Goal: Task Accomplishment & Management: Use online tool/utility

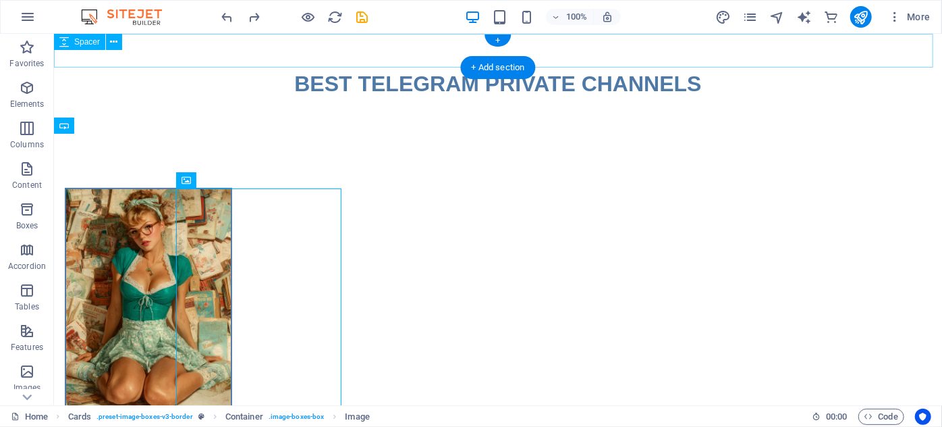
click at [265, 53] on div at bounding box center [497, 50] width 888 height 34
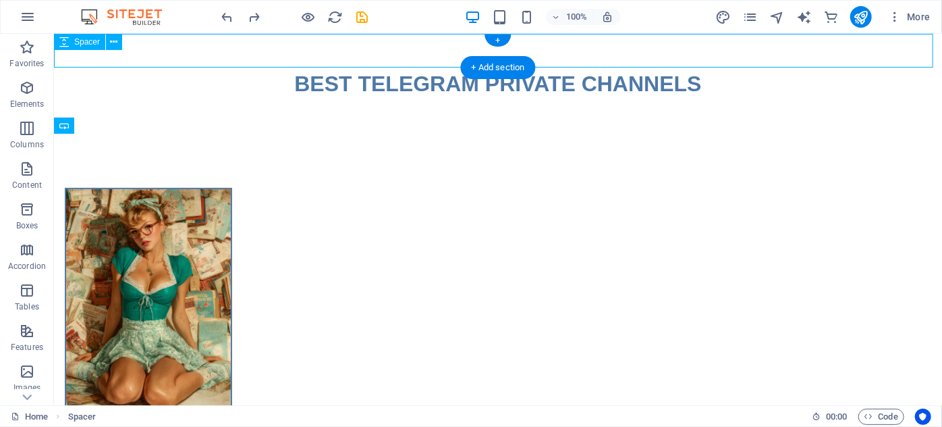
click at [265, 53] on div at bounding box center [497, 50] width 888 height 34
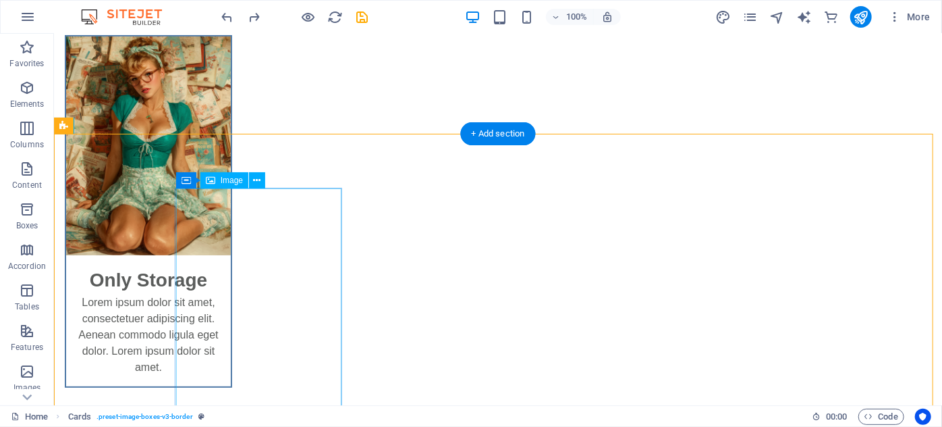
scroll to position [189, 0]
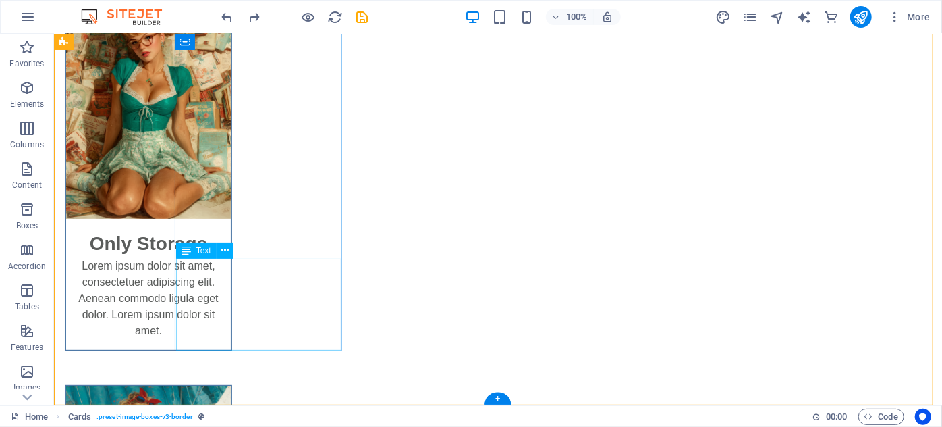
click at [230, 269] on div "Lorem ipsum dolor sit amet, consectetuer adipiscing elit. Aenean commodo ligula…" at bounding box center [147, 303] width 165 height 92
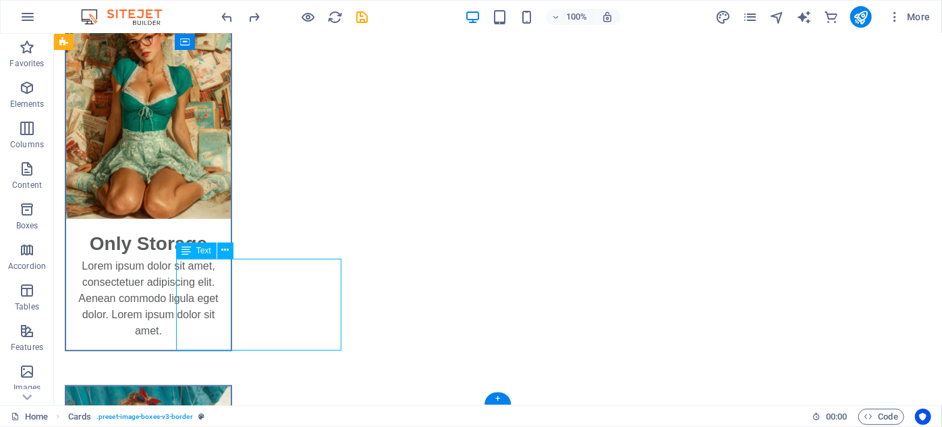
click at [230, 269] on div "Lorem ipsum dolor sit amet, consectetuer adipiscing elit. Aenean commodo ligula…" at bounding box center [147, 303] width 165 height 92
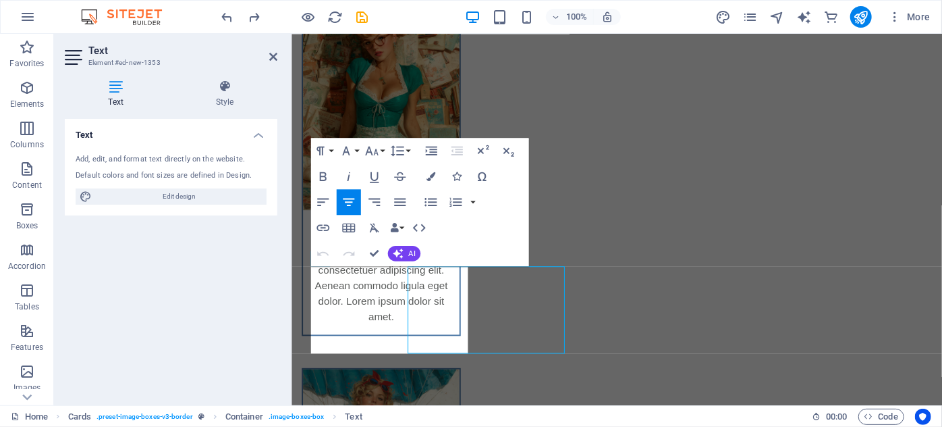
scroll to position [169, 0]
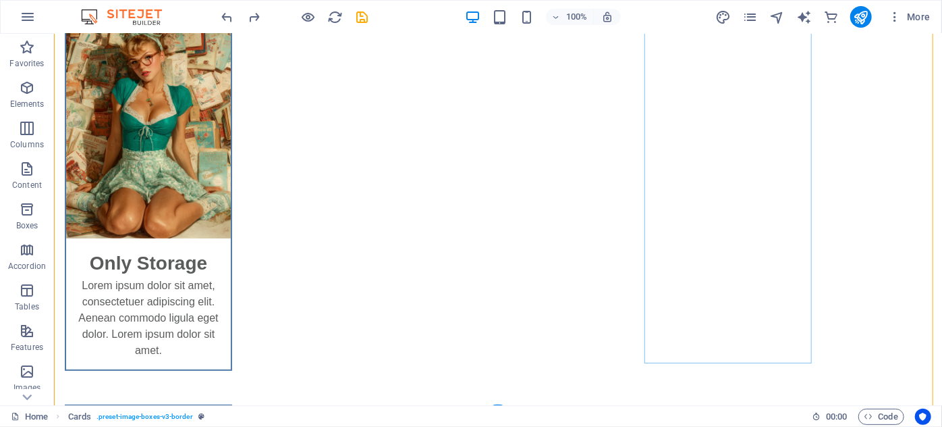
scroll to position [189, 0]
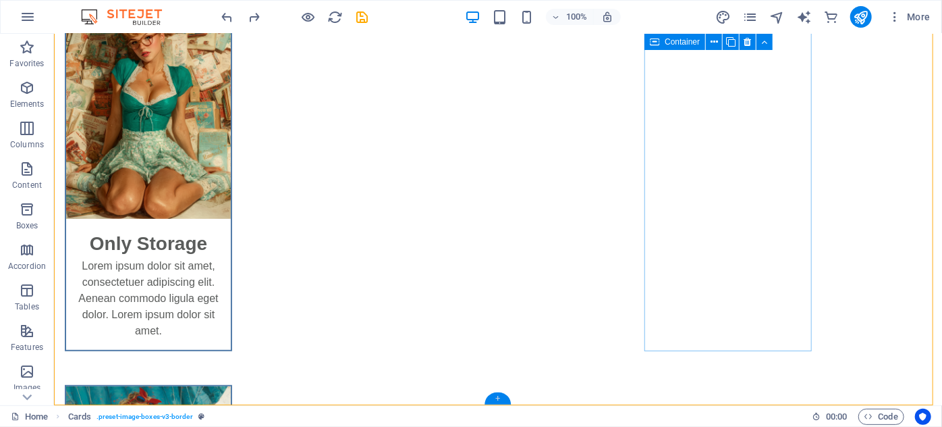
click at [502, 393] on div "+" at bounding box center [498, 398] width 26 height 12
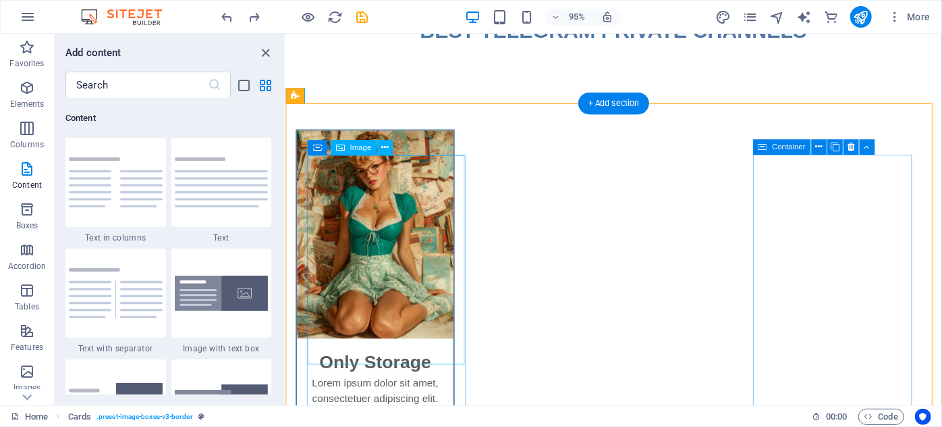
scroll to position [169, 0]
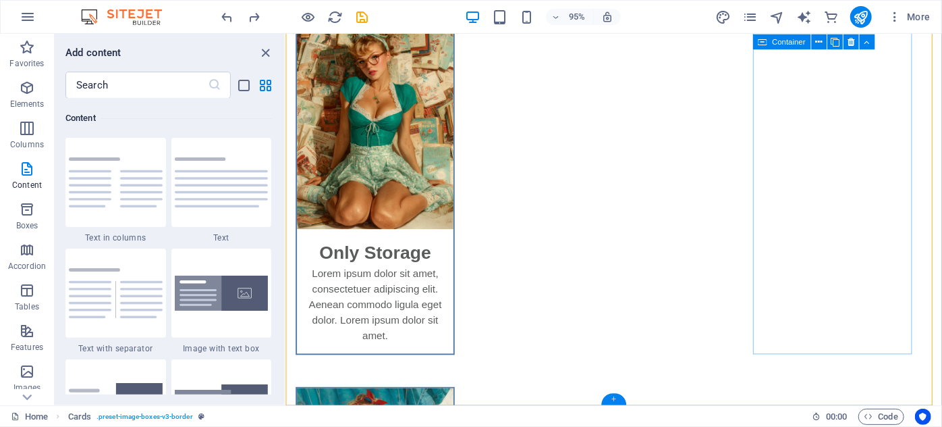
click at [612, 402] on div "+" at bounding box center [613, 398] width 25 height 11
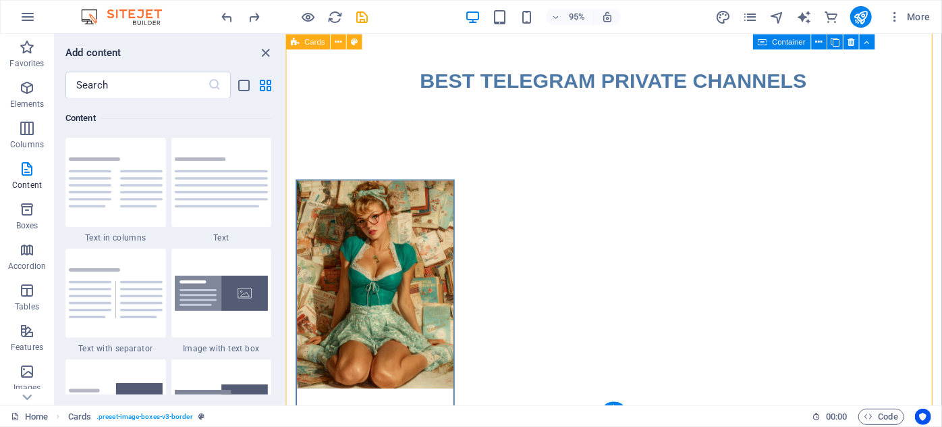
scroll to position [0, 0]
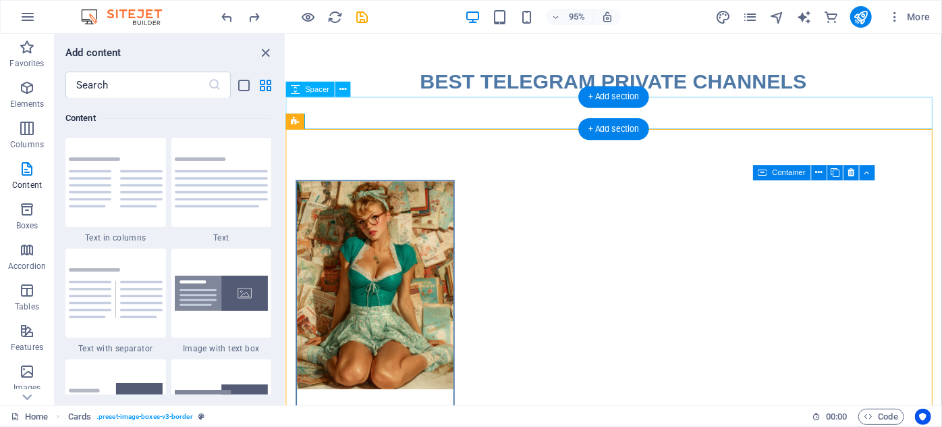
click at [360, 124] on div at bounding box center [631, 116] width 691 height 34
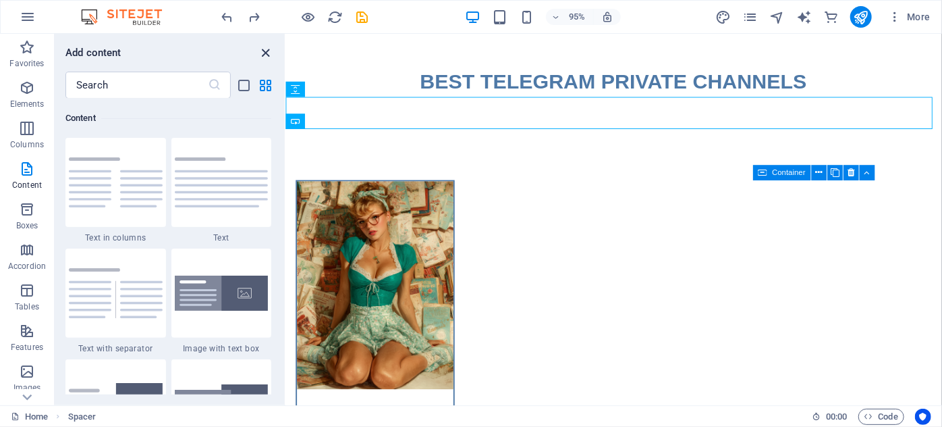
click at [267, 51] on icon "close panel" at bounding box center [267, 53] width 16 height 16
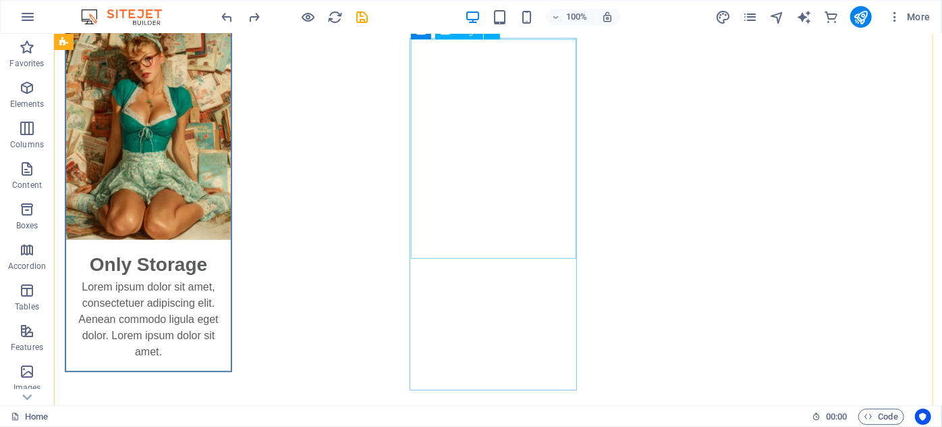
scroll to position [189, 0]
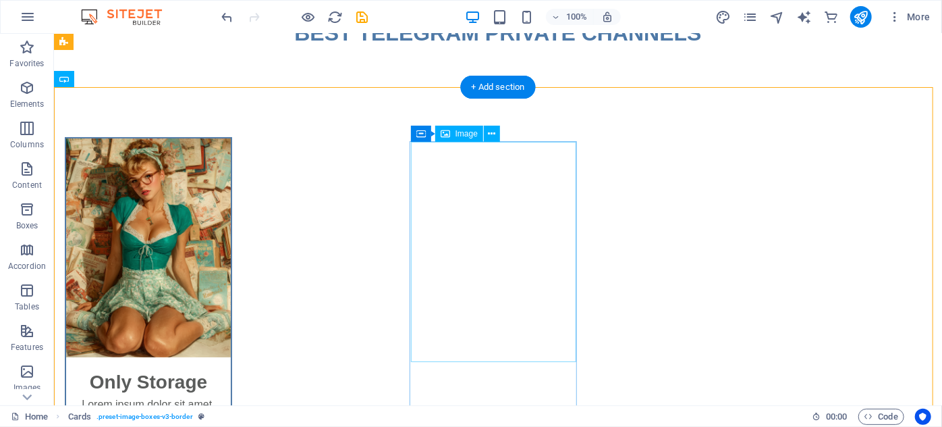
scroll to position [47, 0]
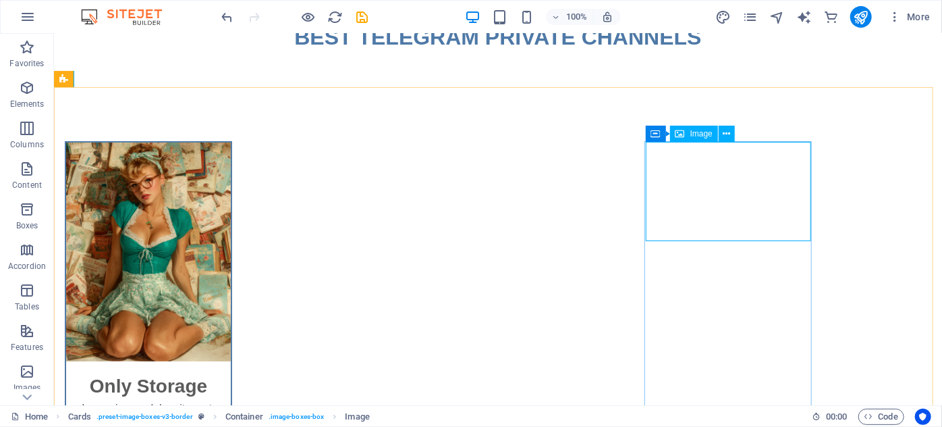
click at [696, 136] on span "Image" at bounding box center [702, 134] width 22 height 8
drag, startPoint x: 723, startPoint y: 196, endPoint x: 508, endPoint y: 205, distance: 215.5
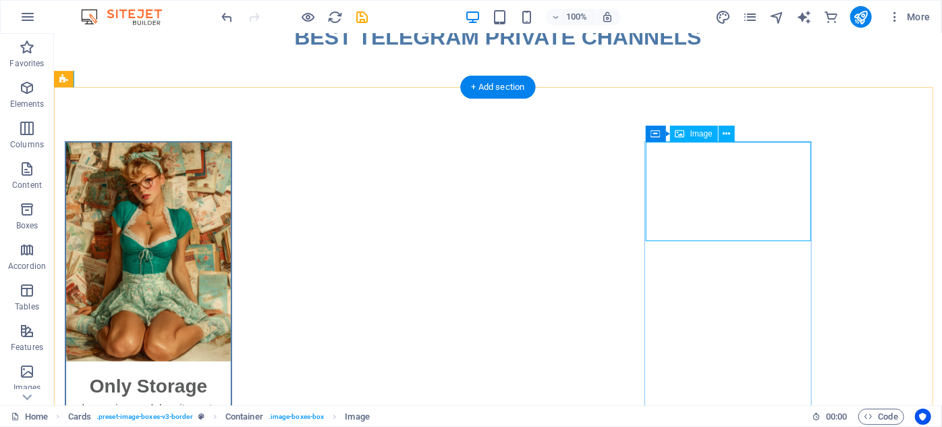
select select "%"
drag, startPoint x: 691, startPoint y: 208, endPoint x: 475, endPoint y: 217, distance: 216.9
select select "%"
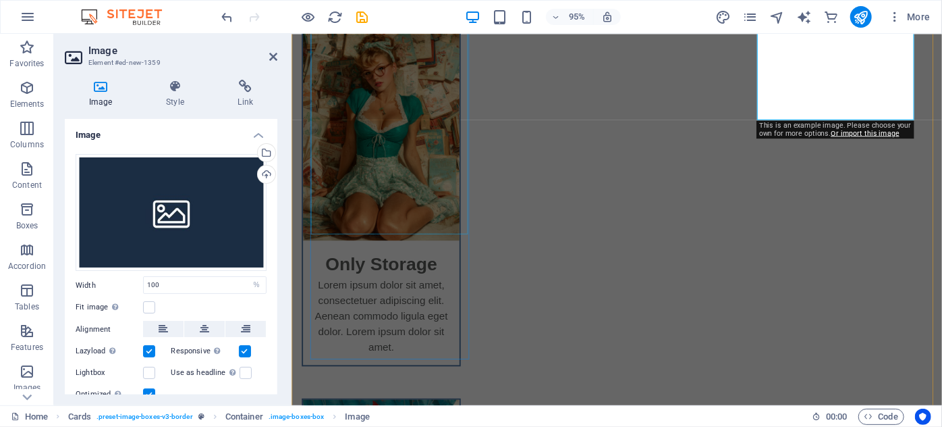
scroll to position [169, 0]
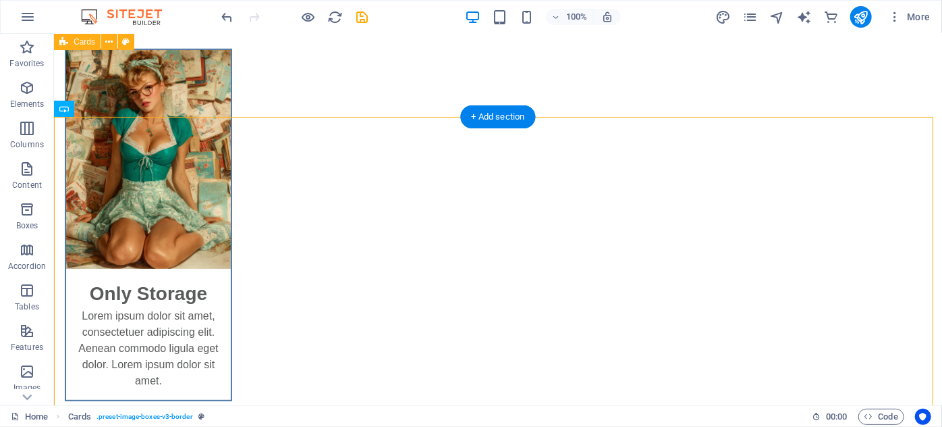
scroll to position [189, 0]
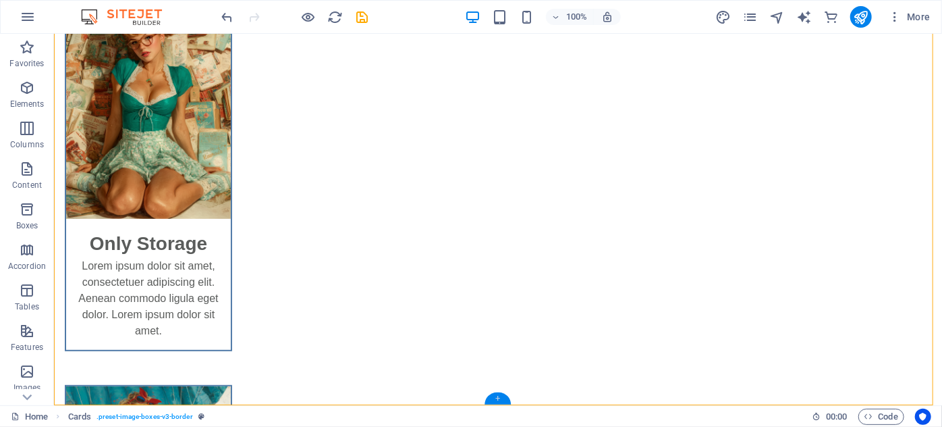
click at [500, 397] on div "+" at bounding box center [498, 398] width 26 height 12
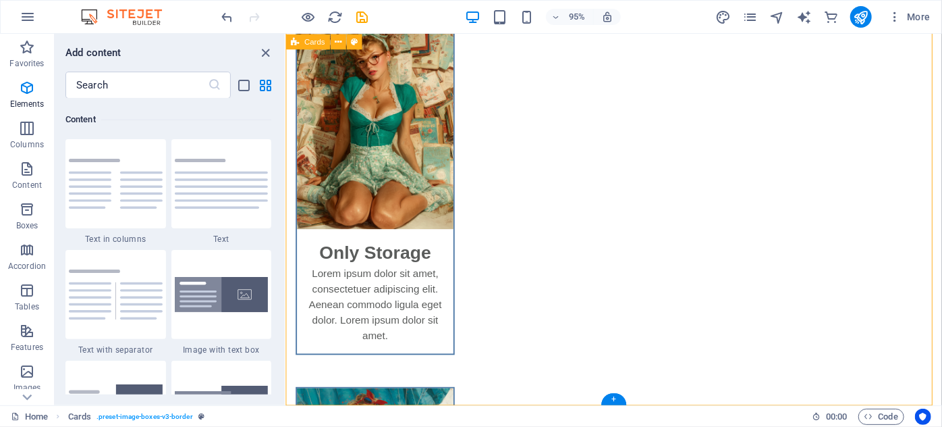
scroll to position [2361, 0]
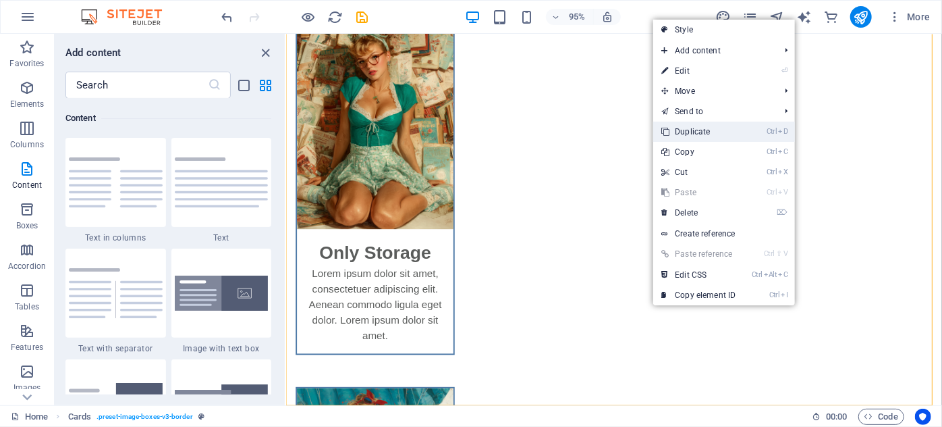
click at [714, 136] on link "Ctrl D Duplicate" at bounding box center [698, 132] width 90 height 20
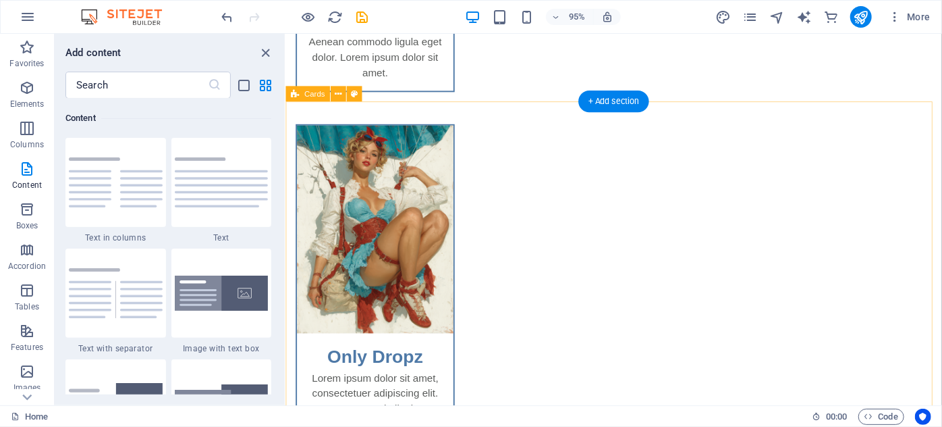
scroll to position [630, 0]
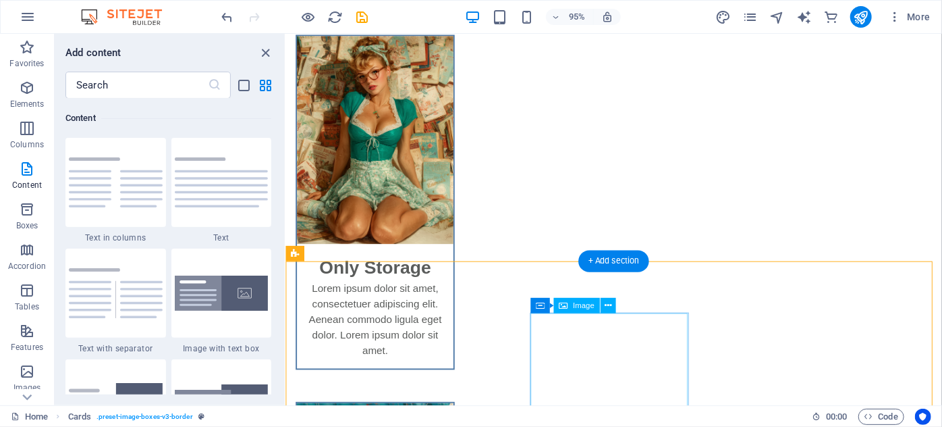
scroll to position [138, 0]
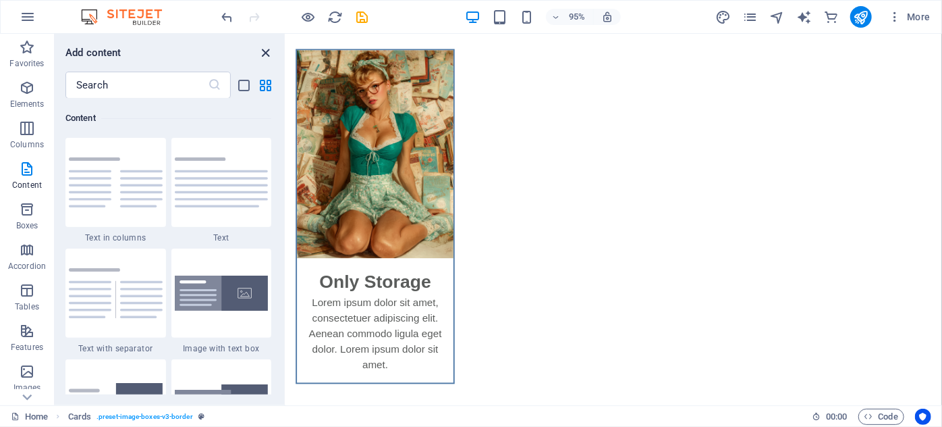
click at [269, 50] on icon "close panel" at bounding box center [267, 53] width 16 height 16
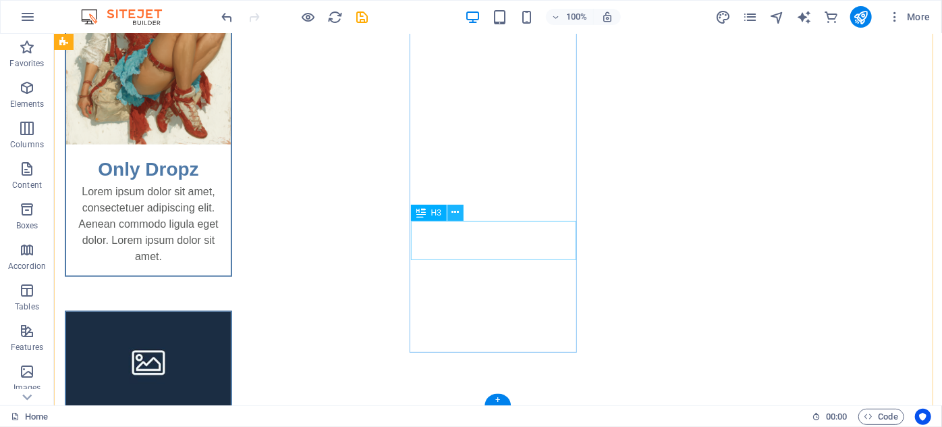
scroll to position [281, 0]
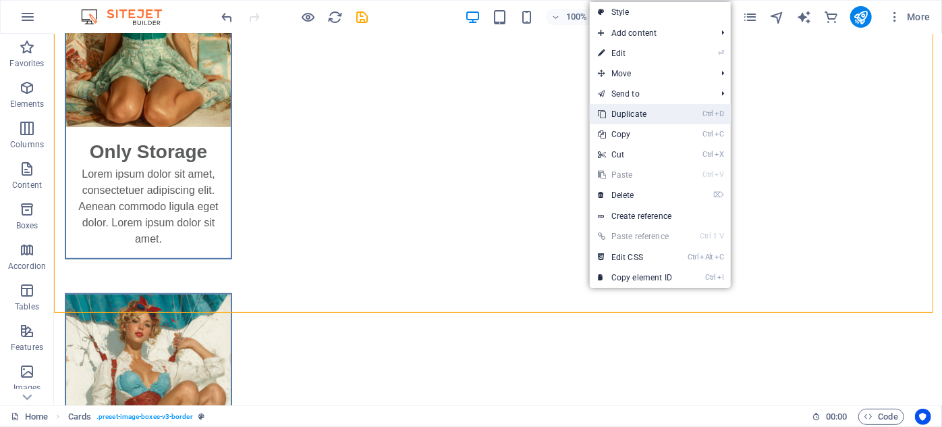
click at [662, 122] on link "Ctrl D Duplicate" at bounding box center [635, 114] width 90 height 20
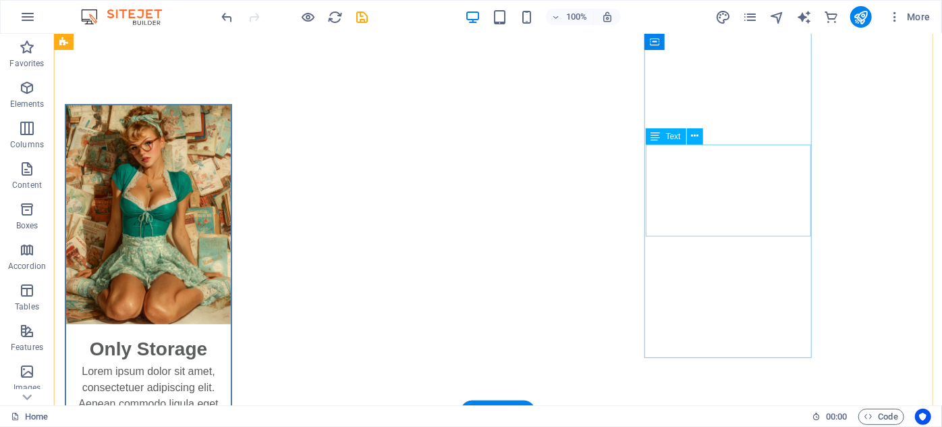
scroll to position [61, 0]
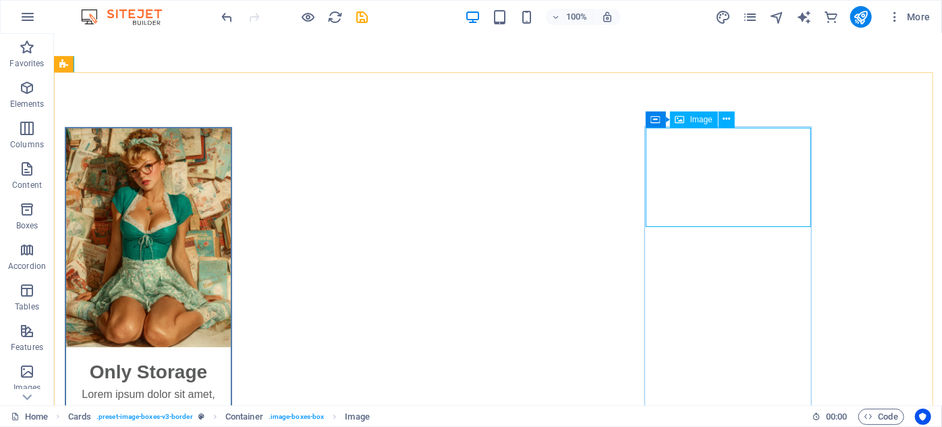
click at [697, 120] on span "Image" at bounding box center [702, 119] width 22 height 8
select select "%"
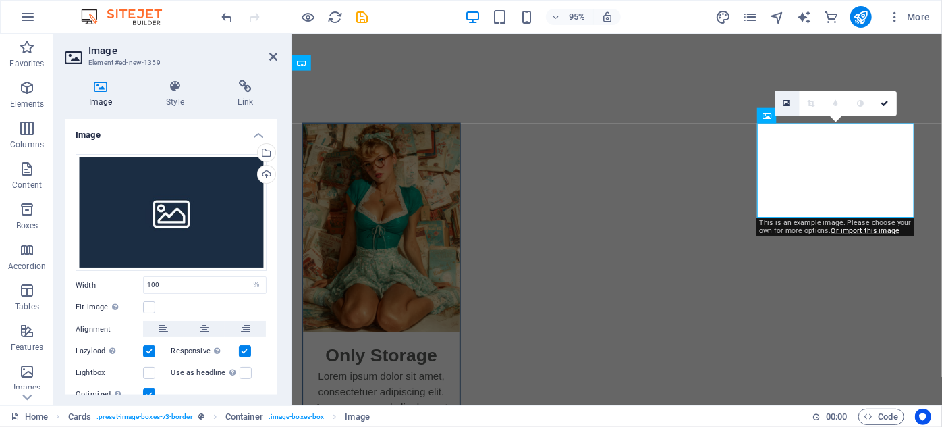
click at [792, 104] on link at bounding box center [787, 102] width 24 height 24
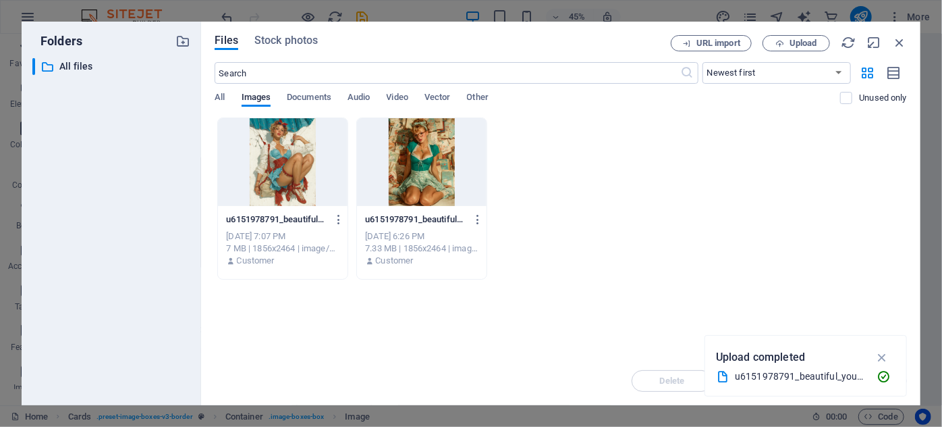
click at [230, 93] on div "All Images Documents Audio Video Vector Other" at bounding box center [528, 105] width 626 height 26
click at [228, 97] on div "All Images Documents Audio Video Vector Other" at bounding box center [528, 105] width 626 height 26
click at [219, 100] on span "All" at bounding box center [220, 98] width 10 height 19
click at [250, 98] on span "Images" at bounding box center [257, 98] width 30 height 19
click at [784, 36] on button "Upload" at bounding box center [797, 43] width 68 height 16
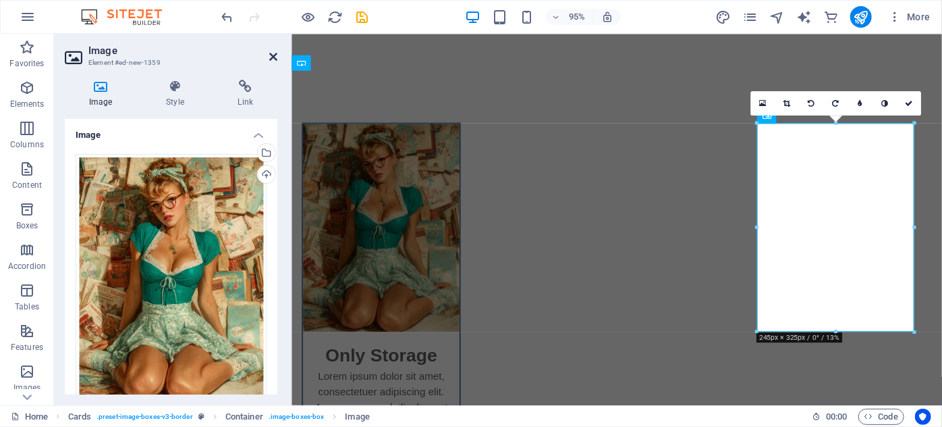
click at [271, 53] on icon at bounding box center [273, 56] width 8 height 11
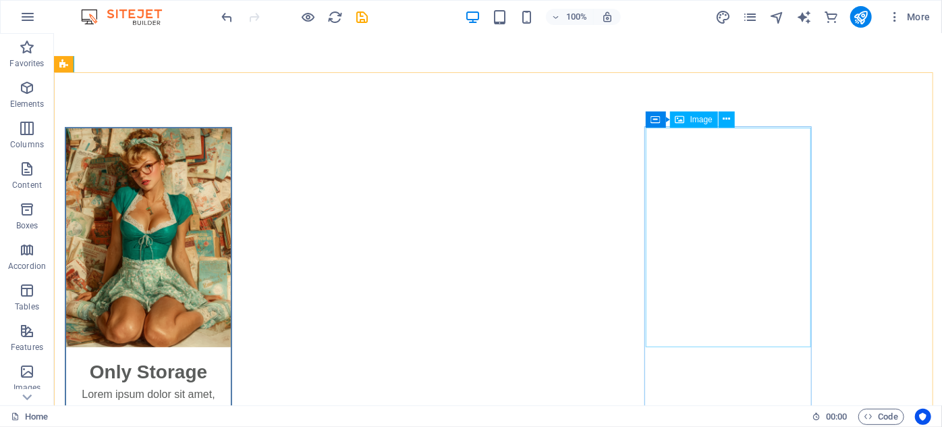
click at [684, 125] on icon at bounding box center [680, 119] width 9 height 16
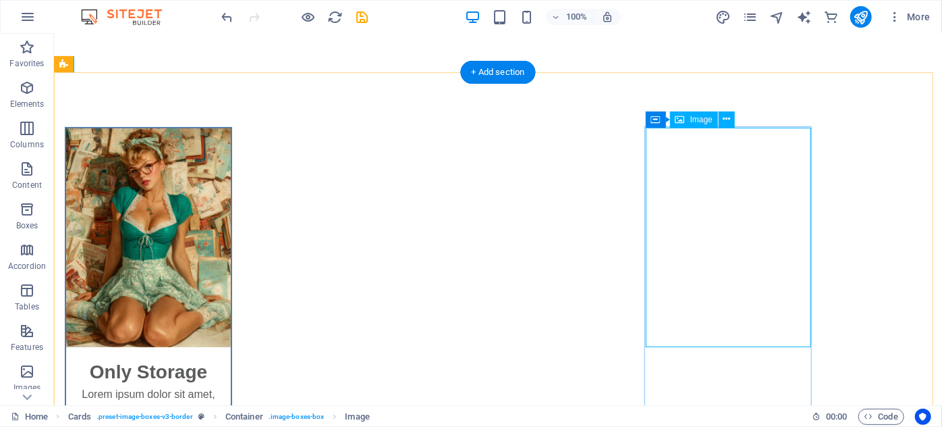
select select "%"
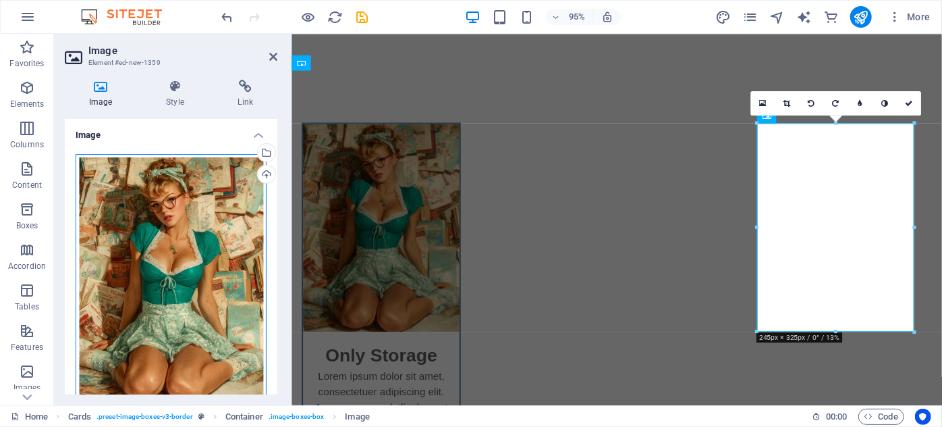
click at [208, 208] on div "Drag files here, click to choose files or select files from Files or our free s…" at bounding box center [171, 279] width 191 height 251
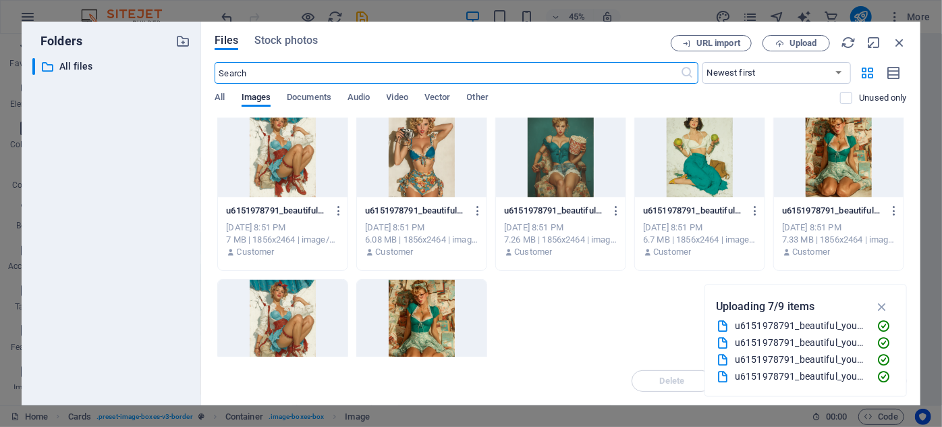
scroll to position [0, 0]
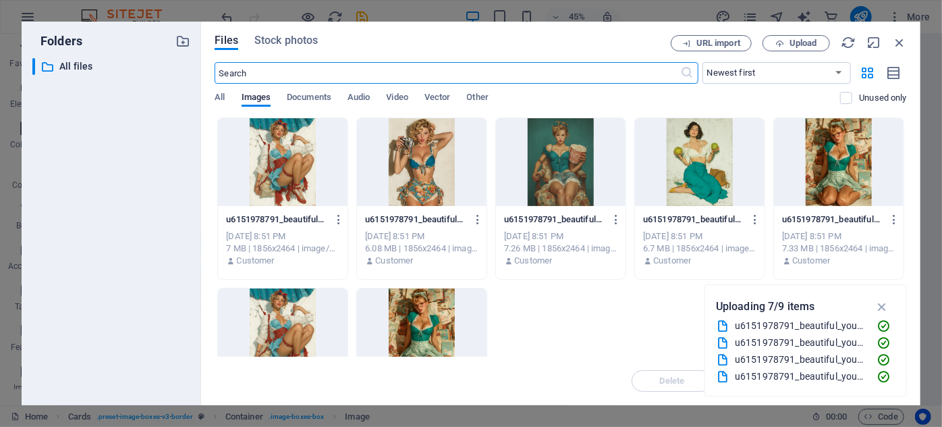
click at [273, 178] on div at bounding box center [283, 162] width 130 height 88
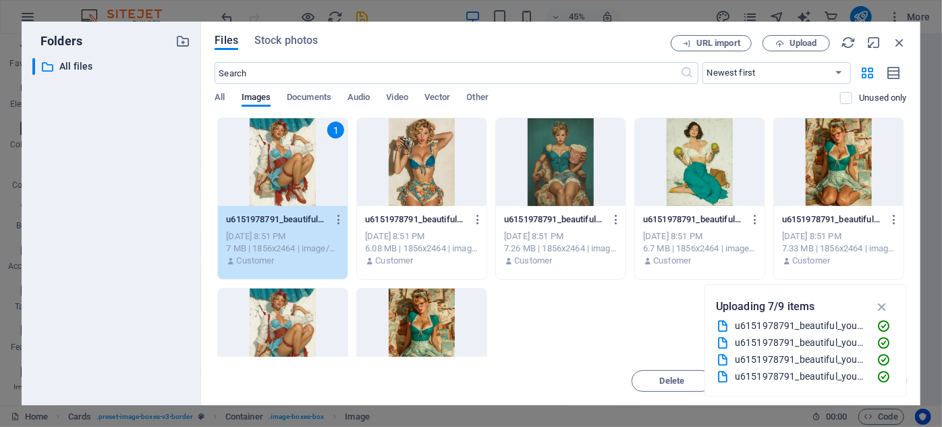
click at [288, 163] on div "1" at bounding box center [283, 162] width 130 height 88
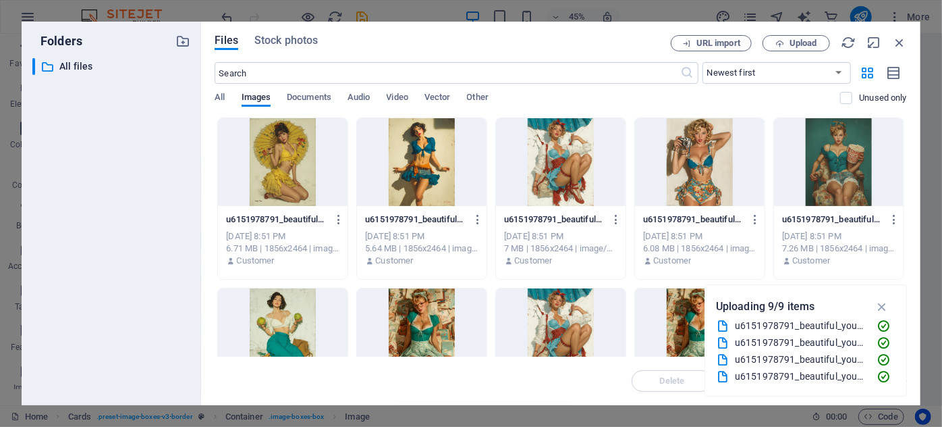
click at [698, 165] on div at bounding box center [700, 162] width 130 height 88
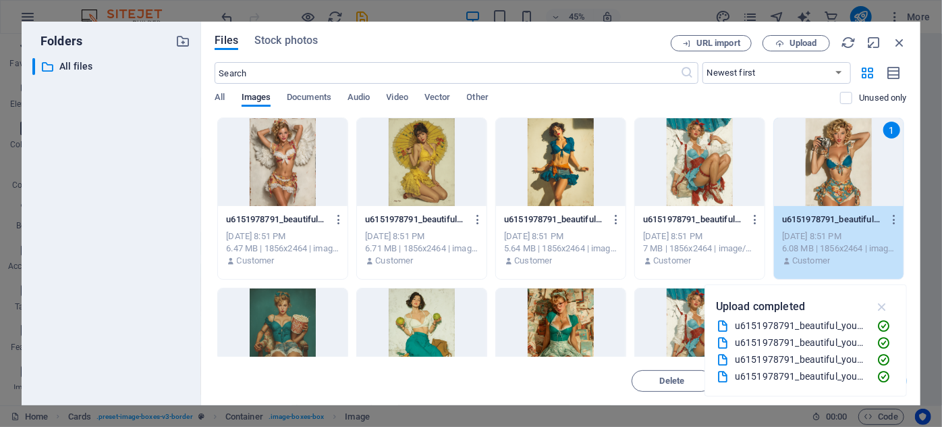
click at [886, 302] on icon "button" at bounding box center [883, 306] width 16 height 15
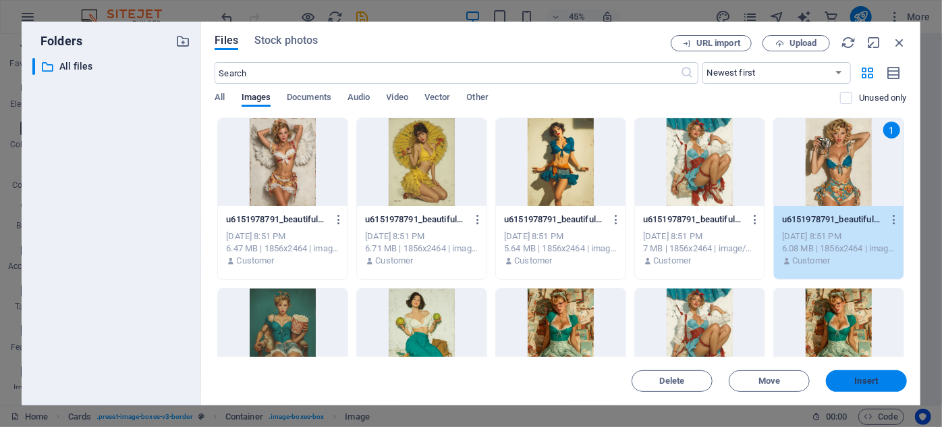
click at [871, 378] on span "Insert" at bounding box center [867, 381] width 24 height 8
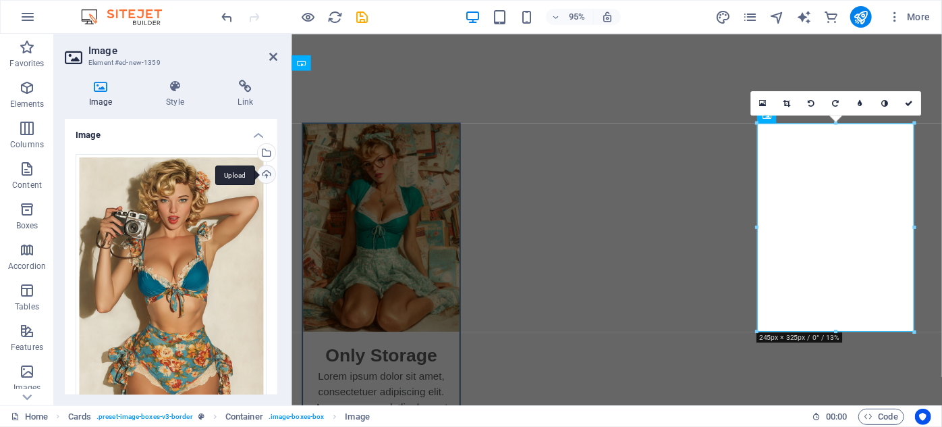
click at [269, 171] on div "Upload" at bounding box center [265, 175] width 20 height 20
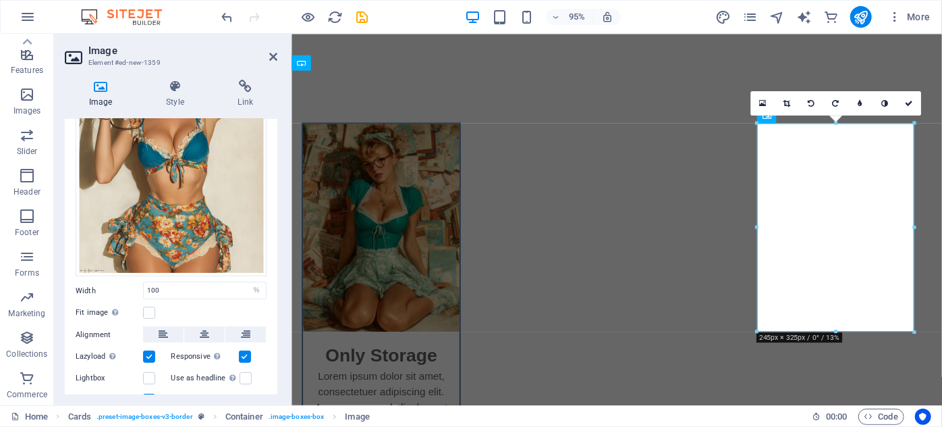
scroll to position [182, 0]
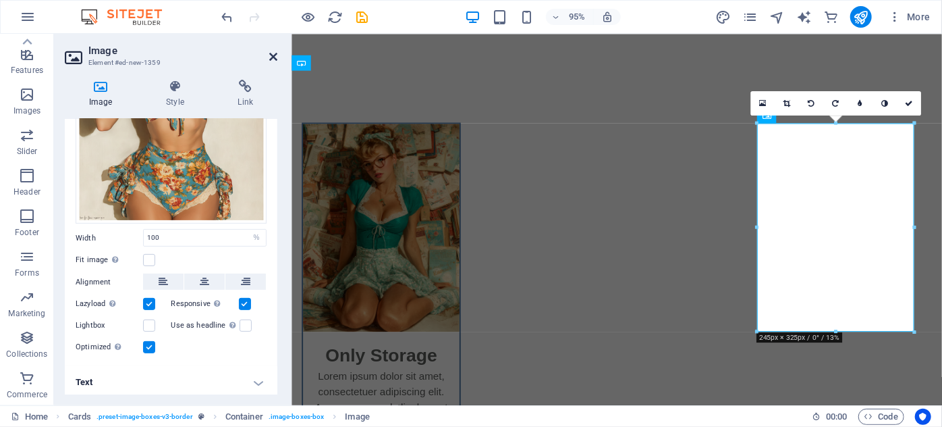
click at [272, 54] on icon at bounding box center [273, 56] width 8 height 11
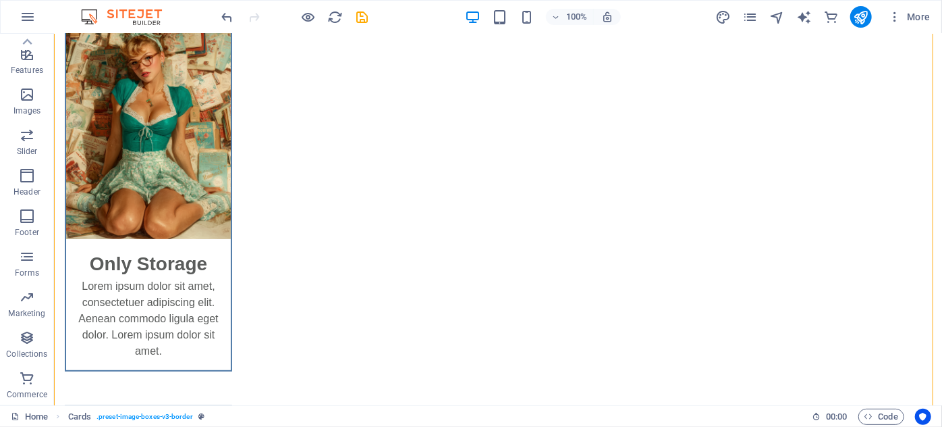
scroll to position [184, 0]
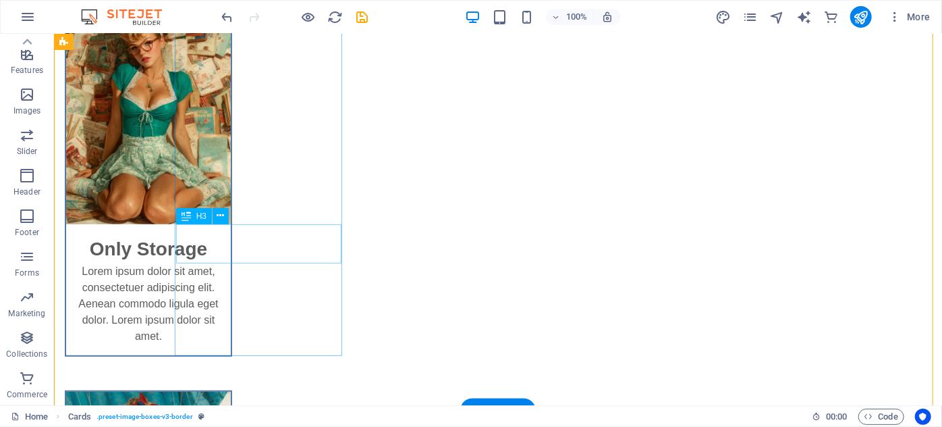
click at [230, 240] on div "Only Storage" at bounding box center [147, 242] width 165 height 39
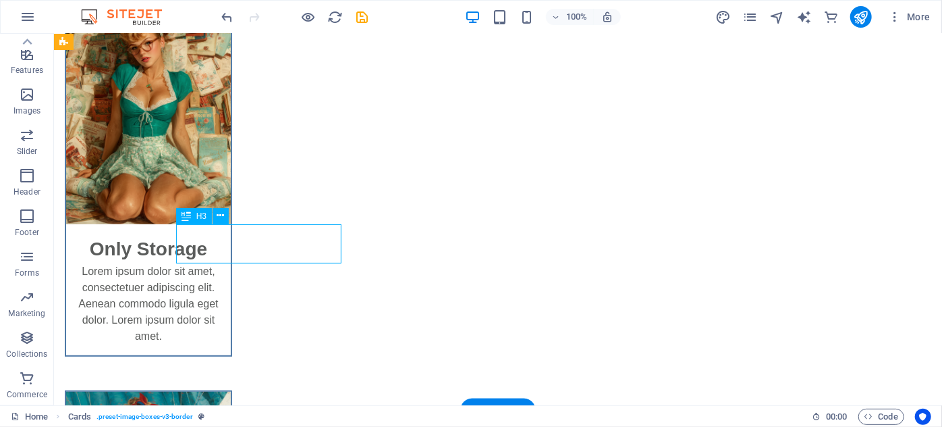
click at [230, 240] on div "Only Storage" at bounding box center [147, 242] width 165 height 39
select select "external"
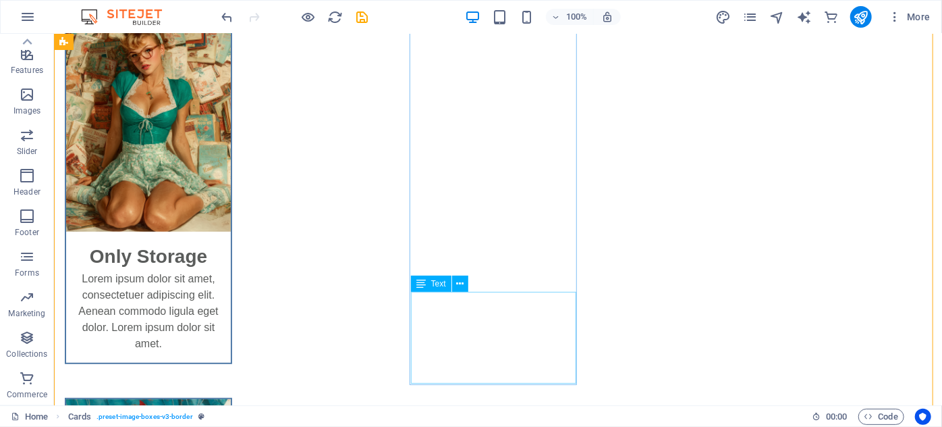
scroll to position [61, 0]
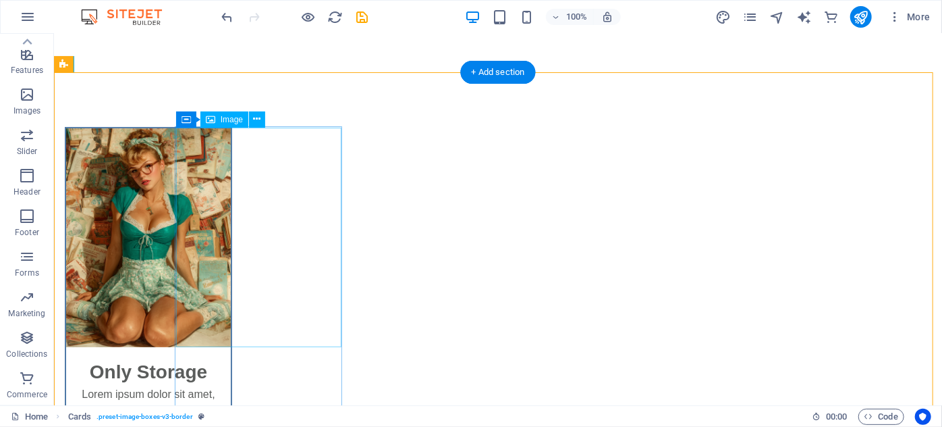
click at [230, 280] on figure at bounding box center [147, 237] width 165 height 219
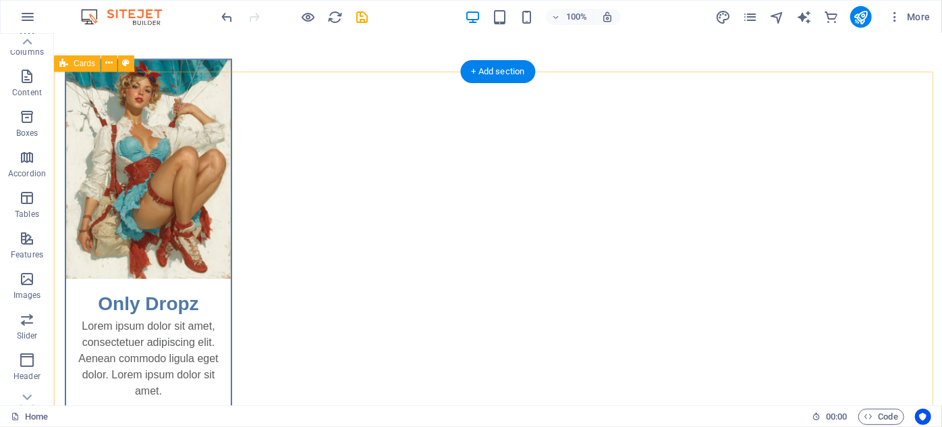
scroll to position [558, 0]
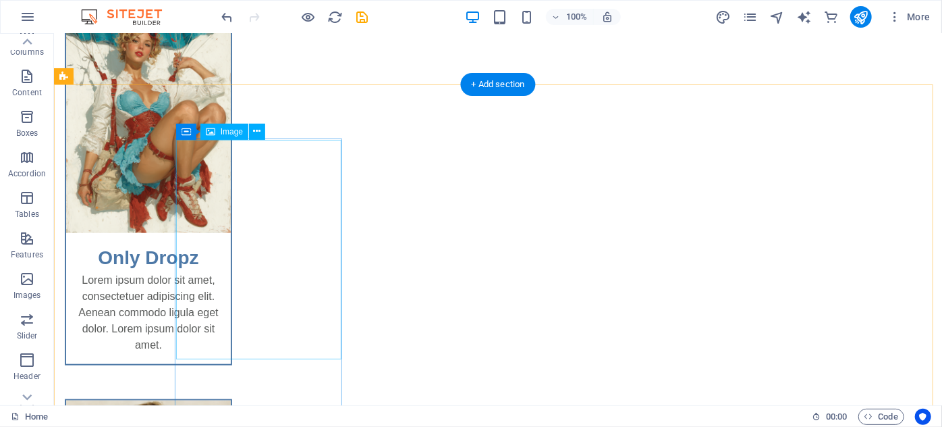
scroll to position [619, 0]
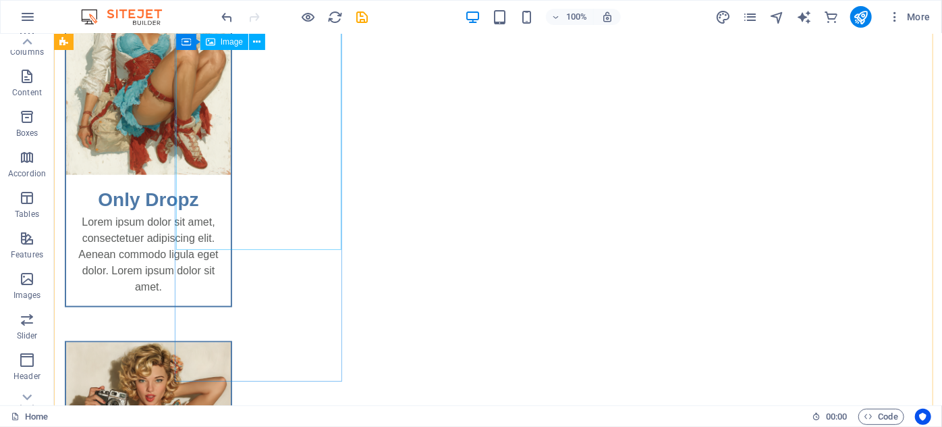
click at [211, 45] on icon at bounding box center [210, 42] width 9 height 16
click at [212, 38] on icon at bounding box center [210, 42] width 9 height 16
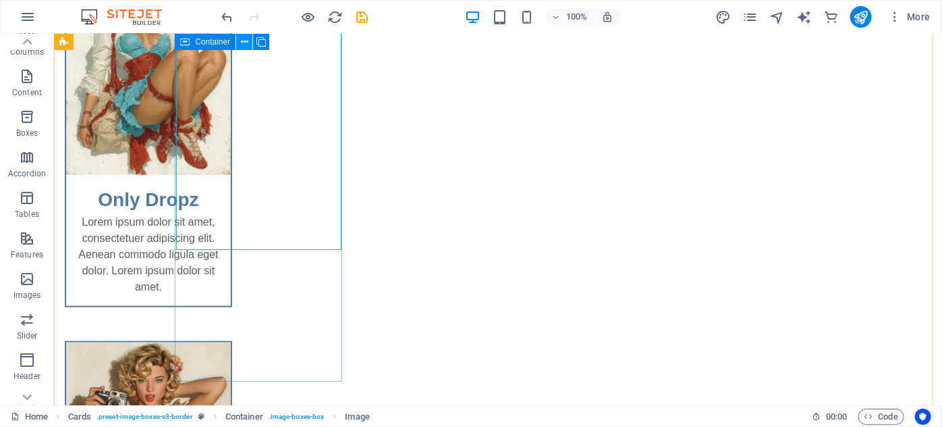
click at [250, 43] on button at bounding box center [244, 42] width 16 height 16
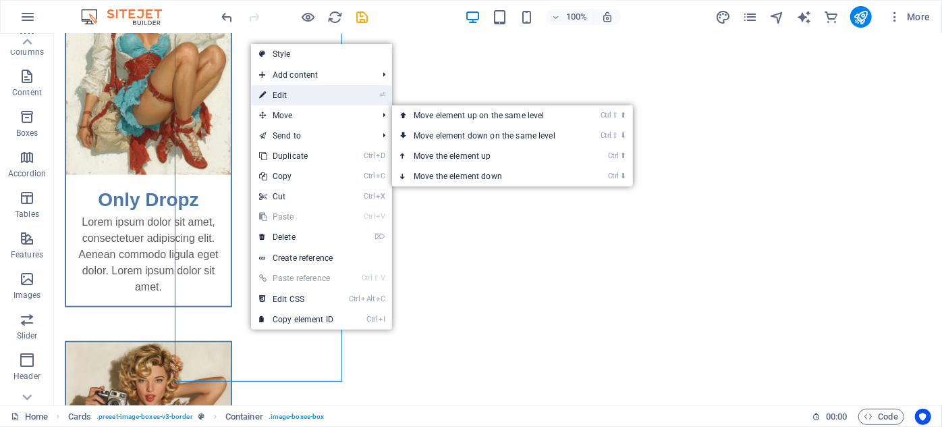
click at [288, 96] on link "⏎ Edit" at bounding box center [296, 95] width 90 height 20
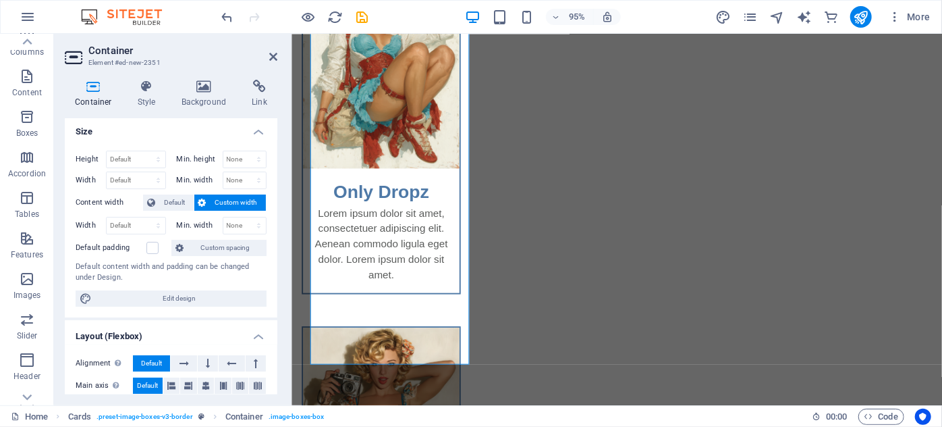
scroll to position [0, 0]
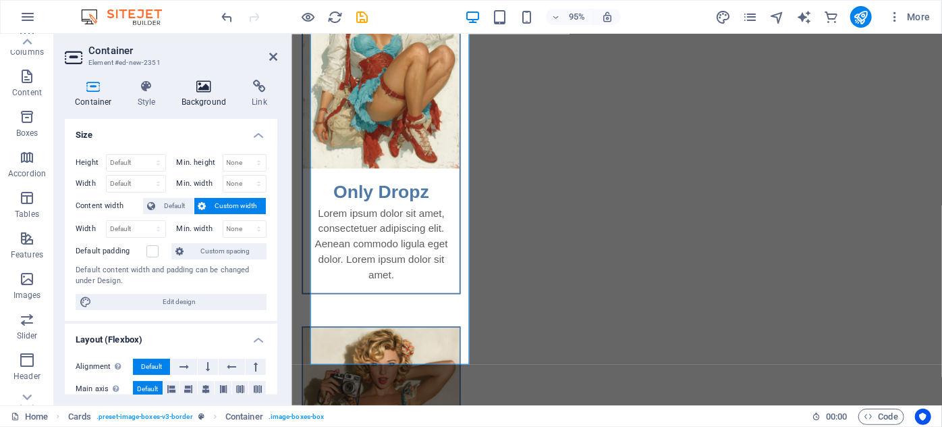
click at [207, 105] on h4 "Background" at bounding box center [206, 94] width 71 height 28
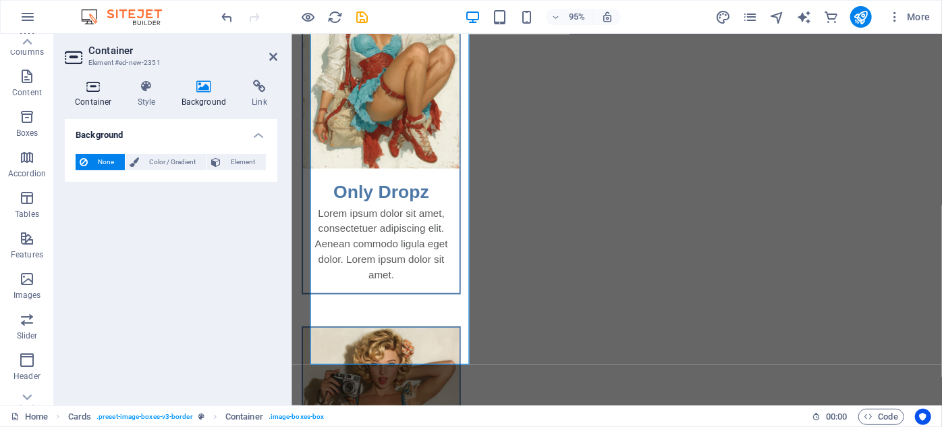
click at [106, 90] on icon at bounding box center [93, 87] width 57 height 14
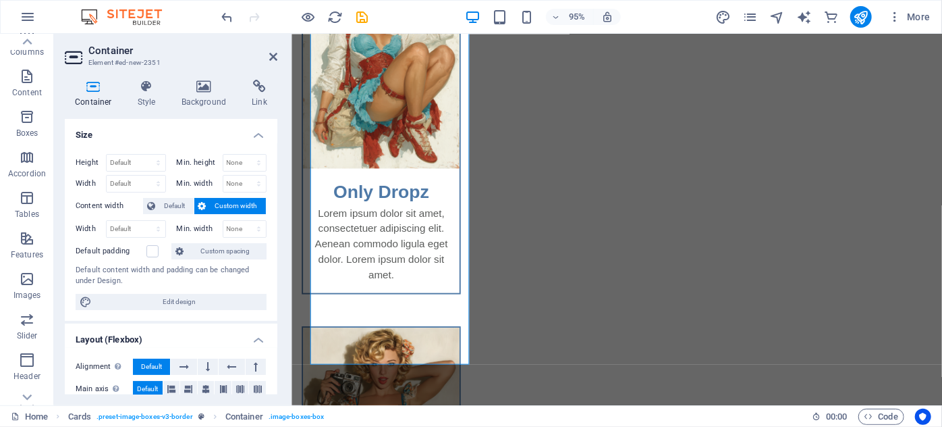
click at [263, 59] on header "Container Element #ed-new-2351" at bounding box center [171, 51] width 213 height 35
click at [271, 56] on icon at bounding box center [273, 56] width 8 height 11
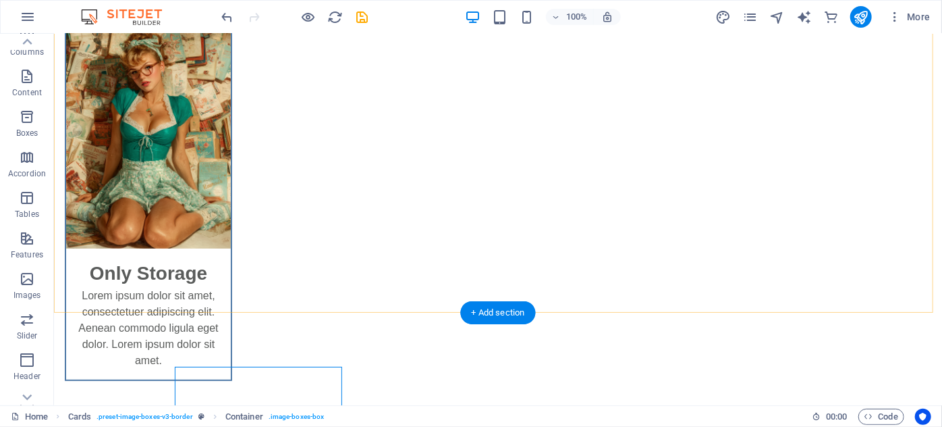
scroll to position [429, 0]
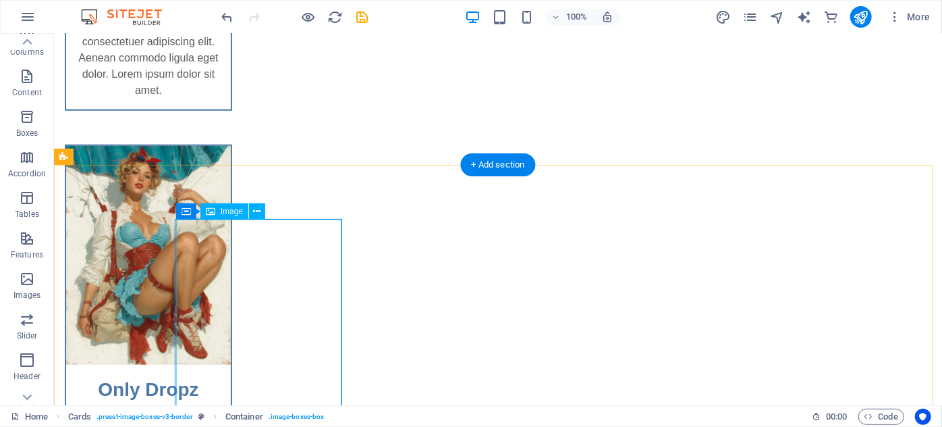
select select "%"
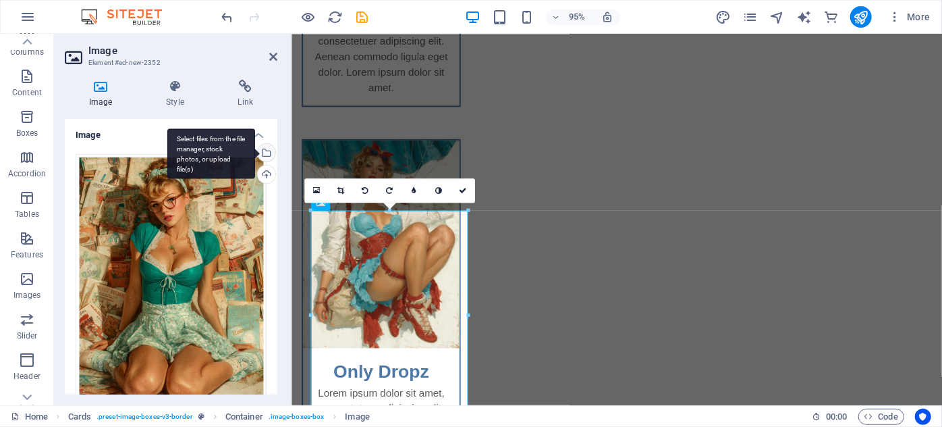
click at [269, 151] on div "Select files from the file manager, stock photos, or upload file(s)" at bounding box center [265, 154] width 20 height 20
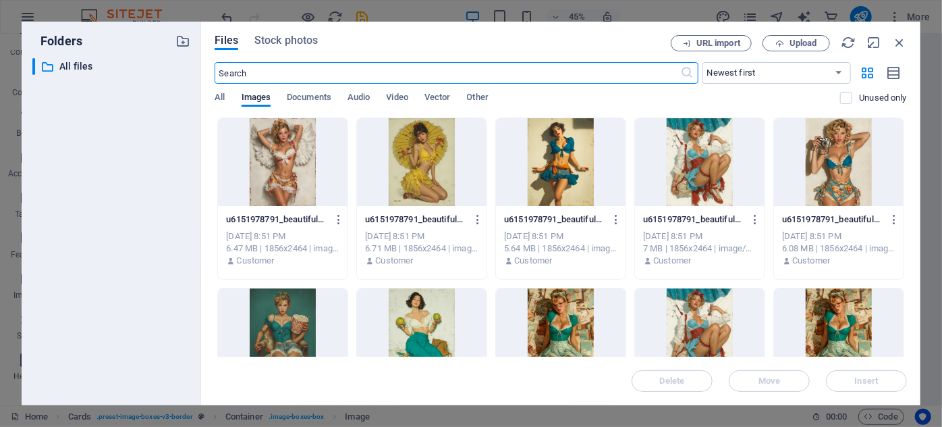
click at [410, 183] on div at bounding box center [422, 162] width 130 height 88
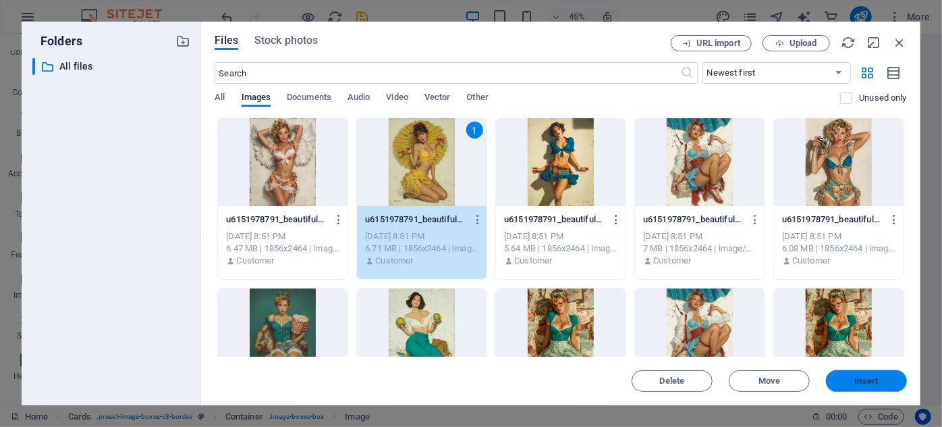
click at [880, 375] on button "Insert" at bounding box center [866, 381] width 81 height 22
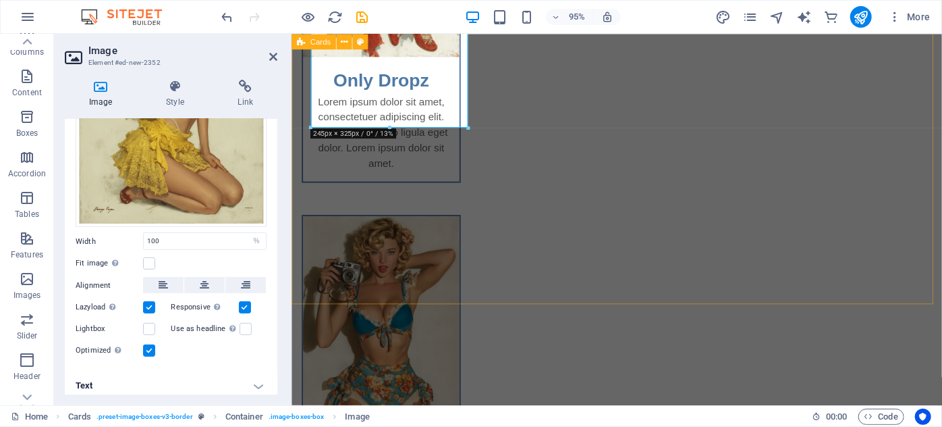
scroll to position [182, 0]
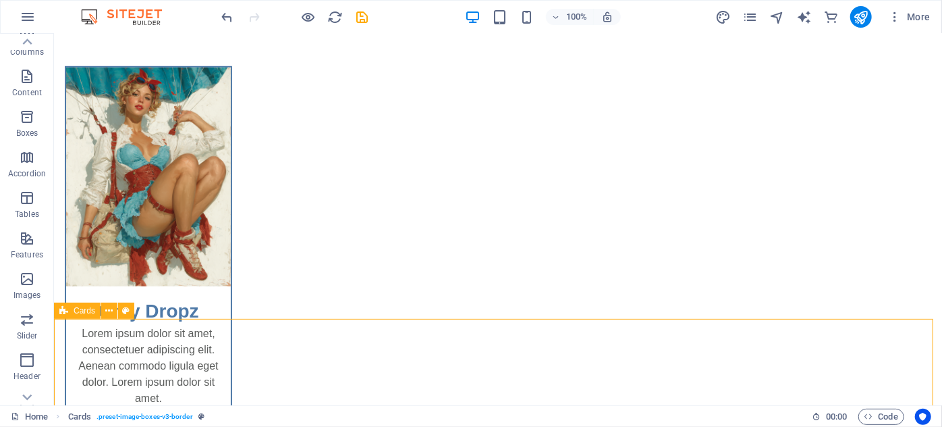
scroll to position [491, 0]
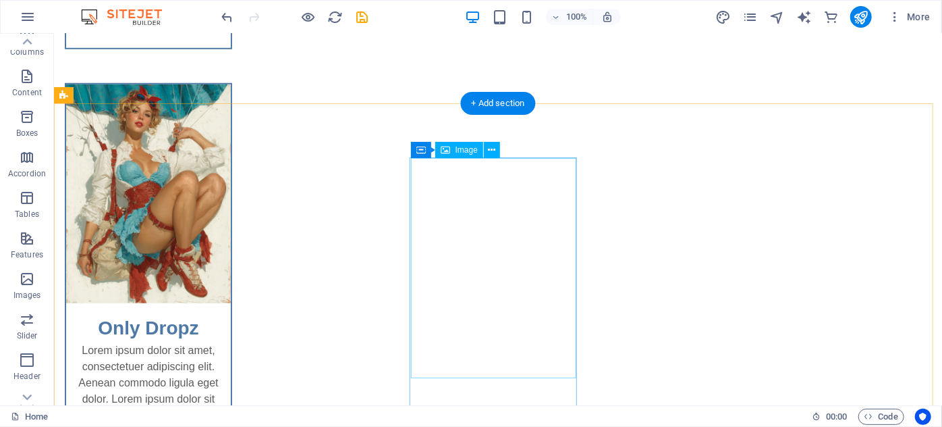
select select "%"
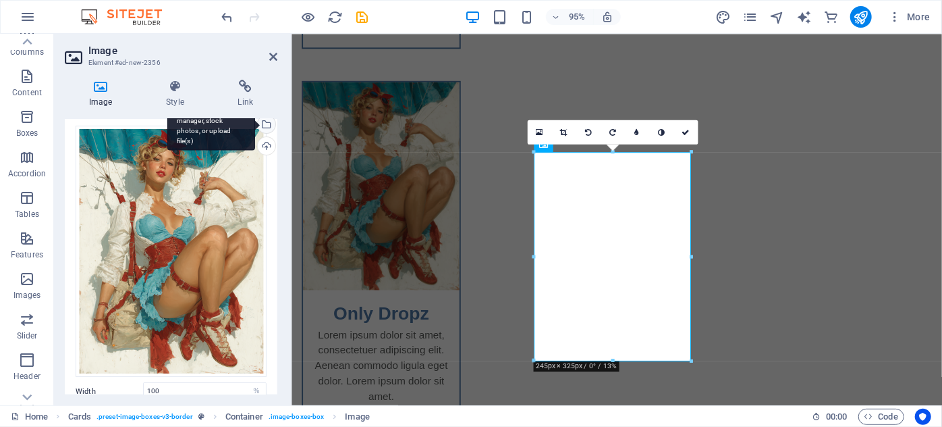
scroll to position [0, 0]
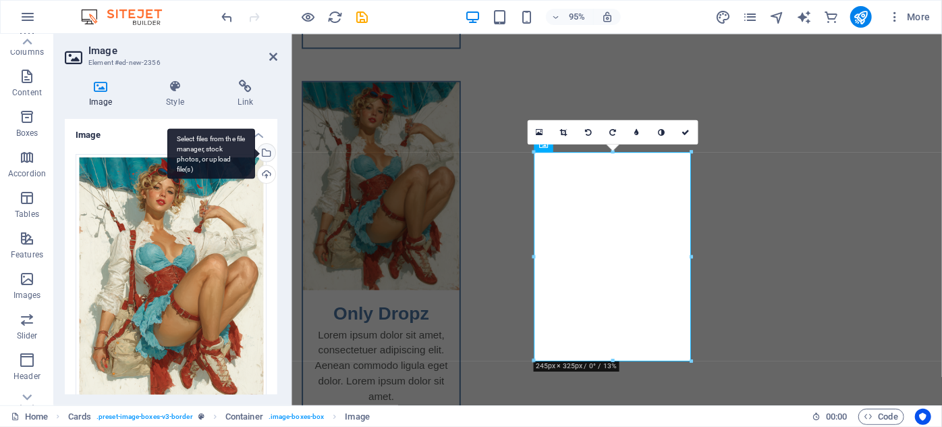
click at [255, 147] on div "Select files from the file manager, stock photos, or upload file(s)" at bounding box center [211, 153] width 88 height 51
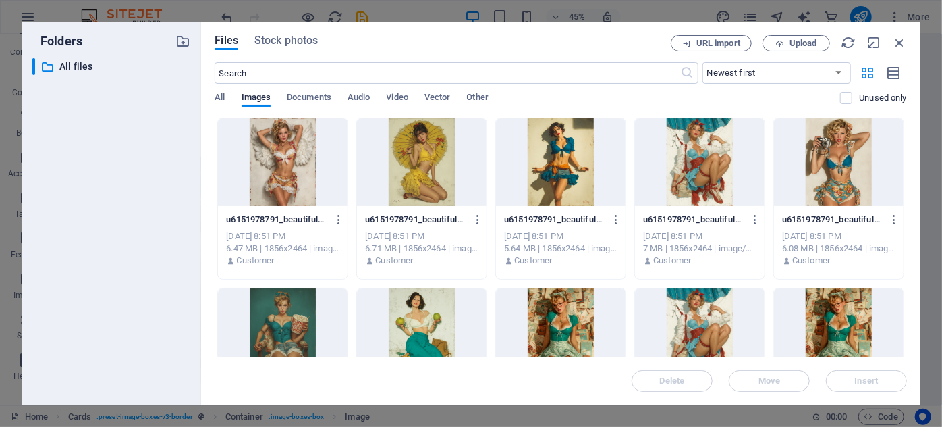
click at [300, 190] on div at bounding box center [283, 162] width 130 height 88
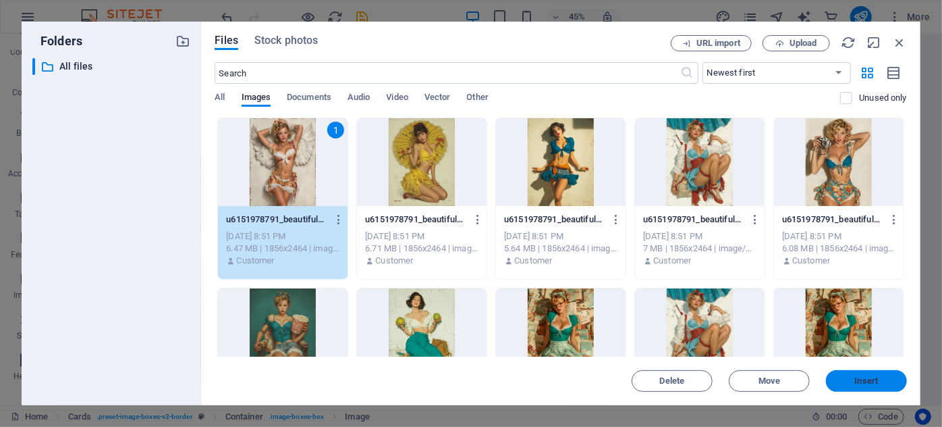
click at [855, 381] on span "Insert" at bounding box center [867, 381] width 24 height 8
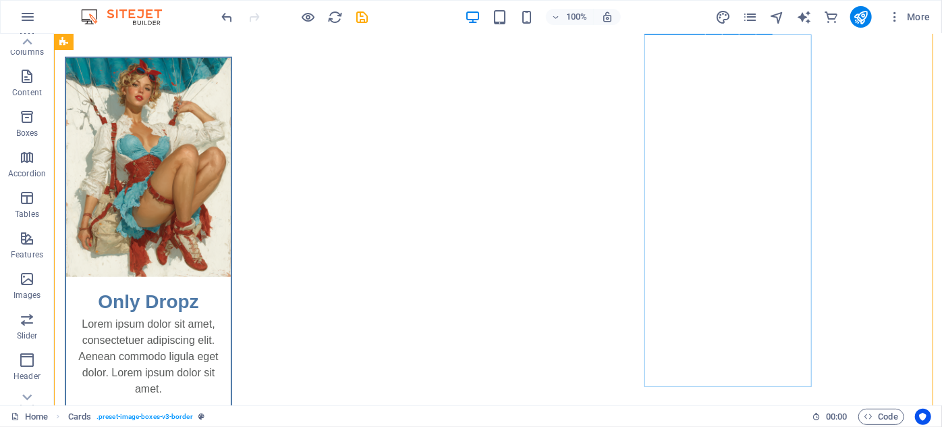
scroll to position [491, 0]
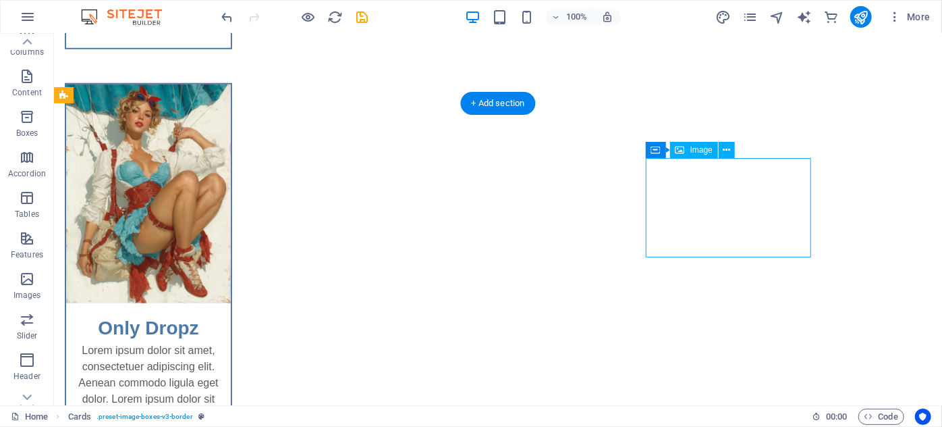
select select "%"
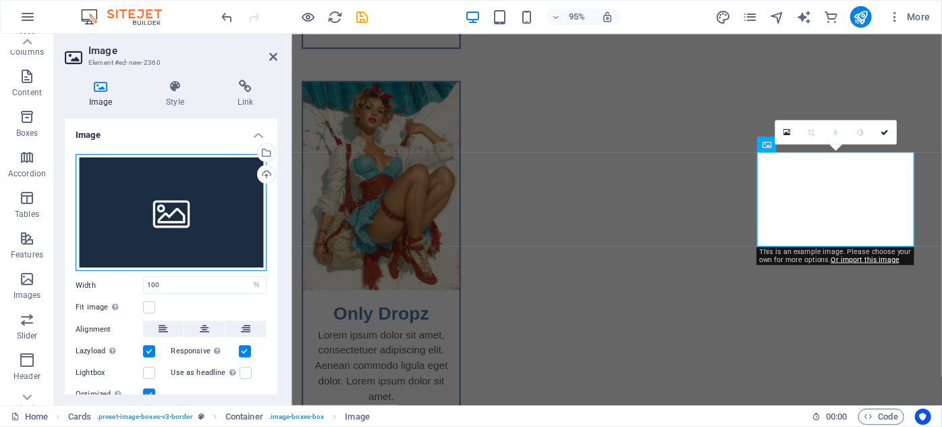
click at [140, 208] on div "Drag files here, click to choose files or select files from Files or our free s…" at bounding box center [171, 212] width 191 height 117
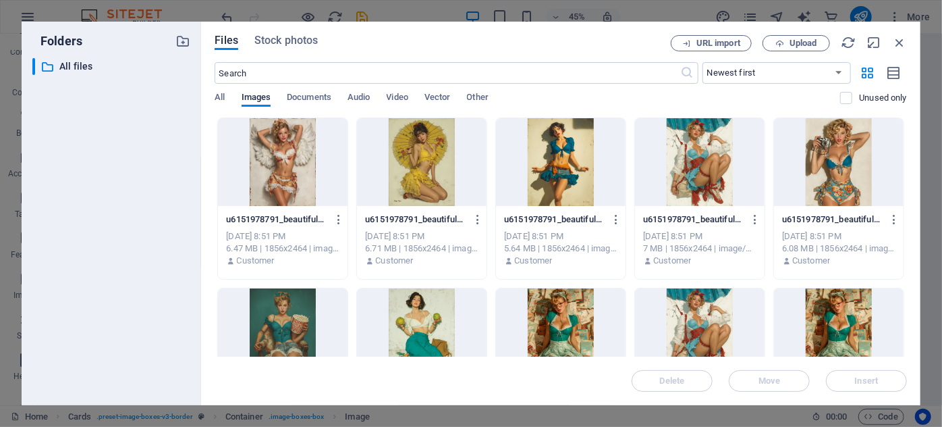
click at [547, 201] on div at bounding box center [561, 162] width 130 height 88
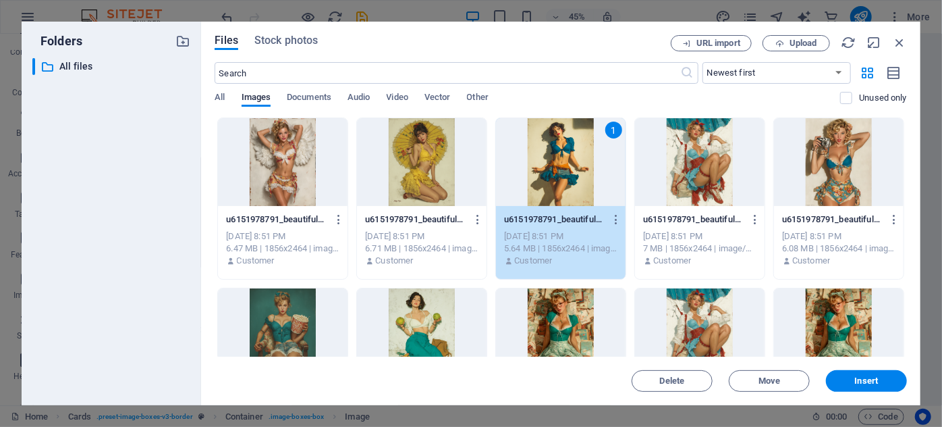
click at [867, 369] on div "Delete Move Insert" at bounding box center [561, 373] width 693 height 35
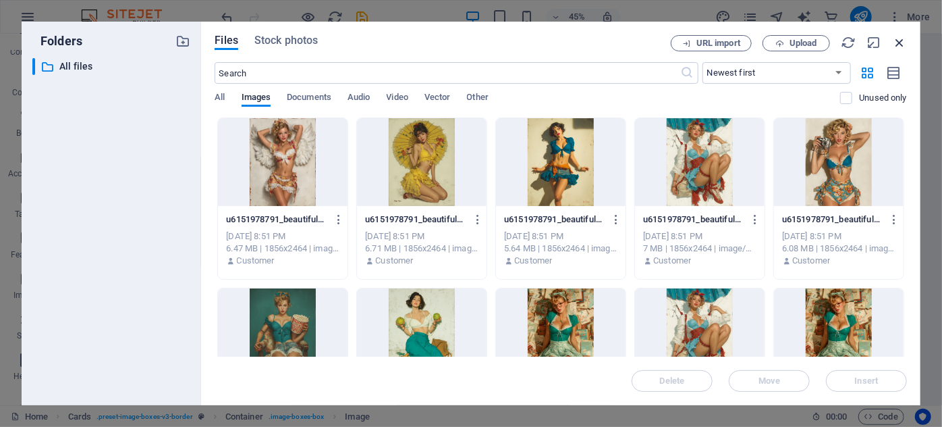
click at [899, 43] on icon "button" at bounding box center [899, 42] width 15 height 15
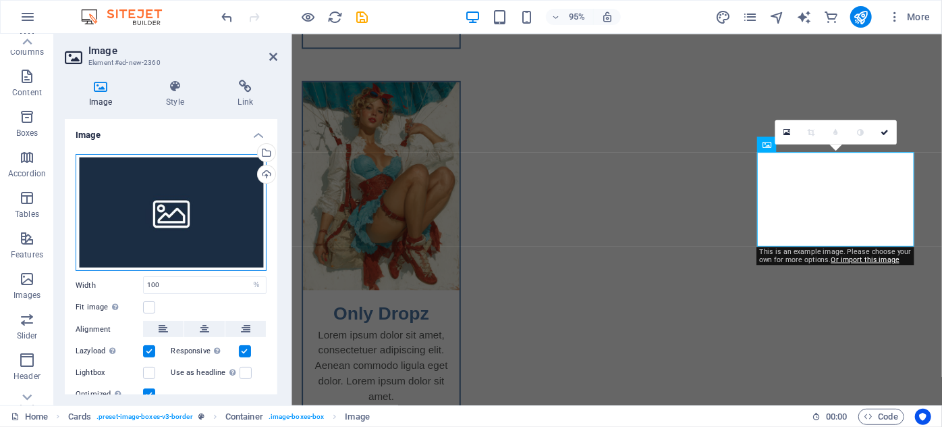
click at [198, 233] on div "Drag files here, click to choose files or select files from Files or our free s…" at bounding box center [171, 212] width 191 height 117
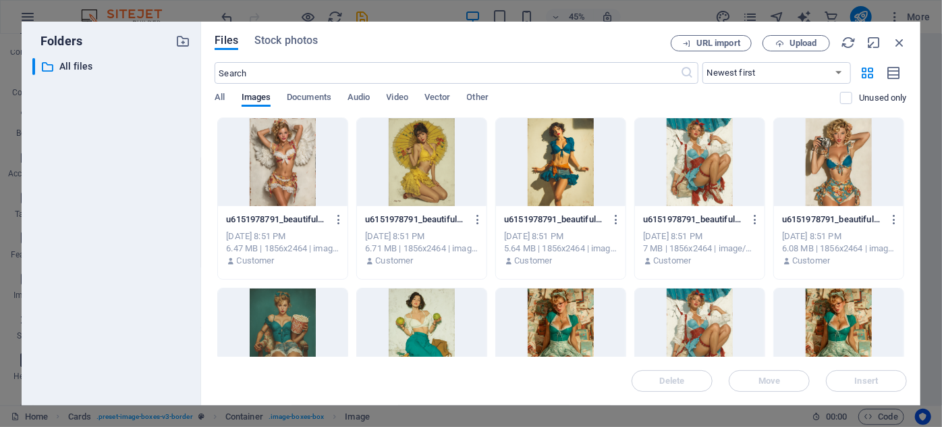
click at [577, 176] on div at bounding box center [561, 162] width 130 height 88
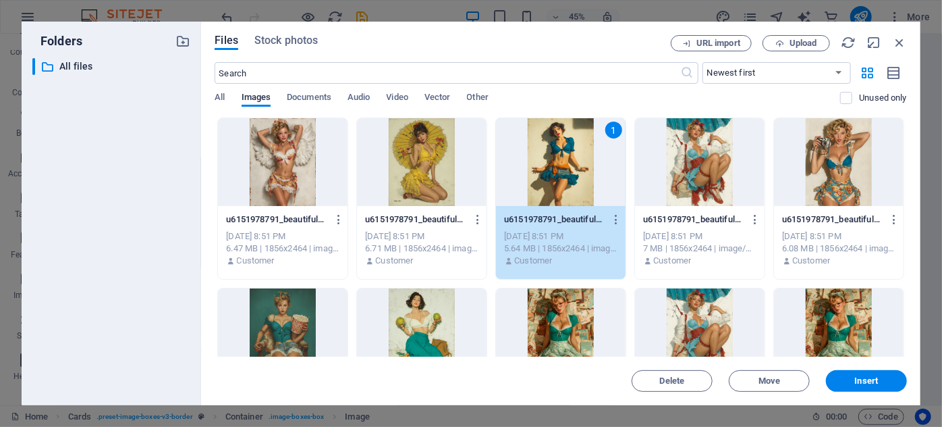
drag, startPoint x: 300, startPoint y: 149, endPoint x: 577, endPoint y: 176, distance: 278.0
click at [577, 176] on div "1" at bounding box center [561, 162] width 130 height 88
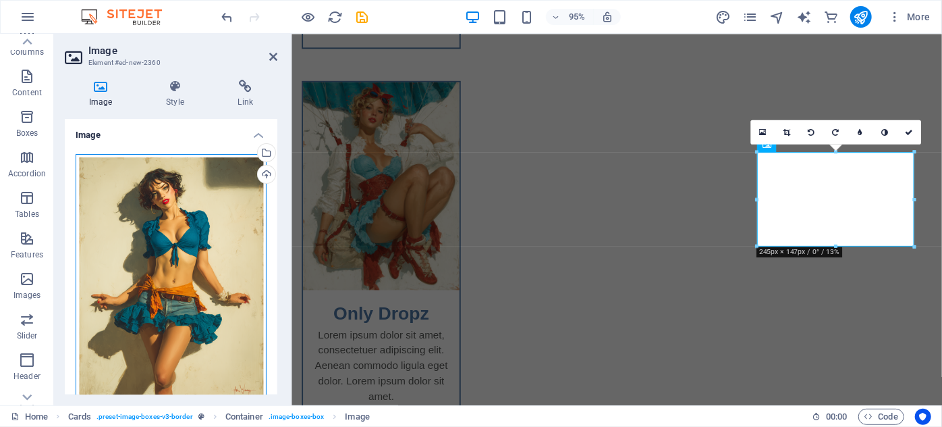
click at [193, 233] on div "Drag files here, click to choose files or select files from Files or our free s…" at bounding box center [171, 279] width 191 height 251
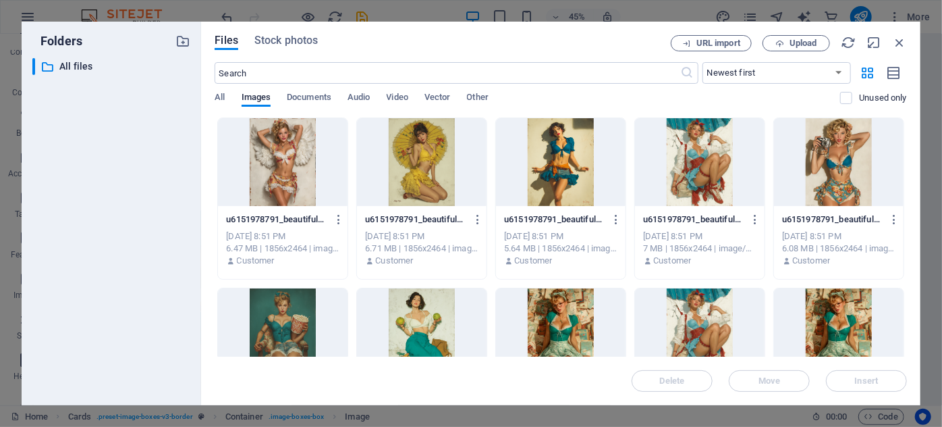
click at [560, 157] on div at bounding box center [561, 162] width 130 height 88
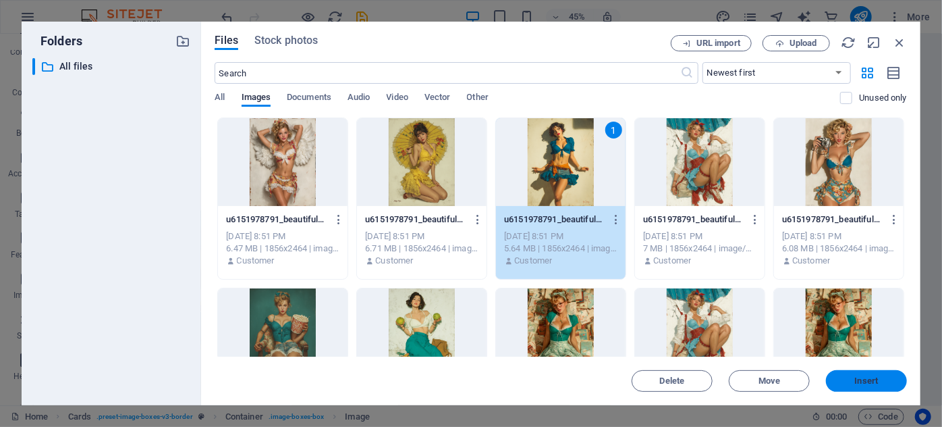
click at [856, 383] on span "Insert" at bounding box center [867, 381] width 24 height 8
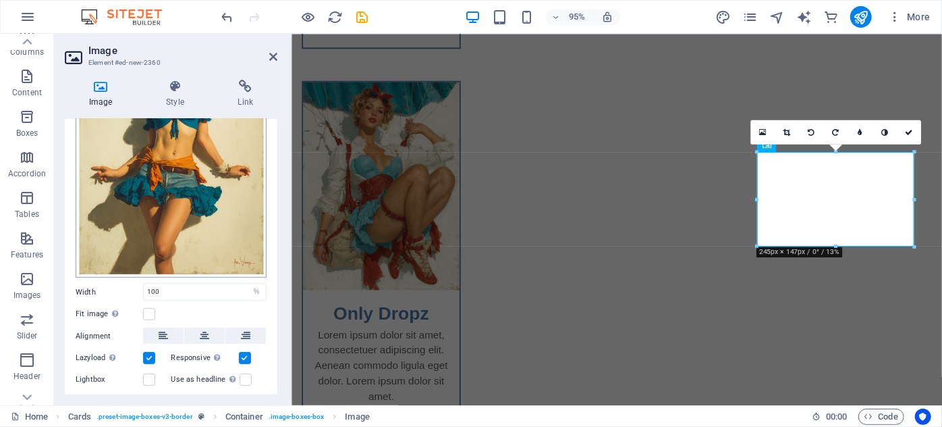
scroll to position [182, 0]
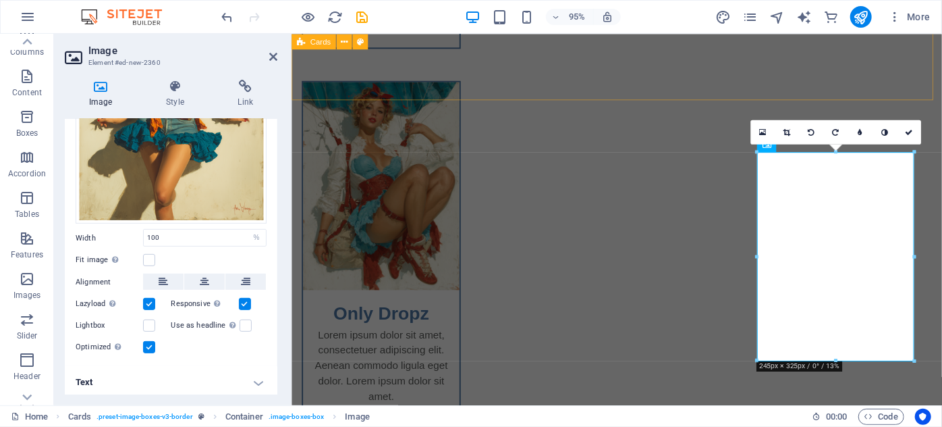
click at [423, 85] on div "Only Storage Lorem ipsum dolor sit amet, consectetuer adipiscing elit. Aenean c…" at bounding box center [633, 258] width 685 height 1232
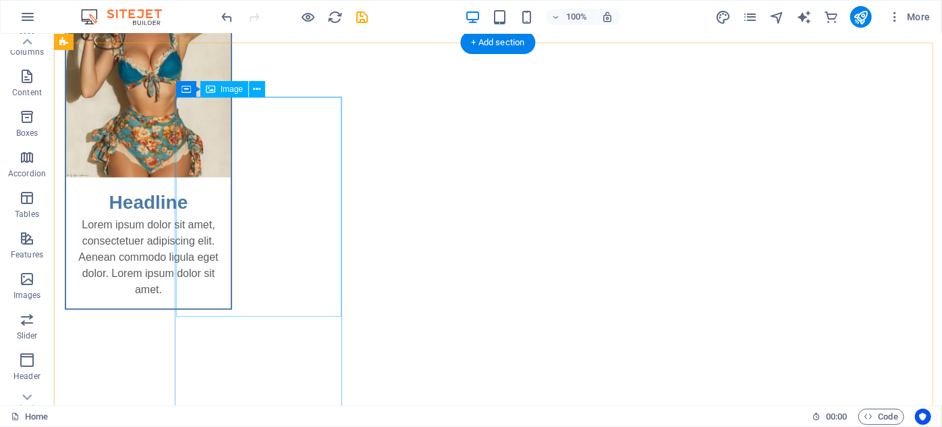
scroll to position [987, 0]
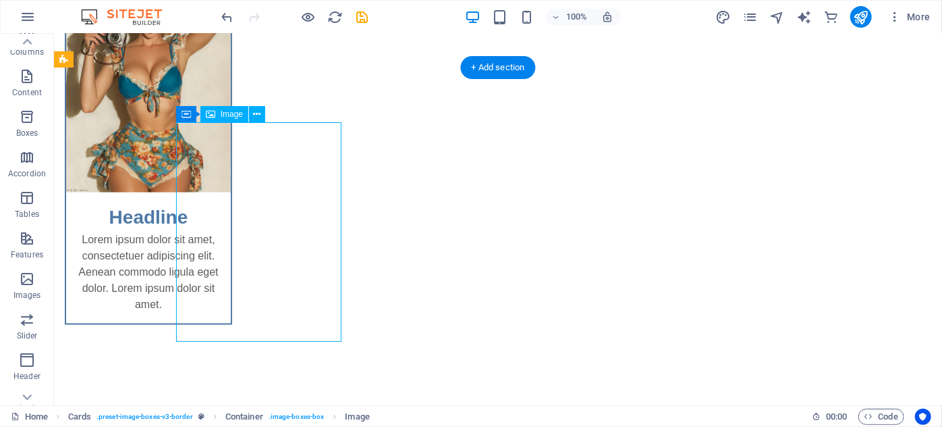
select select "%"
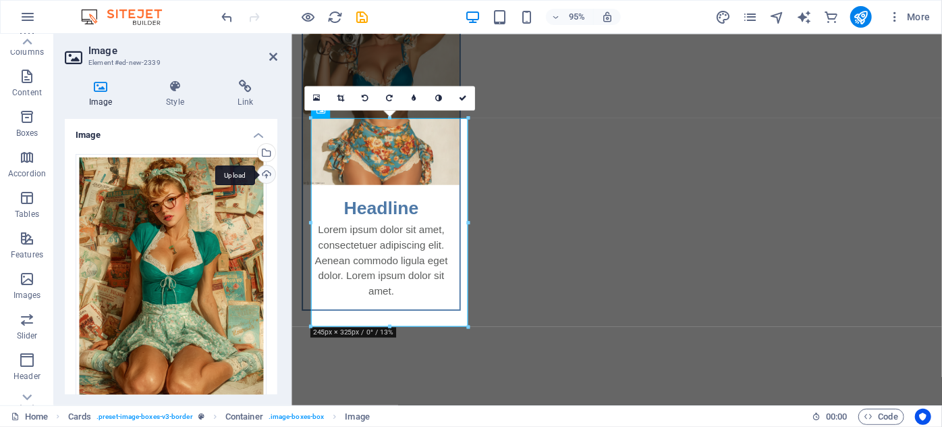
click at [266, 172] on div "Upload" at bounding box center [265, 175] width 20 height 20
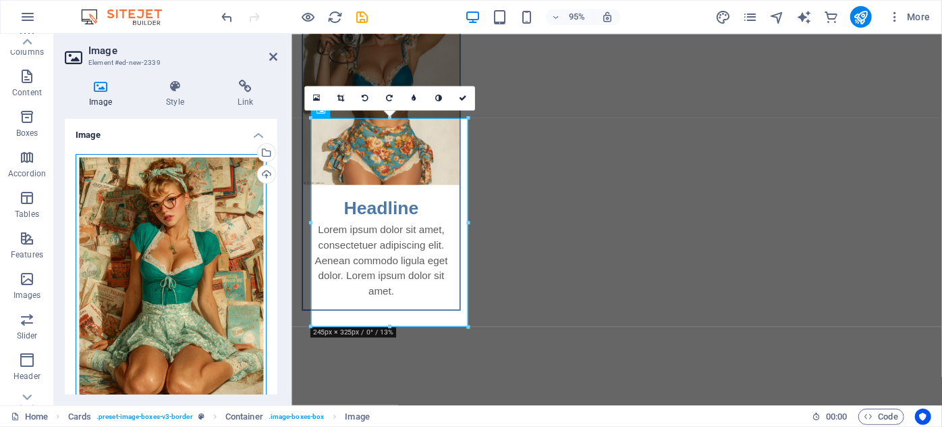
click at [226, 277] on div "Drag files here, click to choose files or select files from Files or our free s…" at bounding box center [171, 279] width 191 height 251
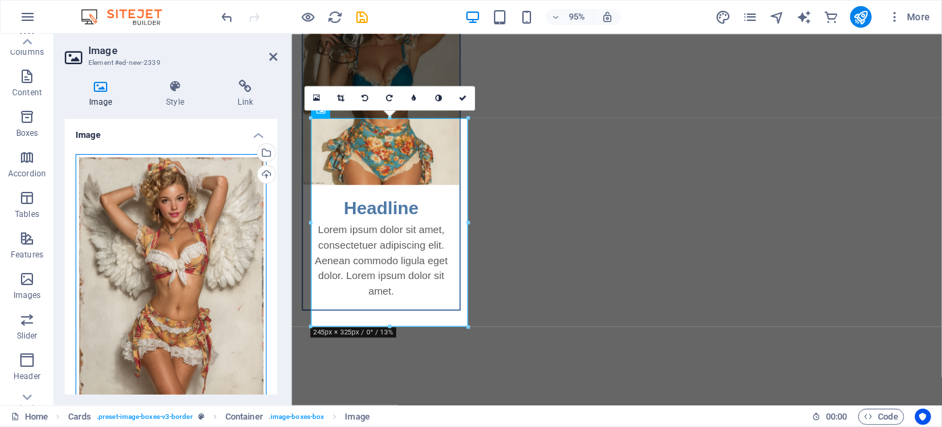
click at [207, 213] on div "Drag files here, click to choose files or select files from Files or our free s…" at bounding box center [171, 279] width 191 height 251
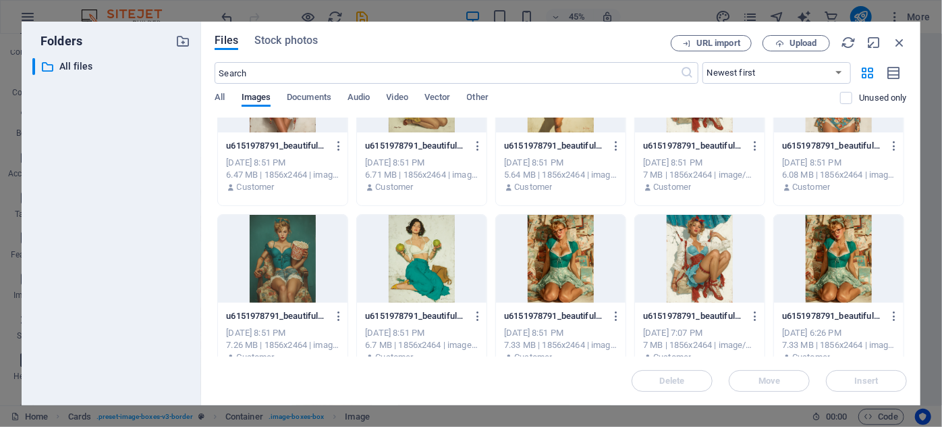
scroll to position [93, 0]
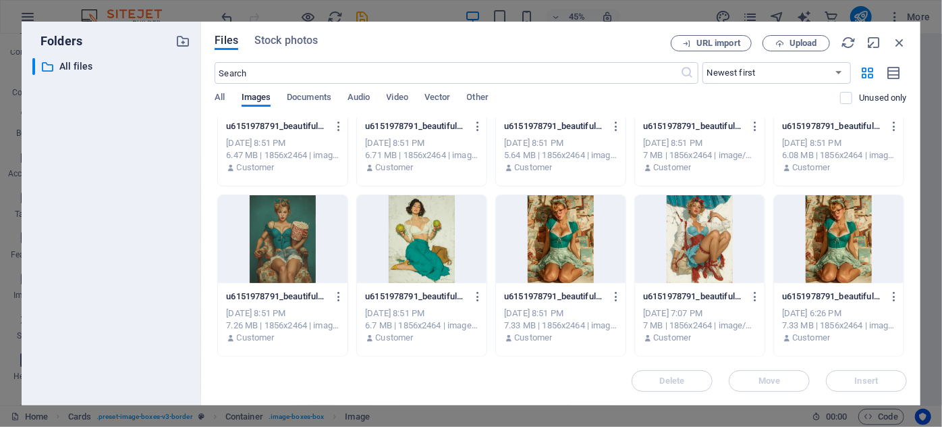
click at [293, 253] on div at bounding box center [283, 239] width 130 height 88
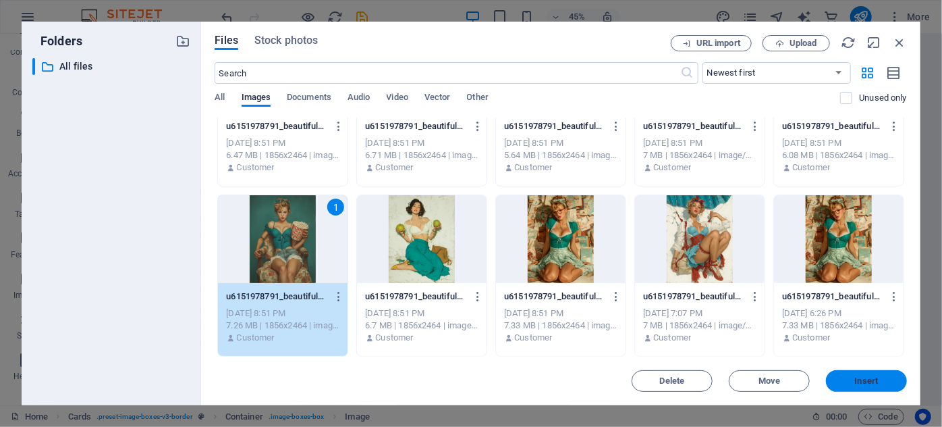
click at [865, 386] on button "Insert" at bounding box center [866, 381] width 81 height 22
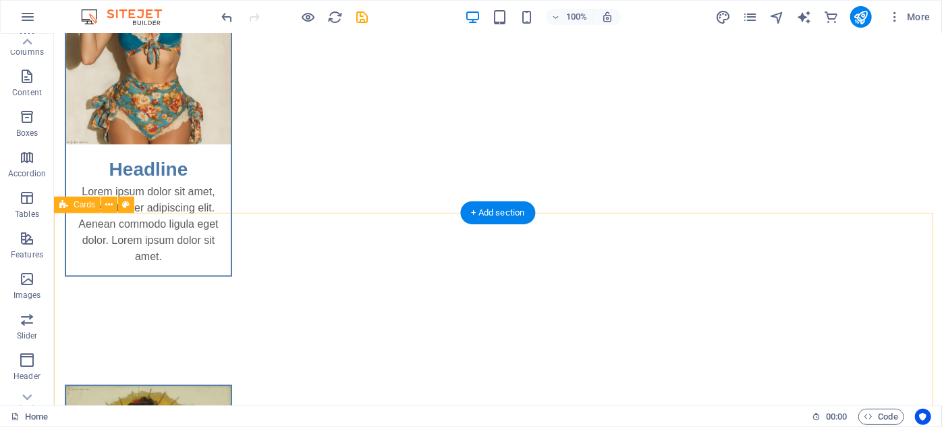
scroll to position [1048, 0]
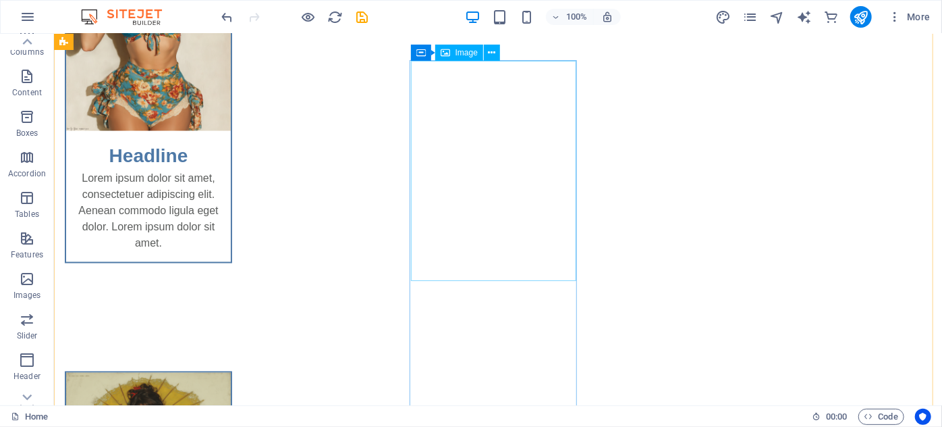
drag, startPoint x: 527, startPoint y: 187, endPoint x: 301, endPoint y: 194, distance: 226.3
select select "%"
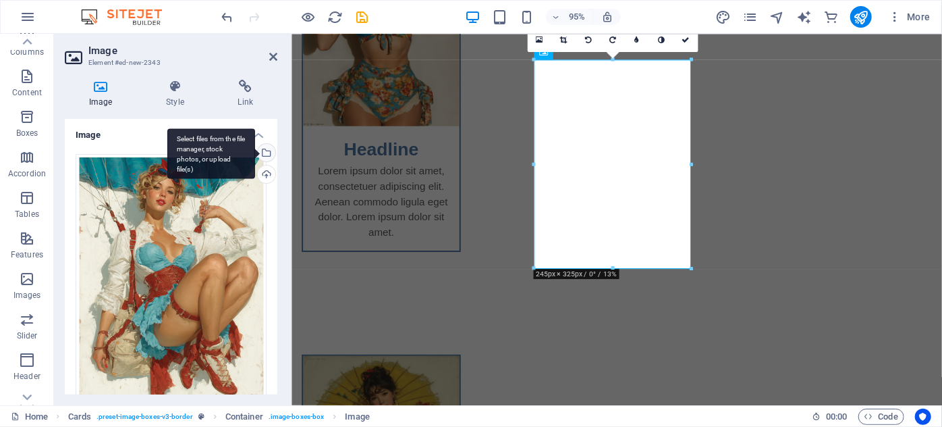
click at [265, 144] on div "Select files from the file manager, stock photos, or upload file(s)" at bounding box center [265, 154] width 20 height 20
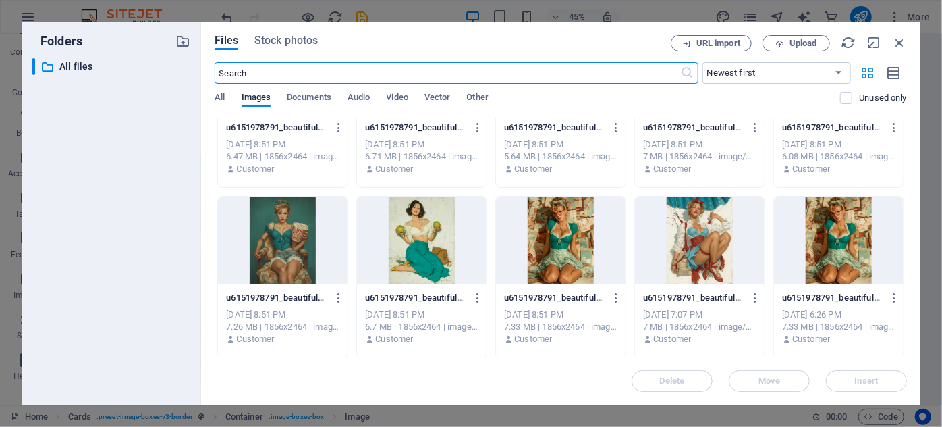
scroll to position [93, 0]
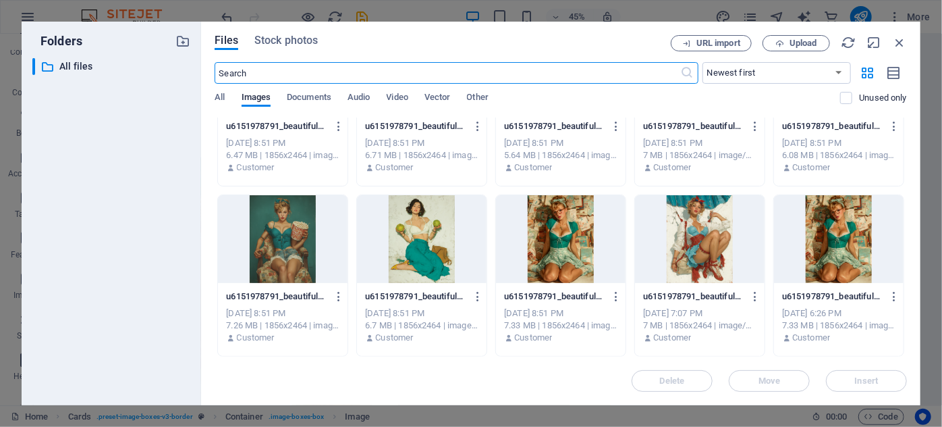
click at [421, 266] on div at bounding box center [422, 239] width 130 height 88
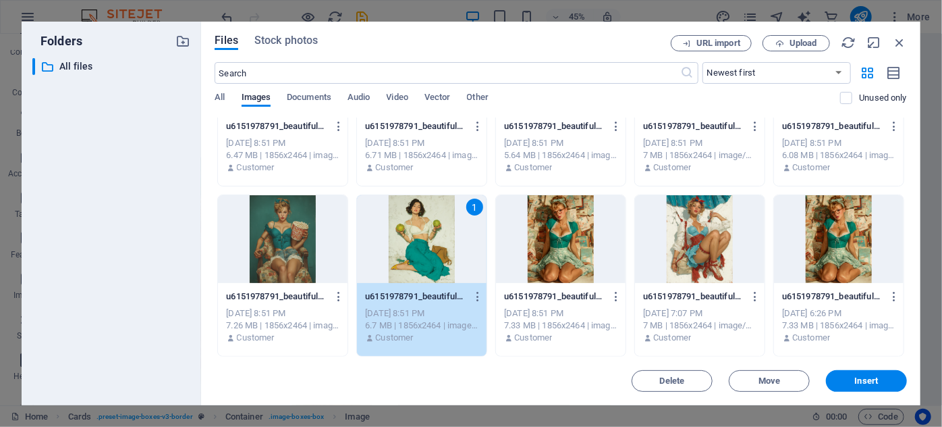
click at [421, 266] on div "1" at bounding box center [422, 239] width 130 height 88
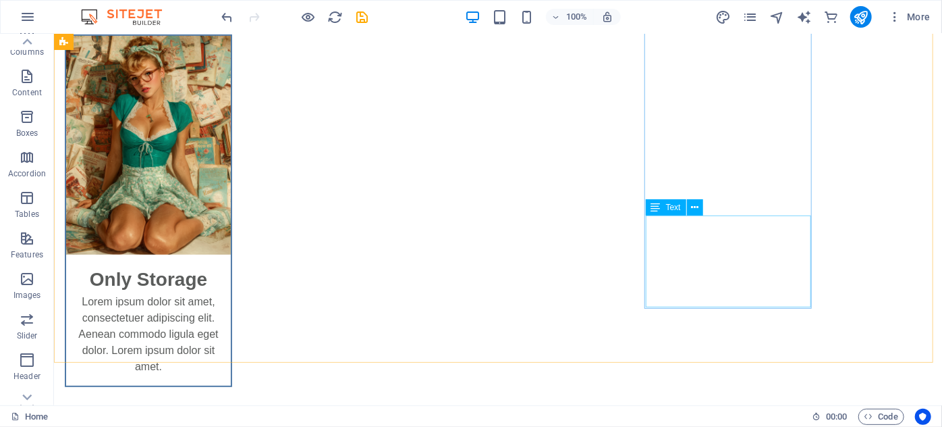
scroll to position [245, 0]
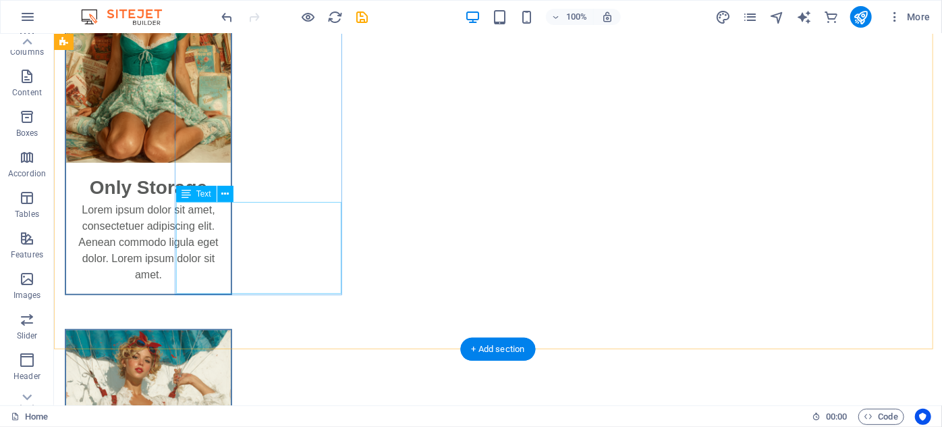
click at [215, 215] on div "Lorem ipsum dolor sit amet, consectetuer adipiscing elit. Aenean commodo ligula…" at bounding box center [147, 247] width 165 height 92
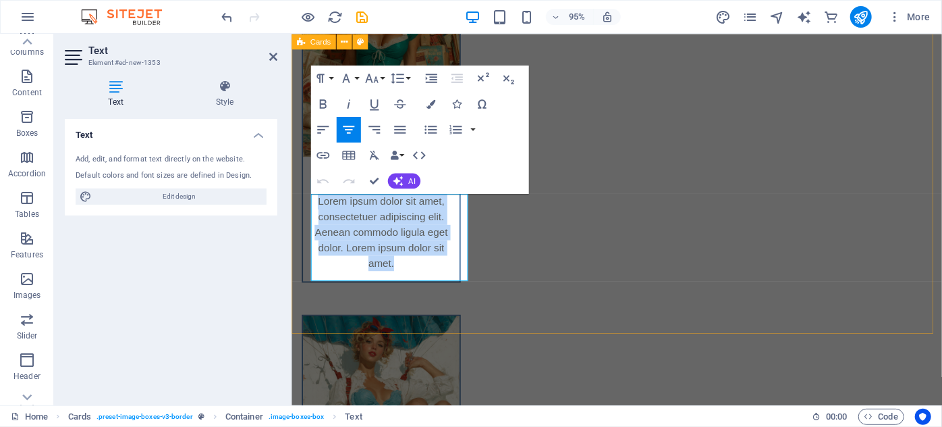
drag, startPoint x: 406, startPoint y: 282, endPoint x: 300, endPoint y: 209, distance: 128.8
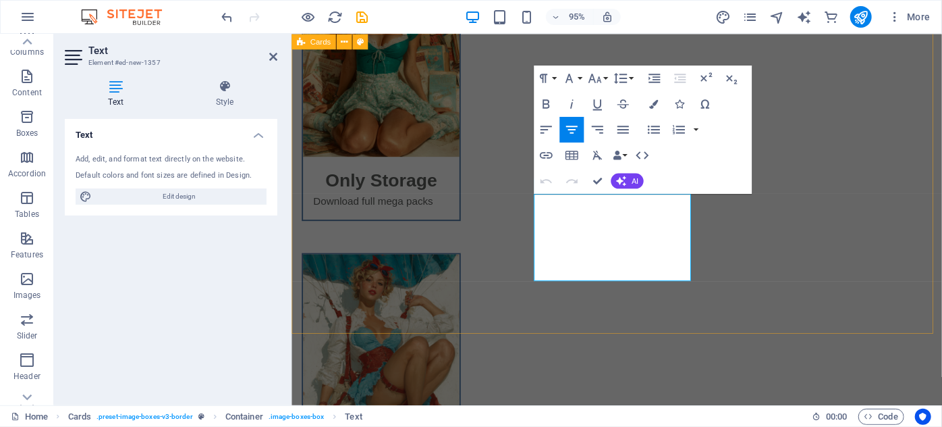
drag, startPoint x: 639, startPoint y: 268, endPoint x: 511, endPoint y: 189, distance: 150.1
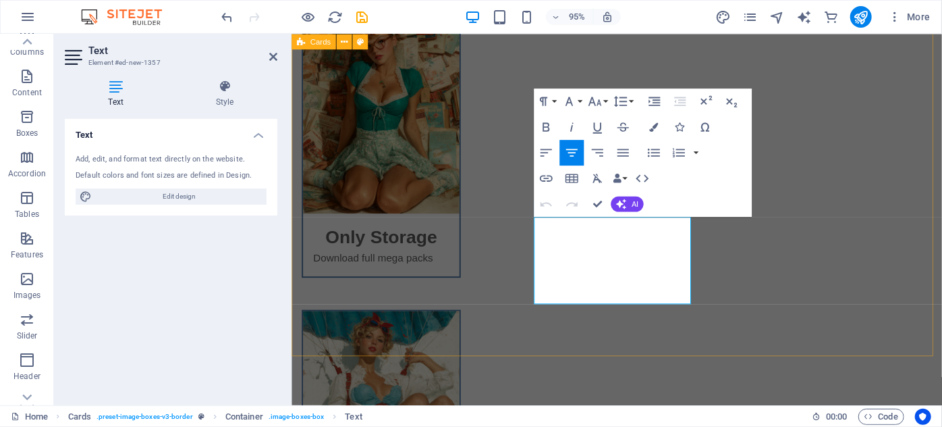
scroll to position [184, 0]
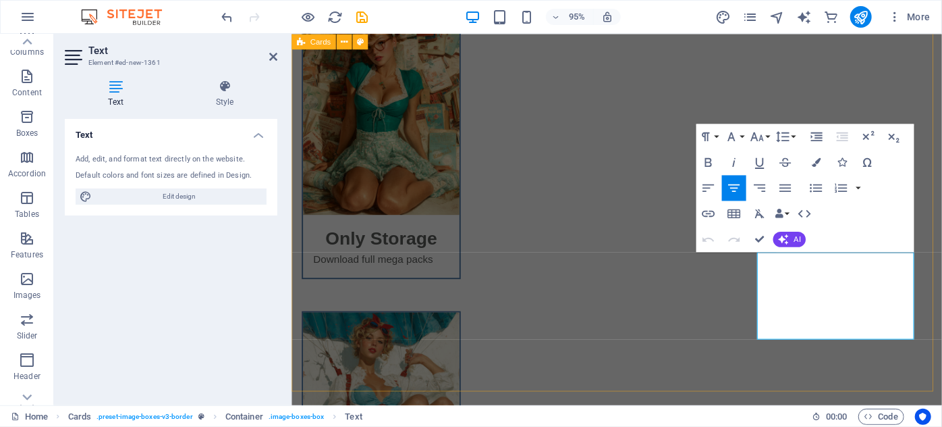
drag, startPoint x: 861, startPoint y: 338, endPoint x: 724, endPoint y: 215, distance: 184.6
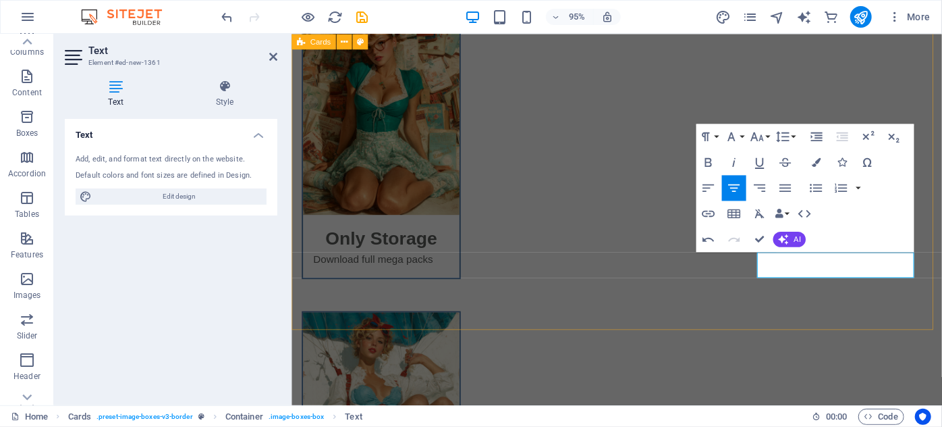
drag, startPoint x: 767, startPoint y: 337, endPoint x: 978, endPoint y: 321, distance: 211.2
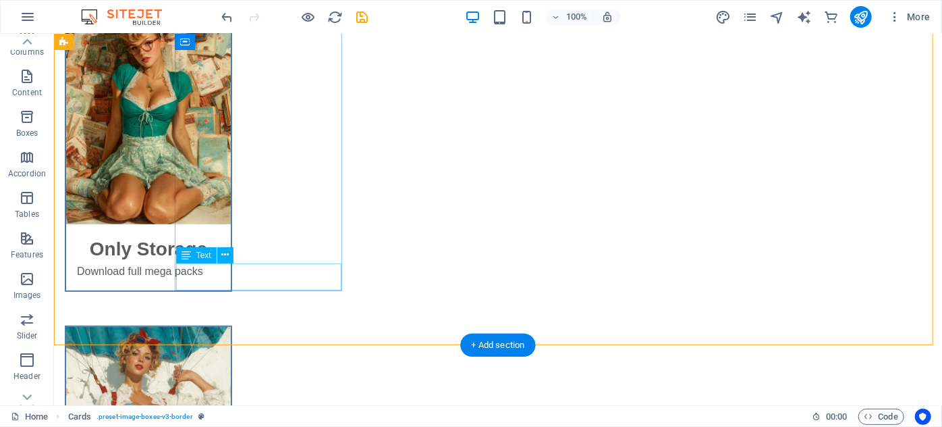
click at [230, 273] on div "Download full mega packs" at bounding box center [147, 276] width 165 height 27
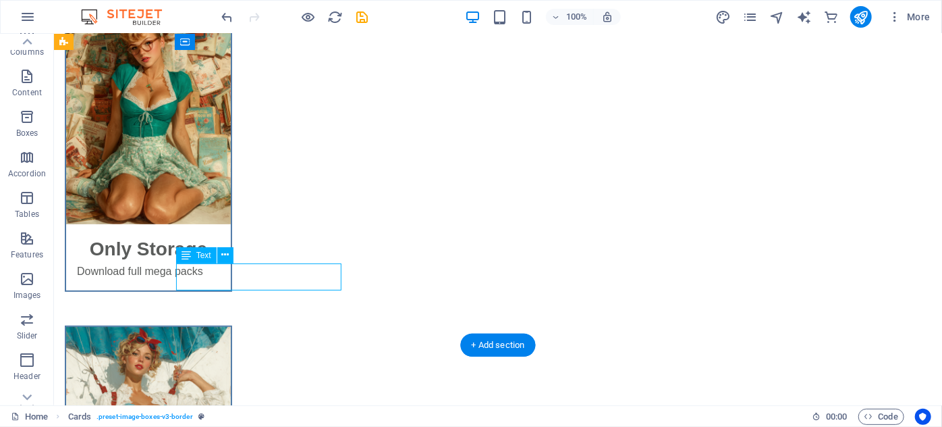
click at [230, 273] on div "Download full mega packs" at bounding box center [147, 276] width 165 height 27
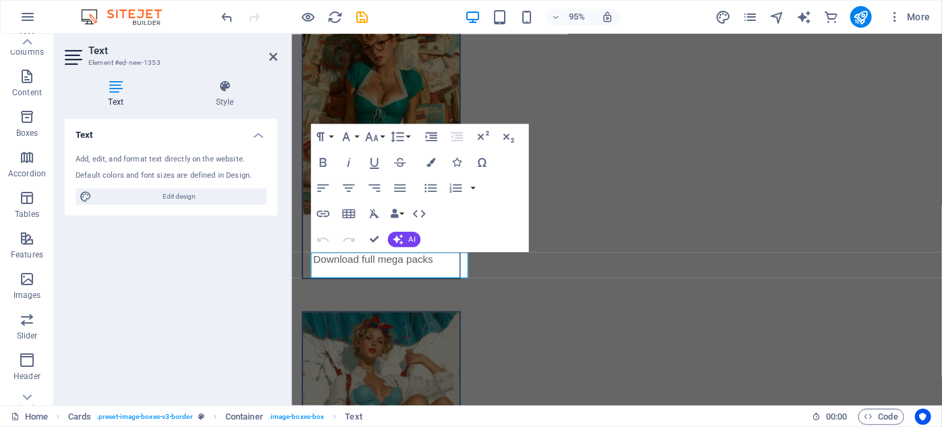
click at [246, 274] on div "Text Add, edit, and format text directly on the website. Default colors and fon…" at bounding box center [171, 256] width 213 height 275
click at [351, 186] on icon "button" at bounding box center [349, 188] width 16 height 16
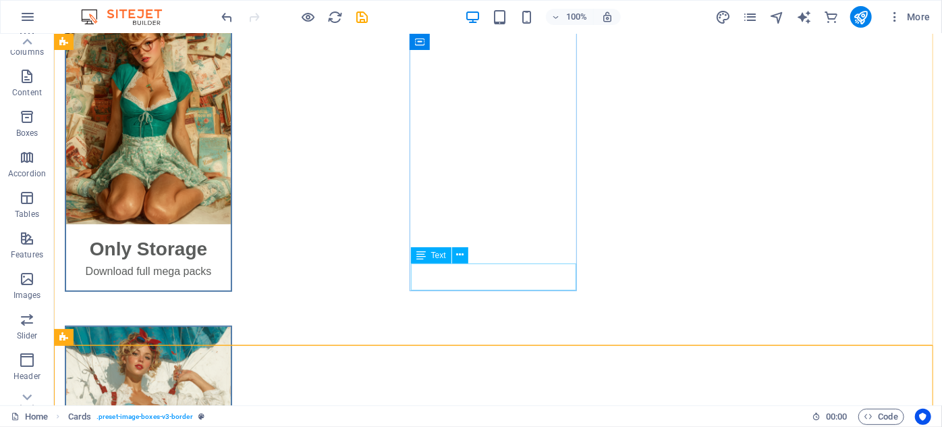
click at [446, 256] on div "Text" at bounding box center [431, 255] width 41 height 16
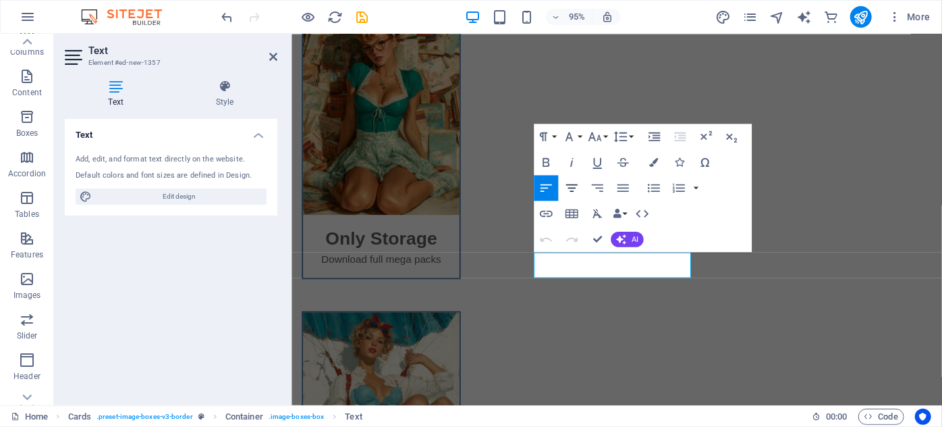
click at [579, 179] on button "Align Center" at bounding box center [572, 188] width 24 height 26
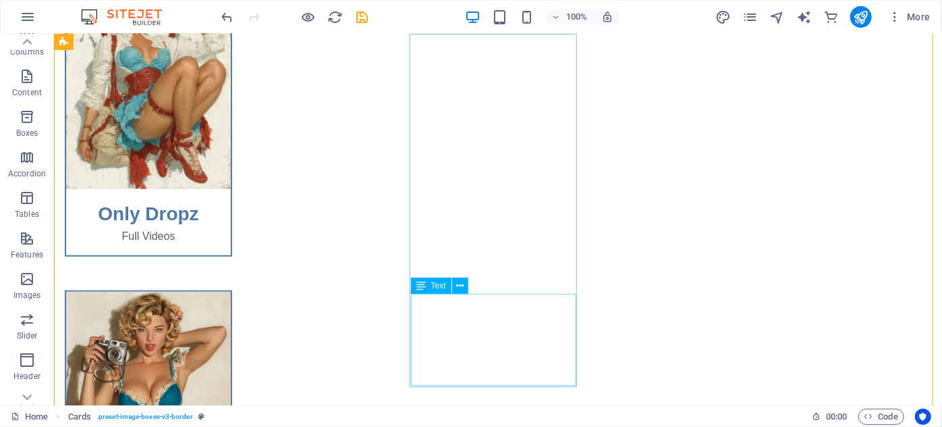
scroll to position [552, 0]
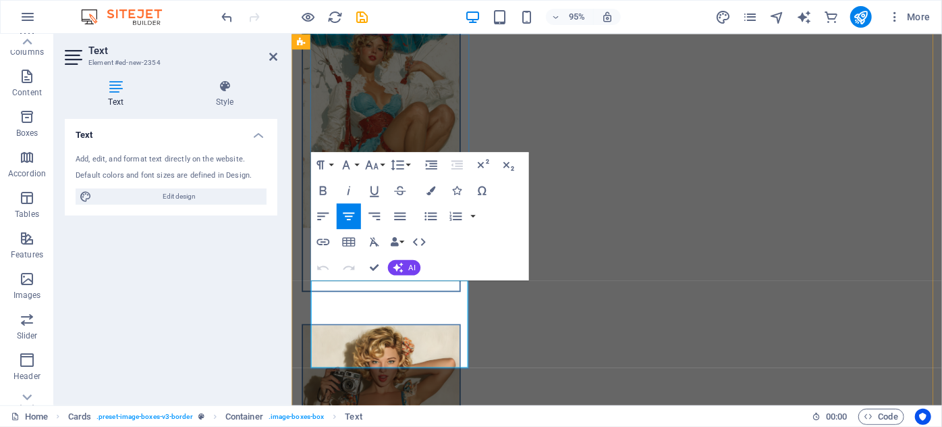
scroll to position [491, 0]
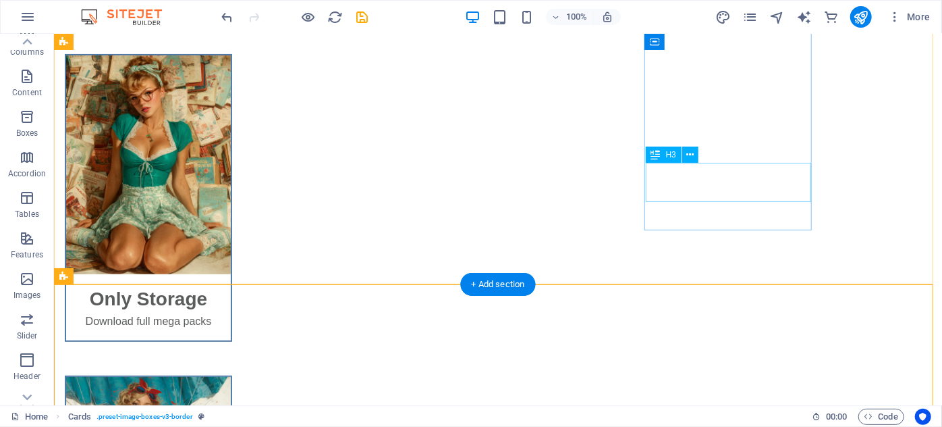
scroll to position [122, 0]
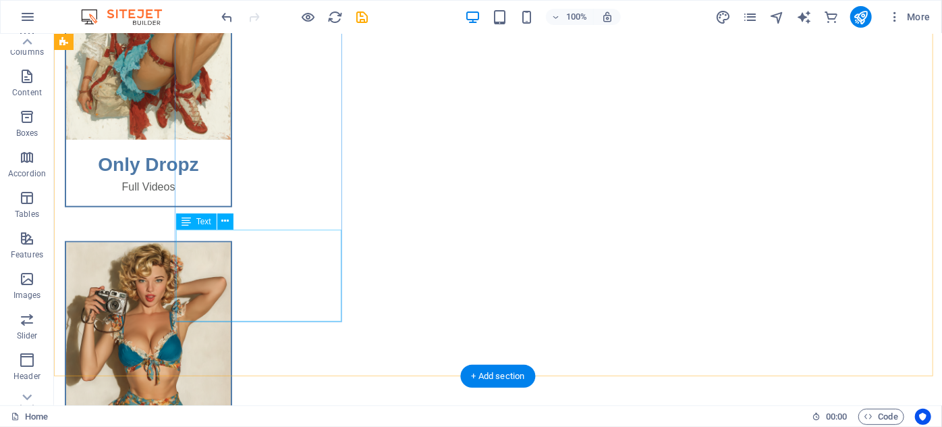
scroll to position [552, 0]
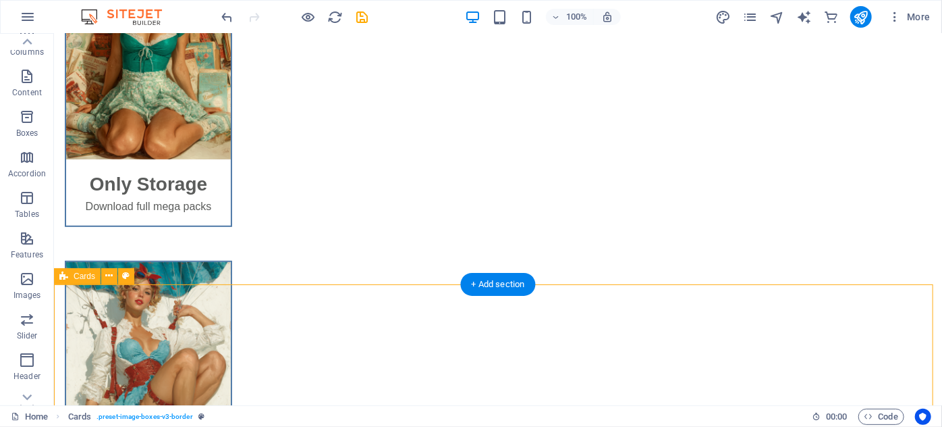
scroll to position [245, 0]
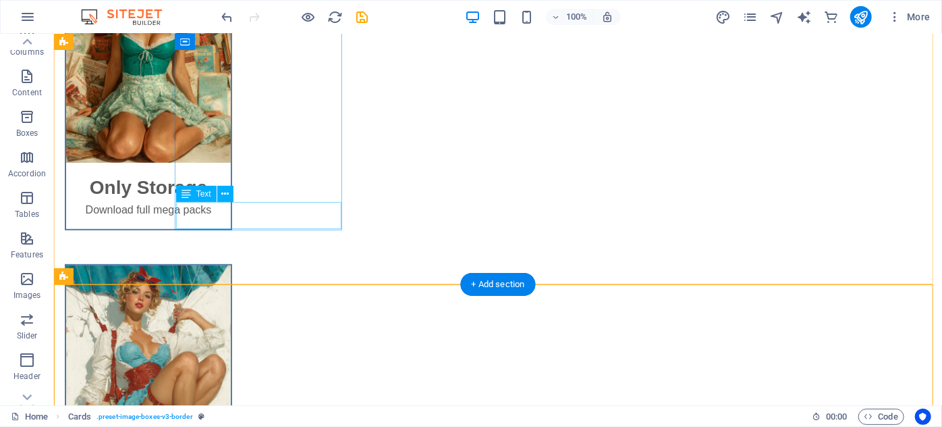
click at [230, 207] on div "Download full mega packs" at bounding box center [147, 214] width 165 height 27
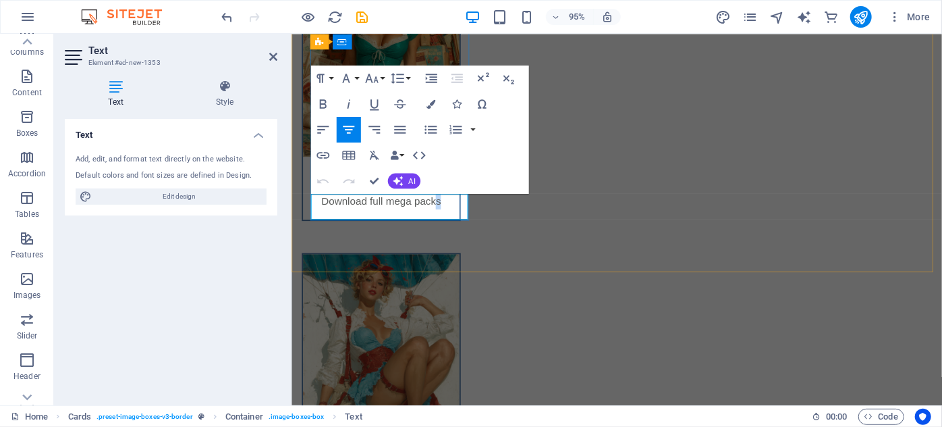
drag, startPoint x: 458, startPoint y: 207, endPoint x: 511, endPoint y: 273, distance: 84.6
click at [457, 230] on div "Only Storage Download full mega packs Only Dropz Full Videos Hot Shorts Short V…" at bounding box center [633, 407] width 685 height 1038
click at [511, 274] on div "Only Storage Download full mega packs Only Dropz Full Videos Hot Shorts Short V…" at bounding box center [633, 407] width 685 height 1038
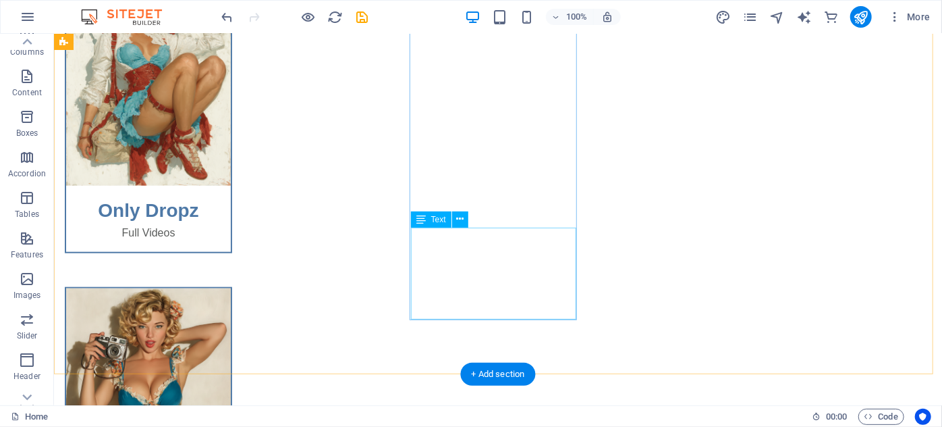
scroll to position [493, 0]
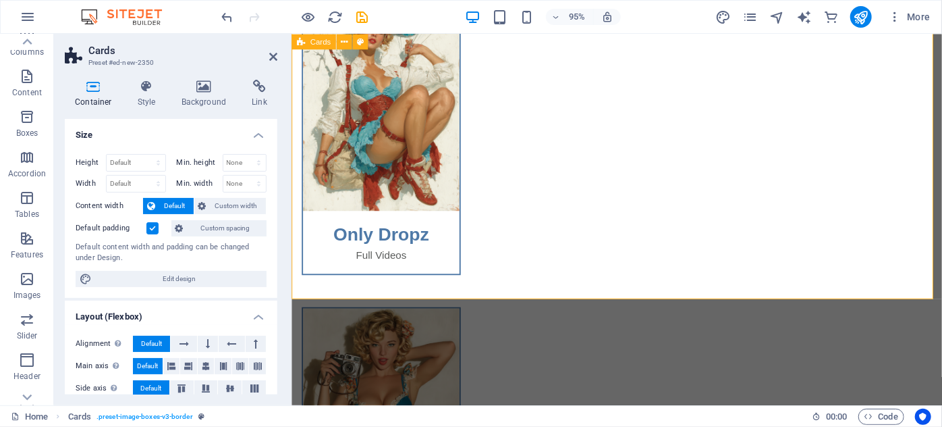
scroll to position [676, 0]
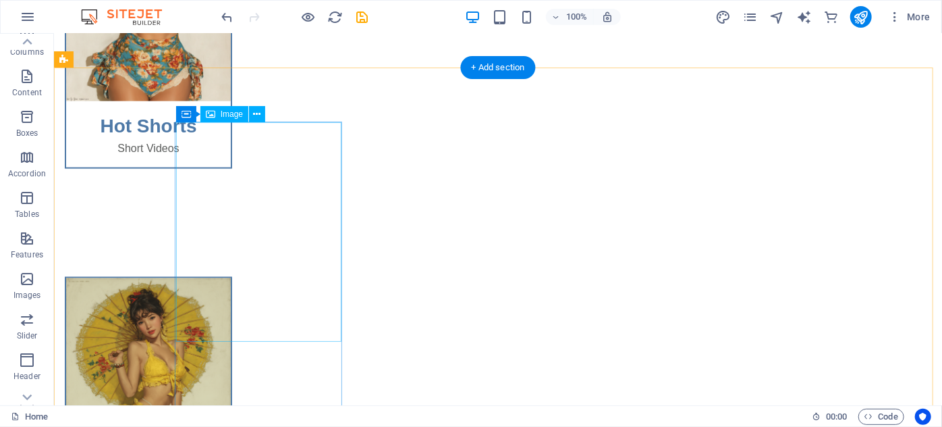
scroll to position [1045, 0]
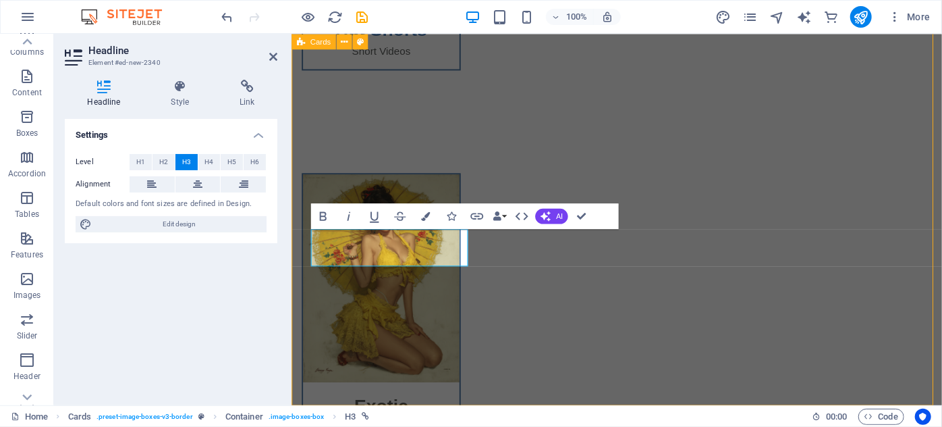
scroll to position [1025, 0]
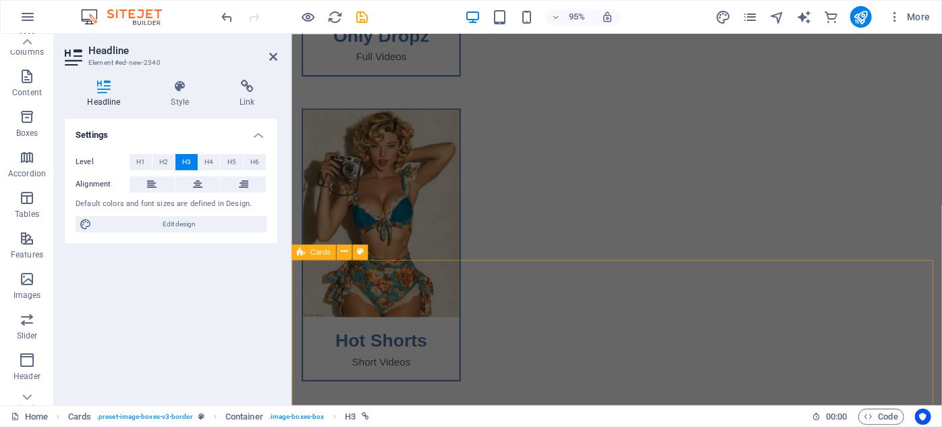
scroll to position [657, 0]
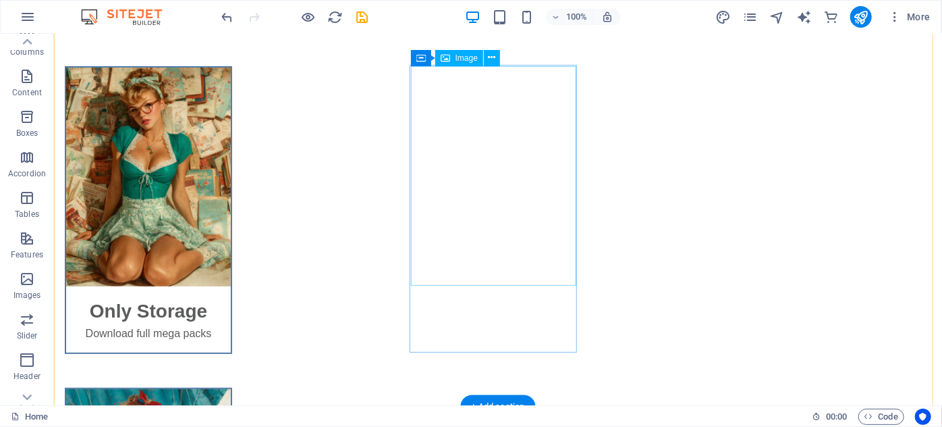
scroll to position [122, 0]
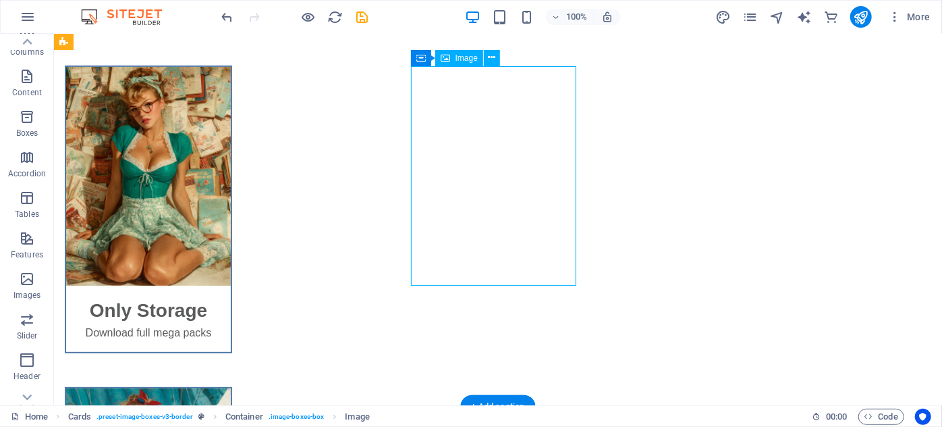
select select "%"
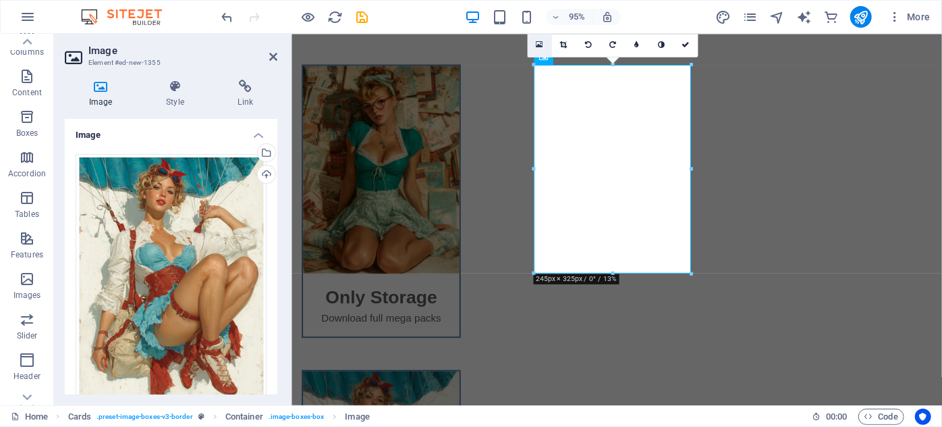
click at [539, 40] on icon at bounding box center [539, 44] width 7 height 9
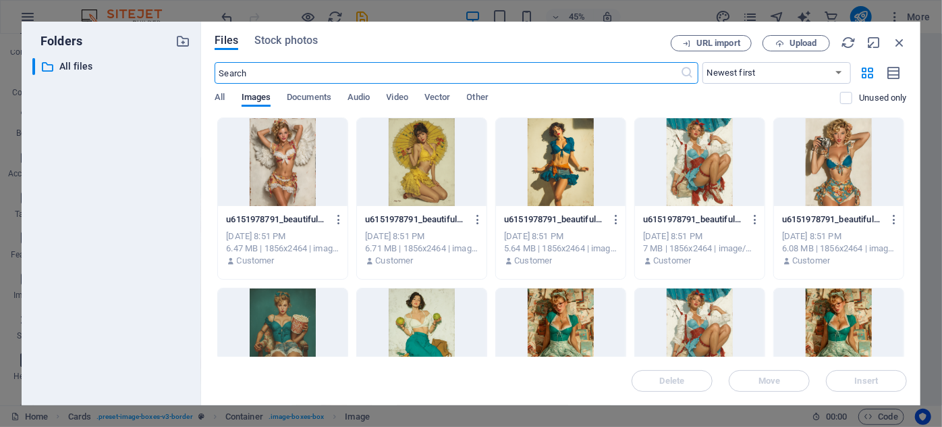
click at [290, 309] on div at bounding box center [283, 332] width 130 height 88
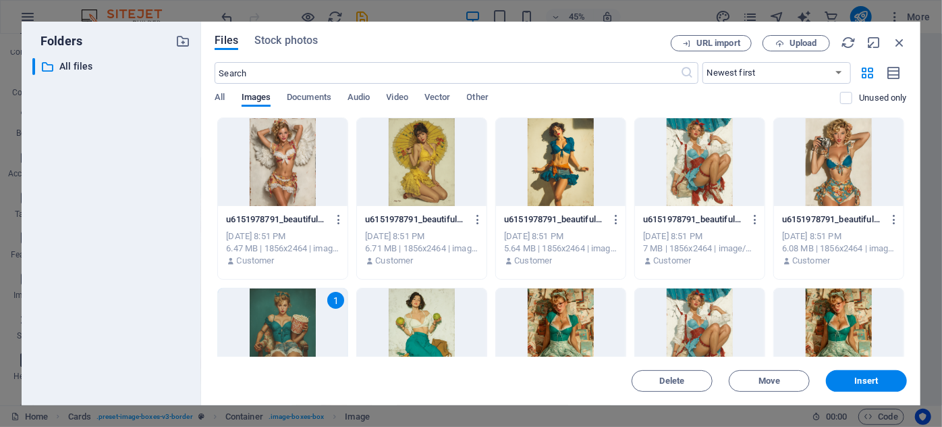
click at [290, 309] on div "1" at bounding box center [283, 332] width 130 height 88
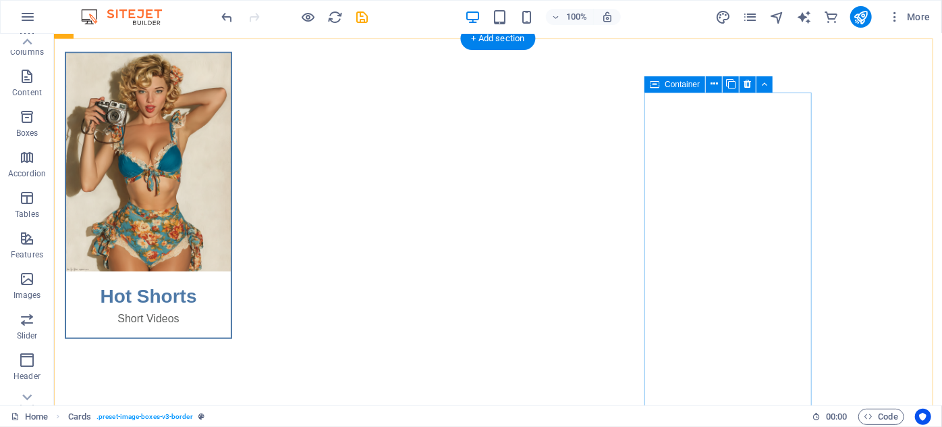
scroll to position [1045, 0]
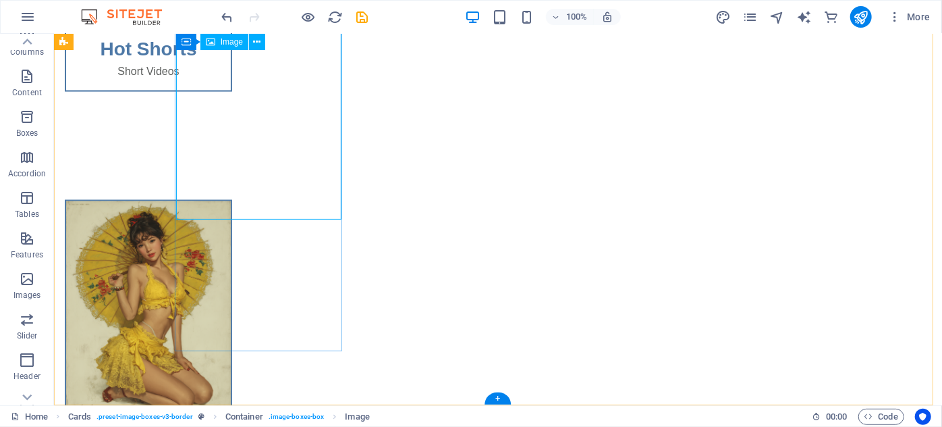
select select "%"
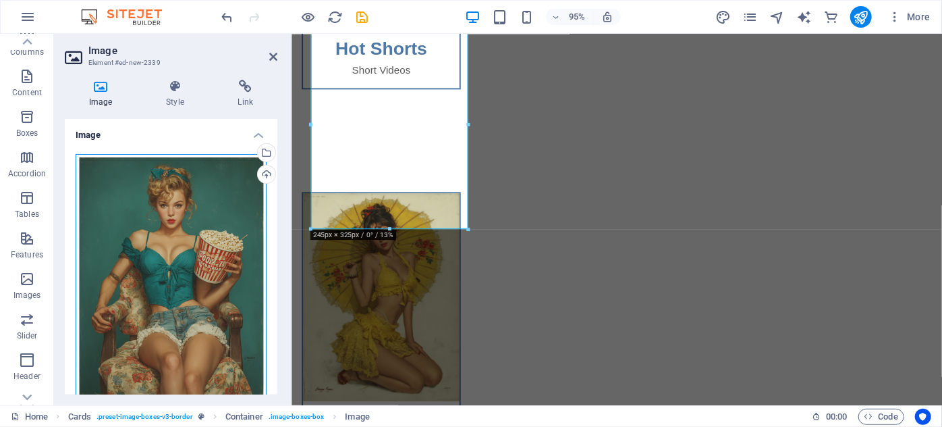
click at [194, 229] on div "Drag files here, click to choose files or select files from Files or our free s…" at bounding box center [171, 279] width 191 height 251
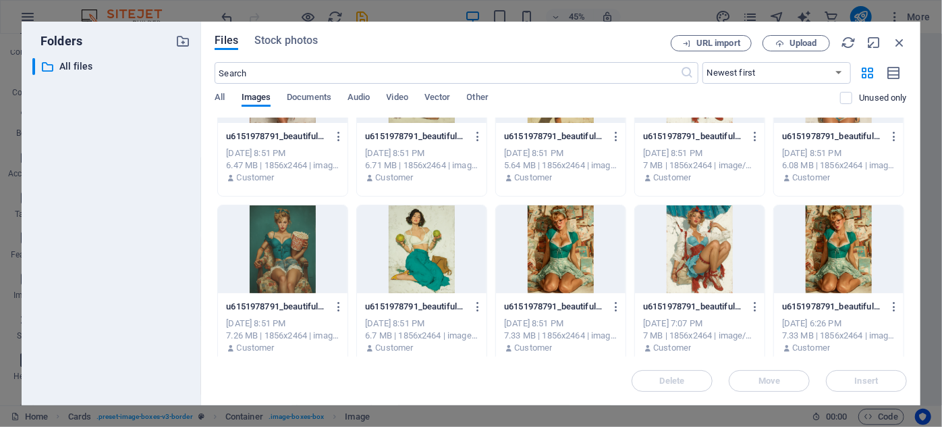
scroll to position [93, 0]
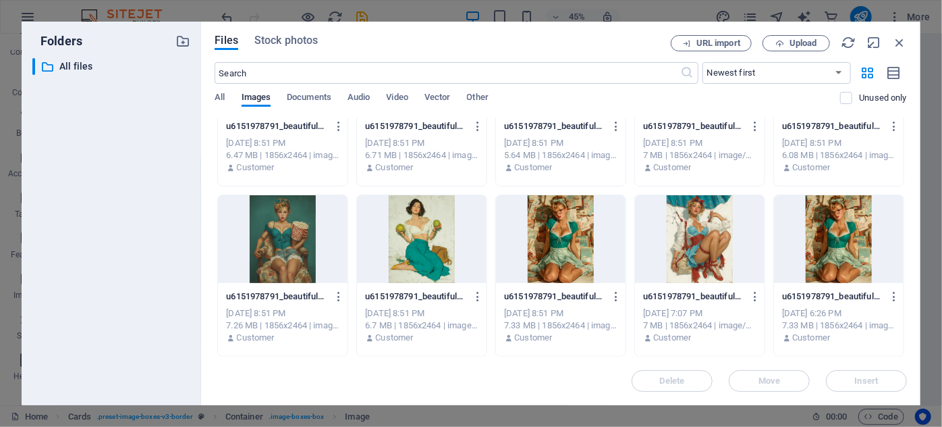
click at [702, 248] on div at bounding box center [700, 239] width 130 height 88
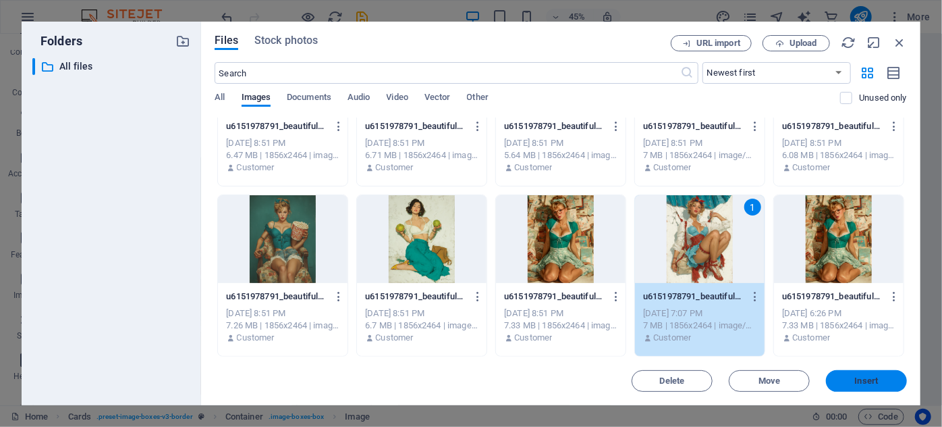
click at [876, 386] on button "Insert" at bounding box center [866, 381] width 81 height 22
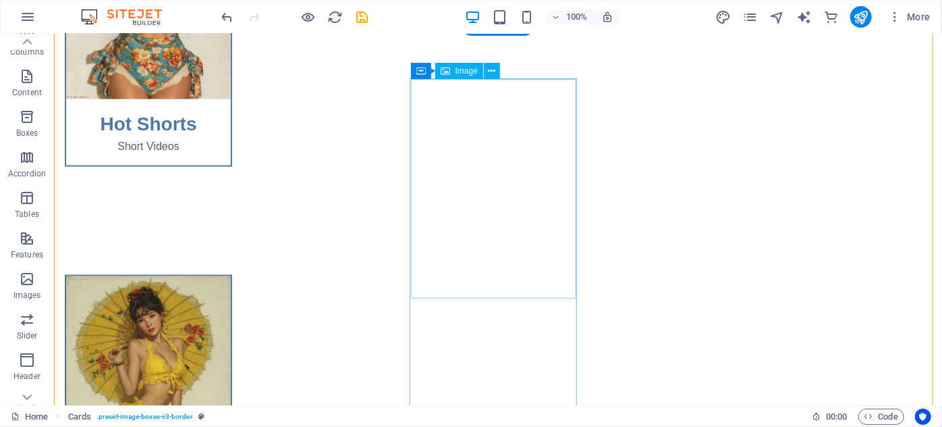
scroll to position [1045, 0]
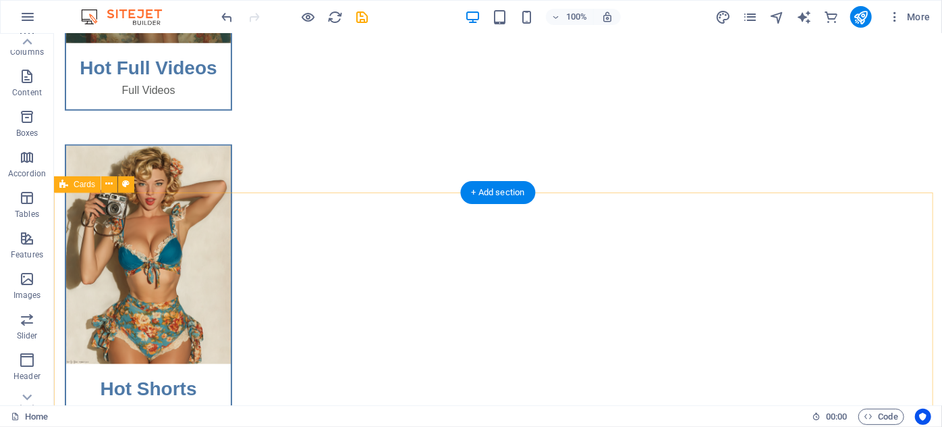
scroll to position [675, 0]
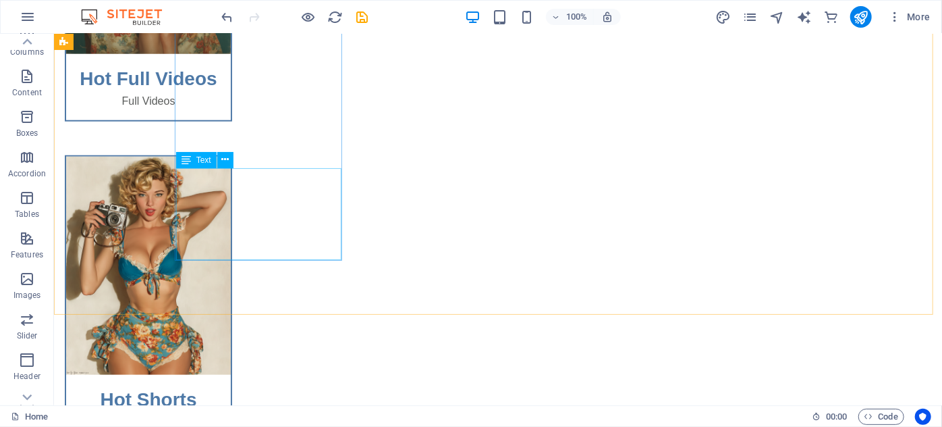
click at [198, 167] on div "Text" at bounding box center [196, 160] width 41 height 16
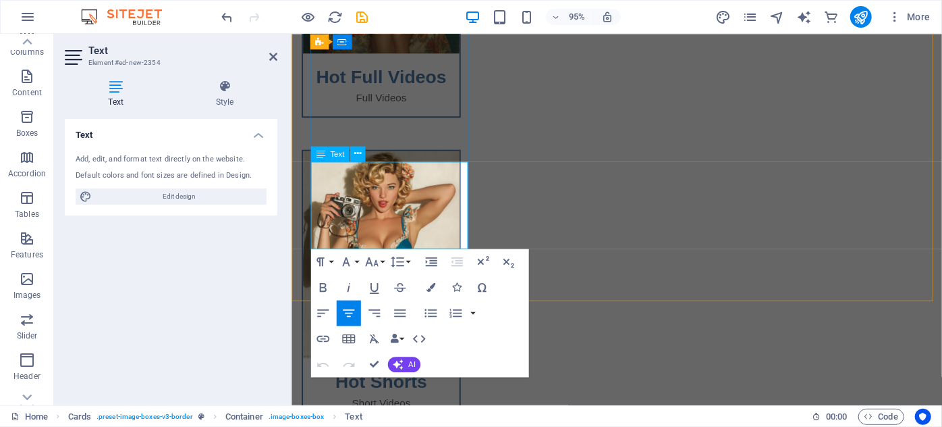
drag, startPoint x: 417, startPoint y: 246, endPoint x: 301, endPoint y: 180, distance: 133.6
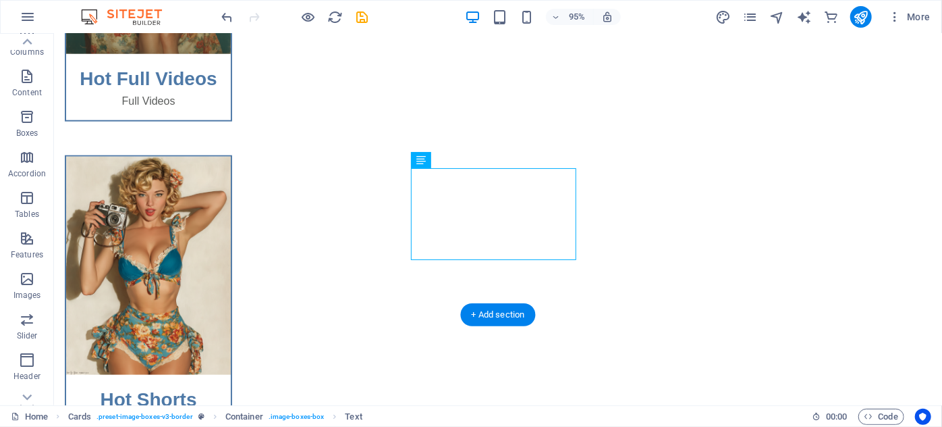
drag, startPoint x: 635, startPoint y: 222, endPoint x: 416, endPoint y: 231, distance: 219.6
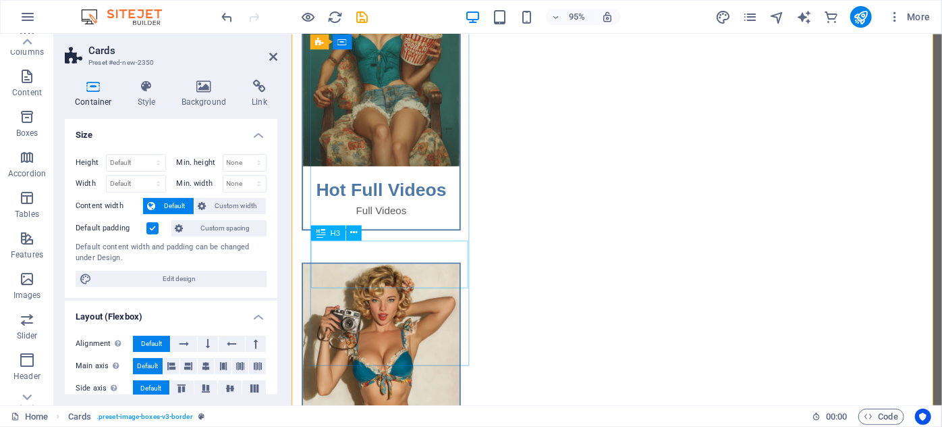
scroll to position [552, 0]
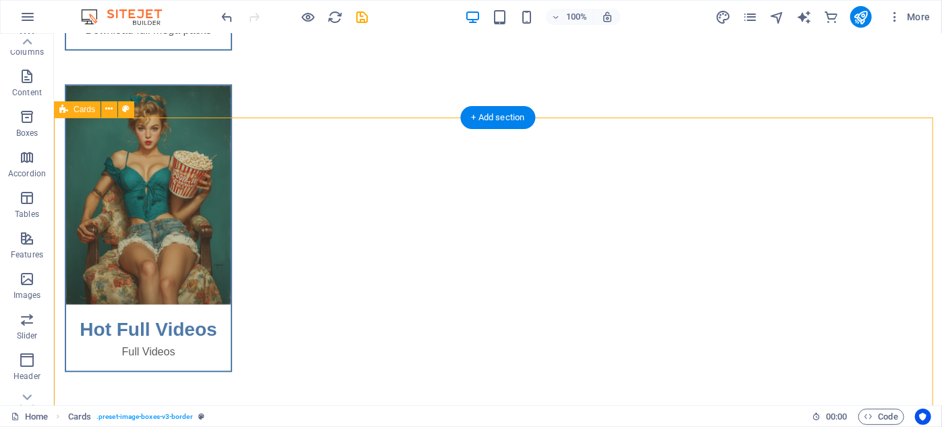
scroll to position [429, 0]
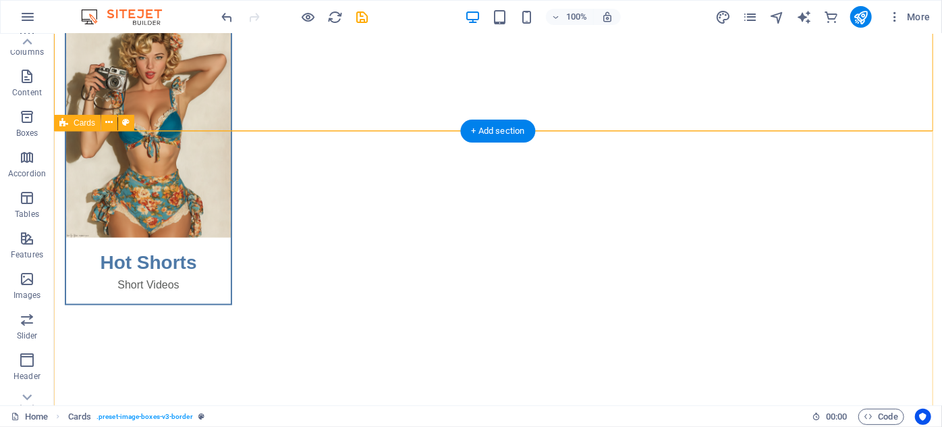
scroll to position [614, 0]
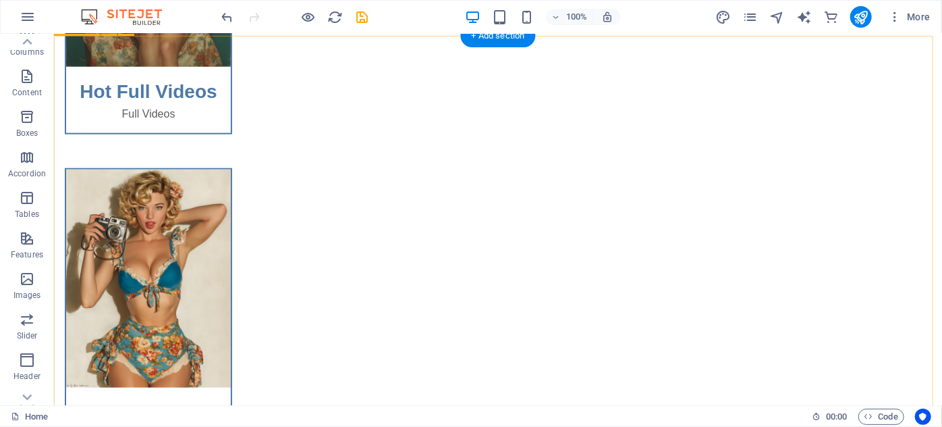
scroll to position [676, 0]
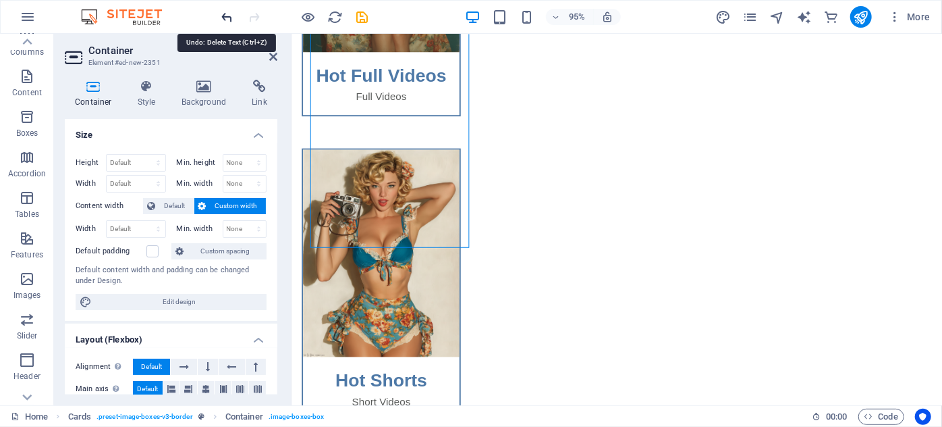
click at [228, 10] on icon "undo" at bounding box center [228, 17] width 16 height 16
drag, startPoint x: 417, startPoint y: 224, endPoint x: 649, endPoint y: 213, distance: 231.8
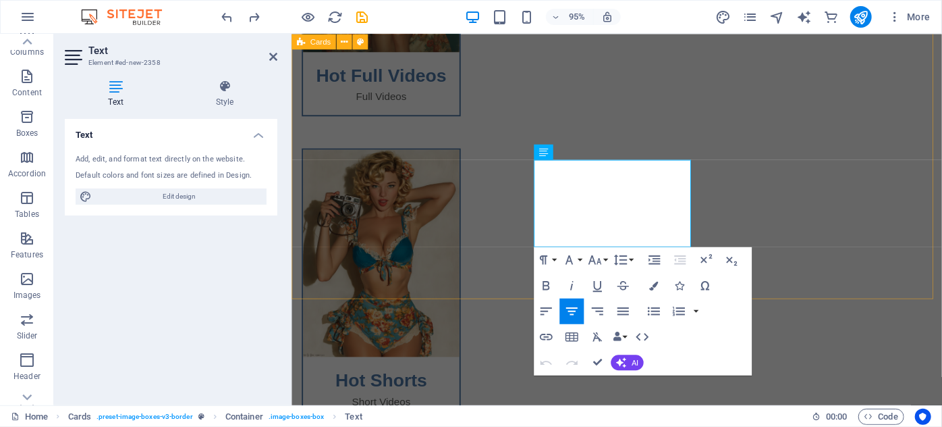
drag, startPoint x: 663, startPoint y: 240, endPoint x: 541, endPoint y: 163, distance: 143.8
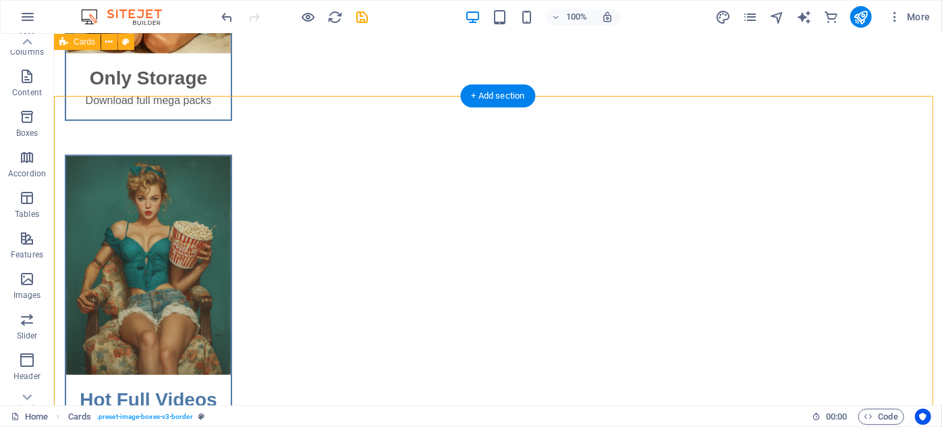
scroll to position [186, 0]
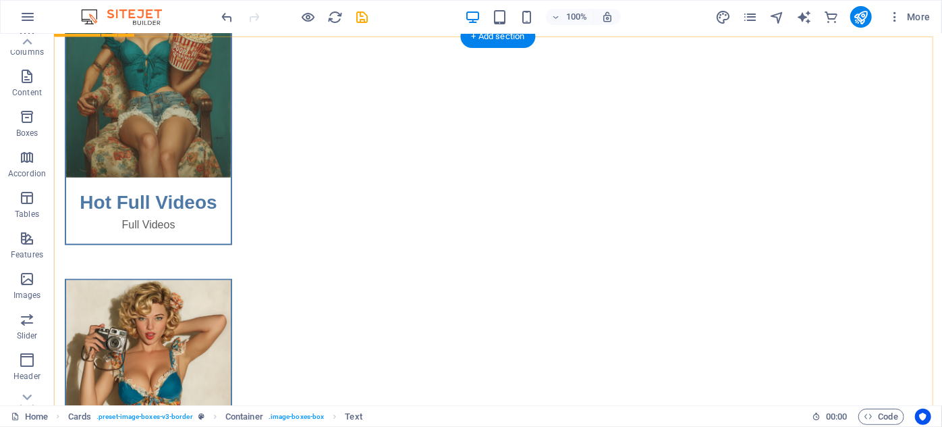
scroll to position [799, 0]
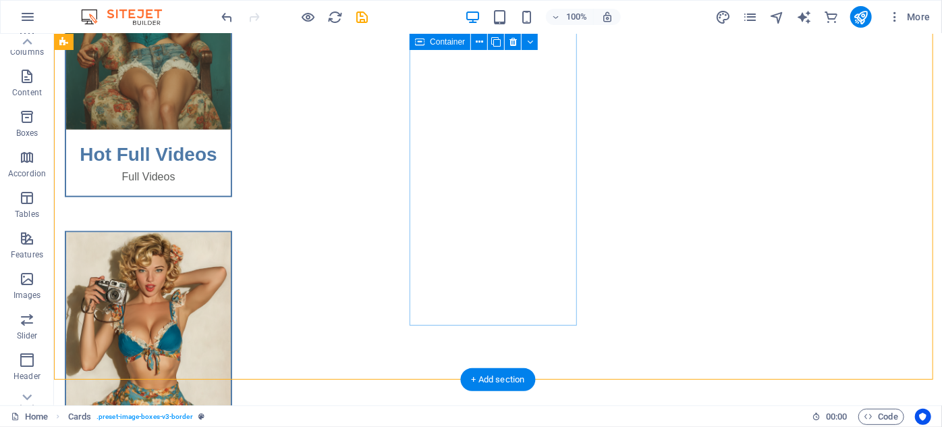
scroll to position [616, 0]
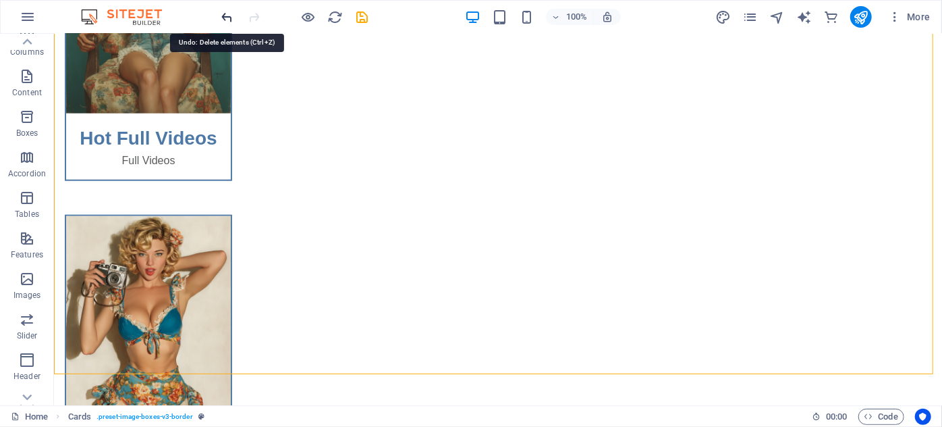
click at [223, 11] on icon "undo" at bounding box center [228, 17] width 16 height 16
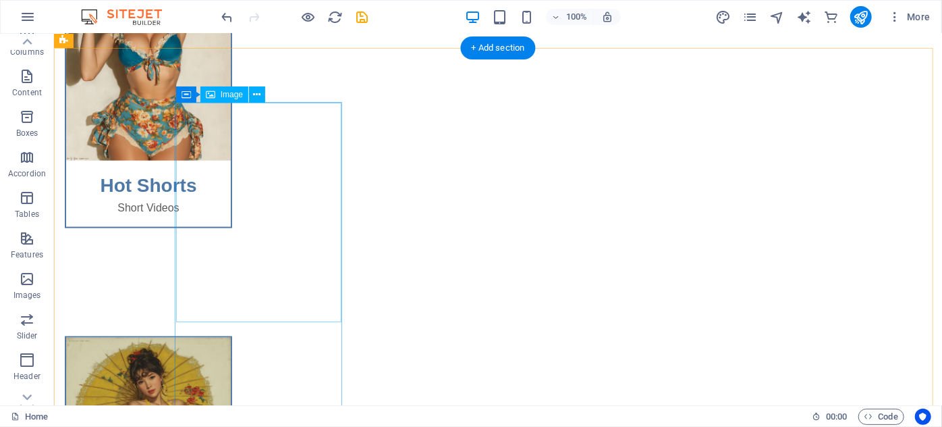
scroll to position [964, 0]
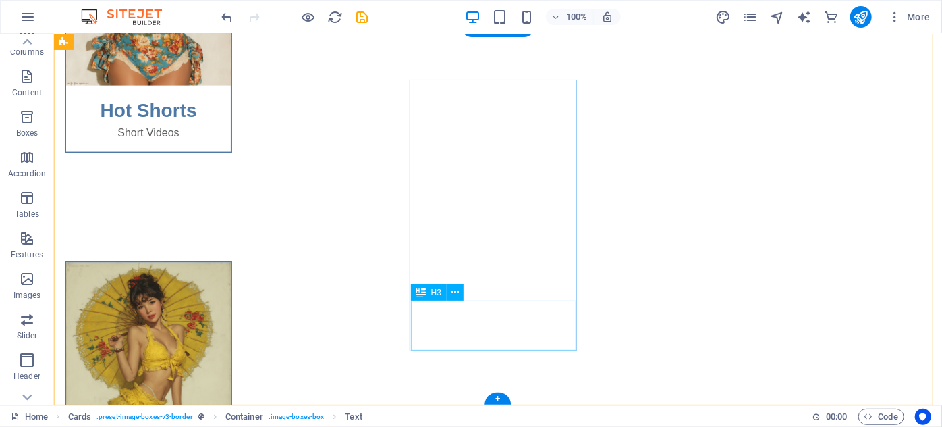
scroll to position [883, 0]
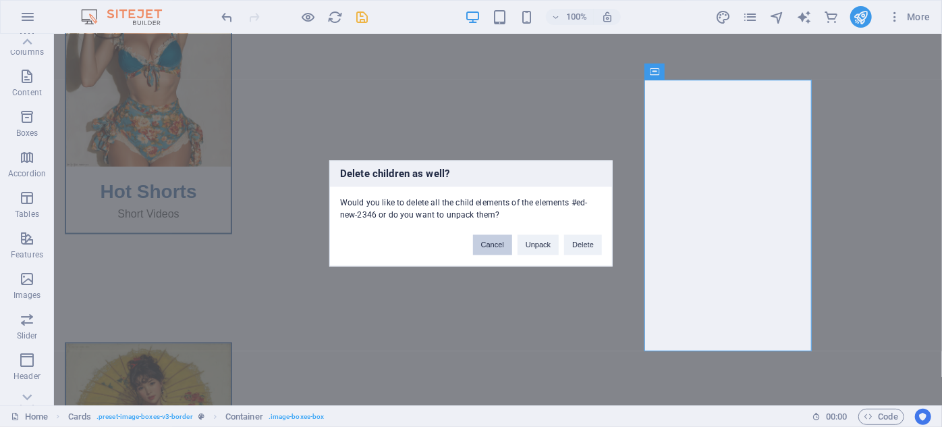
drag, startPoint x: 499, startPoint y: 244, endPoint x: 651, endPoint y: 167, distance: 171.2
click at [499, 244] on button "Cancel" at bounding box center [492, 245] width 39 height 20
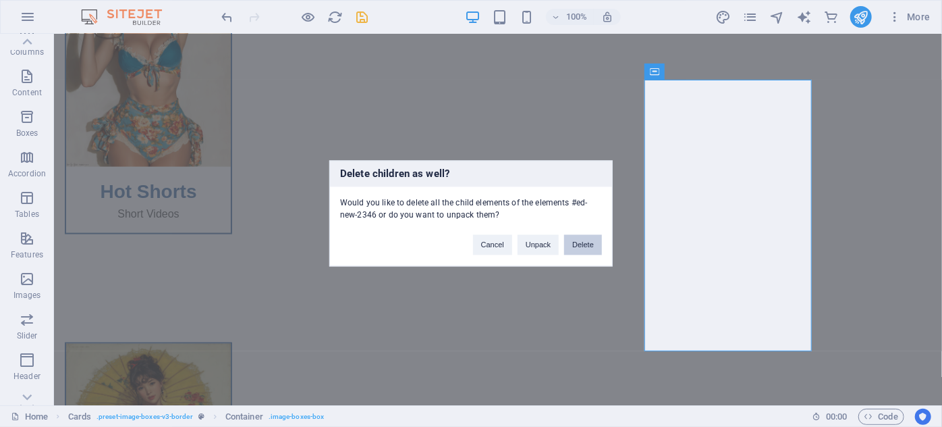
click at [576, 250] on button "Delete" at bounding box center [583, 245] width 38 height 20
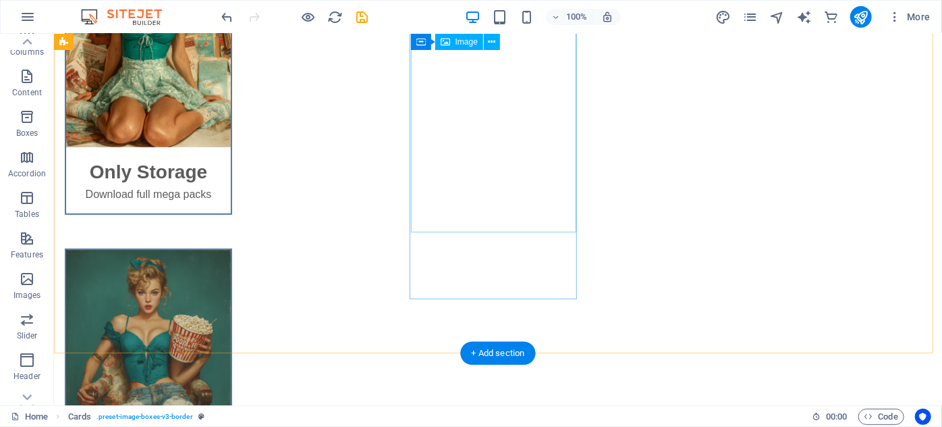
scroll to position [0, 0]
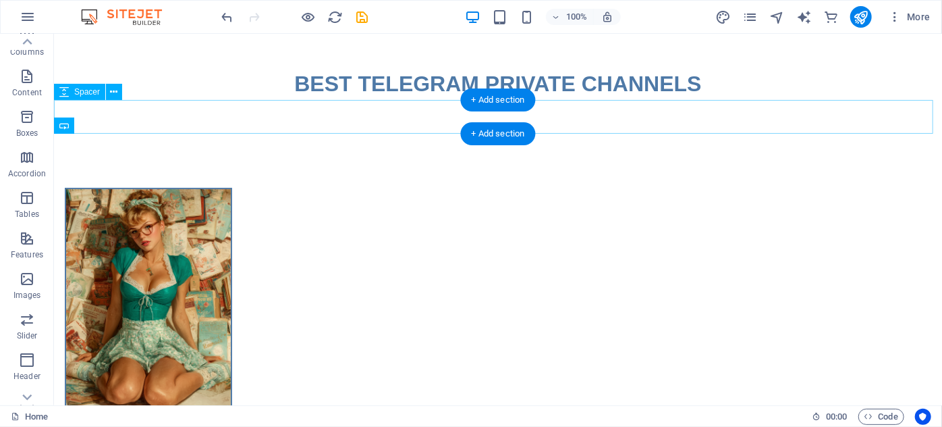
click at [666, 105] on div at bounding box center [497, 116] width 888 height 34
select select "px"
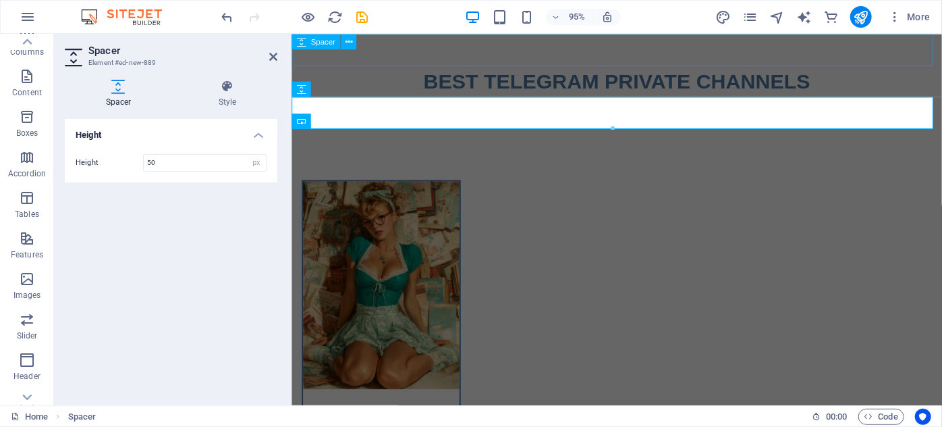
click at [916, 51] on div at bounding box center [633, 50] width 685 height 34
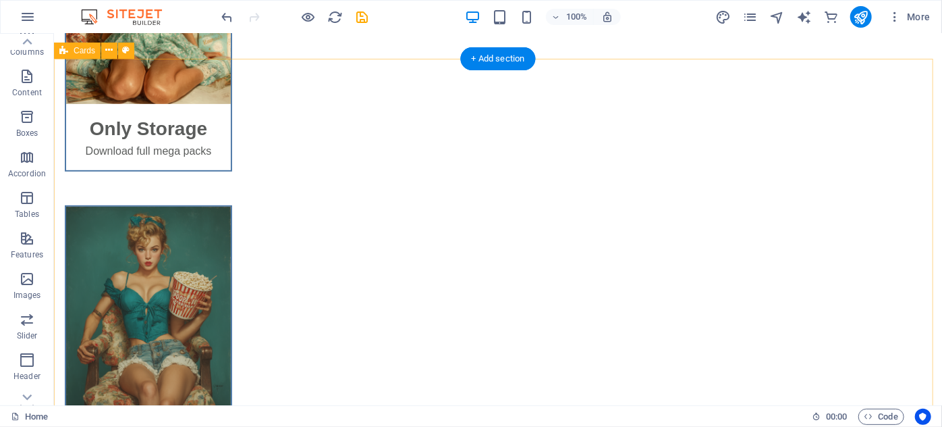
scroll to position [306, 0]
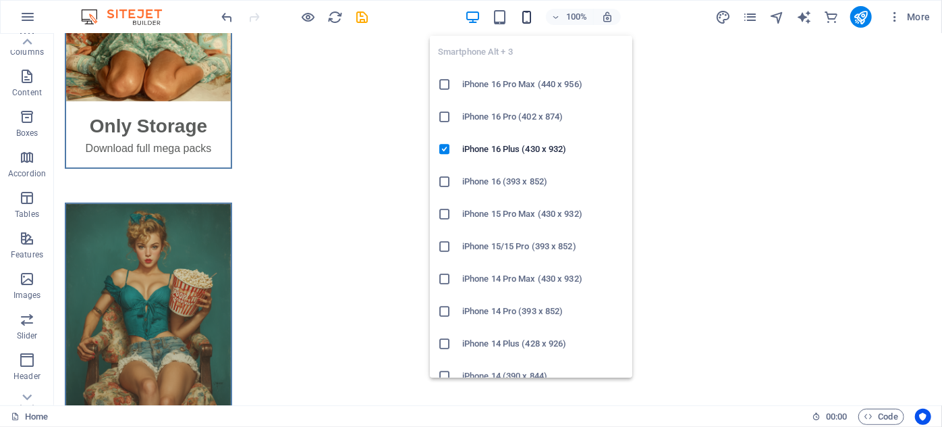
click at [533, 18] on icon "button" at bounding box center [527, 17] width 16 height 16
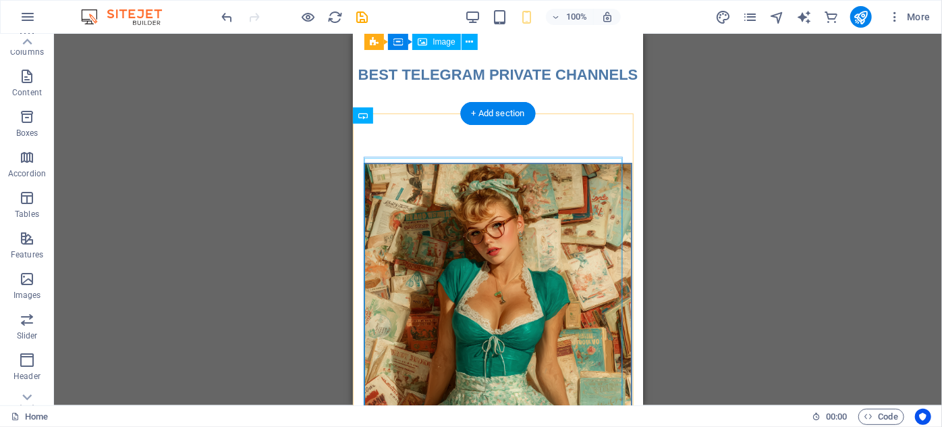
scroll to position [0, 0]
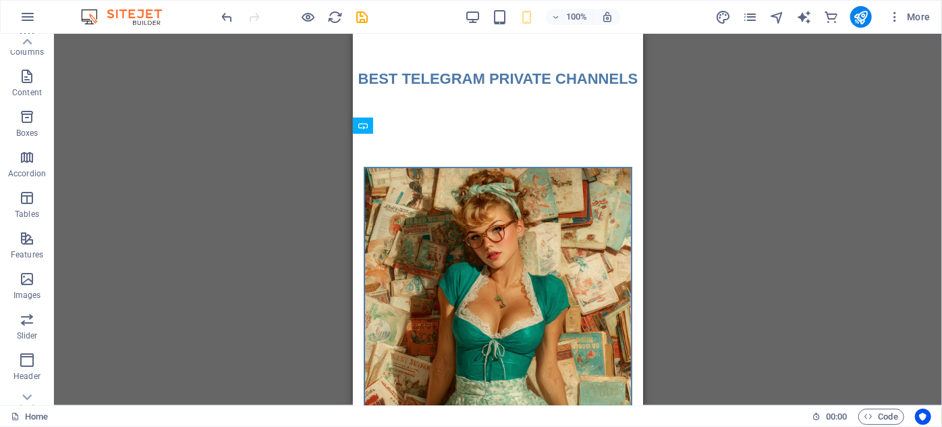
click at [265, 246] on div "Placeholder H2 Spacer Spacer Button series Button Button Button series Button C…" at bounding box center [498, 219] width 888 height 371
click at [482, 15] on div "100%" at bounding box center [543, 17] width 156 height 22
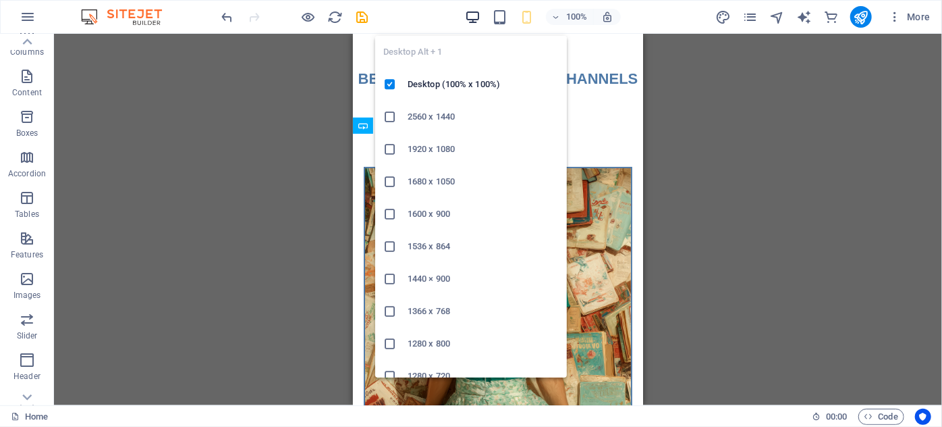
click at [479, 15] on icon "button" at bounding box center [473, 17] width 16 height 16
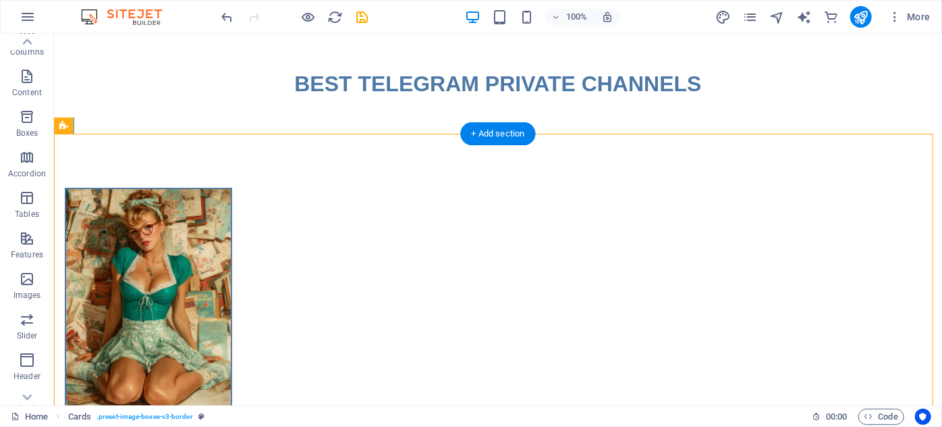
drag, startPoint x: 280, startPoint y: 237, endPoint x: 120, endPoint y: 181, distance: 169.5
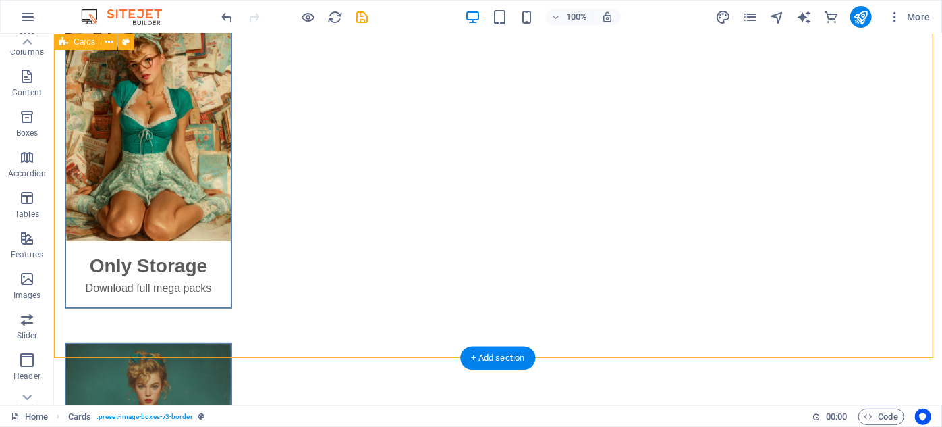
scroll to position [184, 0]
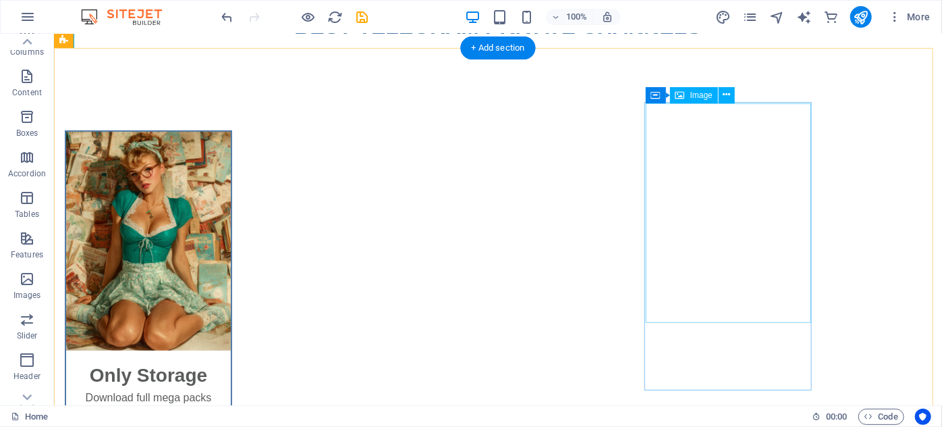
scroll to position [0, 0]
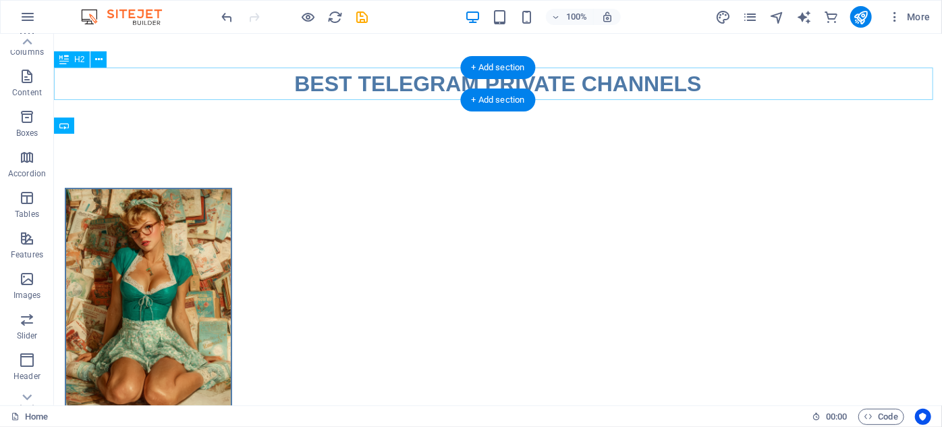
click at [707, 82] on div "BEST TELEGRAM PRIVATE CHANNELS" at bounding box center [497, 83] width 888 height 32
drag, startPoint x: 707, startPoint y: 82, endPoint x: 491, endPoint y: 84, distance: 215.4
click at [707, 82] on div "BEST TELEGRAM PRIVATE CHANNELS" at bounding box center [497, 83] width 888 height 32
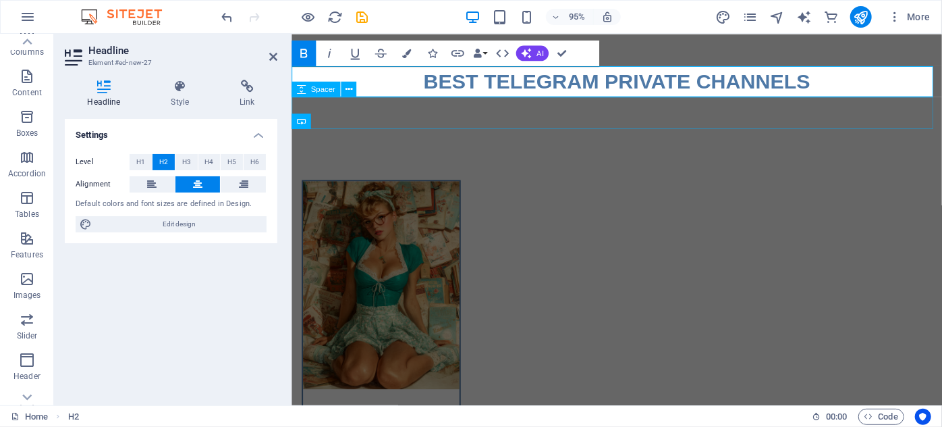
click at [544, 120] on div at bounding box center [633, 116] width 685 height 34
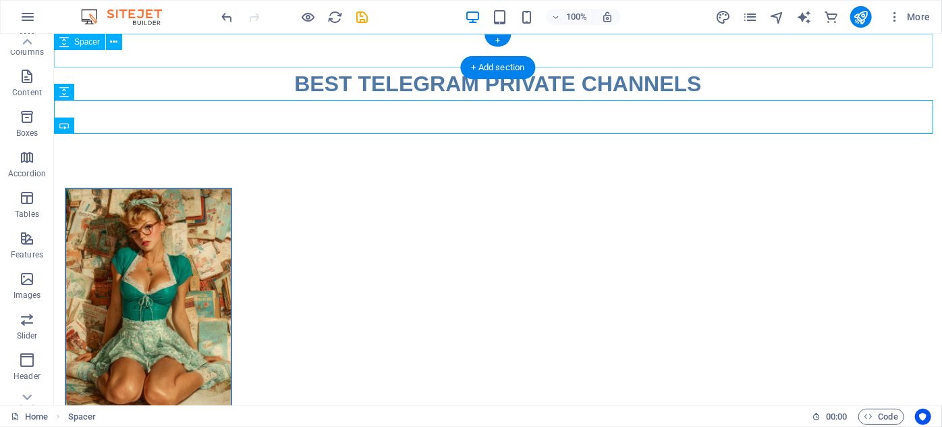
click at [157, 51] on div at bounding box center [497, 50] width 888 height 34
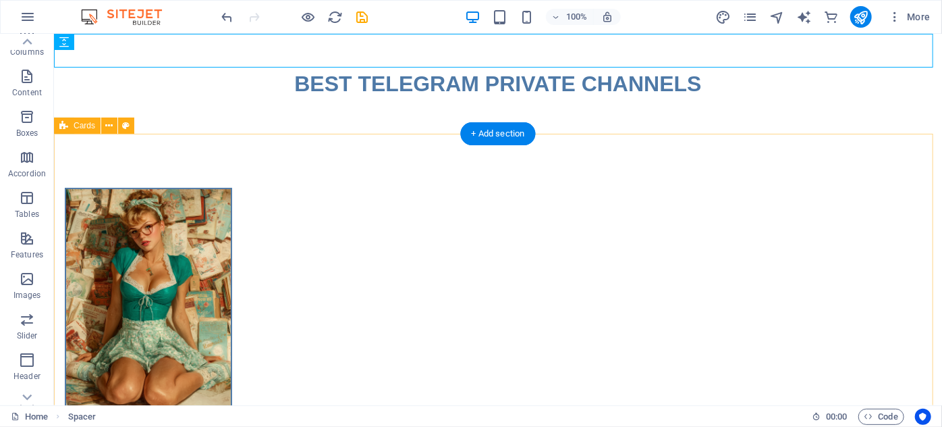
drag, startPoint x: 57, startPoint y: 219, endPoint x: 64, endPoint y: 226, distance: 10.0
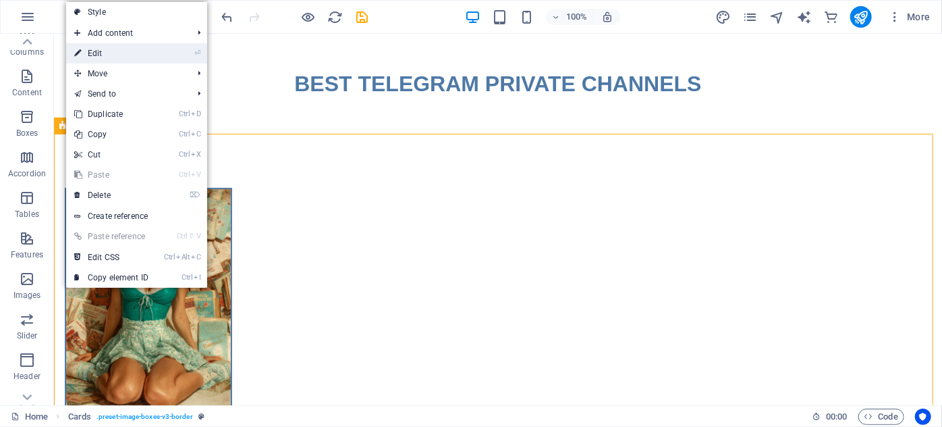
click at [118, 57] on link "⏎ Edit" at bounding box center [111, 53] width 90 height 20
select select "px"
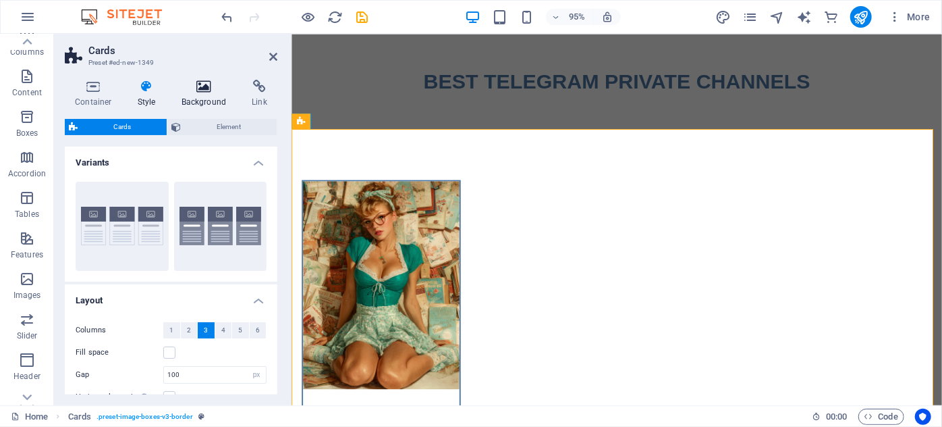
click at [207, 100] on h4 "Background" at bounding box center [206, 94] width 71 height 28
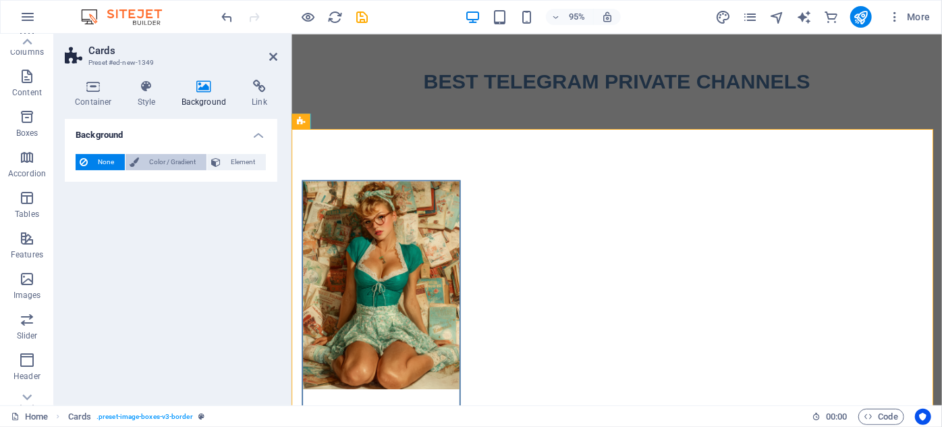
click at [157, 165] on span "Color / Gradient" at bounding box center [172, 162] width 59 height 16
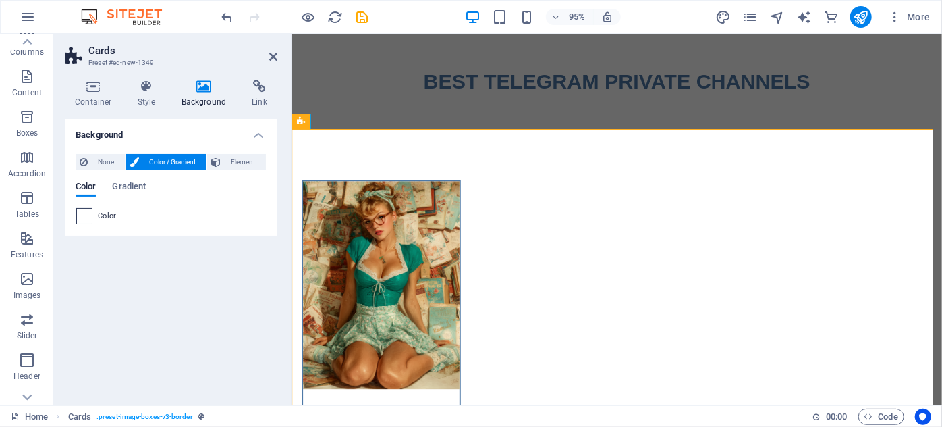
click at [88, 213] on span at bounding box center [84, 216] width 15 height 15
type input "#ffffff"
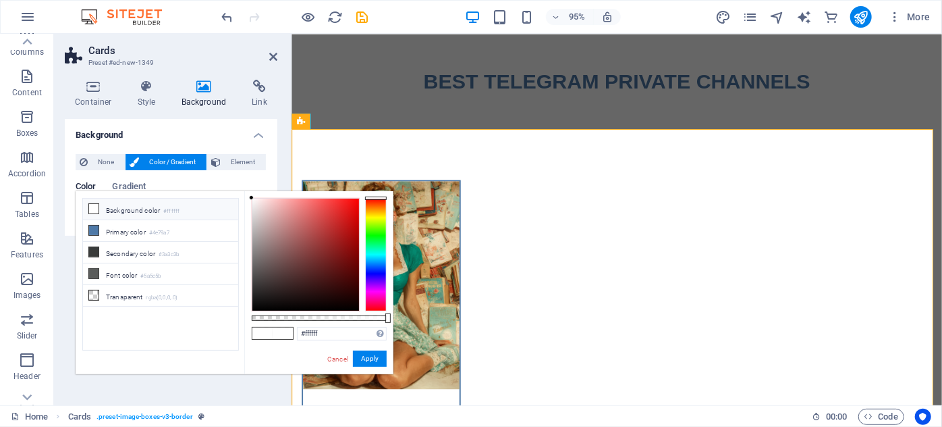
click at [113, 212] on li "Background color #ffffff" at bounding box center [160, 209] width 155 height 22
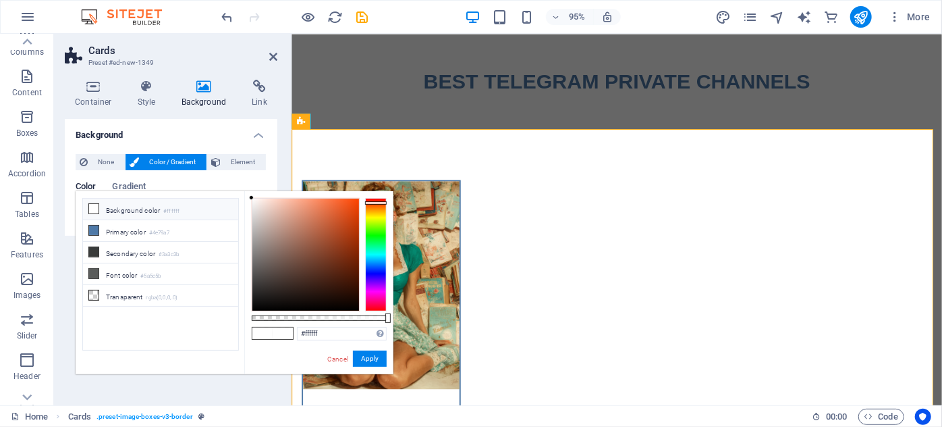
drag, startPoint x: 373, startPoint y: 239, endPoint x: 263, endPoint y: 178, distance: 126.0
click at [292, 186] on body "[DOMAIN_NAME] Home Favorites Elements Columns Content Boxes Accordion Tables Fe…" at bounding box center [471, 213] width 942 height 427
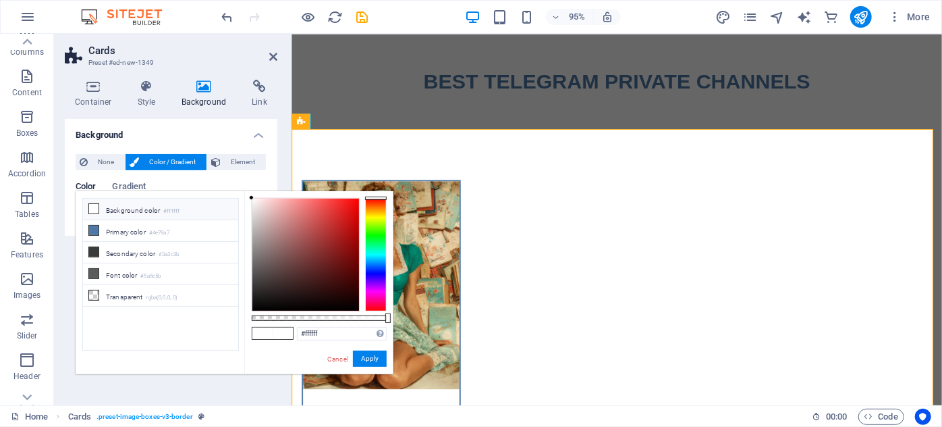
click at [230, 178] on div "Color Gradient Color" at bounding box center [171, 198] width 191 height 54
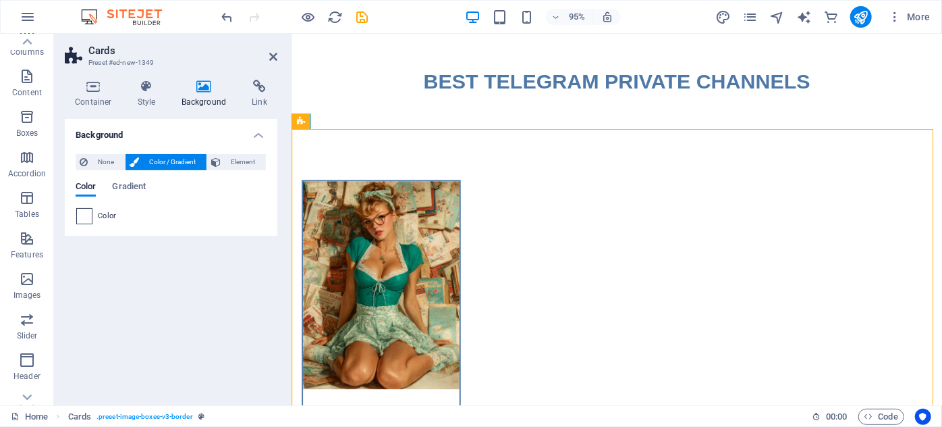
click at [86, 216] on span at bounding box center [84, 216] width 15 height 15
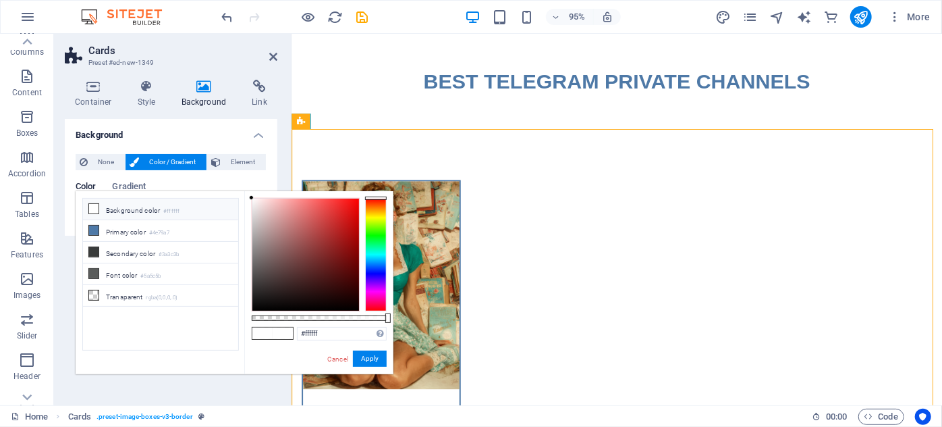
click at [131, 209] on li "Background color #ffffff" at bounding box center [160, 209] width 155 height 22
click at [124, 184] on span "Gradient" at bounding box center [129, 187] width 34 height 19
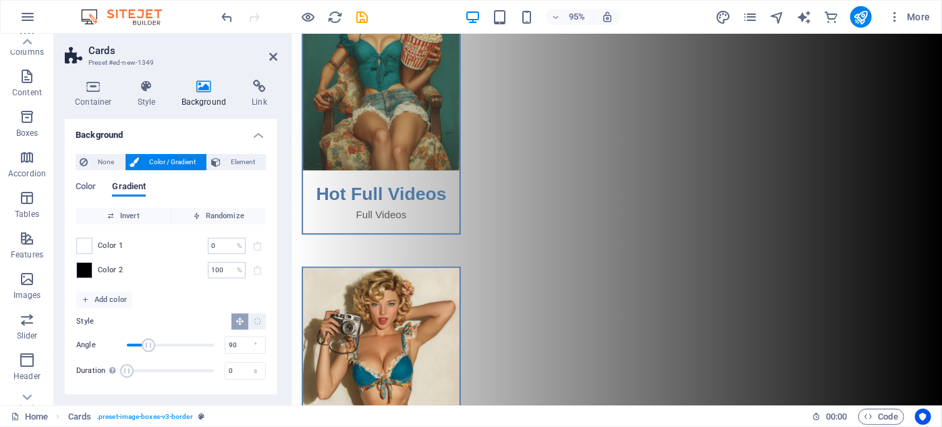
scroll to position [2, 0]
drag, startPoint x: 147, startPoint y: 340, endPoint x: 104, endPoint y: 343, distance: 43.3
click at [104, 343] on div "Angle 0 °" at bounding box center [171, 343] width 190 height 20
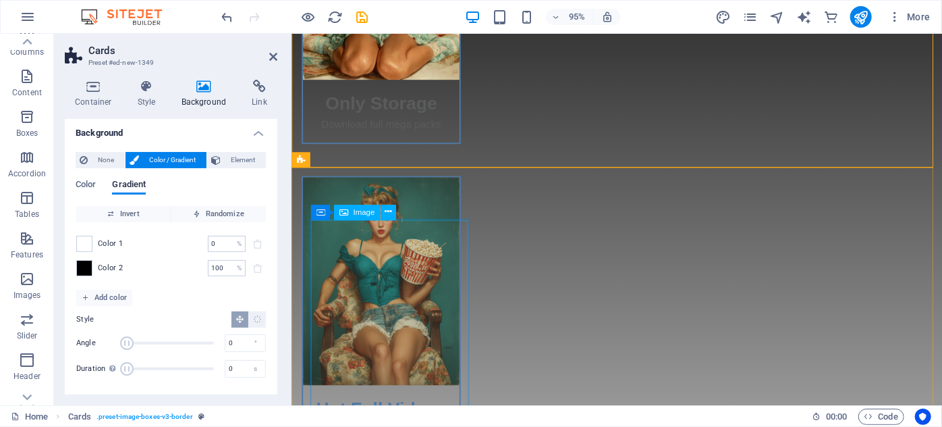
scroll to position [491, 0]
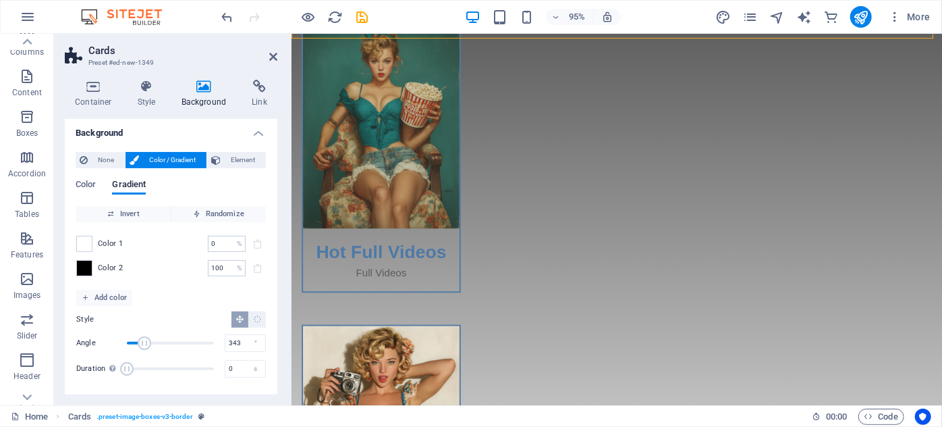
type input "360"
drag, startPoint x: 128, startPoint y: 339, endPoint x: 246, endPoint y: 343, distance: 118.2
click at [246, 343] on div "Angle 360 °" at bounding box center [171, 343] width 190 height 20
type input "30"
drag, startPoint x: 133, startPoint y: 363, endPoint x: 291, endPoint y: 363, distance: 158.0
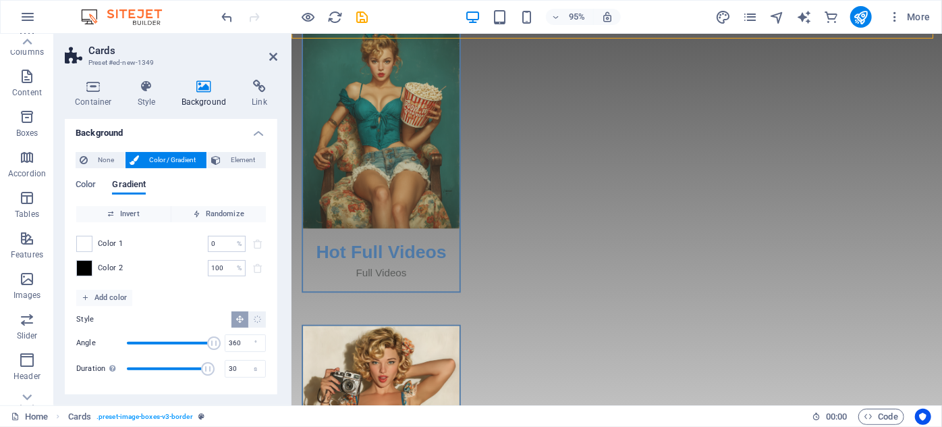
click at [244, 375] on div "Duration Duration of the background animation. A value of "0" disables the anim…" at bounding box center [171, 368] width 190 height 20
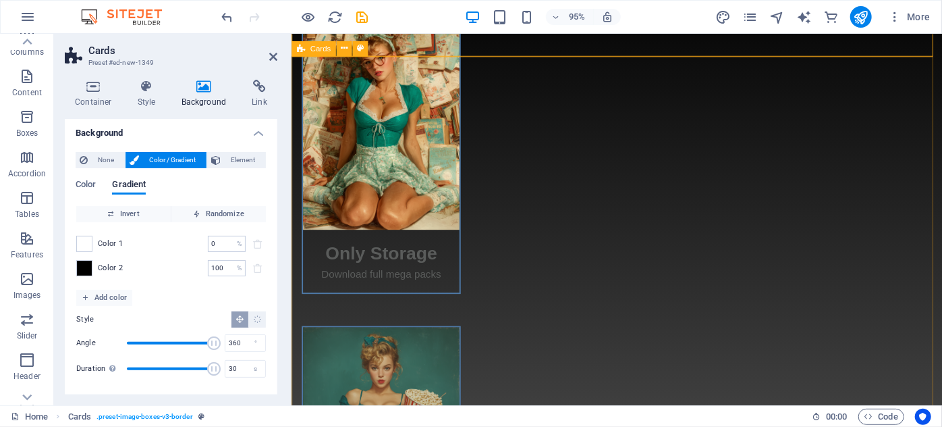
scroll to position [122, 0]
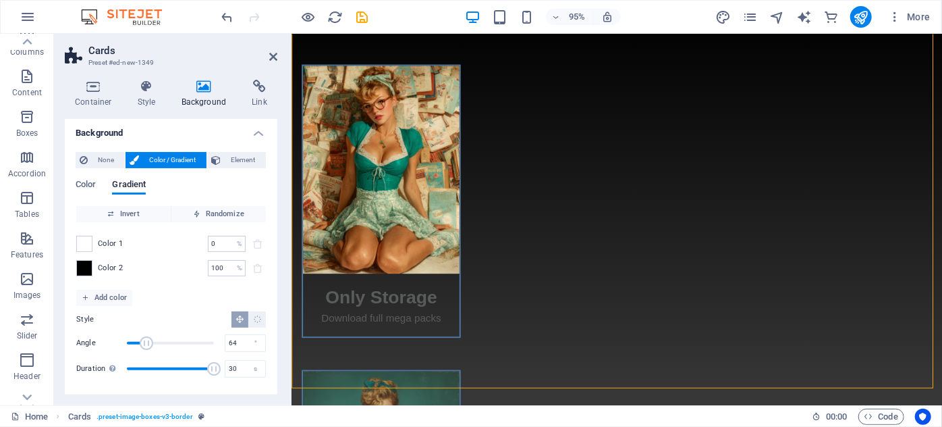
drag, startPoint x: 210, startPoint y: 344, endPoint x: 142, endPoint y: 333, distance: 68.9
click at [142, 336] on span "Angle" at bounding box center [147, 343] width 14 height 14
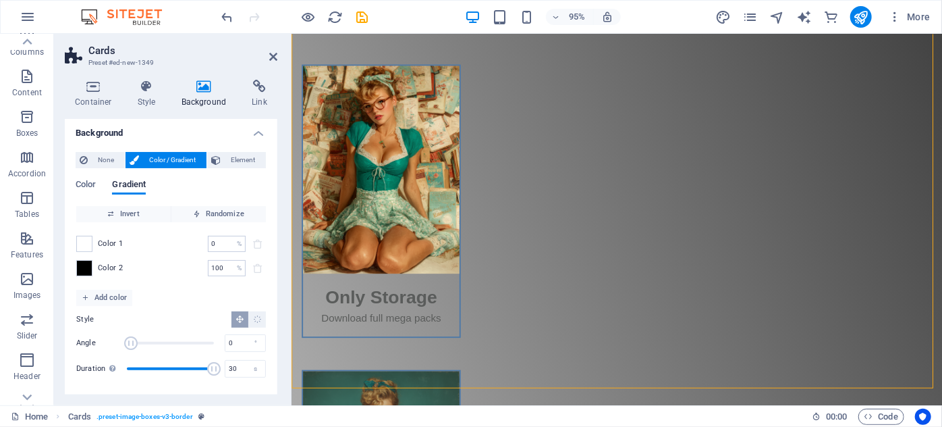
drag, startPoint x: 145, startPoint y: 340, endPoint x: 115, endPoint y: 333, distance: 30.6
click at [127, 334] on span "Angle" at bounding box center [170, 343] width 87 height 20
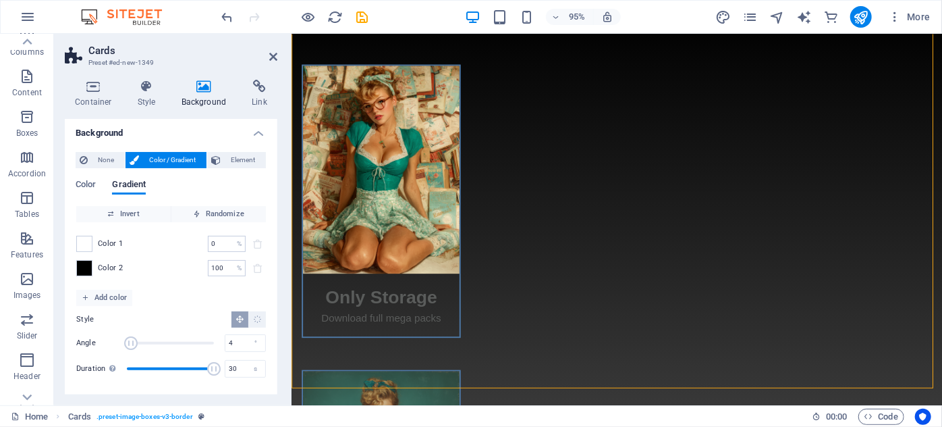
type input "0"
drag, startPoint x: 131, startPoint y: 347, endPoint x: 95, endPoint y: 345, distance: 35.8
click at [95, 345] on div "Angle 0 °" at bounding box center [171, 343] width 190 height 20
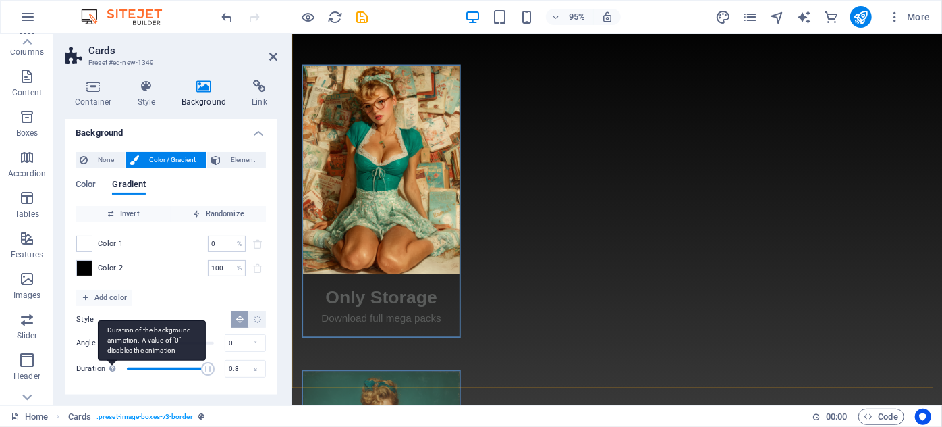
type input "0"
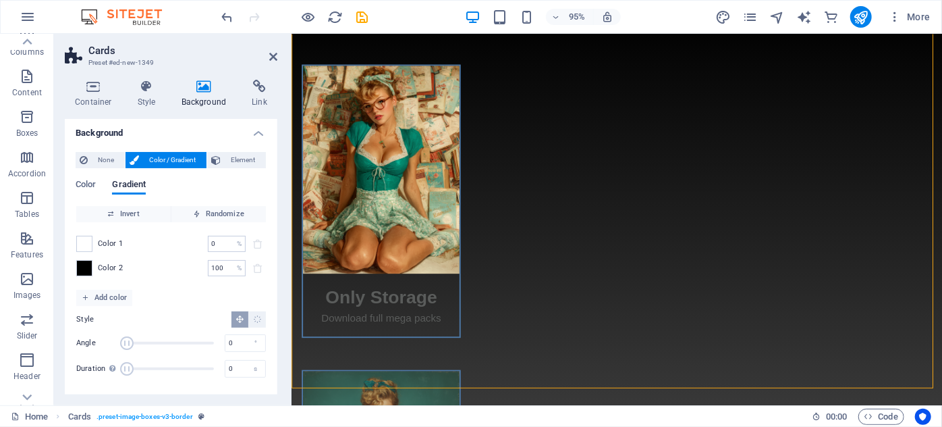
drag, startPoint x: 209, startPoint y: 373, endPoint x: 97, endPoint y: 363, distance: 111.8
click at [97, 363] on div "Duration Duration of the background animation. A value of "0" disables the anim…" at bounding box center [171, 368] width 190 height 20
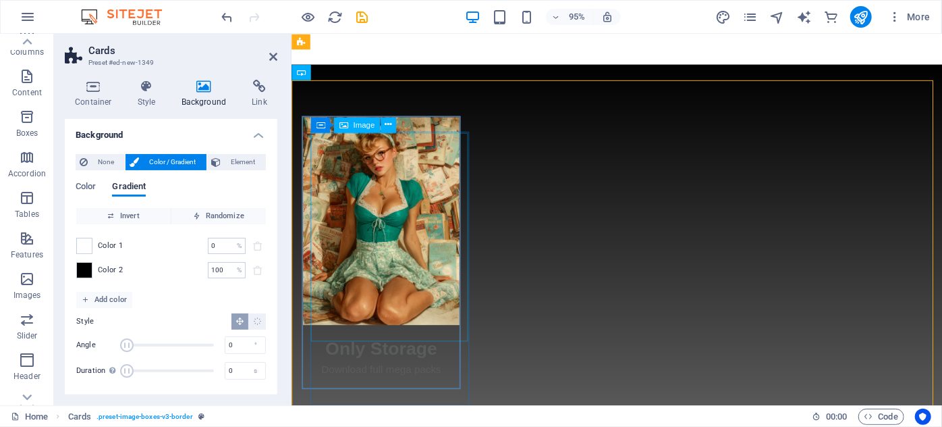
scroll to position [0, 0]
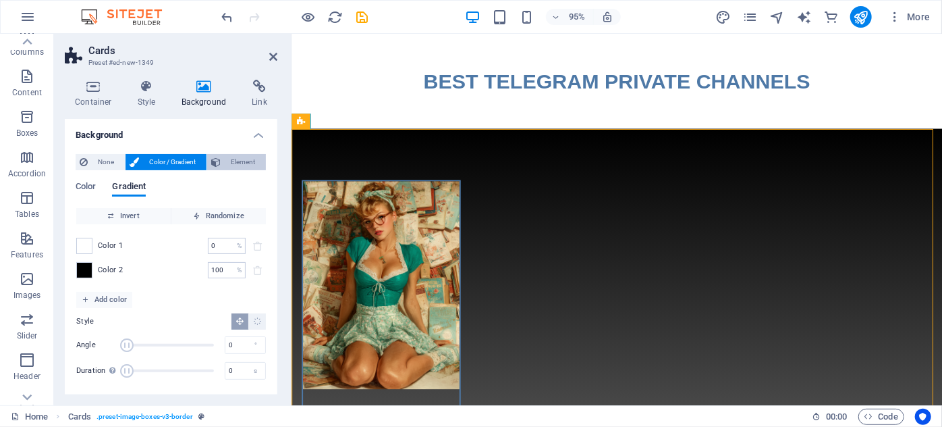
click at [245, 169] on span "Element" at bounding box center [243, 162] width 37 height 16
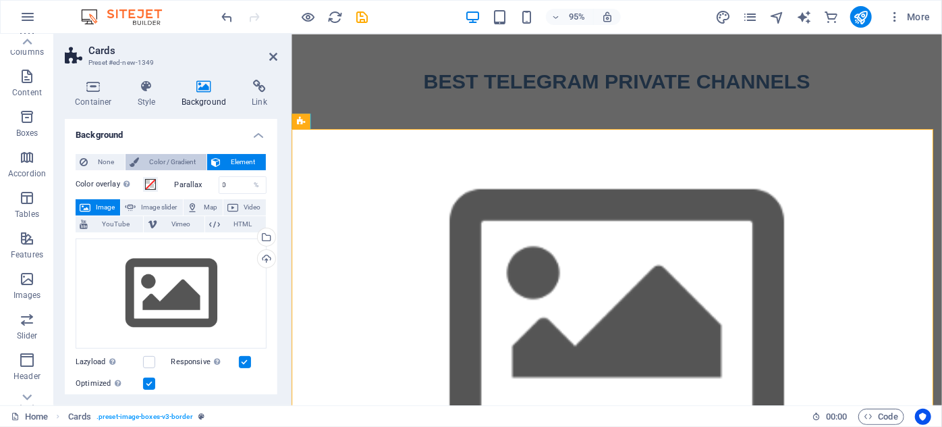
click at [182, 160] on span "Color / Gradient" at bounding box center [172, 162] width 59 height 16
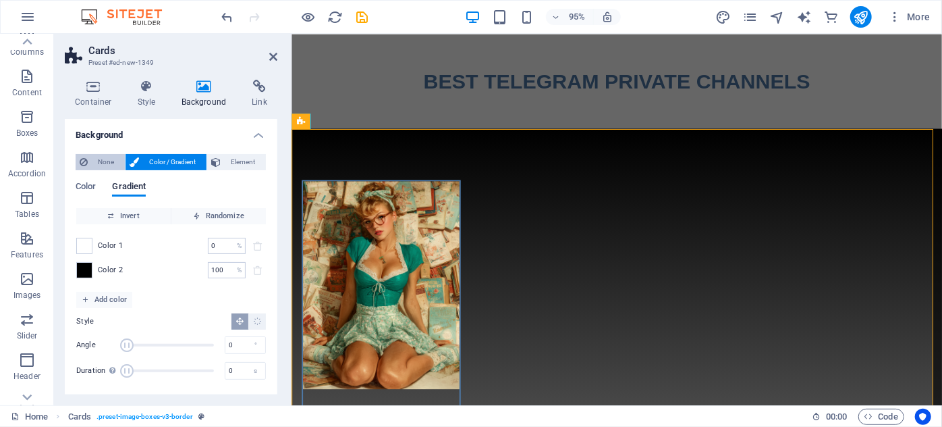
click at [111, 160] on span "None" at bounding box center [106, 162] width 29 height 16
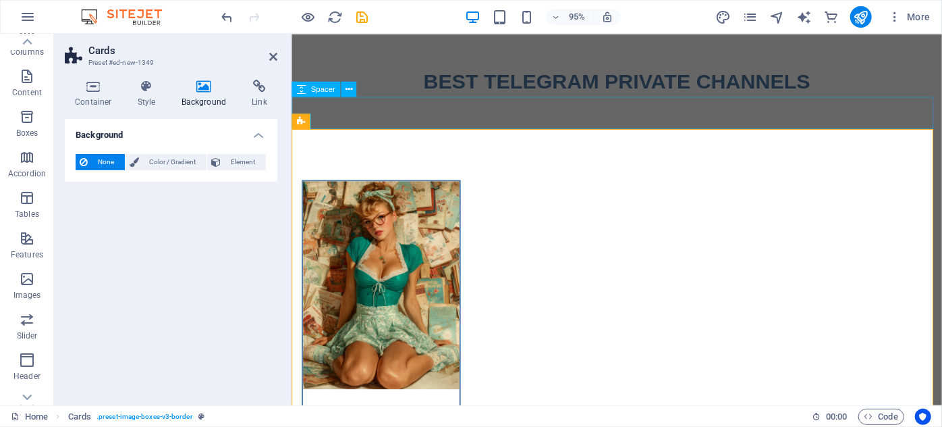
click at [504, 112] on div at bounding box center [633, 116] width 685 height 34
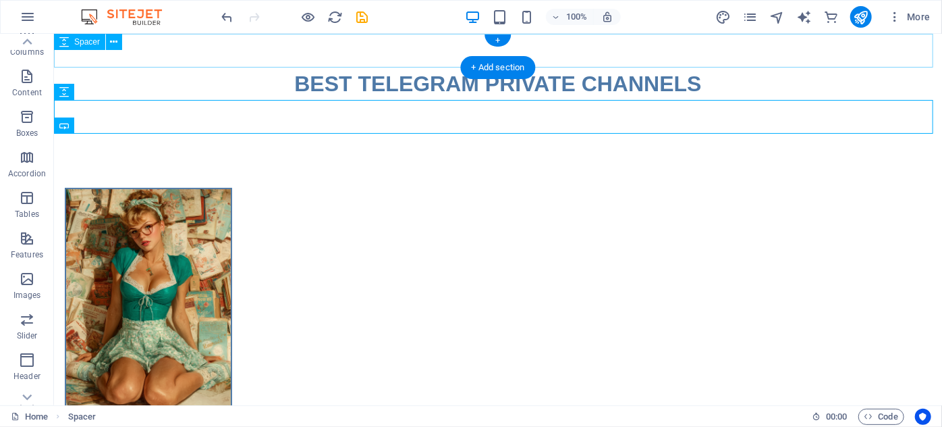
click at [363, 40] on div at bounding box center [497, 50] width 888 height 34
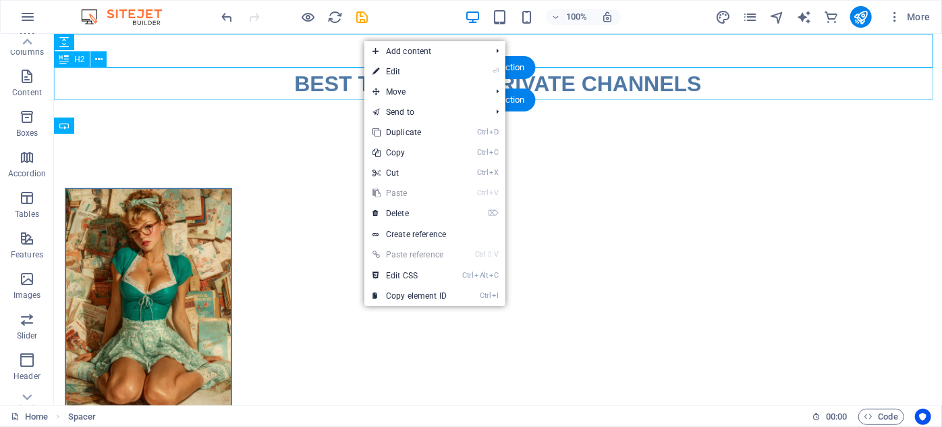
click at [312, 88] on div "BEST TELEGRAM PRIVATE CHANNELS" at bounding box center [497, 83] width 888 height 32
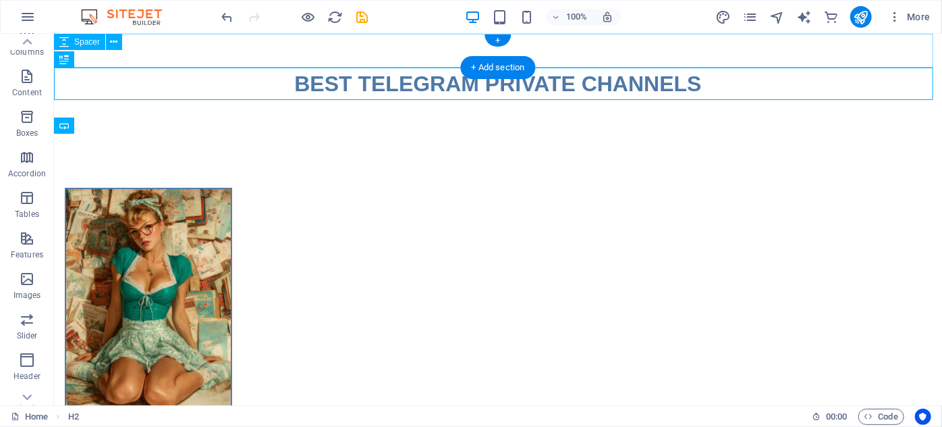
click at [309, 45] on div at bounding box center [497, 50] width 888 height 34
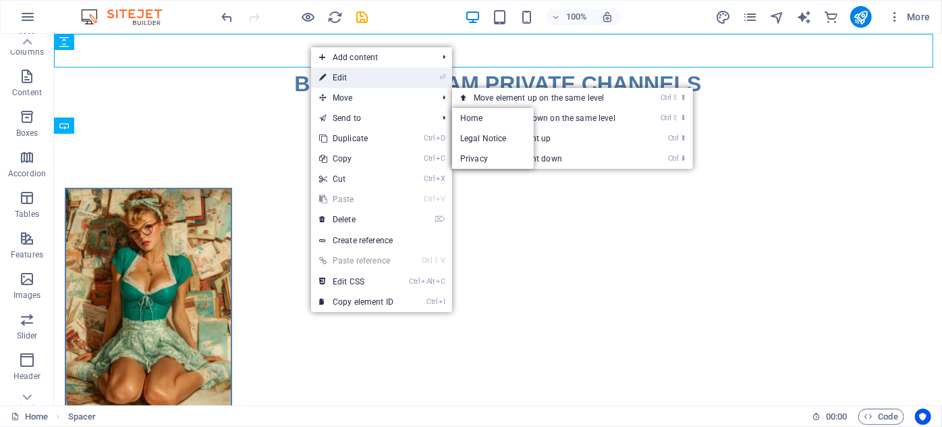
click at [350, 80] on link "⏎ Edit" at bounding box center [356, 78] width 90 height 20
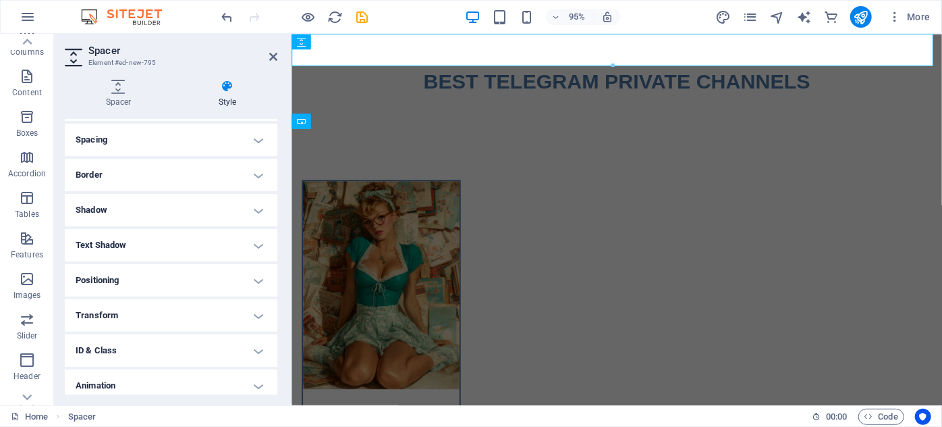
scroll to position [122, 0]
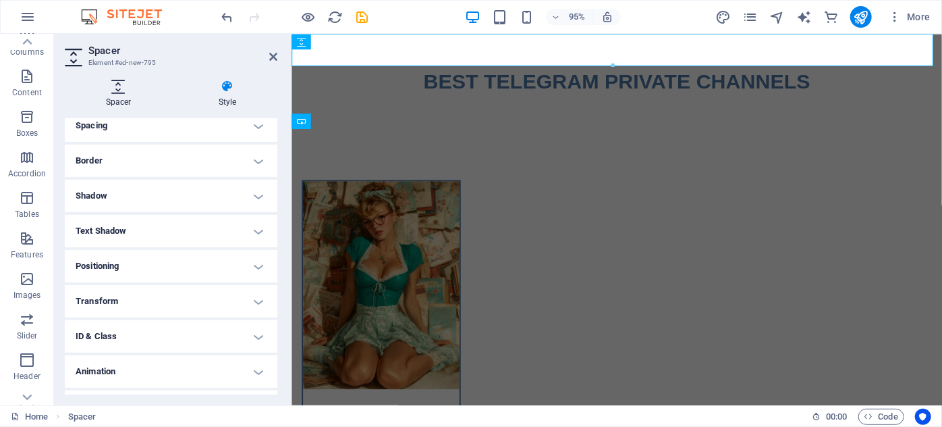
click at [120, 89] on icon at bounding box center [118, 87] width 107 height 14
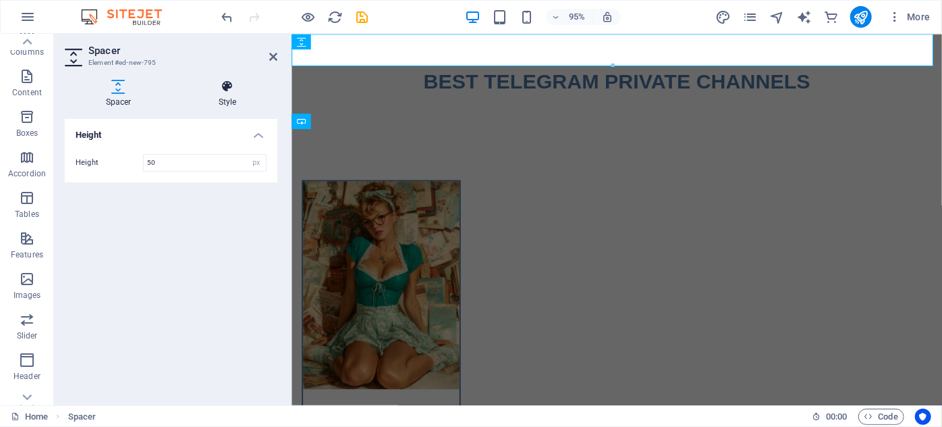
click at [240, 105] on h4 "Style" at bounding box center [228, 94] width 100 height 28
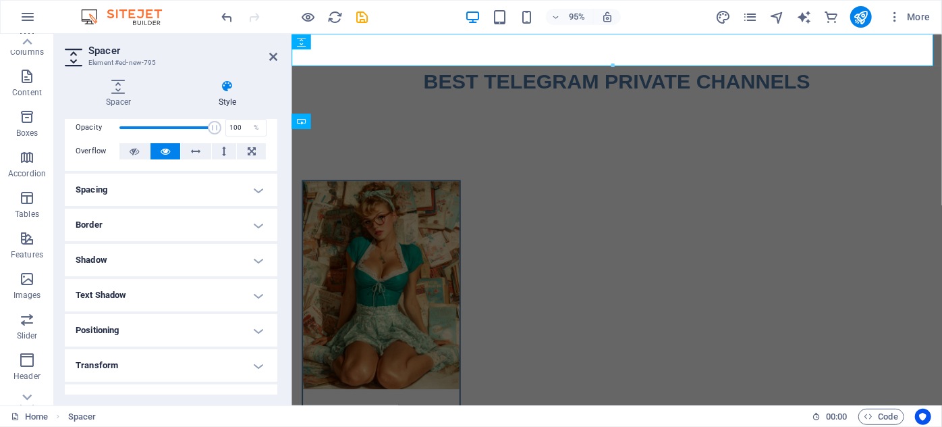
scroll to position [61, 0]
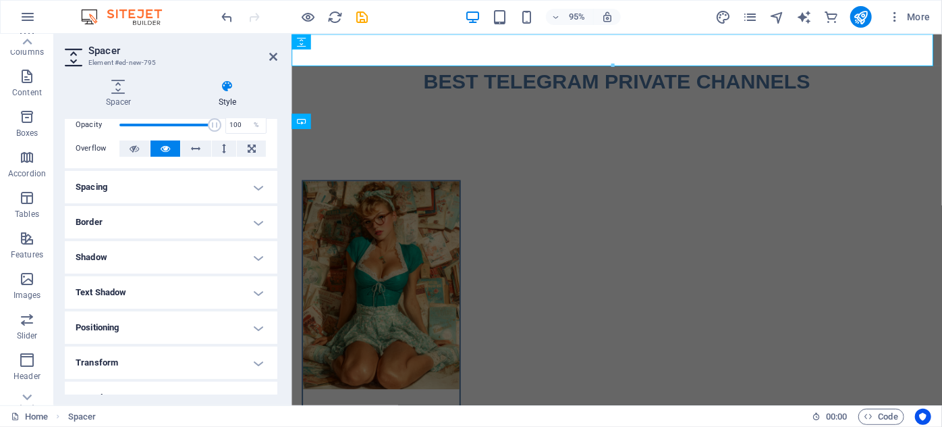
click at [124, 222] on h4 "Border" at bounding box center [171, 222] width 213 height 32
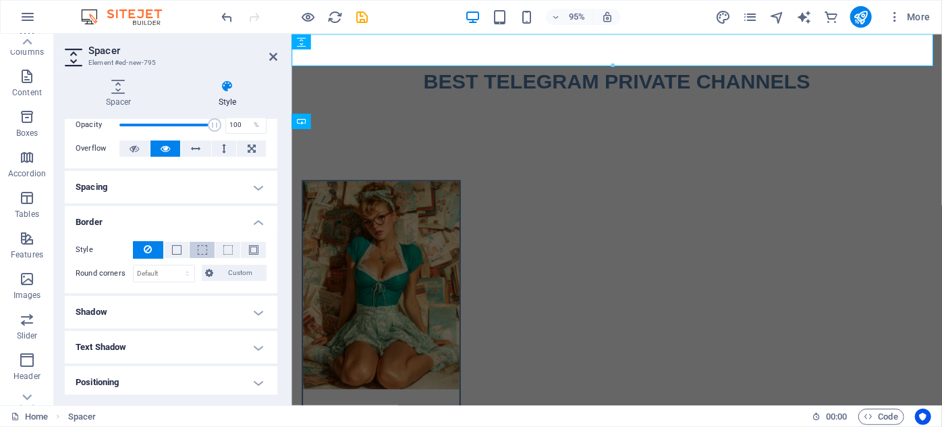
click at [198, 250] on span at bounding box center [202, 249] width 9 height 9
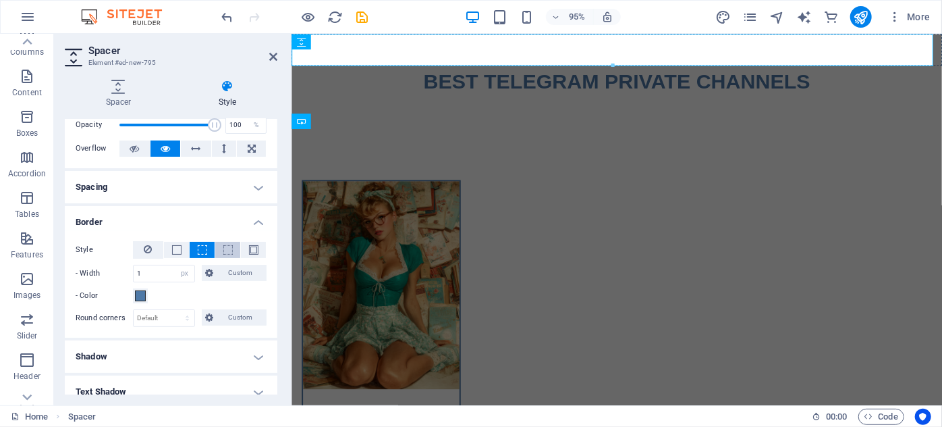
click at [223, 252] on span at bounding box center [227, 249] width 9 height 9
click at [250, 250] on span at bounding box center [253, 249] width 9 height 9
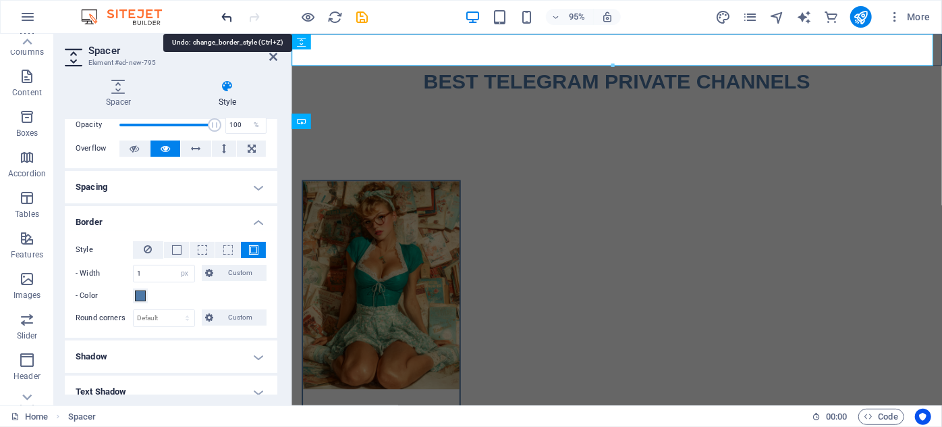
click at [228, 18] on icon "undo" at bounding box center [228, 17] width 16 height 16
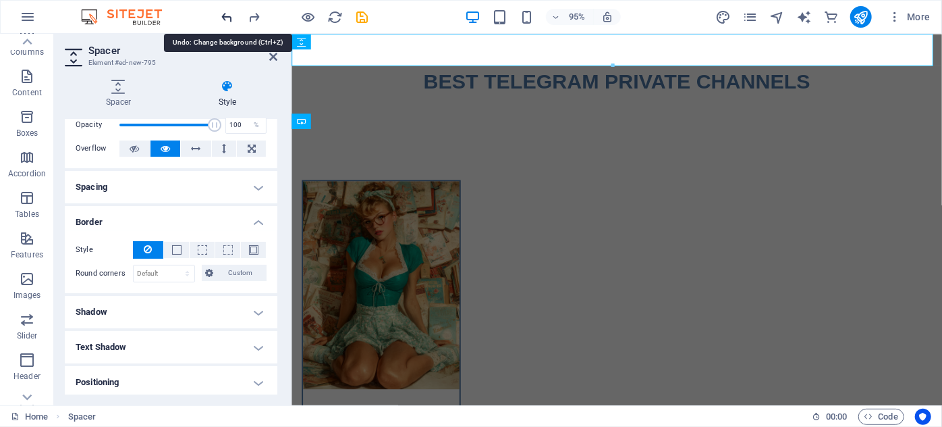
click at [228, 18] on icon "undo" at bounding box center [228, 17] width 16 height 16
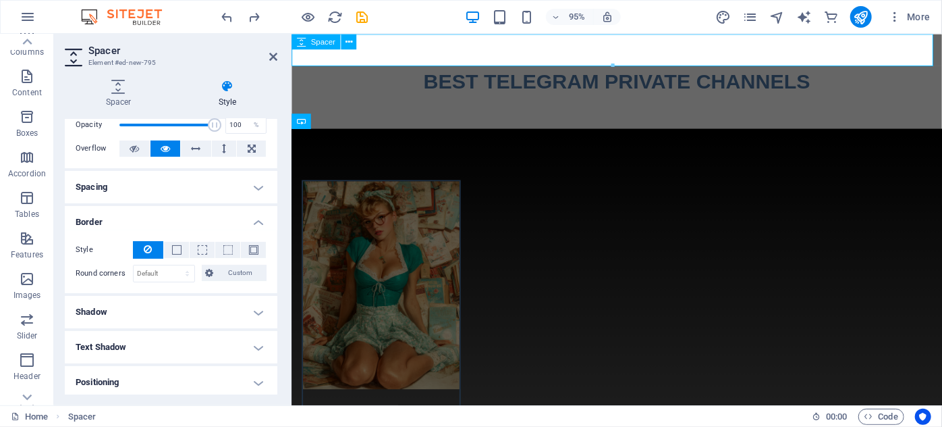
click at [408, 54] on div at bounding box center [633, 50] width 685 height 34
click at [248, 9] on icon "redo" at bounding box center [255, 17] width 16 height 16
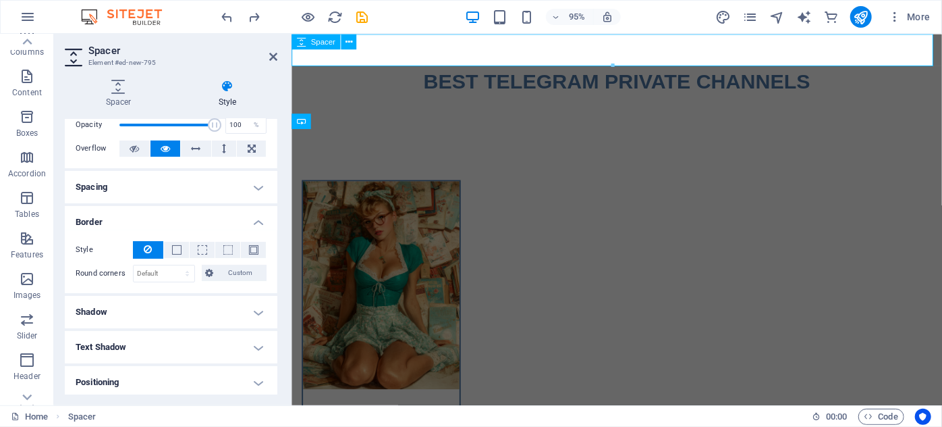
click at [403, 41] on div at bounding box center [633, 50] width 685 height 34
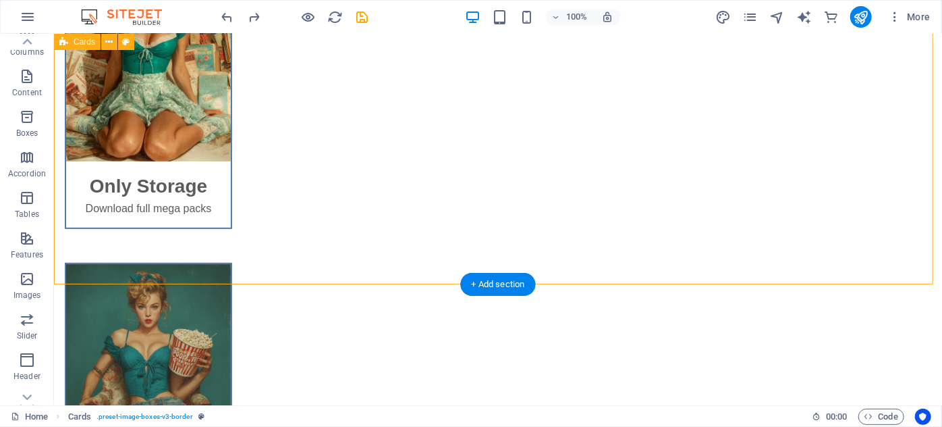
scroll to position [245, 0]
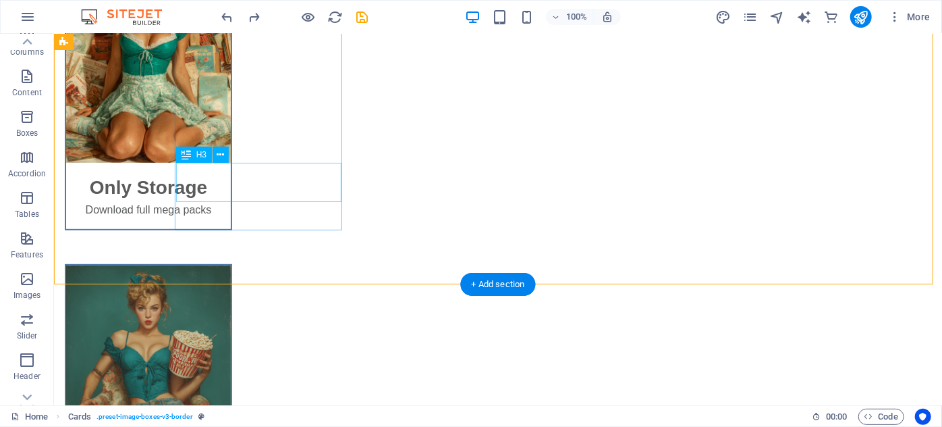
click at [230, 192] on div "Only Storage" at bounding box center [147, 181] width 165 height 39
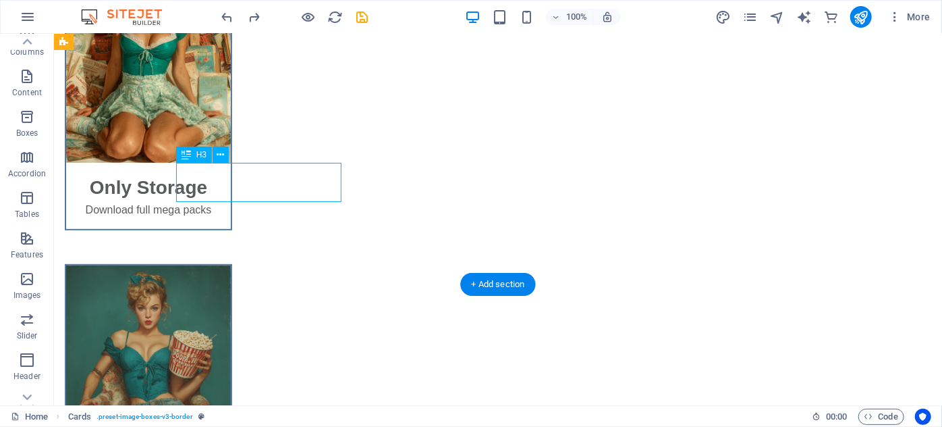
click at [230, 192] on div "Only Storage" at bounding box center [147, 181] width 165 height 39
select select "external"
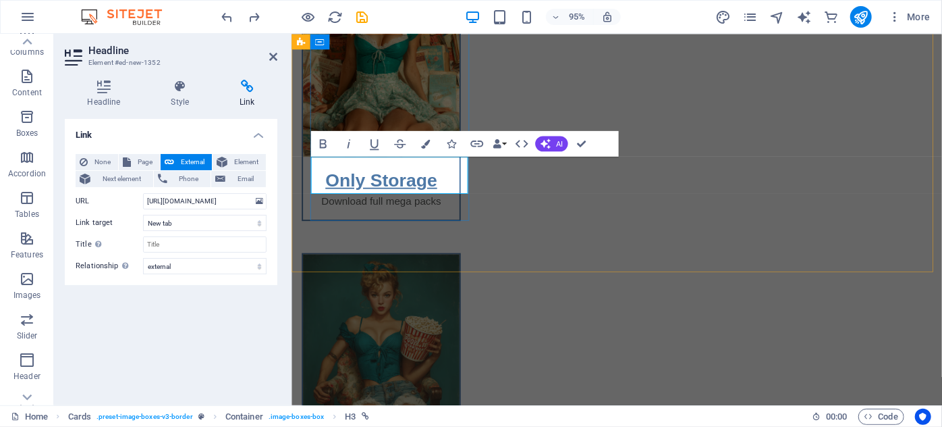
click at [384, 197] on link "Only Storage" at bounding box center [385, 186] width 117 height 21
click at [516, 264] on div "Only Storage Download full mega packs Hot Full Videos Full Videos Hot Shorts Sh…" at bounding box center [633, 407] width 685 height 1038
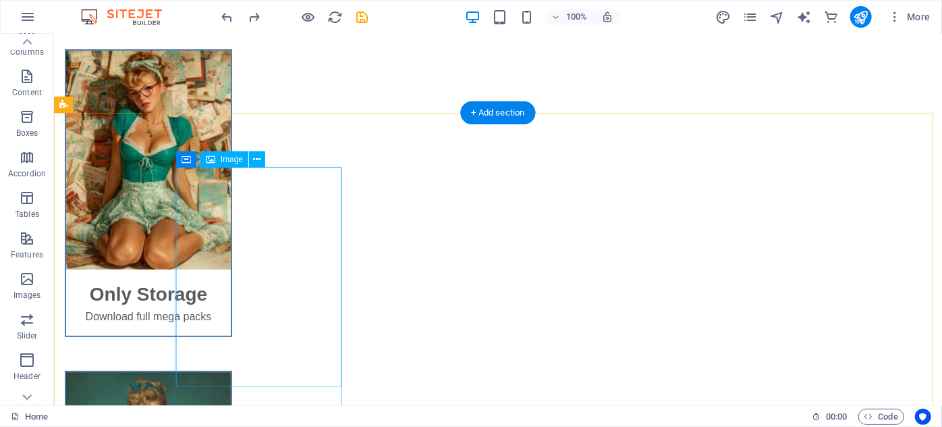
scroll to position [184, 0]
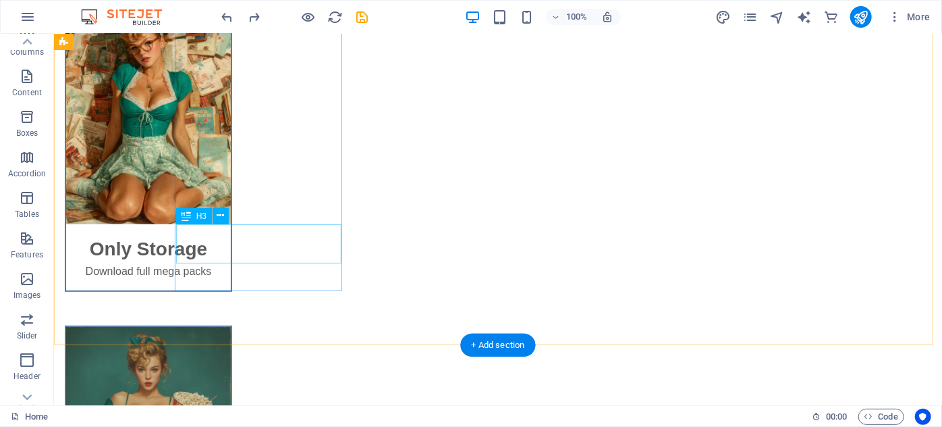
click at [230, 250] on div "Only Storage" at bounding box center [147, 242] width 165 height 39
select select "external"
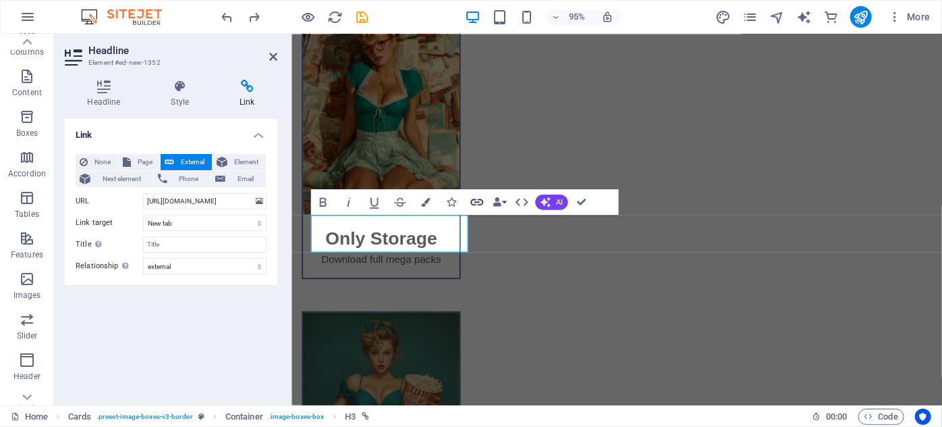
click at [473, 206] on icon "button" at bounding box center [477, 202] width 16 height 16
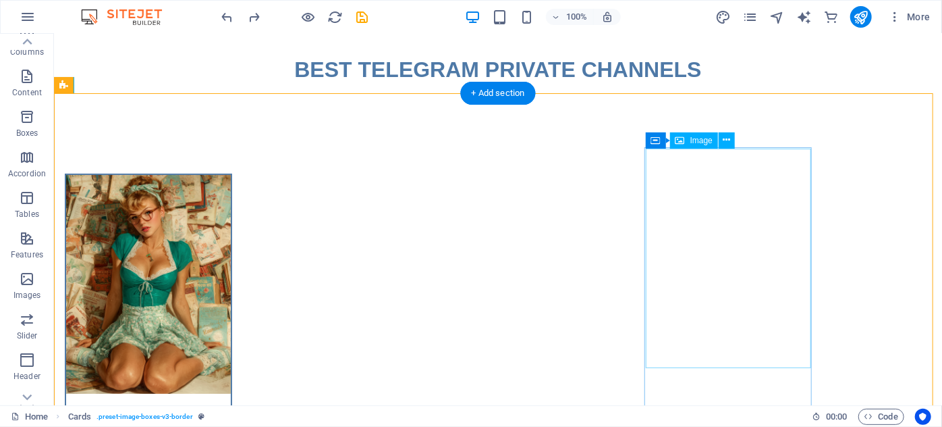
scroll to position [0, 0]
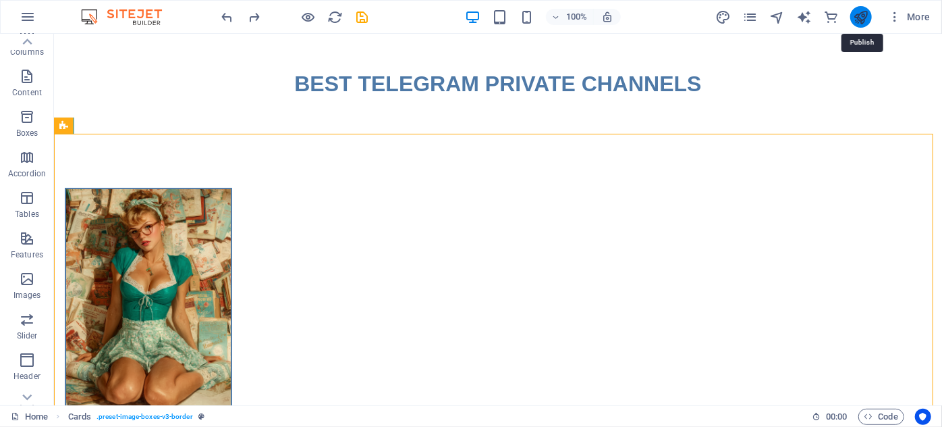
click at [857, 14] on icon "publish" at bounding box center [861, 17] width 16 height 16
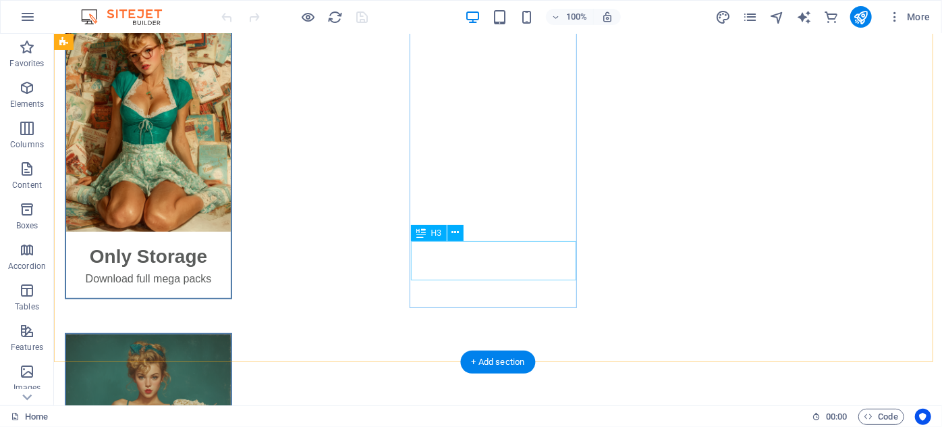
scroll to position [122, 0]
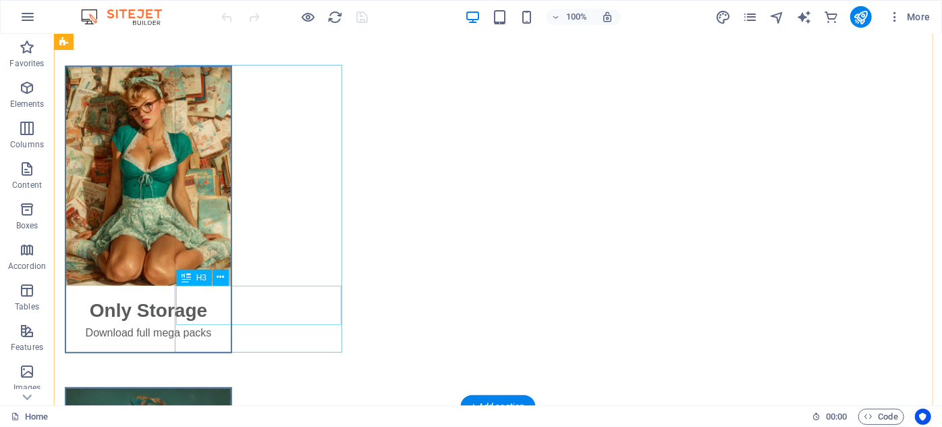
click at [230, 316] on div "Only Storage" at bounding box center [147, 304] width 165 height 39
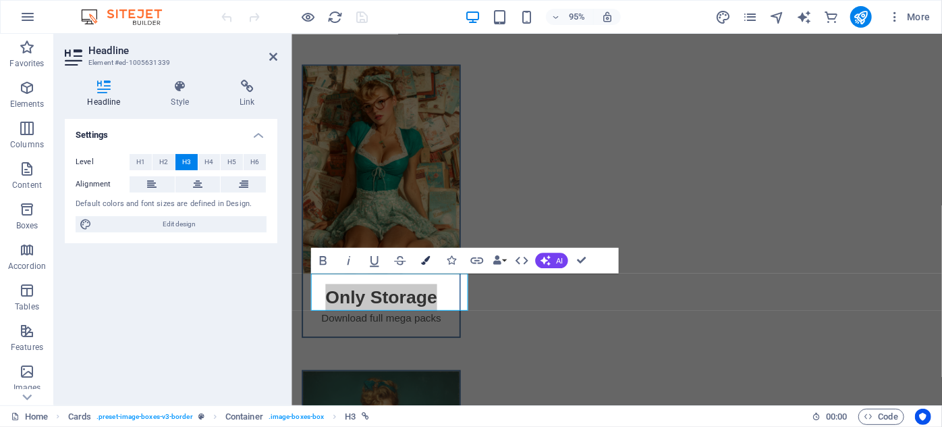
click at [427, 262] on icon "button" at bounding box center [425, 260] width 9 height 9
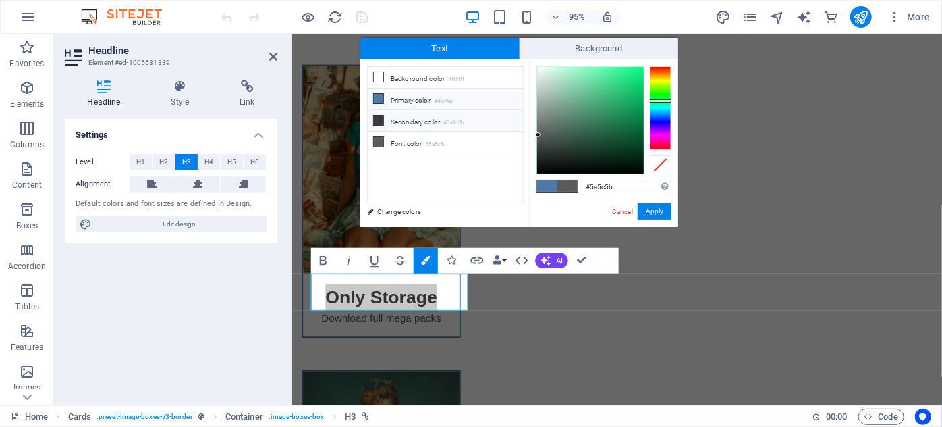
click at [400, 113] on li "Secondary color #3a3c3b" at bounding box center [445, 121] width 155 height 22
click at [402, 100] on li "Primary color #4e79a7" at bounding box center [445, 99] width 155 height 22
type input "#4e79a7"
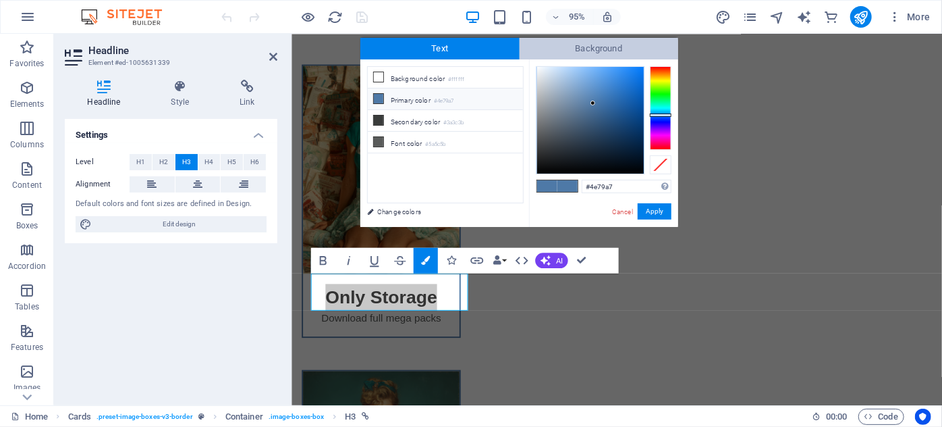
click at [573, 47] on span "Background" at bounding box center [599, 49] width 159 height 22
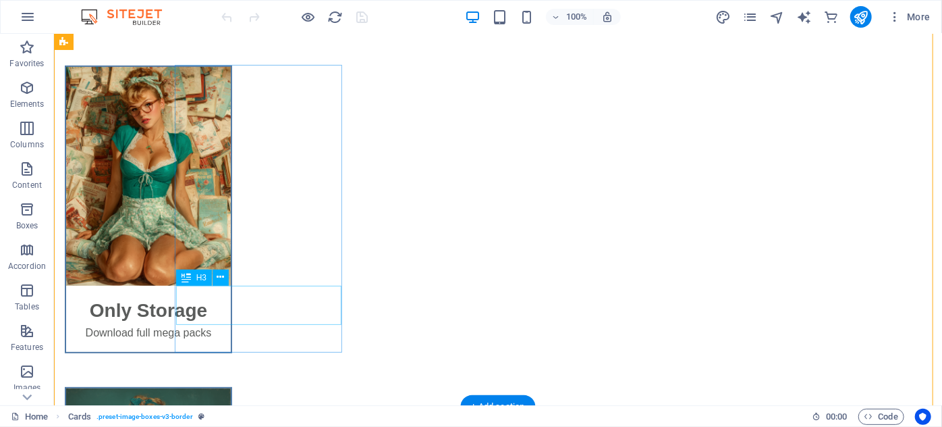
click at [230, 302] on div "Only Storage" at bounding box center [147, 304] width 165 height 39
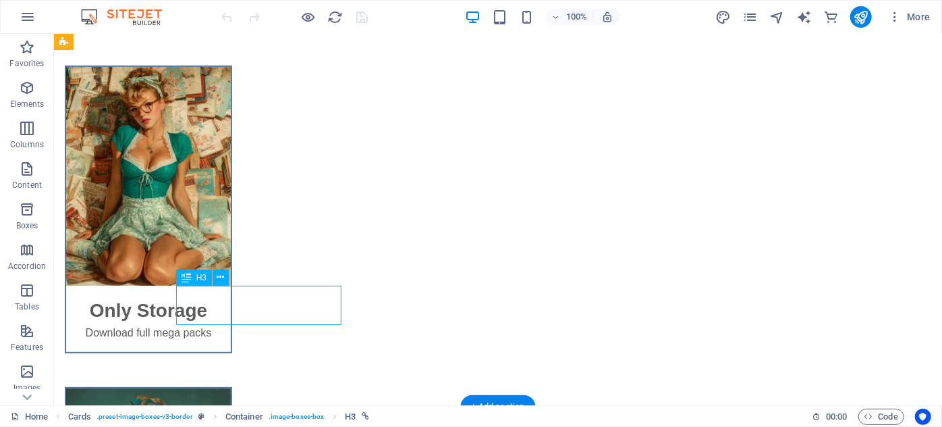
click at [230, 302] on div "Only Storage" at bounding box center [147, 304] width 165 height 39
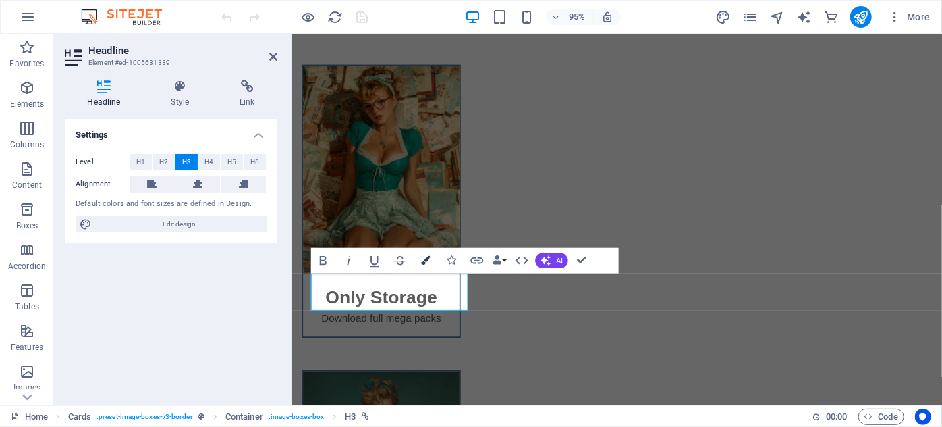
click at [428, 262] on icon "button" at bounding box center [425, 260] width 9 height 9
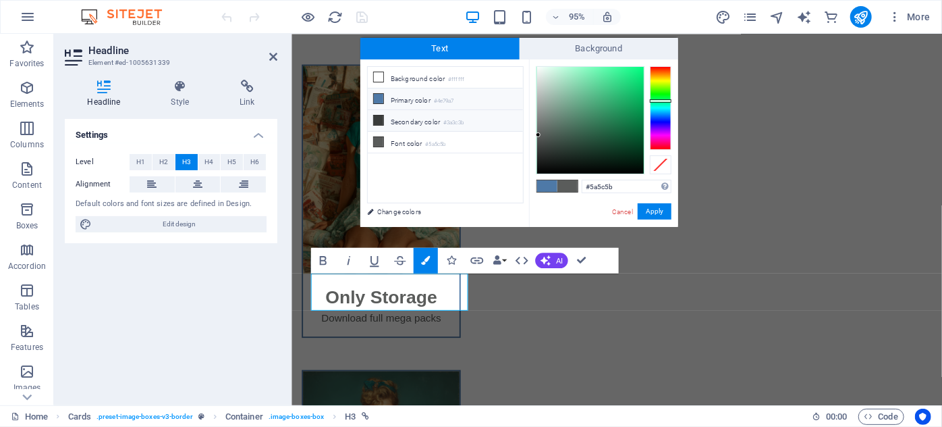
click at [403, 115] on li "Secondary color #3a3c3b" at bounding box center [445, 121] width 155 height 22
type input "#3a3c3b"
click at [651, 213] on button "Apply" at bounding box center [655, 211] width 34 height 16
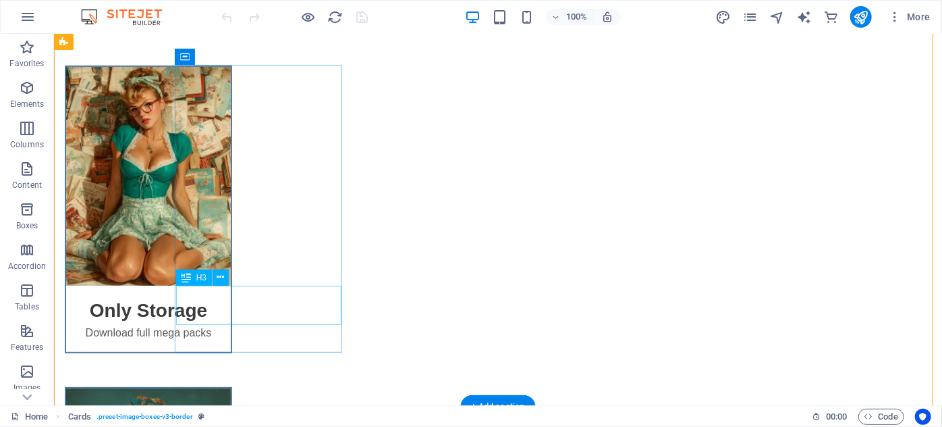
click at [230, 311] on div "Only Storage" at bounding box center [147, 304] width 165 height 39
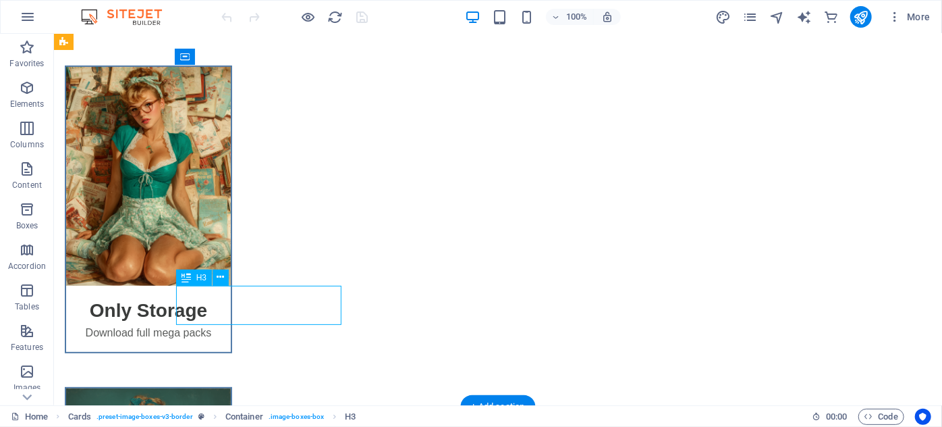
click at [230, 311] on div "Only Storage" at bounding box center [147, 304] width 165 height 39
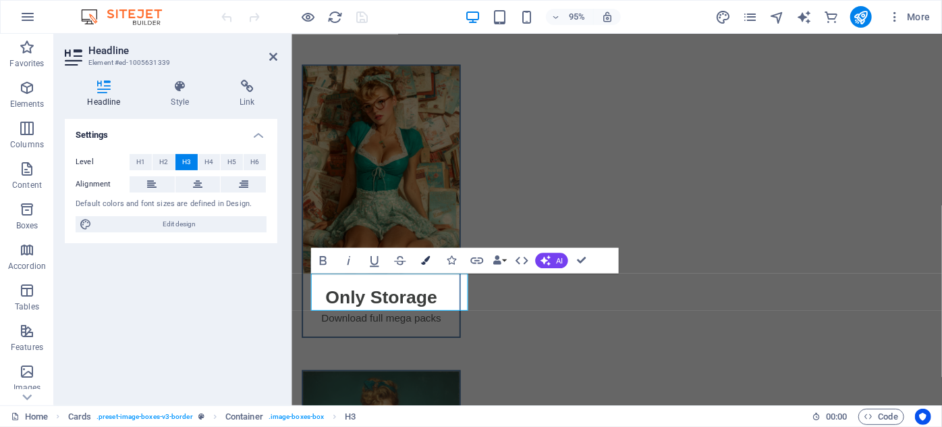
click at [421, 265] on button "Colors" at bounding box center [426, 260] width 24 height 26
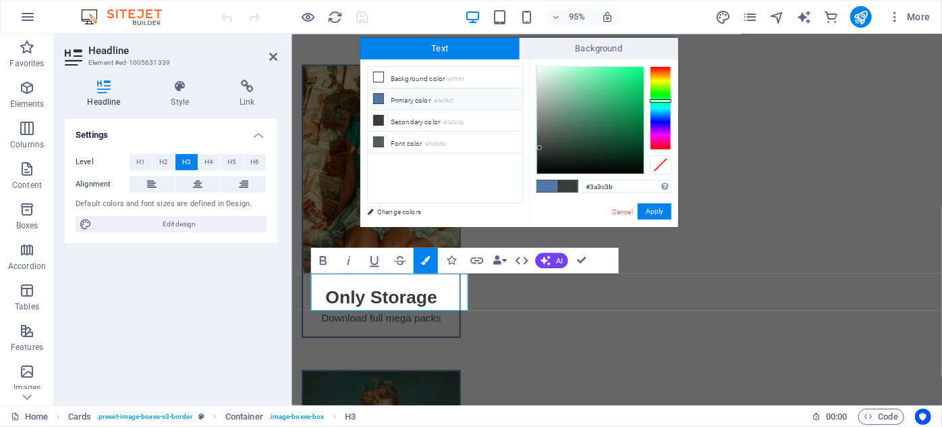
click at [404, 97] on li "Primary color #4e79a7" at bounding box center [445, 99] width 155 height 22
type input "#4e79a7"
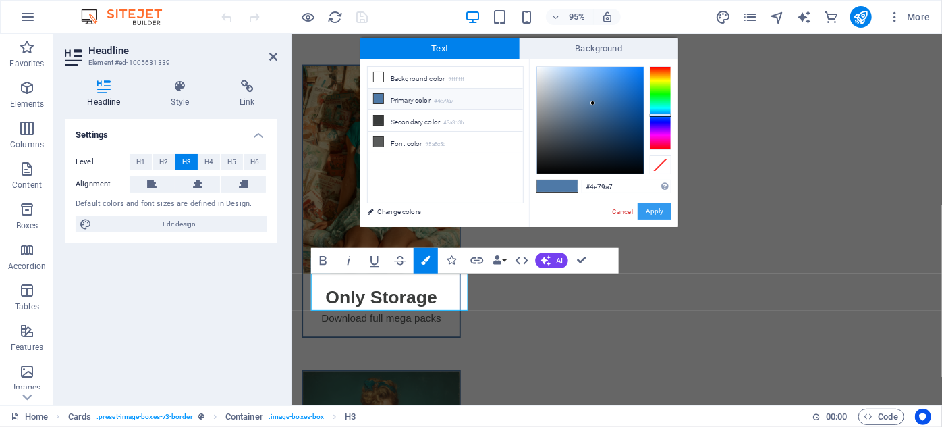
click at [656, 212] on button "Apply" at bounding box center [655, 211] width 34 height 16
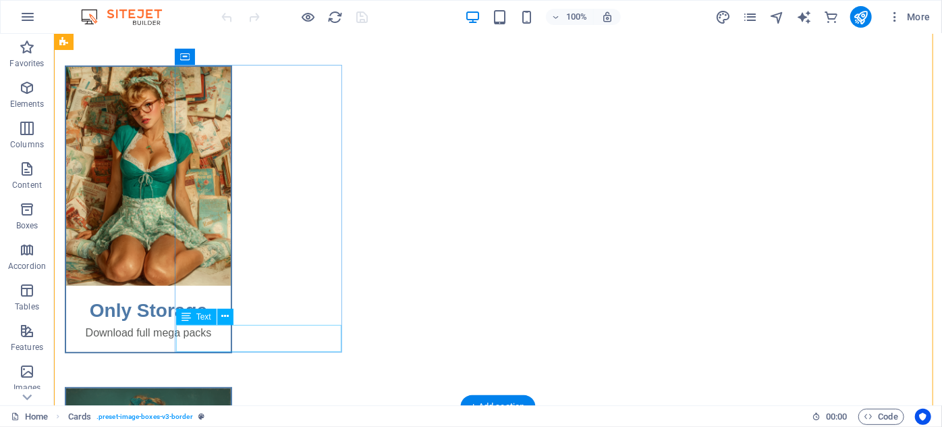
click at [230, 336] on div "Download full mega packs" at bounding box center [147, 337] width 165 height 27
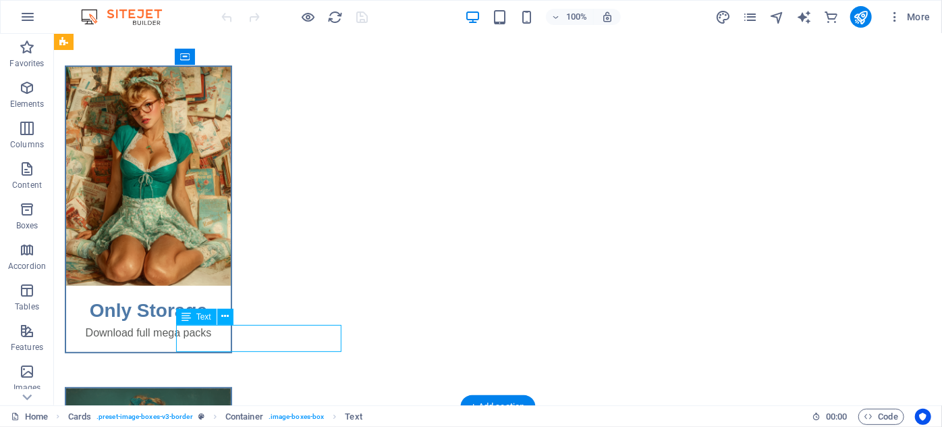
click at [230, 336] on div "Download full mega packs" at bounding box center [147, 337] width 165 height 27
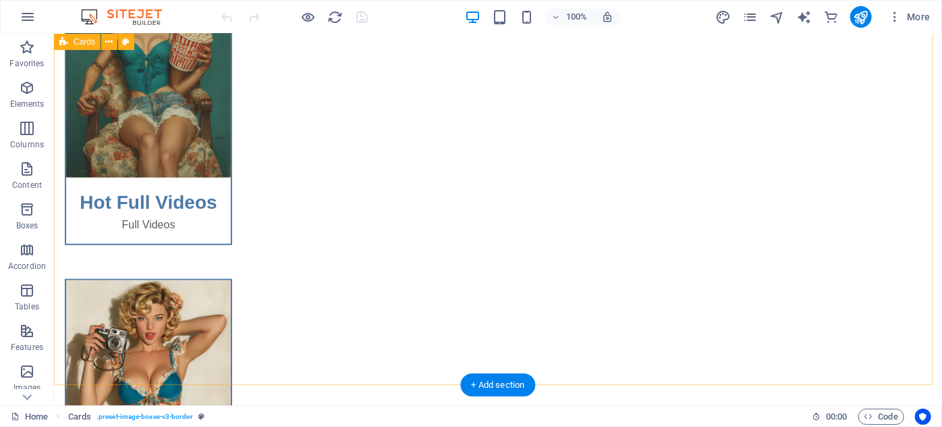
scroll to position [552, 0]
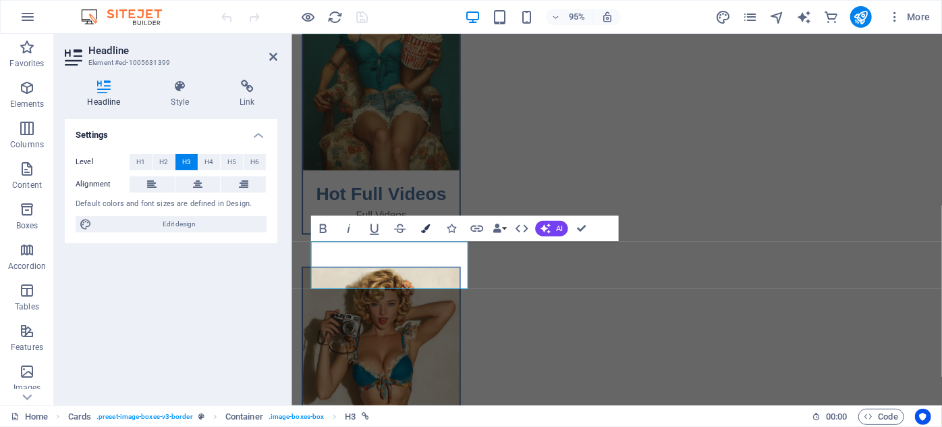
click at [431, 227] on button "Colors" at bounding box center [426, 228] width 24 height 26
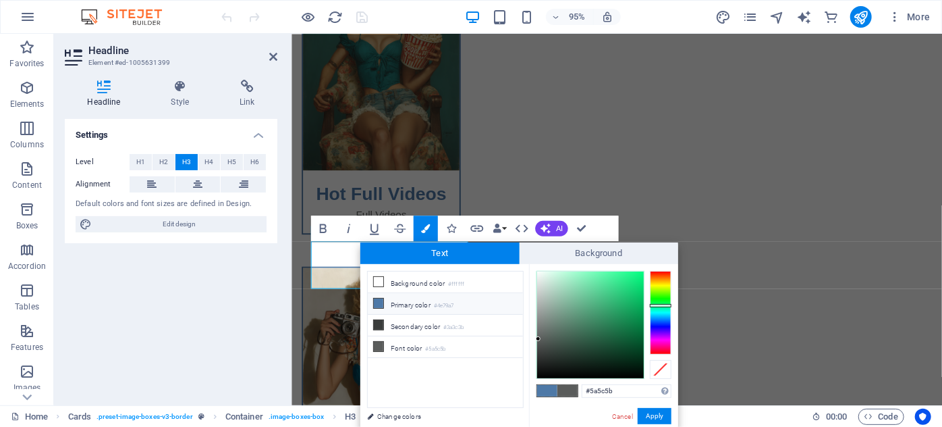
click at [406, 298] on li "Primary color #4e79a7" at bounding box center [445, 304] width 155 height 22
type input "#4e79a7"
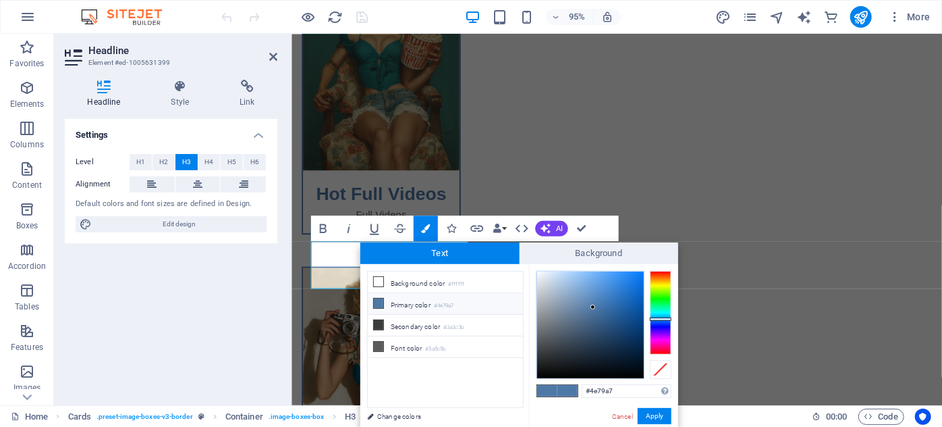
click at [642, 414] on button "Apply" at bounding box center [655, 416] width 34 height 16
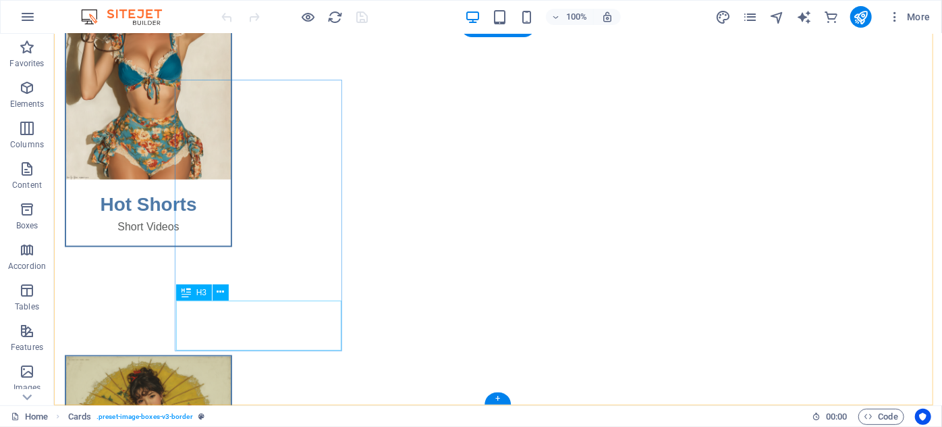
scroll to position [883, 0]
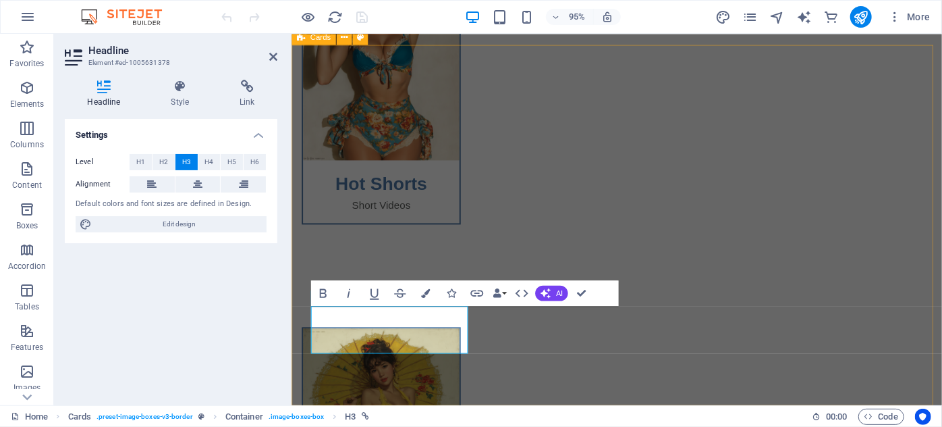
scroll to position [863, 0]
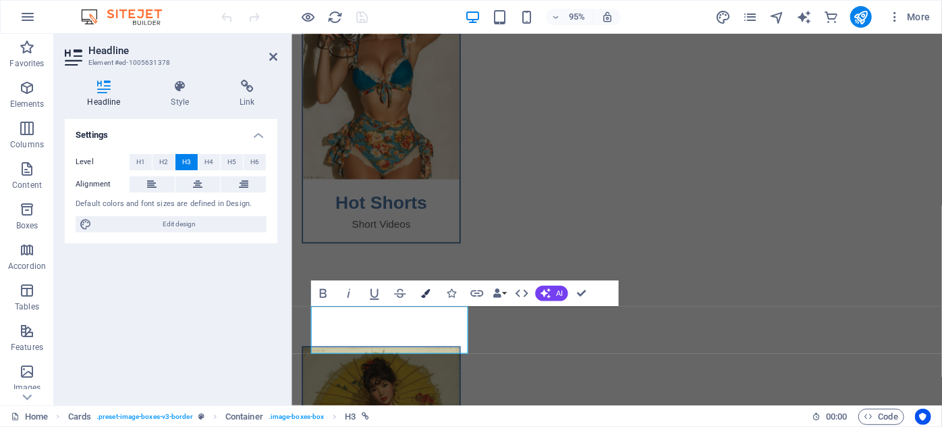
click at [418, 294] on button "Colors" at bounding box center [426, 293] width 24 height 26
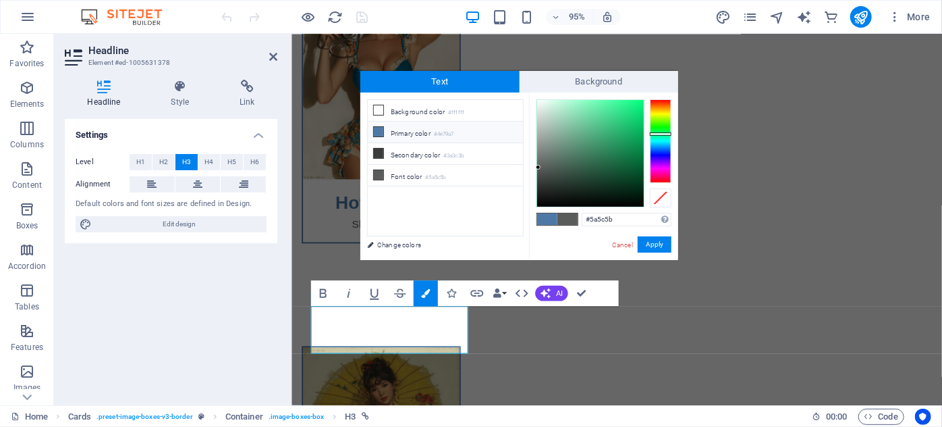
click at [415, 134] on li "Primary color #4e79a7" at bounding box center [445, 133] width 155 height 22
type input "#4e79a7"
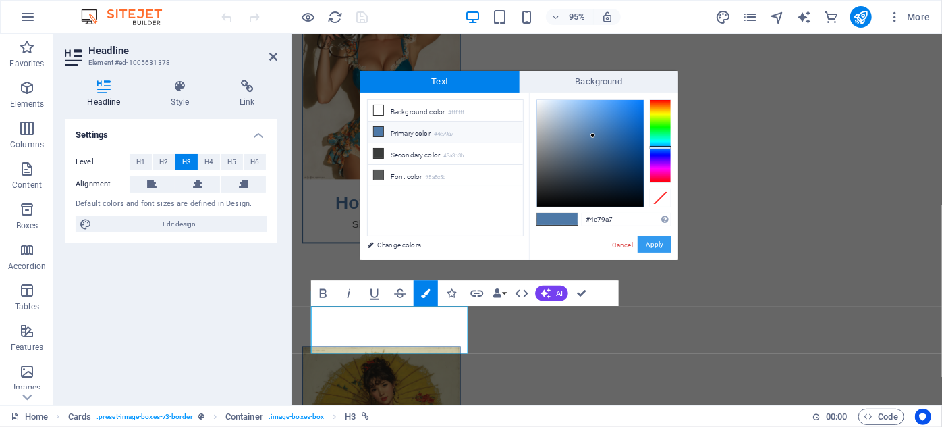
click at [651, 244] on button "Apply" at bounding box center [655, 244] width 34 height 16
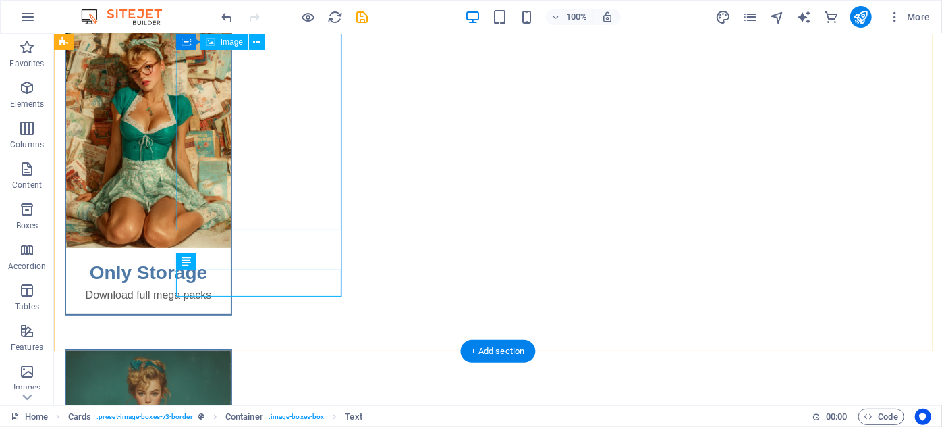
scroll to position [61, 0]
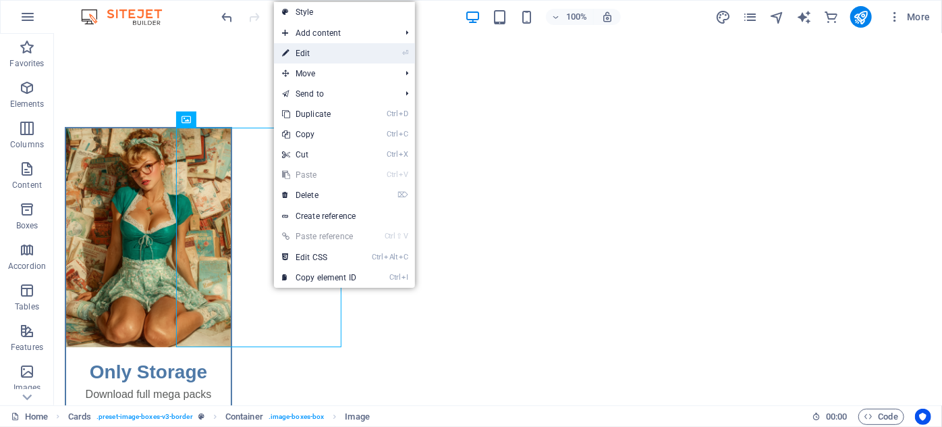
drag, startPoint x: 330, startPoint y: 59, endPoint x: 39, endPoint y: 26, distance: 292.8
click at [330, 58] on link "⏎ Edit" at bounding box center [319, 53] width 90 height 20
select select "%"
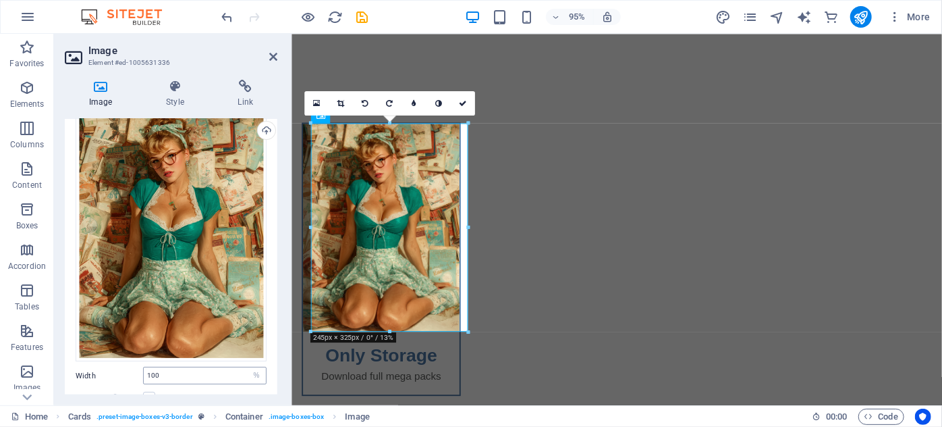
scroll to position [182, 0]
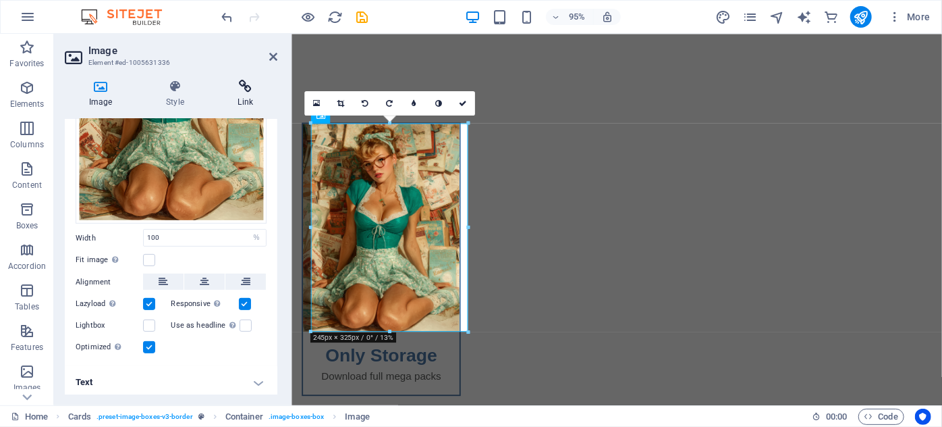
click at [240, 86] on icon at bounding box center [245, 87] width 63 height 14
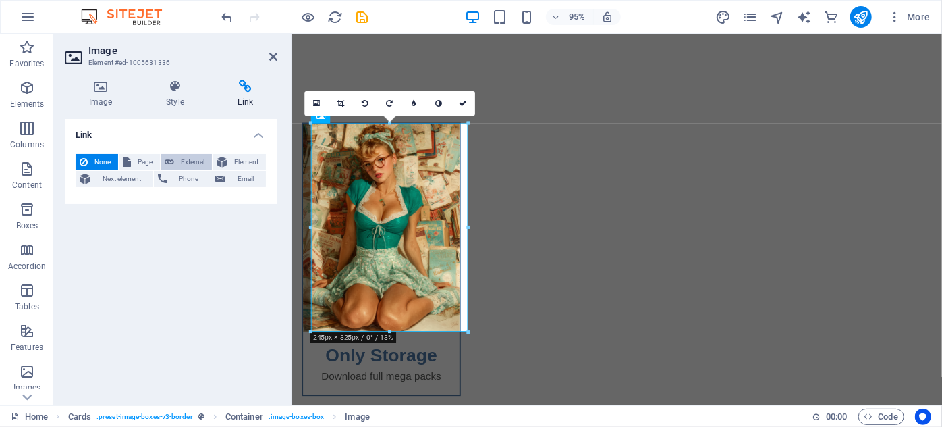
click at [183, 158] on span "External" at bounding box center [193, 162] width 30 height 16
select select "blank"
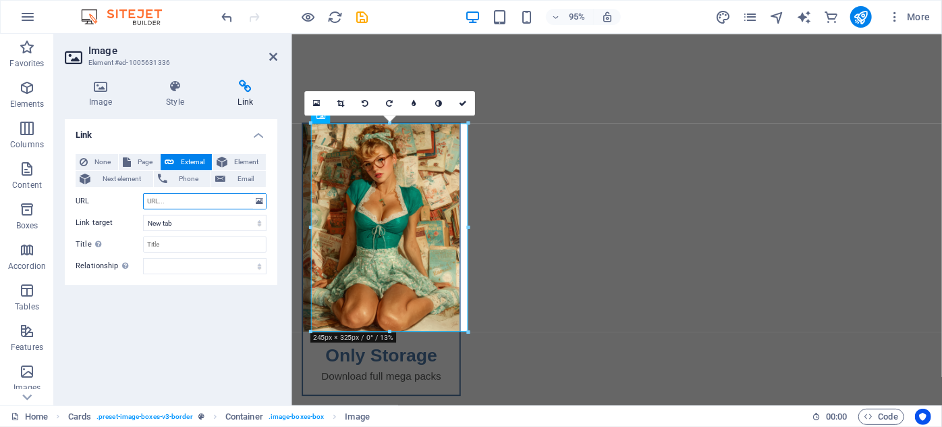
paste input "[URL][DOMAIN_NAME]"
type input "[URL][DOMAIN_NAME]"
click at [272, 61] on icon at bounding box center [273, 56] width 8 height 11
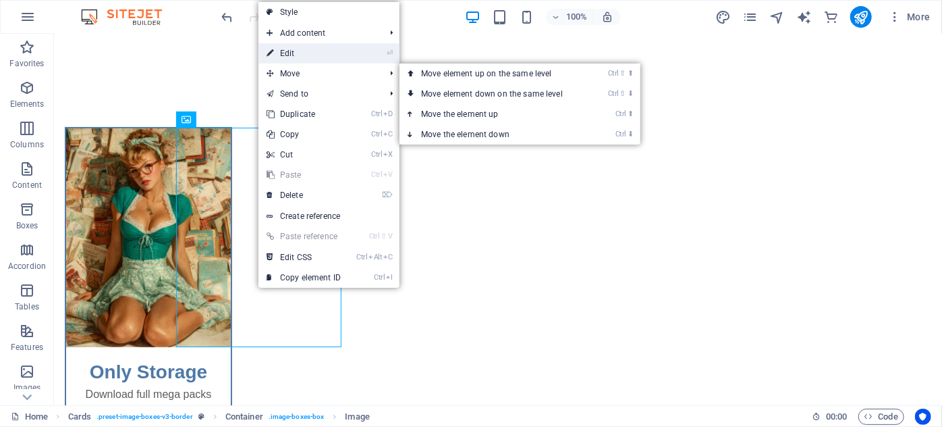
click at [304, 55] on link "⏎ Edit" at bounding box center [304, 53] width 90 height 20
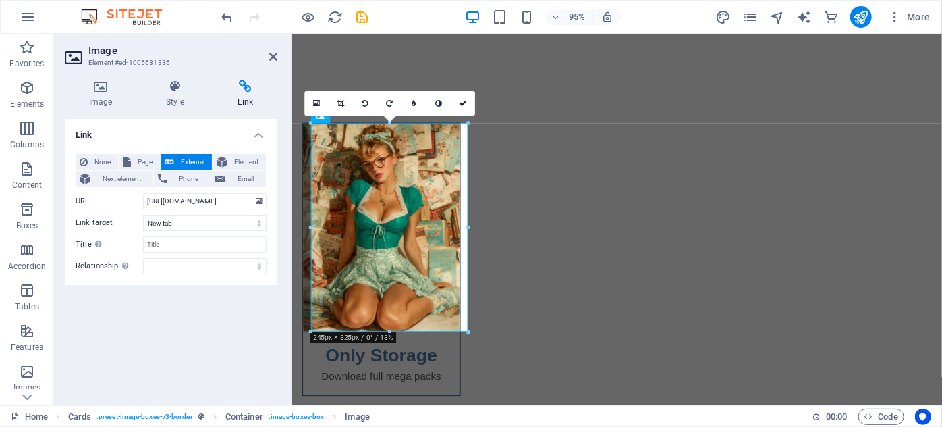
click at [201, 360] on div "Link None Page External Element Next element Phone Email Page Home Legal Notice…" at bounding box center [171, 256] width 213 height 275
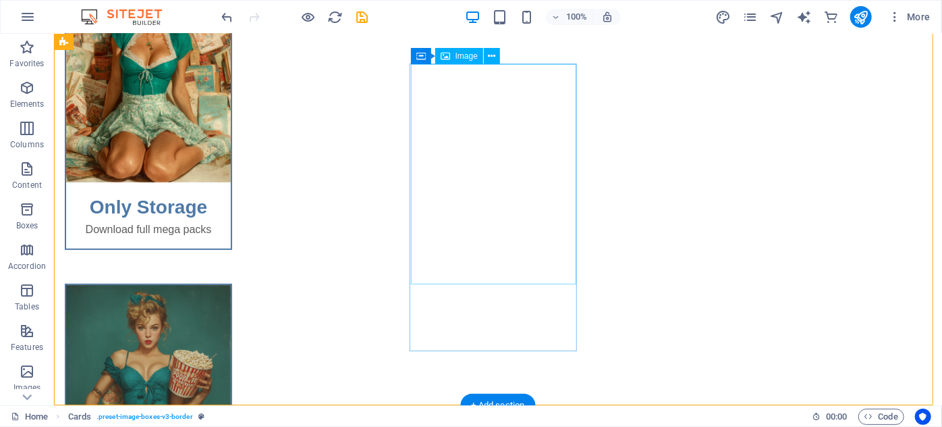
scroll to position [245, 0]
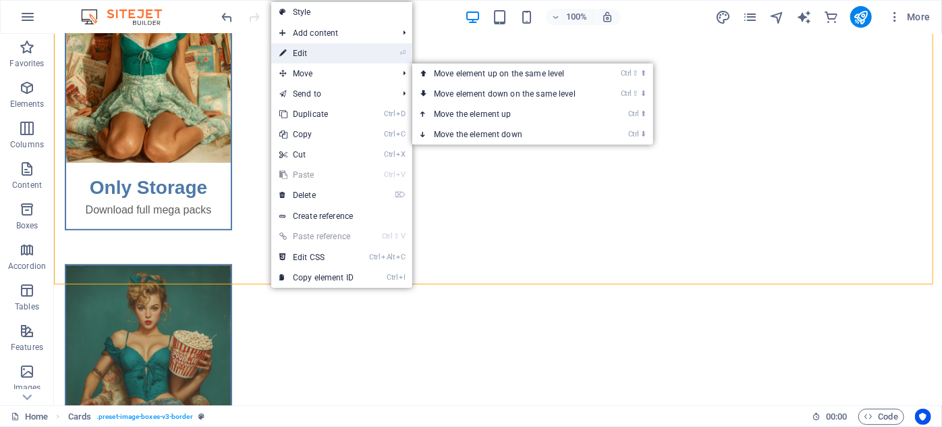
click at [321, 55] on link "⏎ Edit" at bounding box center [316, 53] width 90 height 20
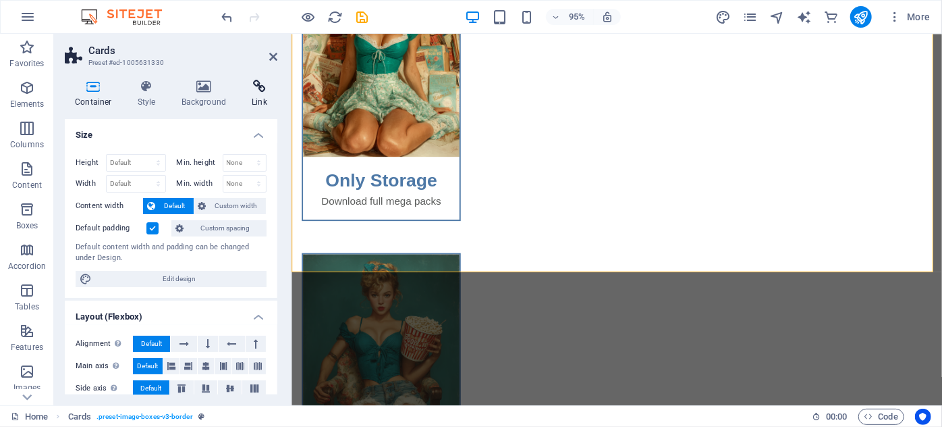
click at [254, 100] on h4 "Link" at bounding box center [260, 94] width 36 height 28
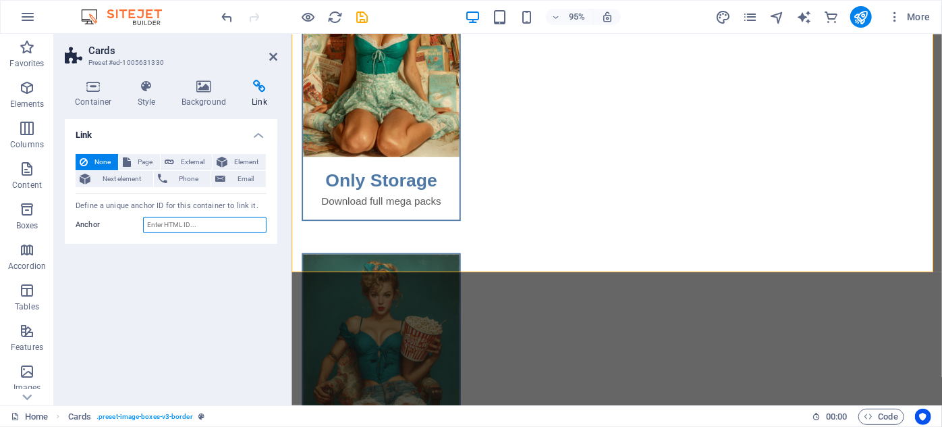
paste input "[URL][DOMAIN_NAME]"
type input "[URL][DOMAIN_NAME]"
click at [309, 246] on div "Only Storage Download full mega packs Hot Full Videos Full Videos Hot Shorts Sh…" at bounding box center [633, 407] width 685 height 1038
click at [190, 161] on span "External" at bounding box center [193, 162] width 30 height 16
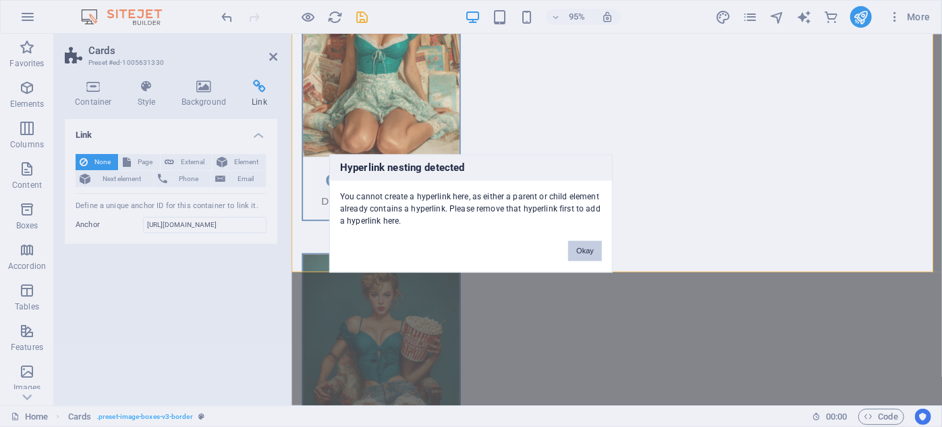
click at [579, 255] on button "Okay" at bounding box center [585, 251] width 34 height 20
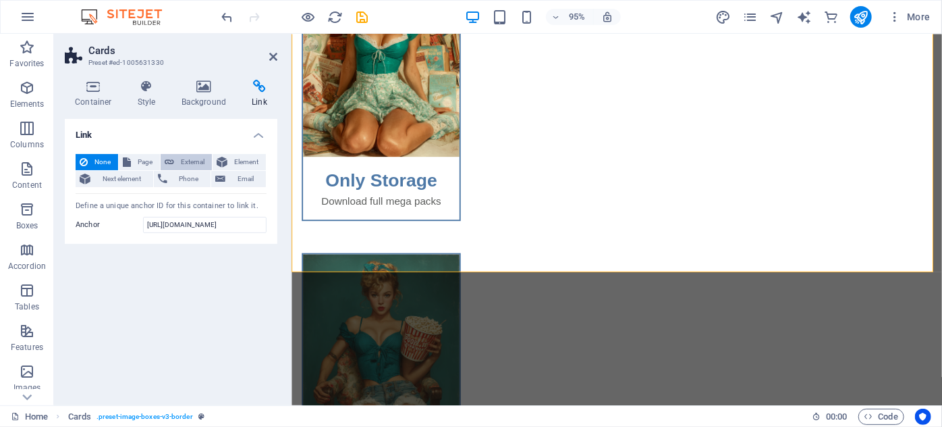
click at [196, 157] on span "External" at bounding box center [193, 162] width 30 height 16
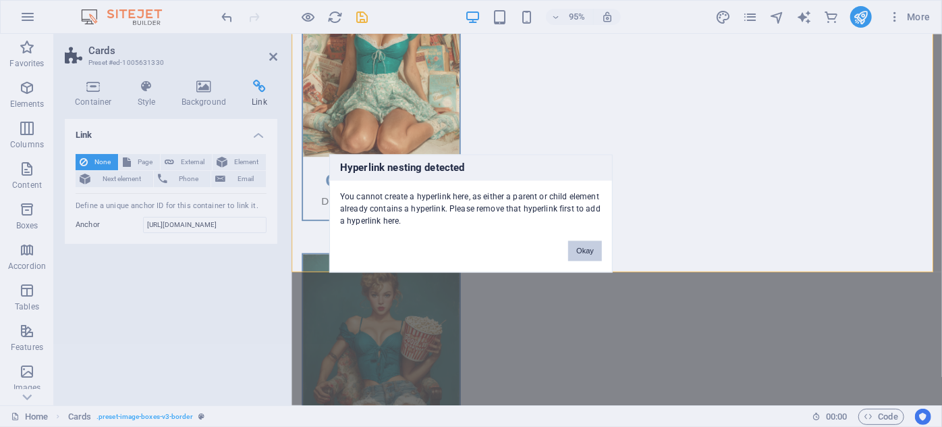
drag, startPoint x: 604, startPoint y: 253, endPoint x: 582, endPoint y: 240, distance: 25.7
click at [601, 252] on div "Okay" at bounding box center [585, 245] width 54 height 34
click at [547, 245] on div "Hyperlink nesting detected You cannot create a hyperlink here, as either a pare…" at bounding box center [471, 214] width 284 height 118
drag, startPoint x: 568, startPoint y: 253, endPoint x: 581, endPoint y: 250, distance: 13.9
click at [568, 253] on div "Okay" at bounding box center [585, 245] width 54 height 34
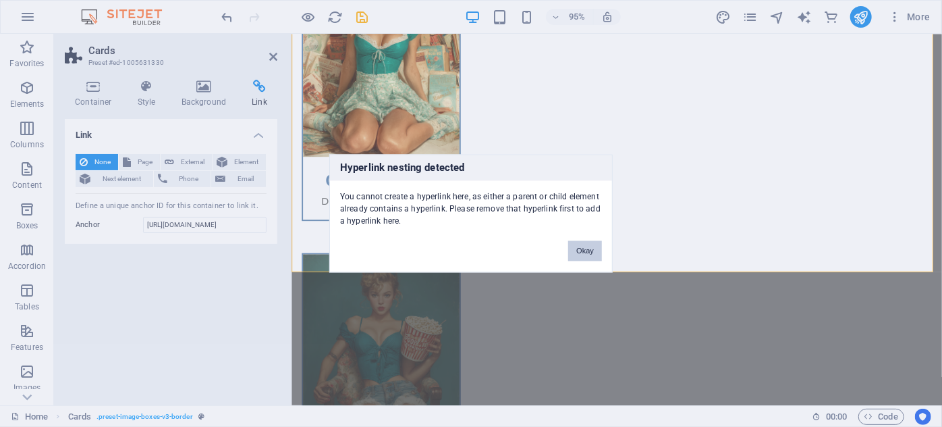
click at [584, 251] on button "Okay" at bounding box center [585, 251] width 34 height 20
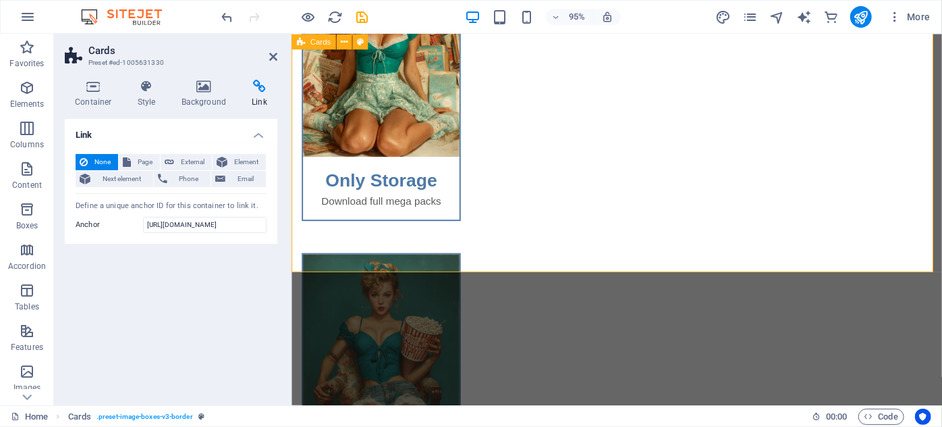
click at [469, 248] on div "Only Storage Download full mega packs Hot Full Videos Full Videos Hot Shorts Sh…" at bounding box center [633, 407] width 685 height 1038
click at [277, 57] on icon at bounding box center [273, 56] width 8 height 11
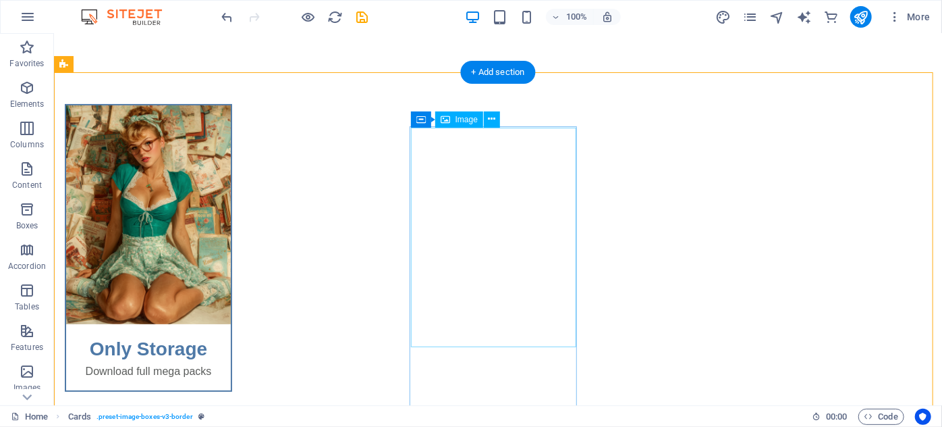
scroll to position [122, 0]
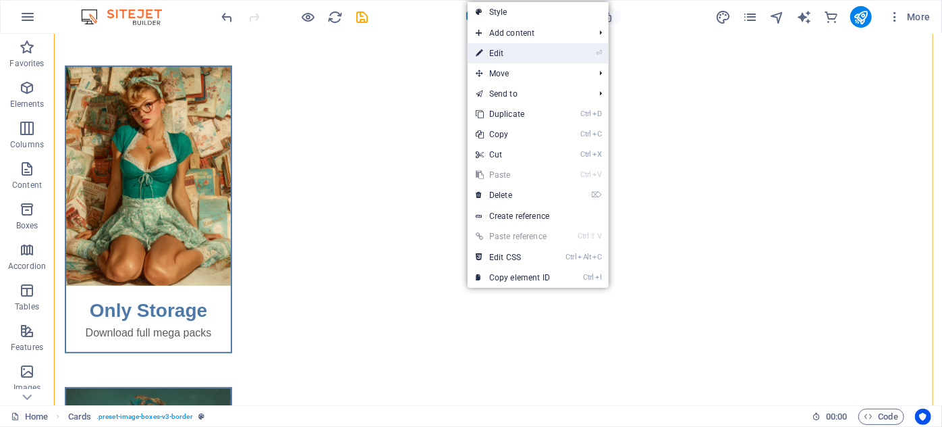
click at [506, 53] on link "⏎ Edit" at bounding box center [513, 53] width 90 height 20
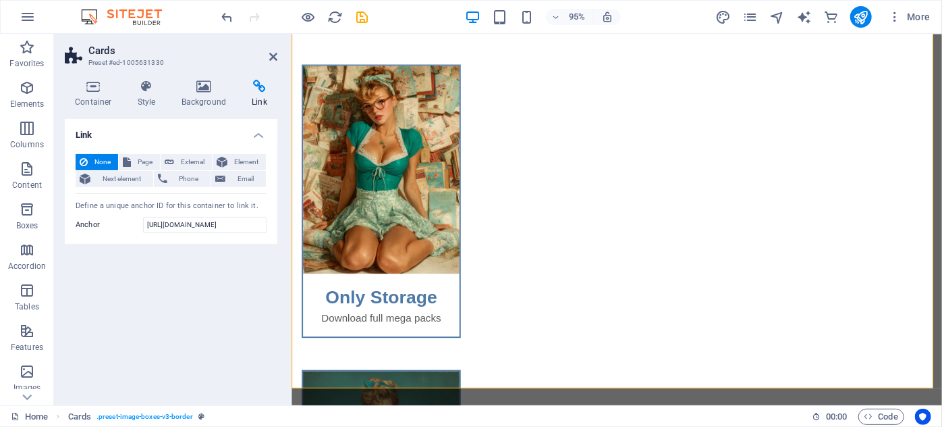
click at [268, 84] on icon at bounding box center [260, 87] width 36 height 14
click at [260, 88] on icon at bounding box center [260, 87] width 36 height 14
click at [217, 228] on input "[URL][DOMAIN_NAME]" at bounding box center [205, 225] width 124 height 16
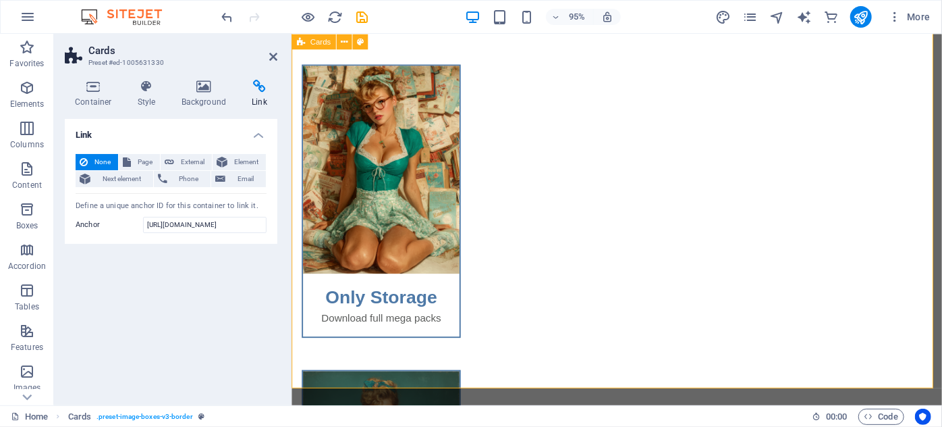
drag, startPoint x: 508, startPoint y: 261, endPoint x: 511, endPoint y: 302, distance: 41.3
click at [225, 14] on icon "undo" at bounding box center [228, 17] width 16 height 16
click at [252, 22] on icon "redo" at bounding box center [255, 17] width 16 height 16
select select "blank"
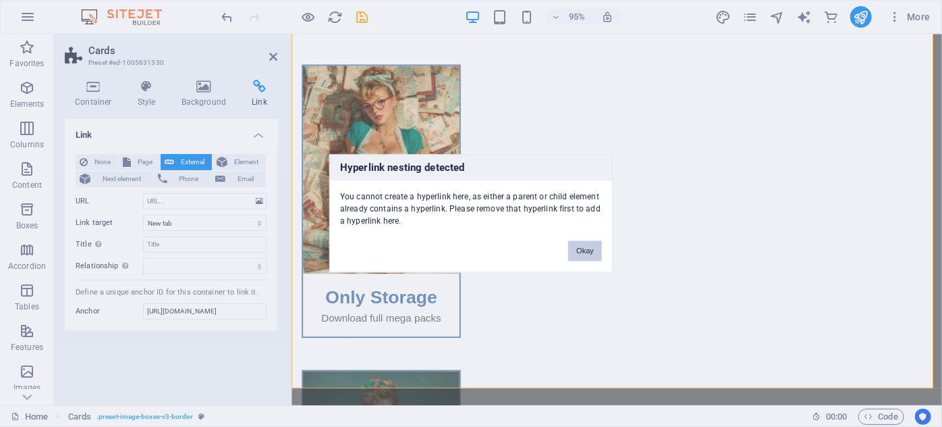
click at [579, 248] on button "Okay" at bounding box center [585, 251] width 34 height 20
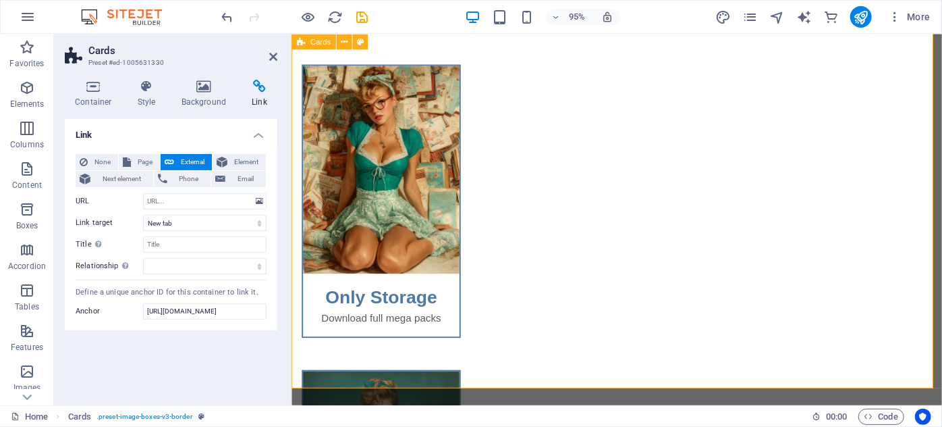
click at [421, 18] on div "95% More" at bounding box center [577, 17] width 717 height 22
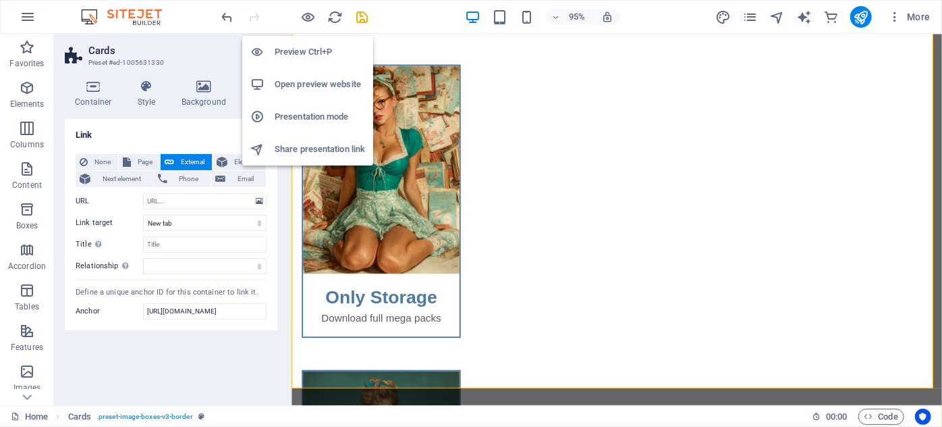
click at [313, 59] on h6 "Preview Ctrl+P" at bounding box center [320, 52] width 90 height 16
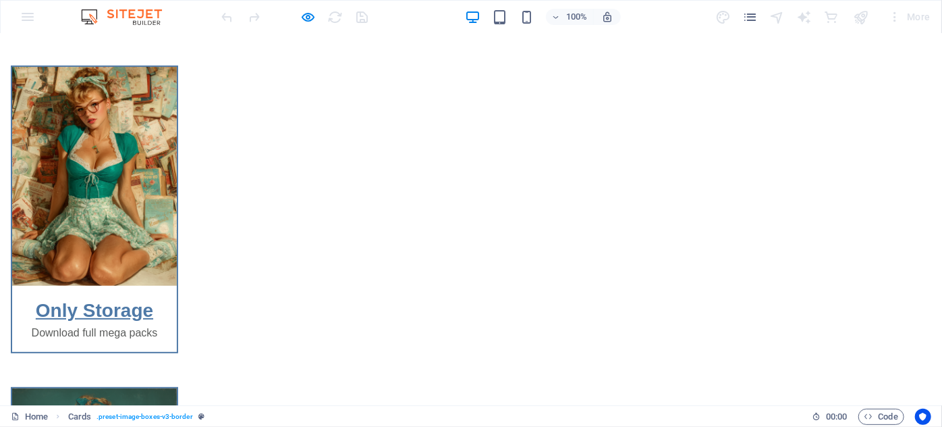
click at [153, 312] on link "Only Storage" at bounding box center [94, 309] width 117 height 21
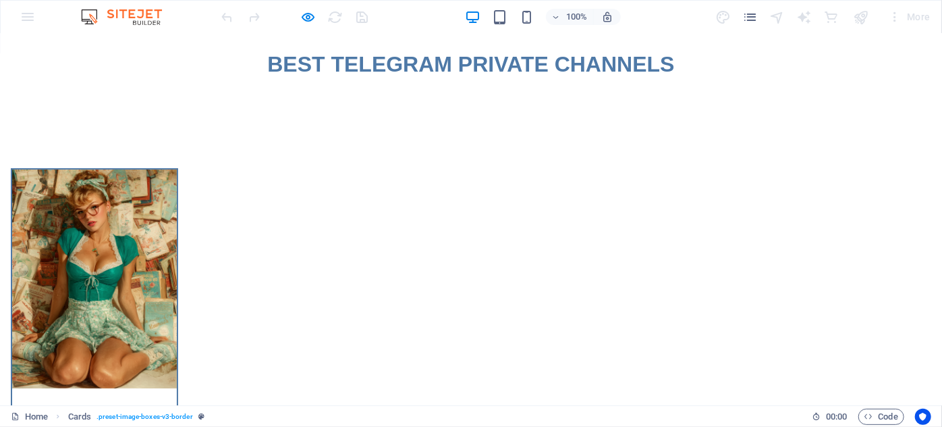
scroll to position [0, 0]
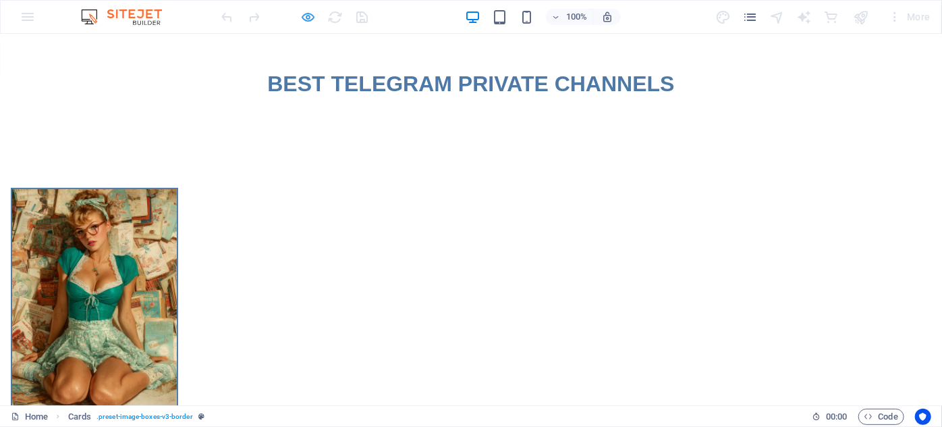
click at [302, 17] on icon "button" at bounding box center [309, 17] width 16 height 16
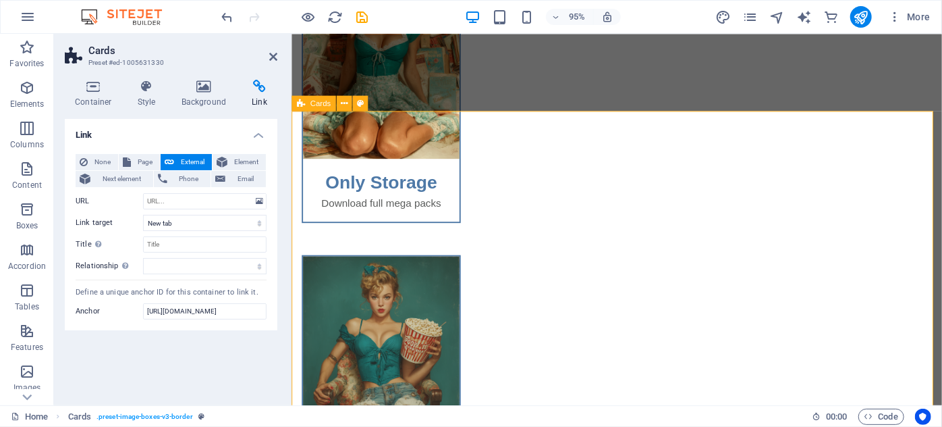
scroll to position [245, 0]
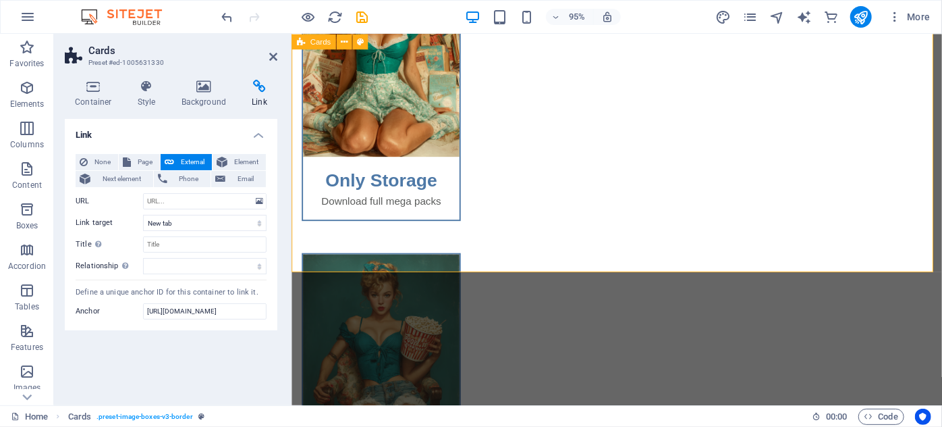
click at [512, 196] on div "Only Storage Download full mega packs Hot Full Videos Full Videos Hot Shorts Sh…" at bounding box center [633, 407] width 685 height 1038
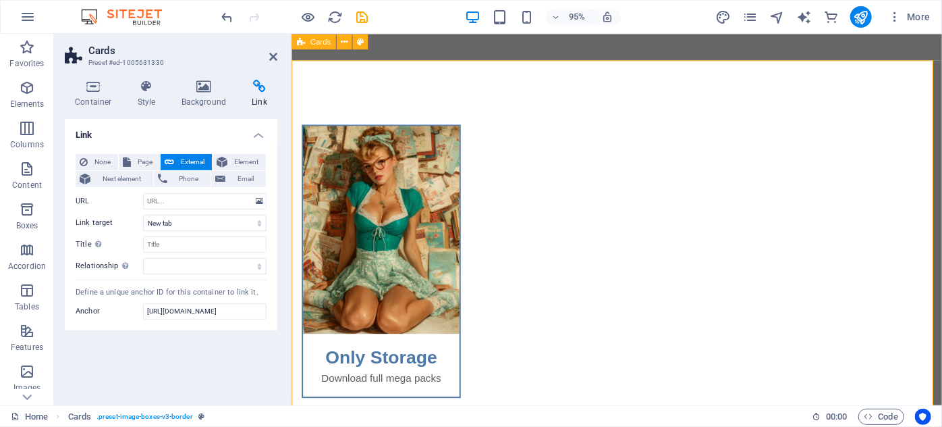
scroll to position [0, 0]
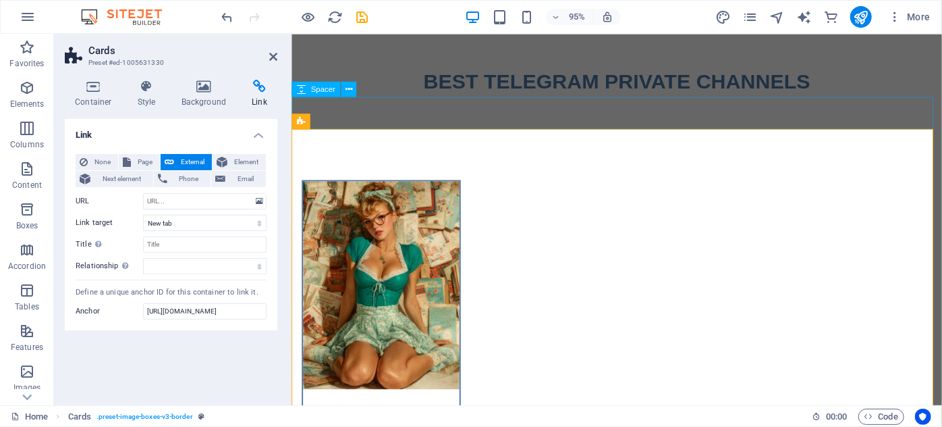
click at [518, 112] on div at bounding box center [633, 116] width 685 height 34
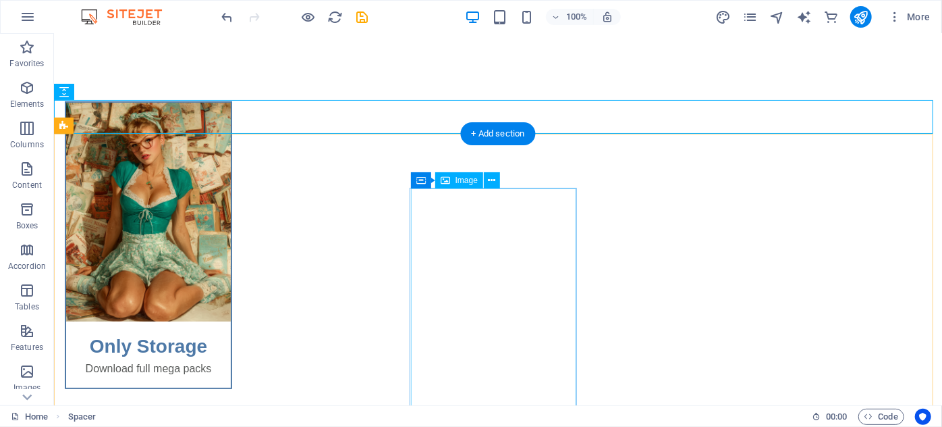
scroll to position [261, 0]
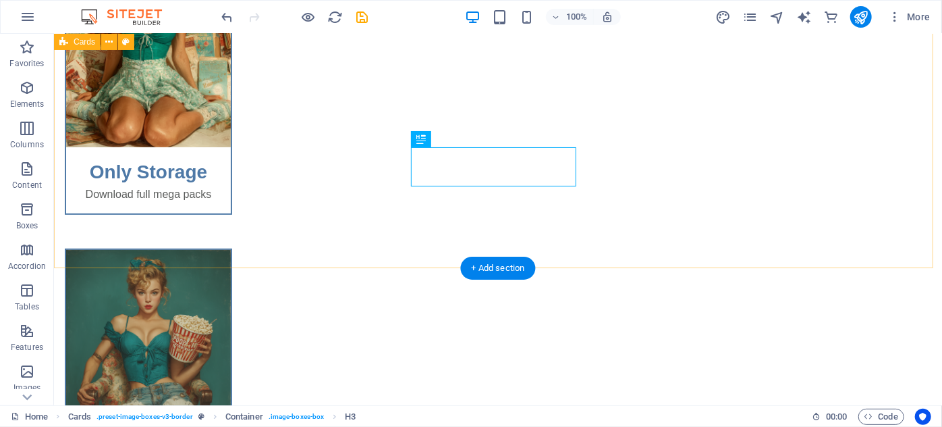
click at [604, 133] on div "Only Storage Download full mega packs Hot Full Videos Full Videos Hot Shorts Sh…" at bounding box center [497, 391] width 888 height 1038
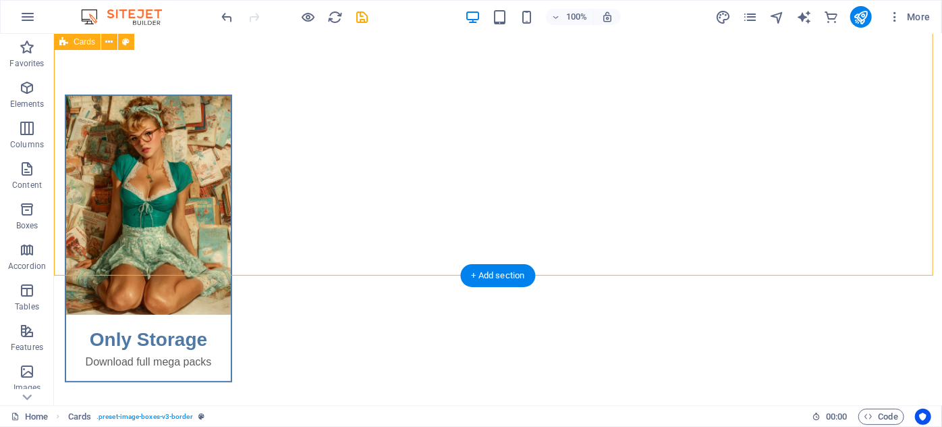
scroll to position [77, 0]
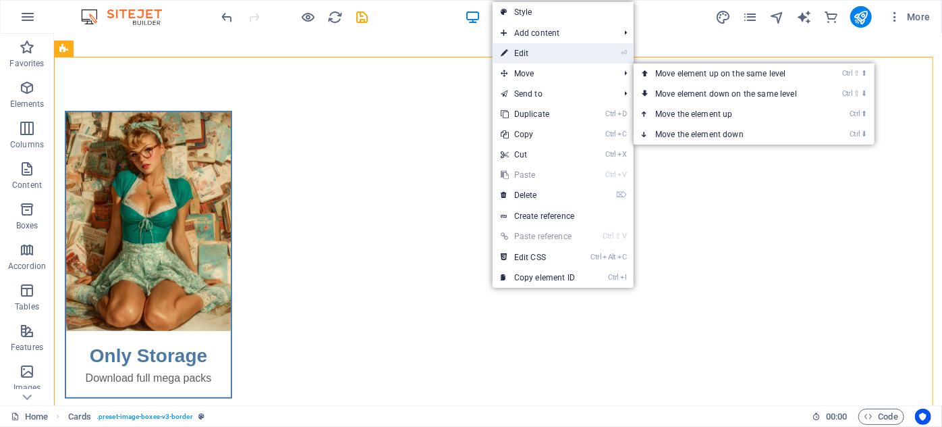
click at [538, 56] on link "⏎ Edit" at bounding box center [538, 53] width 90 height 20
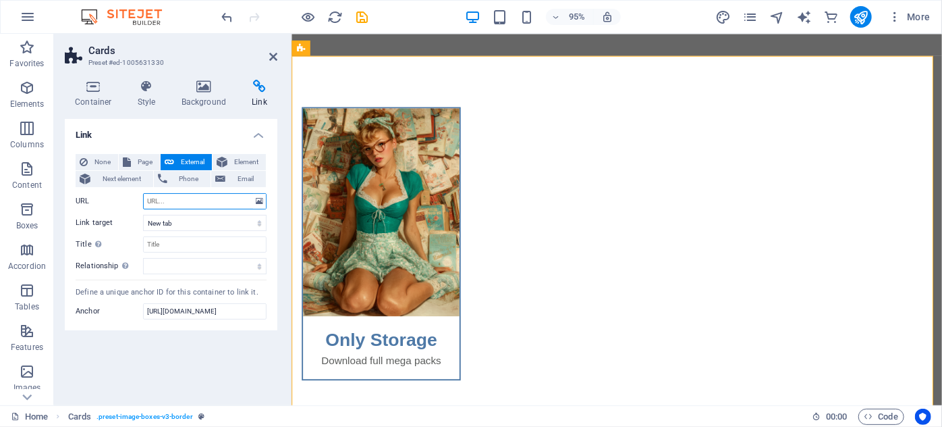
paste input "https://t.me/+xRhuOqcHk4dmNTE9"
type input "https://t.me/+xRhuOqcHk4dmNTE9"
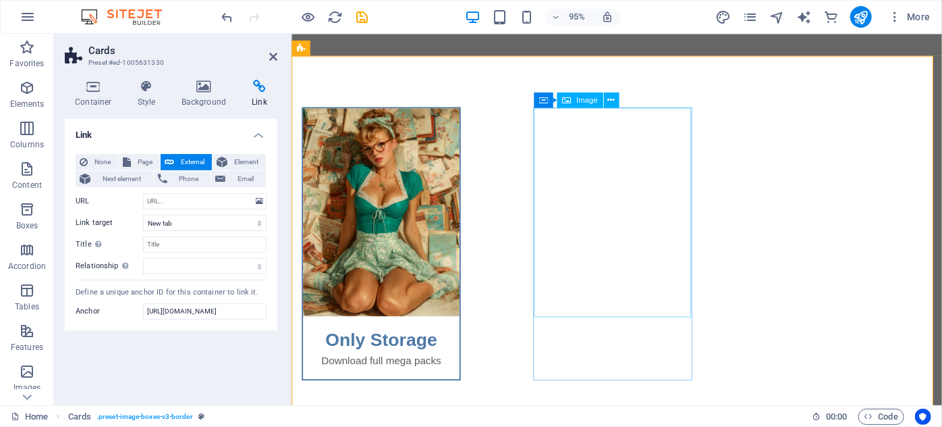
scroll to position [0, 0]
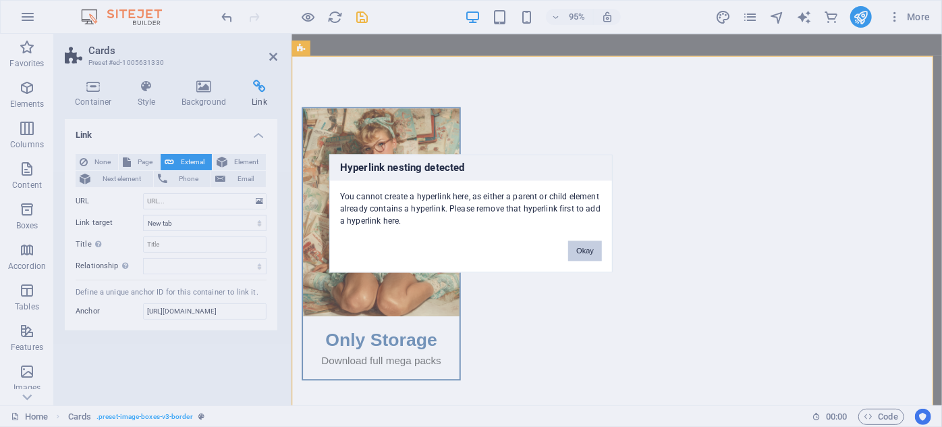
click at [585, 252] on button "Okay" at bounding box center [585, 251] width 34 height 20
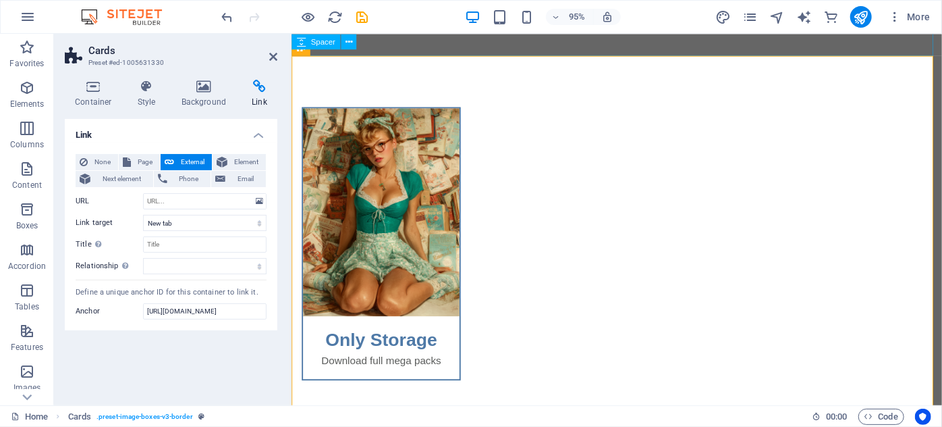
click at [478, 53] on div at bounding box center [633, 39] width 685 height 34
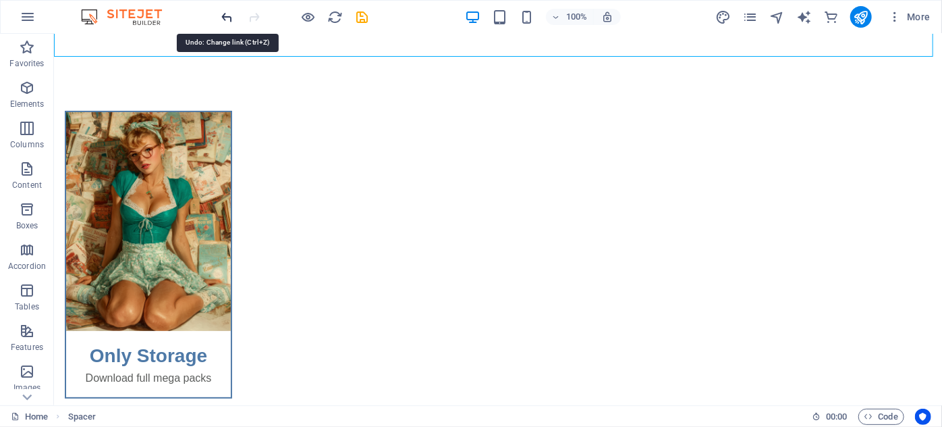
click at [232, 13] on icon "undo" at bounding box center [228, 17] width 16 height 16
click at [230, 13] on icon "undo" at bounding box center [228, 17] width 16 height 16
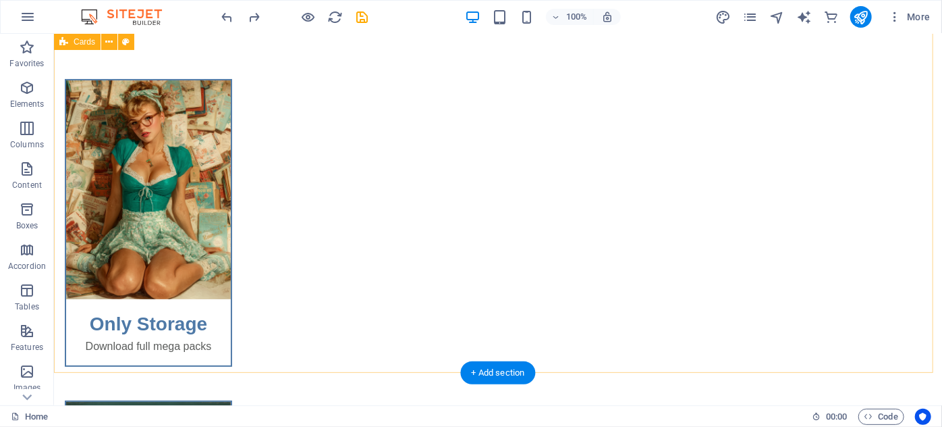
scroll to position [77, 0]
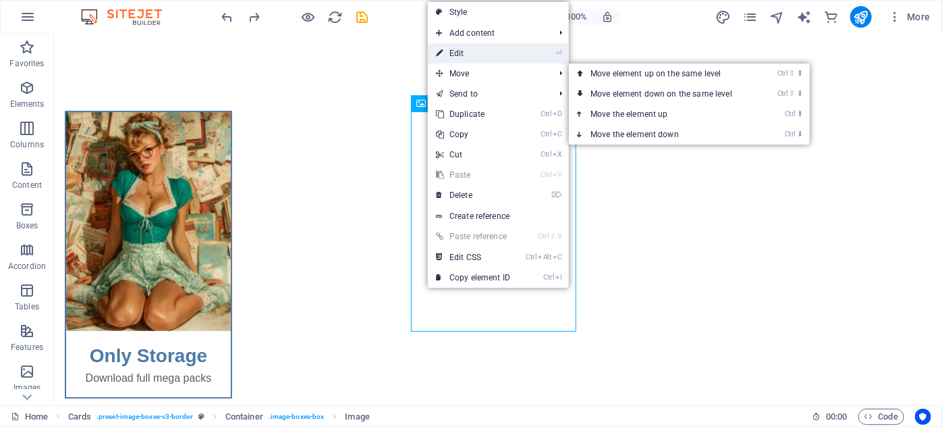
click at [462, 53] on link "⏎ Edit" at bounding box center [473, 53] width 90 height 20
select select "%"
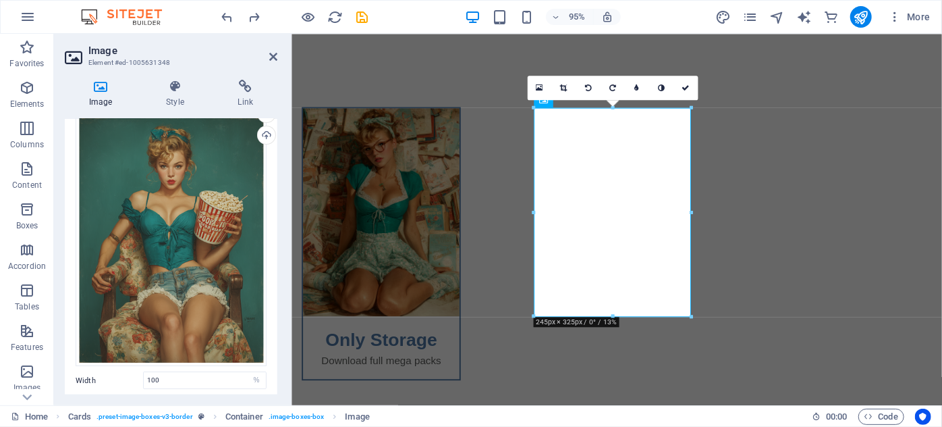
scroll to position [182, 0]
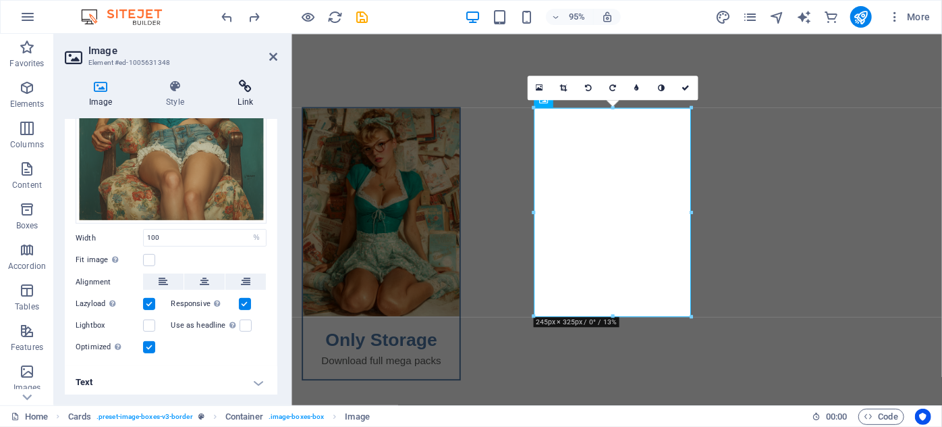
click at [257, 84] on icon at bounding box center [245, 87] width 63 height 14
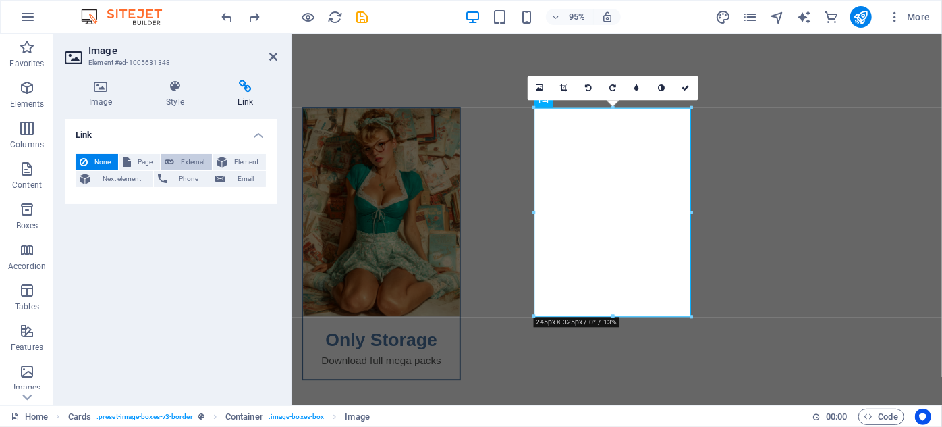
click at [192, 168] on span "External" at bounding box center [193, 162] width 30 height 16
select select "blank"
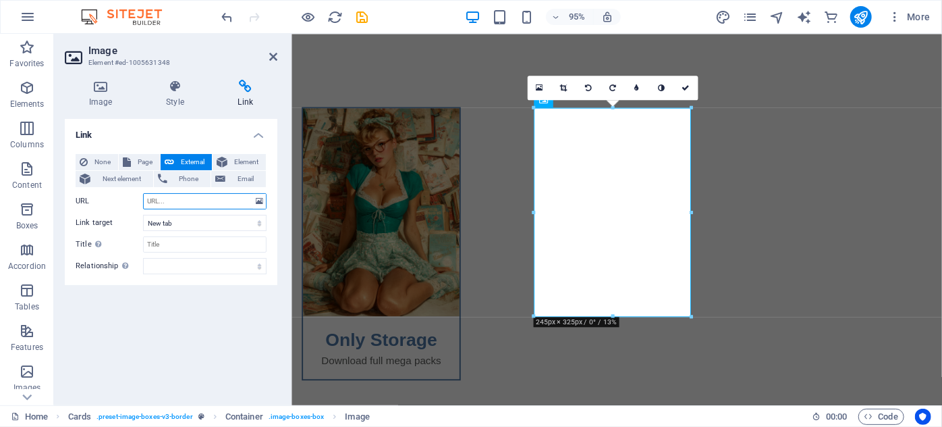
paste input "https://t.me/+xRhuOqcHk4dmNTE9"
type input "https://t.me/+xRhuOqcHk4dmNTE9"
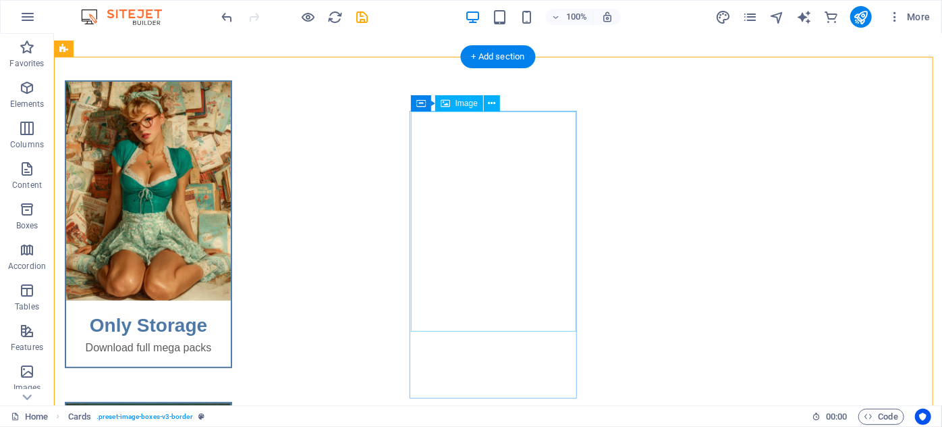
scroll to position [261, 0]
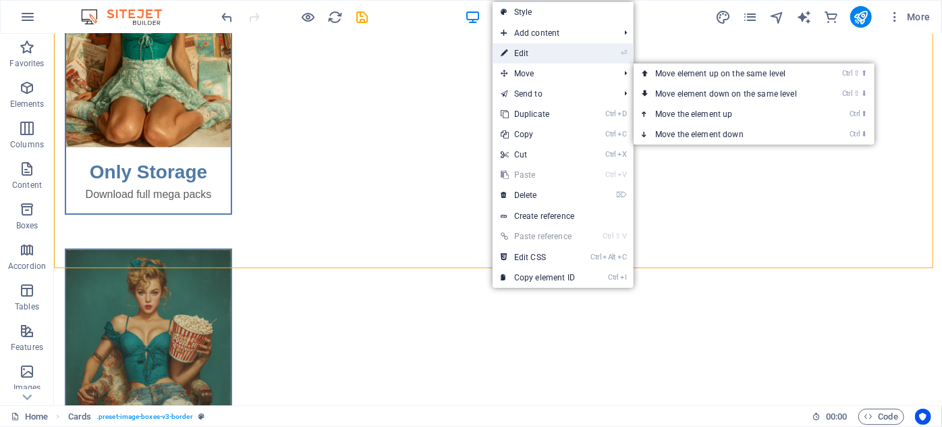
drag, startPoint x: 541, startPoint y: 53, endPoint x: 263, endPoint y: 20, distance: 280.2
click at [541, 53] on link "⏎ Edit" at bounding box center [538, 53] width 90 height 20
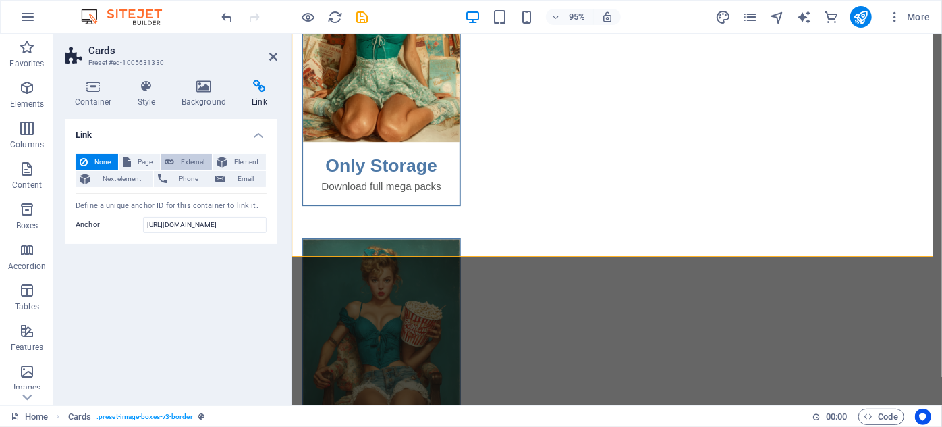
click at [192, 163] on span "External" at bounding box center [193, 162] width 30 height 16
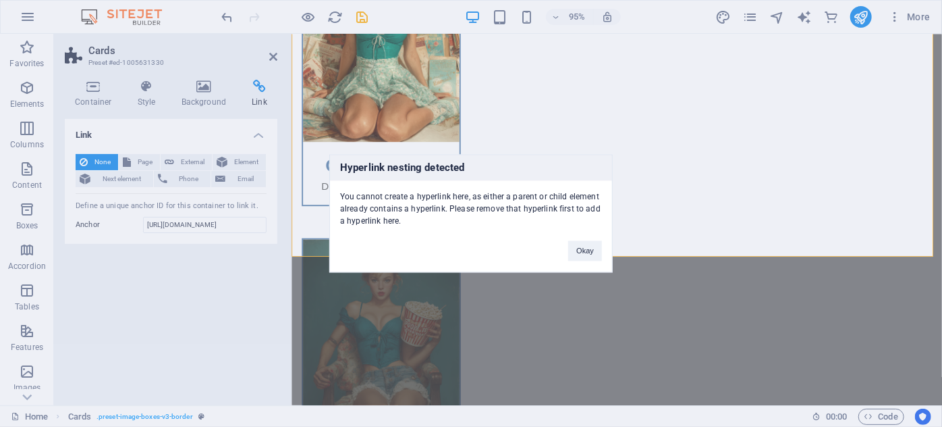
click at [322, 321] on div "Hyperlink nesting detected You cannot create a hyperlink here, as either a pare…" at bounding box center [471, 213] width 942 height 427
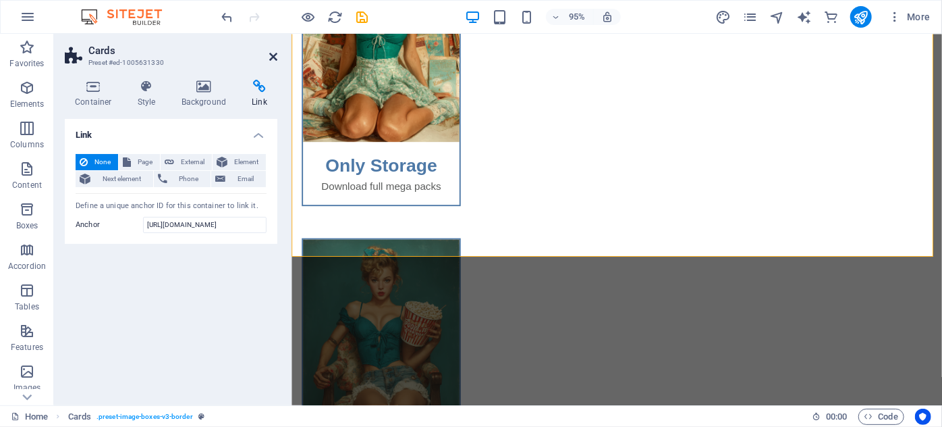
click at [276, 61] on icon at bounding box center [273, 56] width 8 height 11
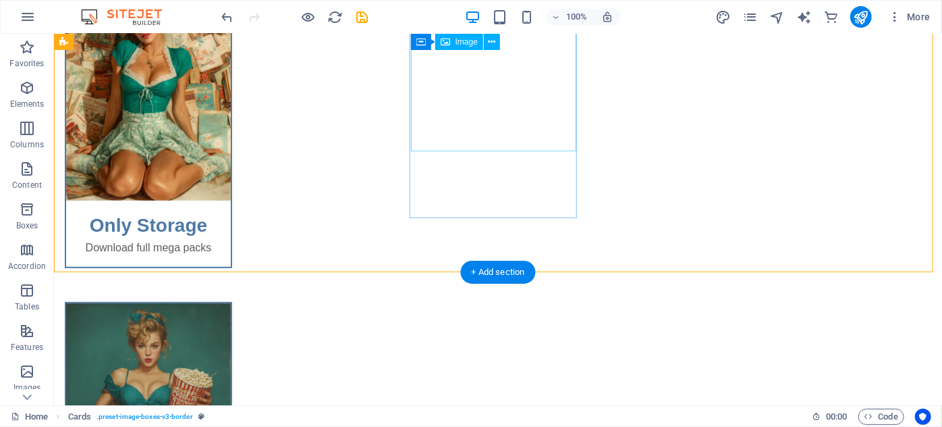
scroll to position [138, 0]
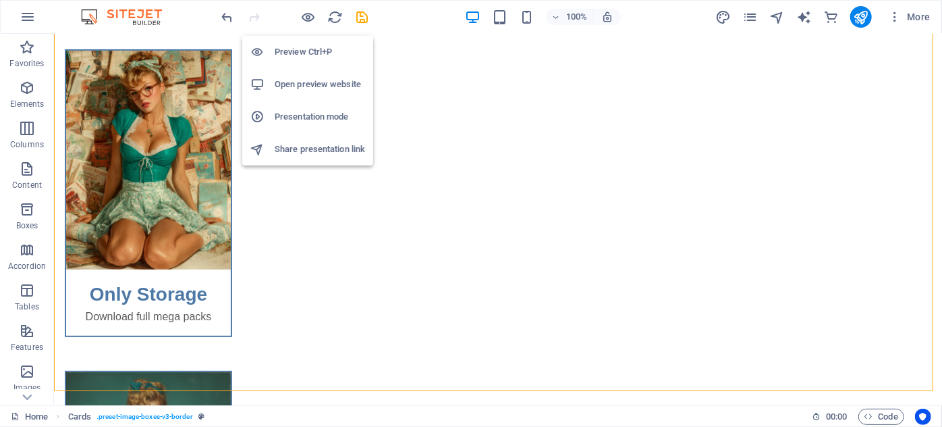
click at [304, 45] on h6 "Preview Ctrl+P" at bounding box center [320, 52] width 90 height 16
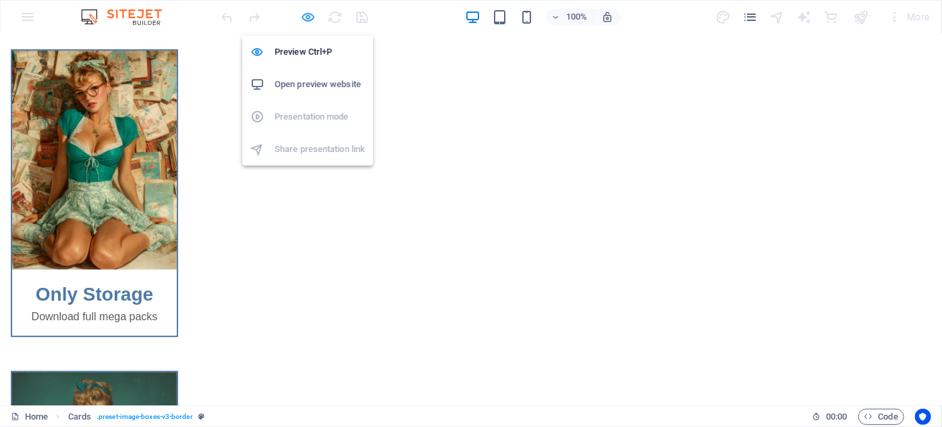
click at [308, 17] on icon "button" at bounding box center [309, 17] width 16 height 16
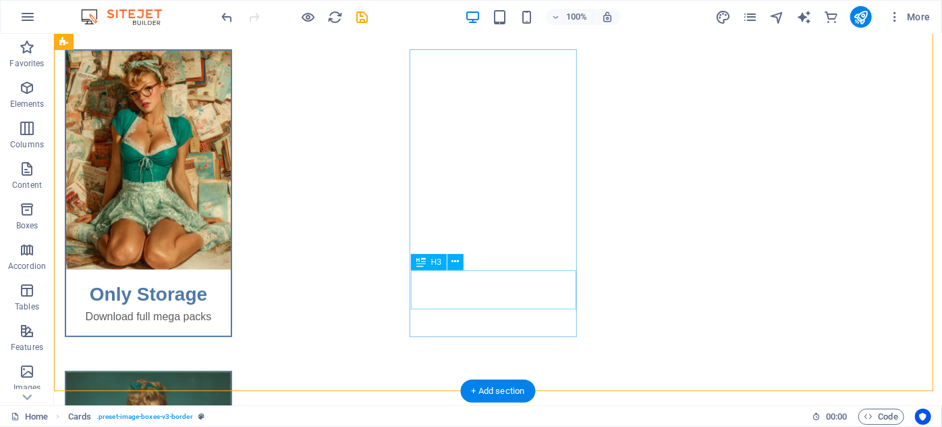
drag, startPoint x: 461, startPoint y: 296, endPoint x: 232, endPoint y: 309, distance: 229.2
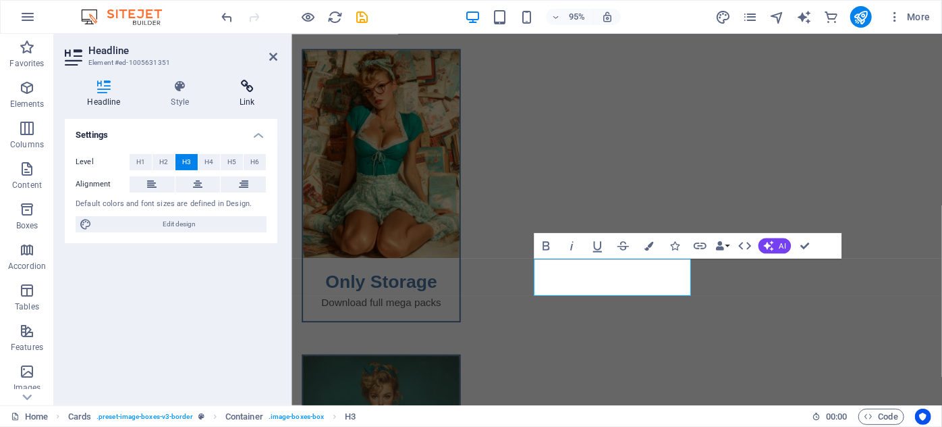
click at [242, 99] on h4 "Link" at bounding box center [247, 94] width 60 height 28
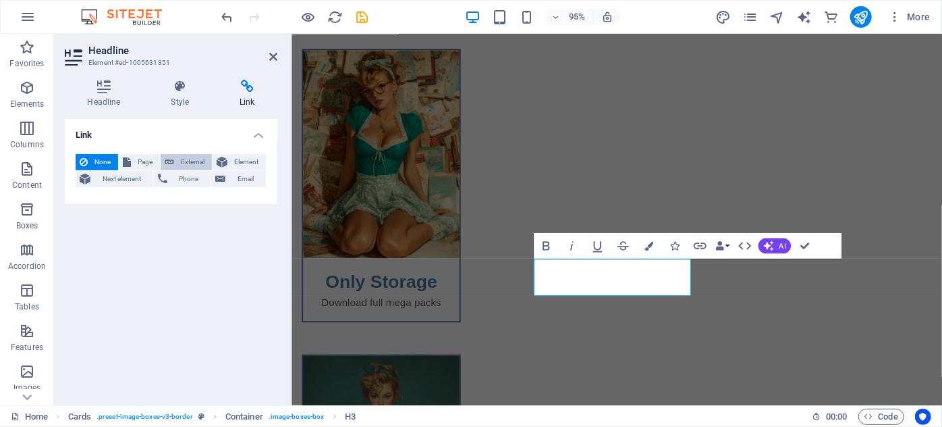
click at [178, 161] on span "External" at bounding box center [193, 162] width 30 height 16
select select "blank"
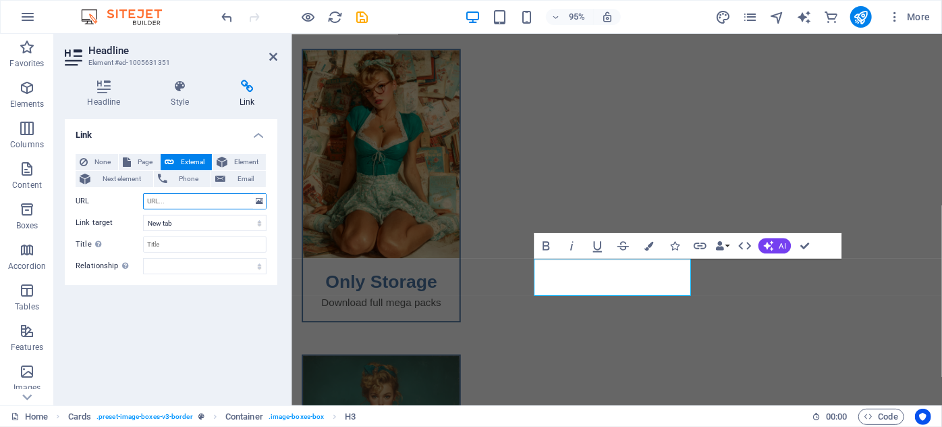
paste input "https://t.me/+xRhuOqcHk4dmNTE9"
type input "https://t.me/+xRhuOqcHk4dmNTE9"
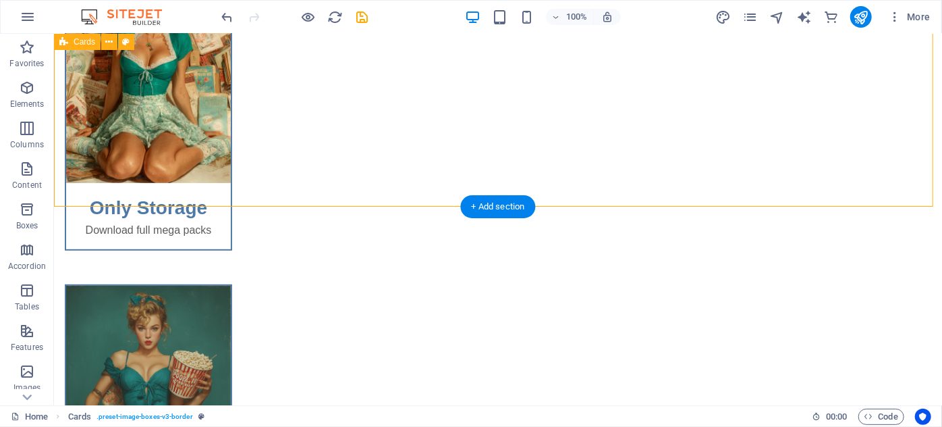
scroll to position [200, 0]
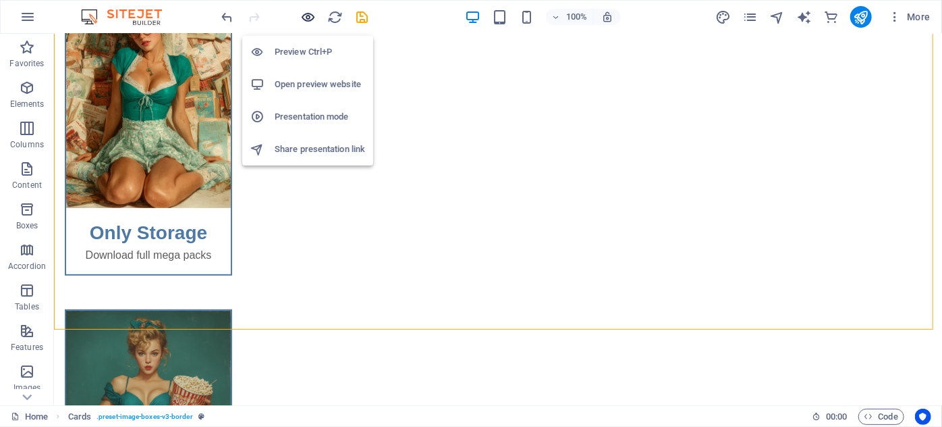
click at [310, 19] on icon "button" at bounding box center [309, 17] width 16 height 16
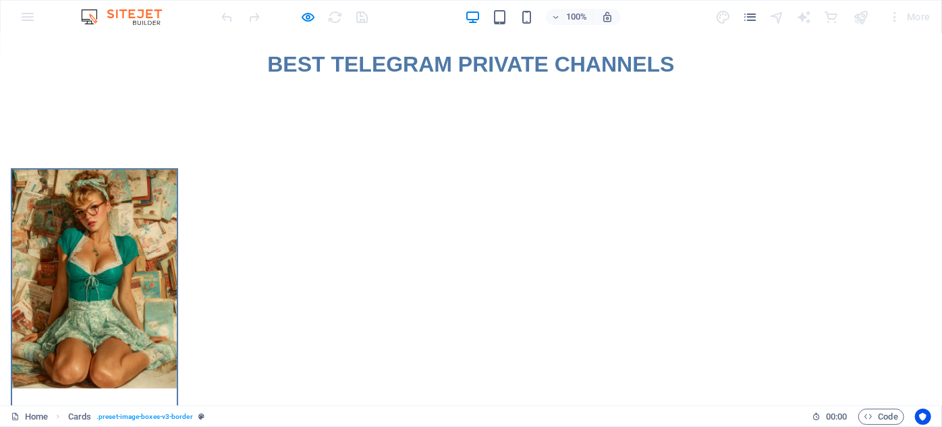
scroll to position [0, 0]
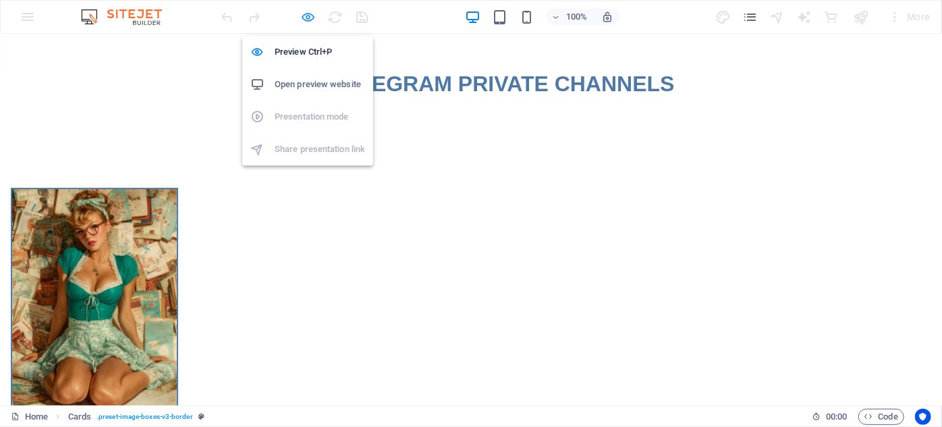
click at [311, 16] on icon "button" at bounding box center [309, 17] width 16 height 16
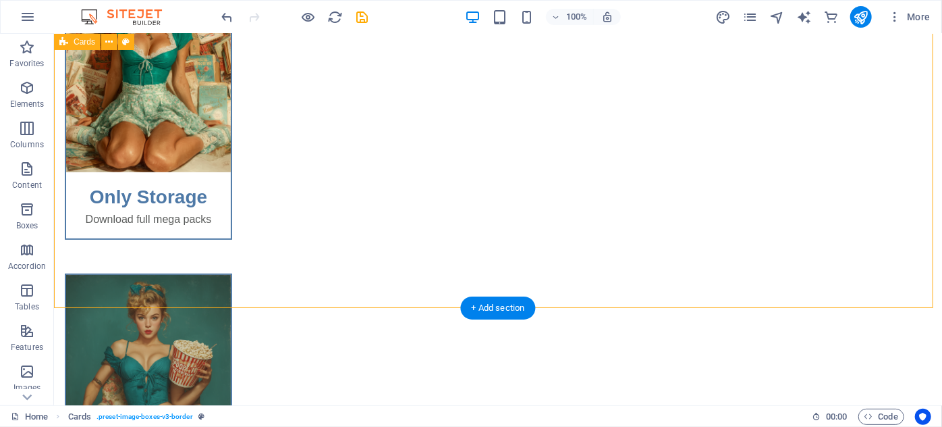
scroll to position [245, 0]
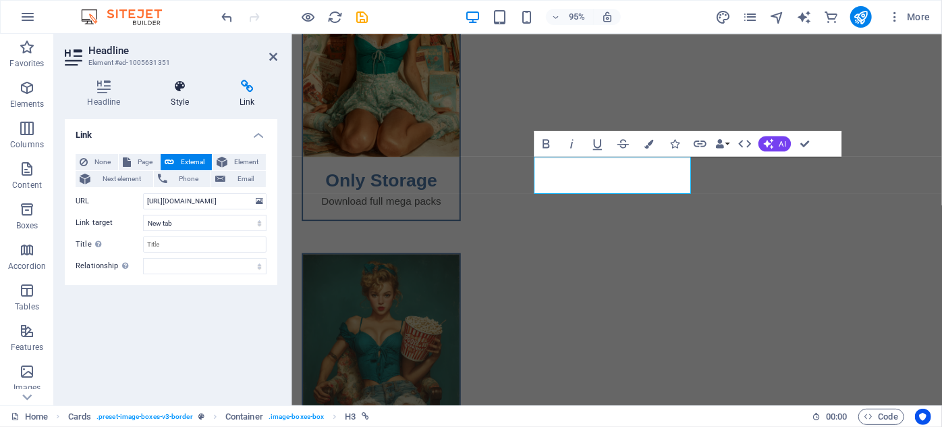
click at [182, 101] on h4 "Style" at bounding box center [183, 94] width 69 height 28
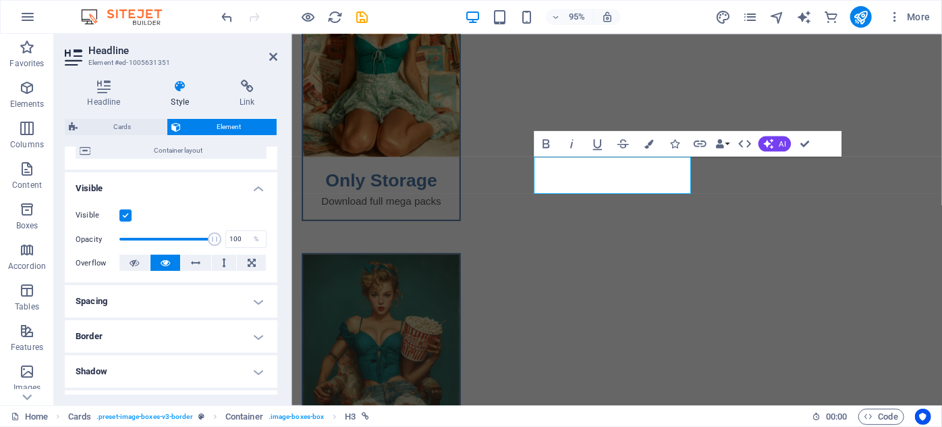
scroll to position [122, 0]
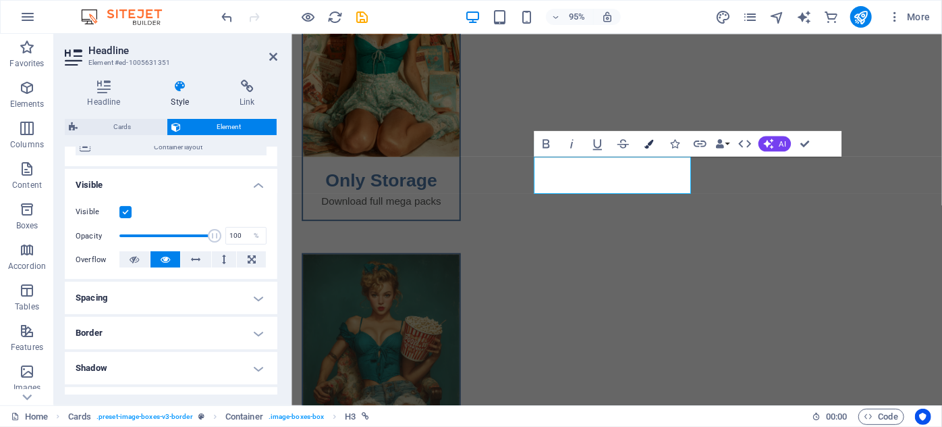
click at [650, 144] on icon "button" at bounding box center [649, 143] width 9 height 9
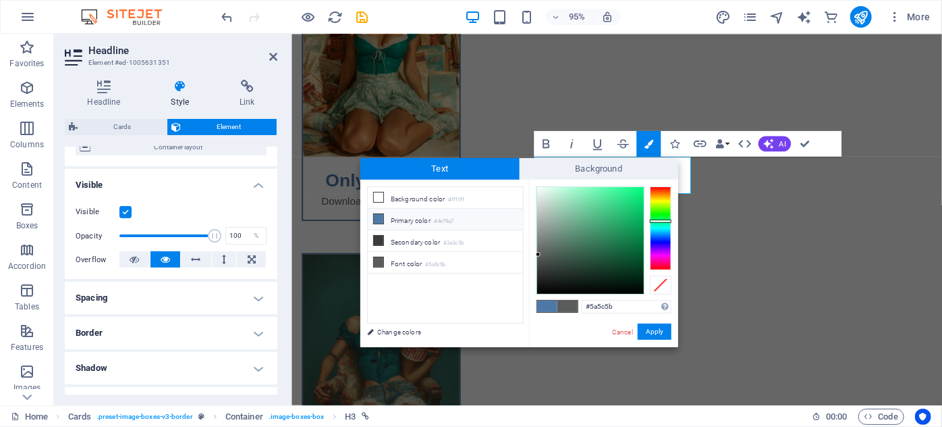
click at [404, 214] on li "Primary color #4e79a7" at bounding box center [445, 220] width 155 height 22
type input "#4e79a7"
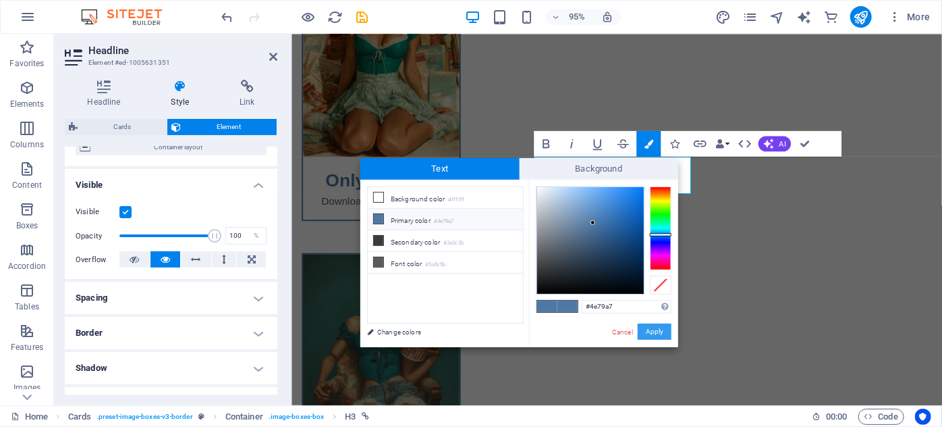
click at [649, 331] on button "Apply" at bounding box center [655, 331] width 34 height 16
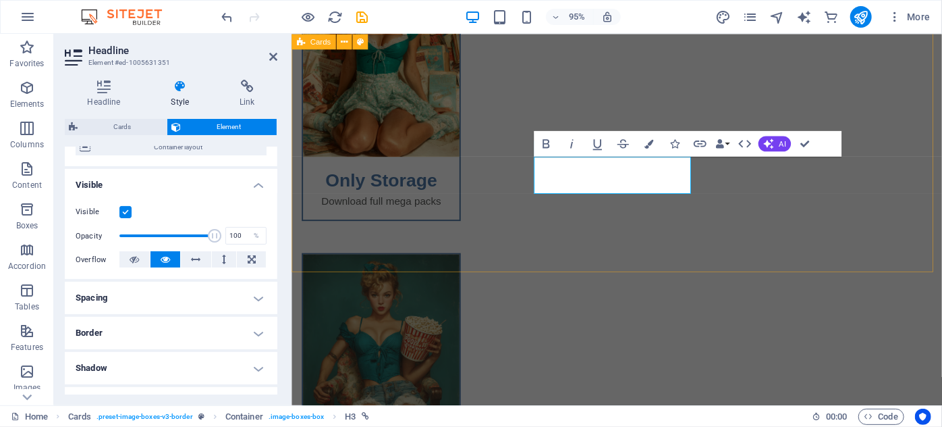
click at [701, 257] on div "Only Storage Download full mega packs Hot Full Videos Full Videos Hot Shorts Sh…" at bounding box center [633, 407] width 685 height 1038
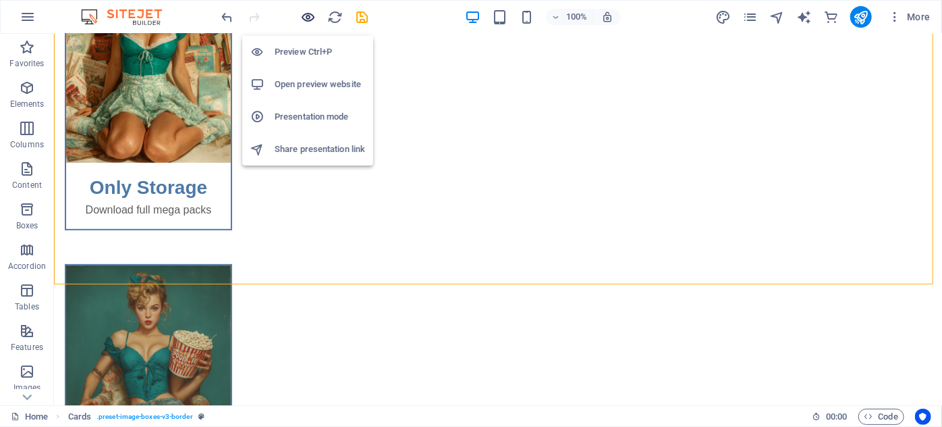
click at [309, 16] on icon "button" at bounding box center [309, 17] width 16 height 16
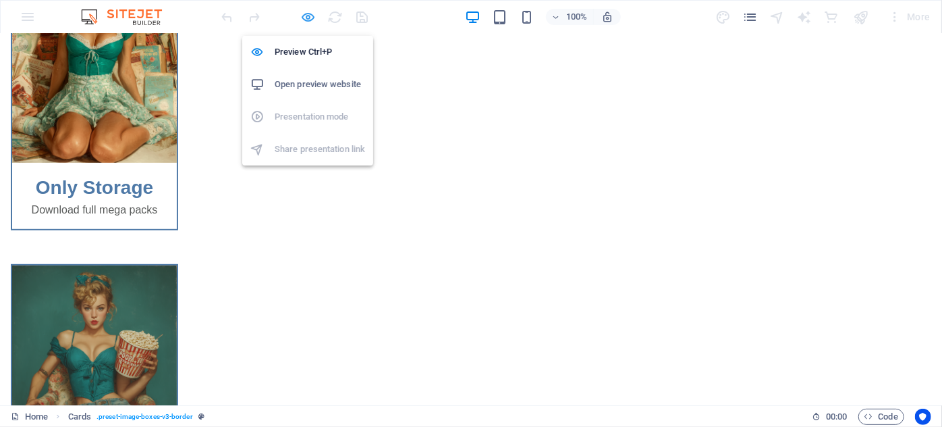
click at [304, 20] on icon "button" at bounding box center [309, 17] width 16 height 16
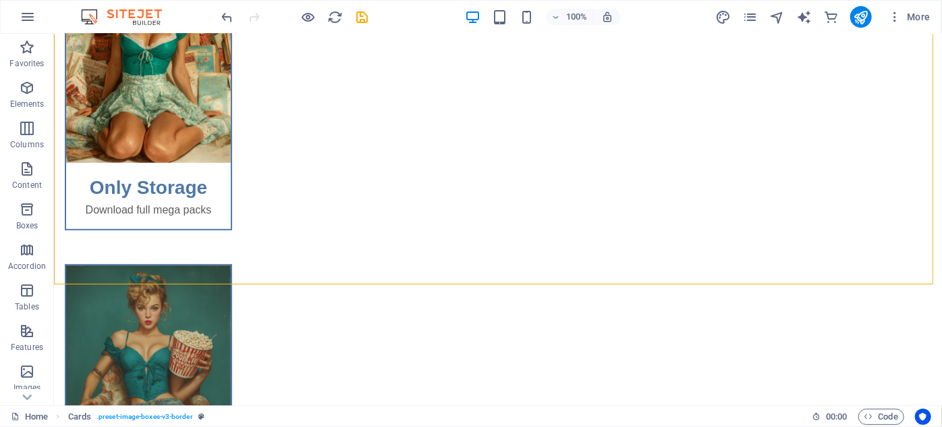
click at [298, 12] on div at bounding box center [294, 17] width 151 height 22
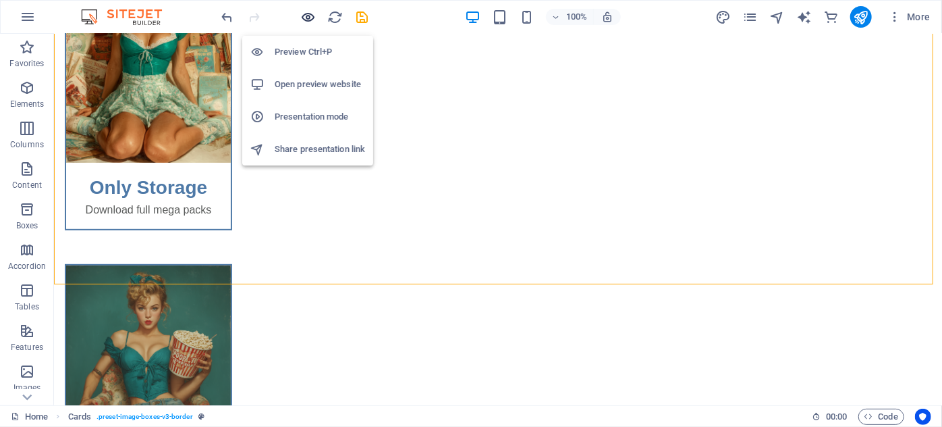
click at [303, 14] on icon "button" at bounding box center [309, 17] width 16 height 16
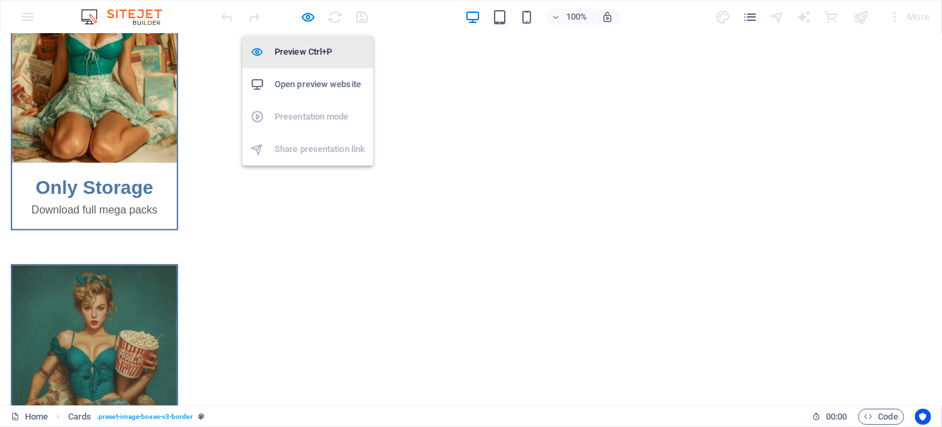
click at [310, 59] on h6 "Preview Ctrl+P" at bounding box center [320, 52] width 90 height 16
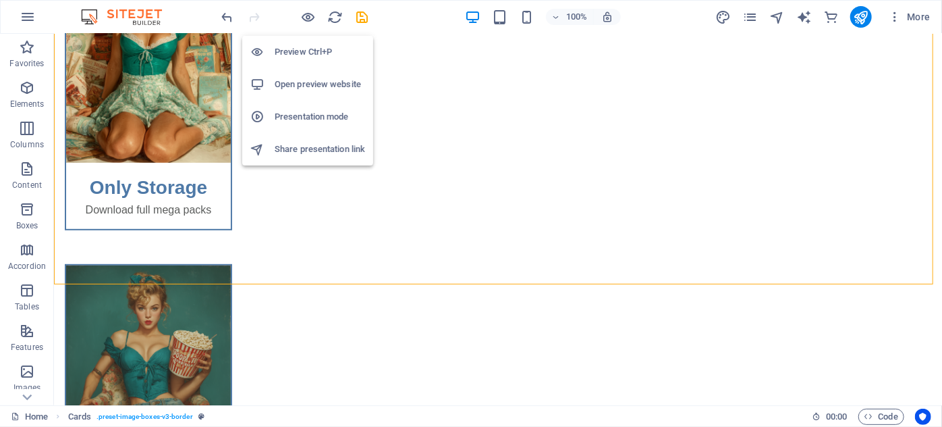
click at [292, 48] on h6 "Preview Ctrl+P" at bounding box center [320, 52] width 90 height 16
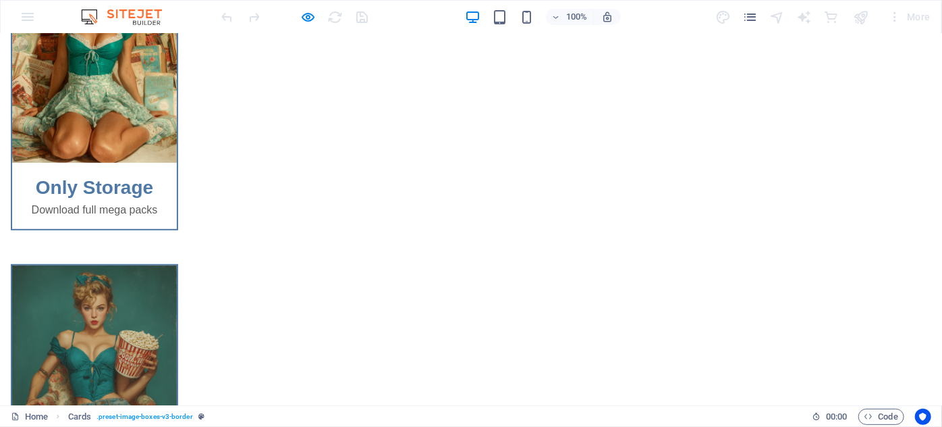
click at [327, 274] on div "Only Storage Download full mega packs Hot Full Videos Full Videos Hot Shorts Sh…" at bounding box center [471, 407] width 942 height 1038
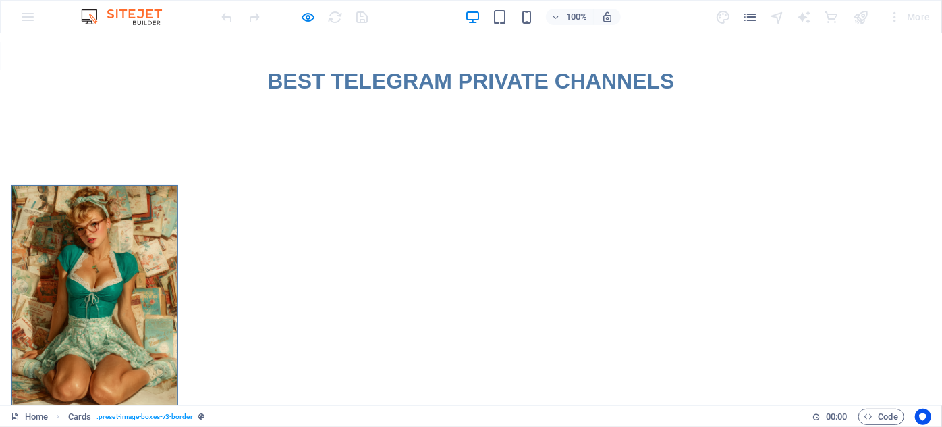
scroll to position [0, 0]
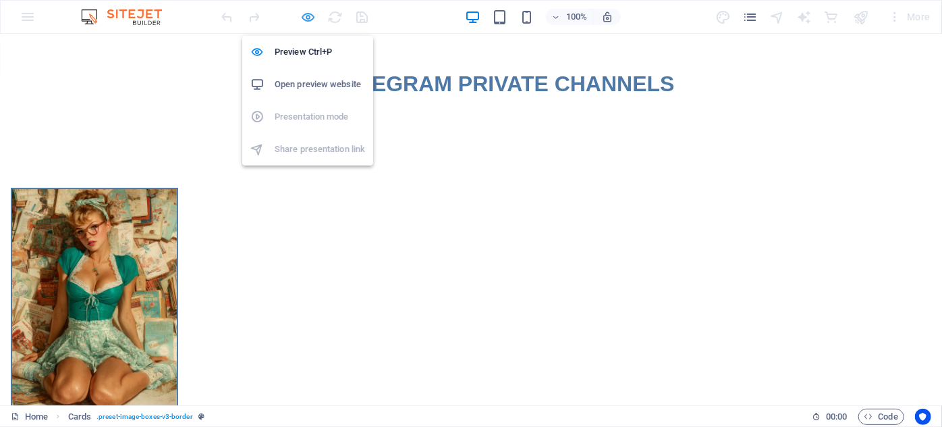
click at [302, 15] on icon "button" at bounding box center [309, 17] width 16 height 16
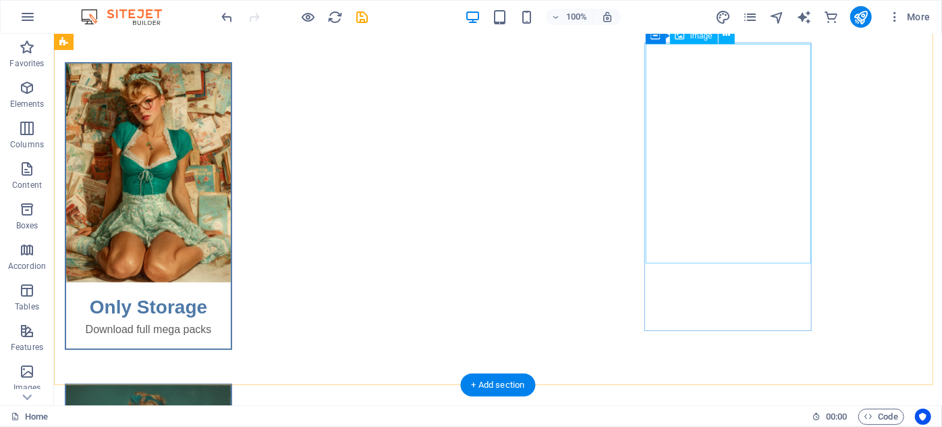
scroll to position [122, 0]
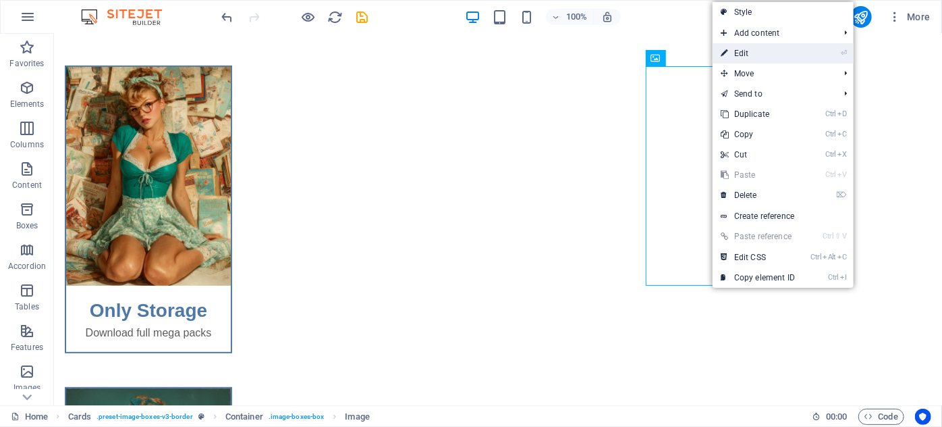
drag, startPoint x: 767, startPoint y: 54, endPoint x: 377, endPoint y: 88, distance: 391.7
click at [767, 53] on link "⏎ Edit" at bounding box center [758, 53] width 90 height 20
select select "%"
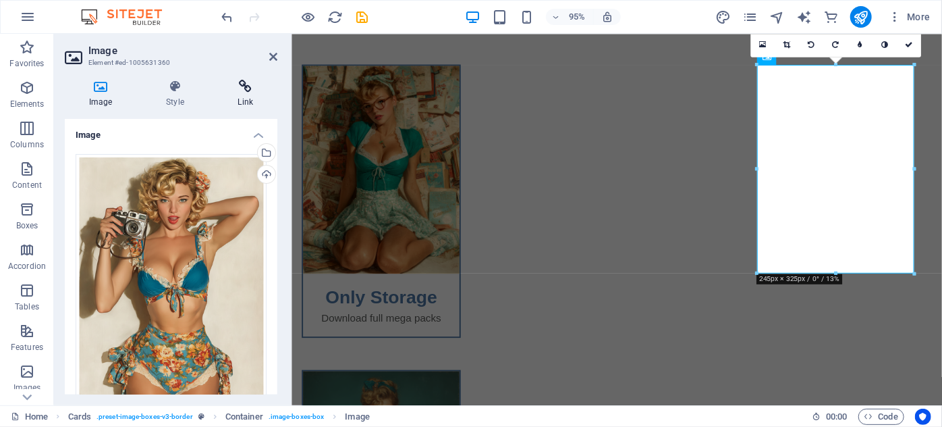
click at [252, 93] on h4 "Link" at bounding box center [245, 94] width 63 height 28
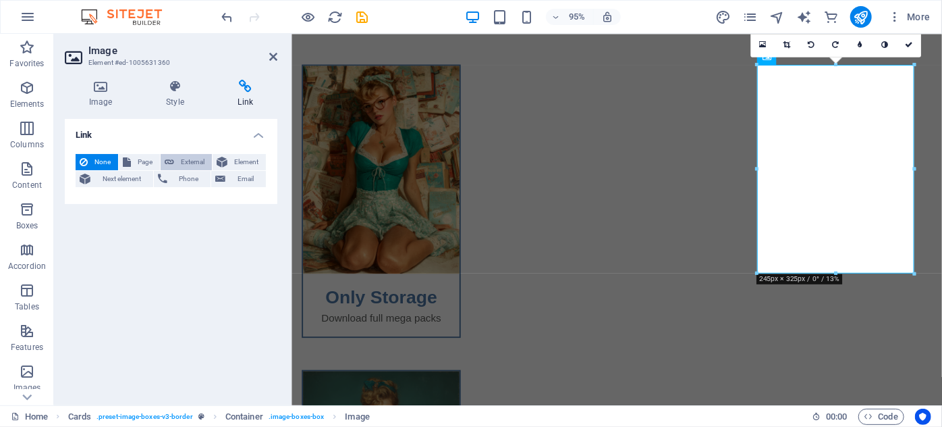
click at [185, 165] on span "External" at bounding box center [193, 162] width 30 height 16
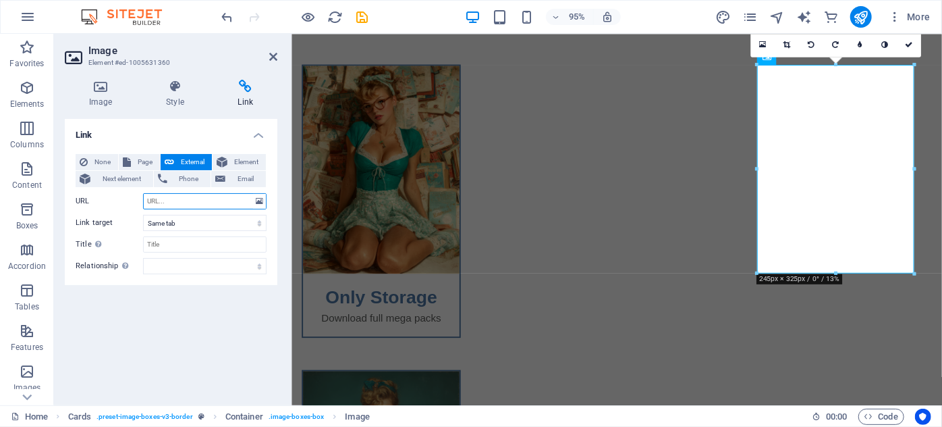
select select "blank"
paste input "https://t.me/+h3L226674sxlNDY0"
type input "https://t.me/+h3L226674sxlNDY0"
drag, startPoint x: 217, startPoint y: 271, endPoint x: 230, endPoint y: 280, distance: 15.0
click at [217, 271] on select "alternate author bookmark external help license next nofollow noreferrer noopen…" at bounding box center [205, 266] width 124 height 16
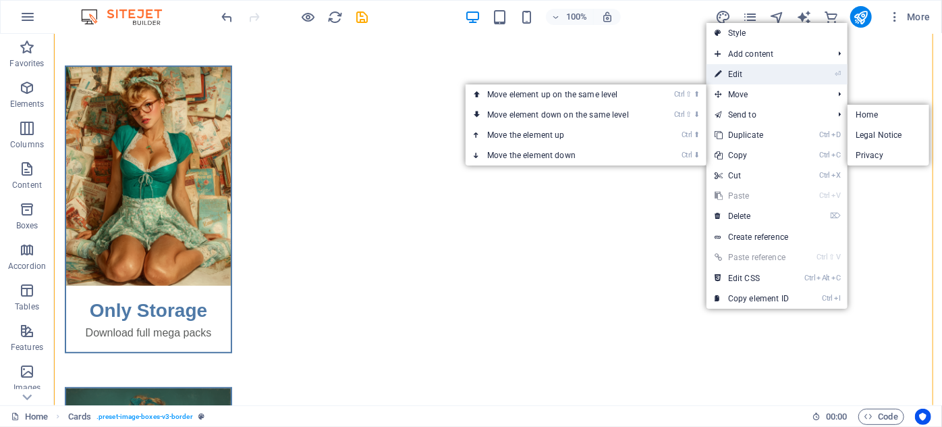
click at [745, 76] on link "⏎ Edit" at bounding box center [752, 74] width 90 height 20
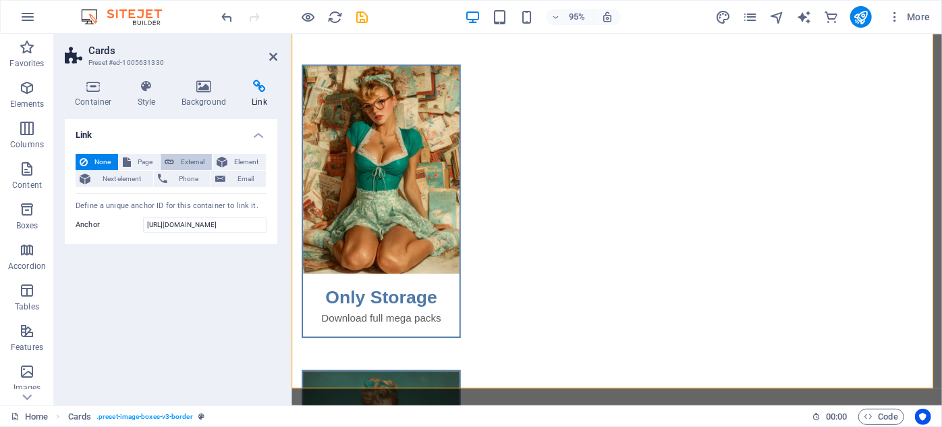
click at [192, 159] on span "External" at bounding box center [193, 162] width 30 height 16
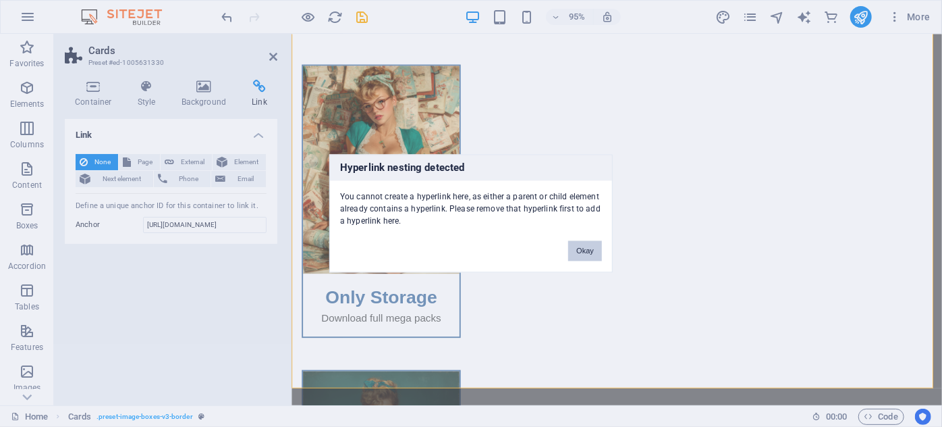
drag, startPoint x: 587, startPoint y: 252, endPoint x: 312, endPoint y: 230, distance: 276.3
click at [588, 252] on button "Okay" at bounding box center [585, 251] width 34 height 20
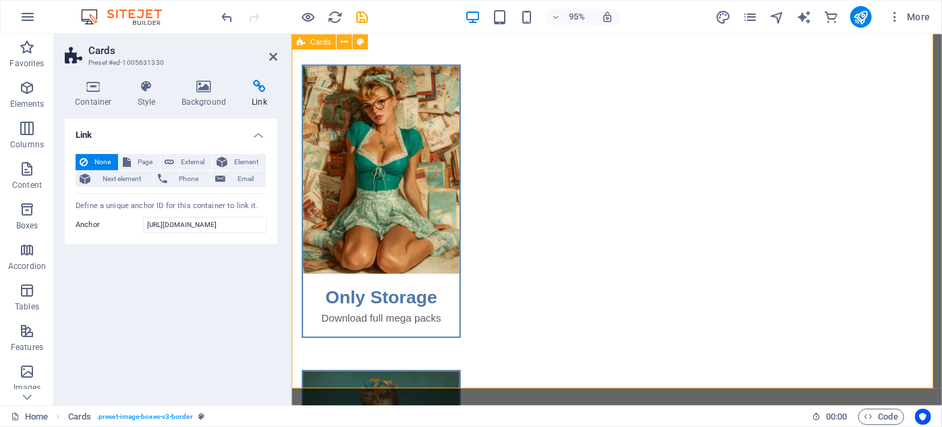
click at [276, 56] on icon at bounding box center [273, 56] width 8 height 11
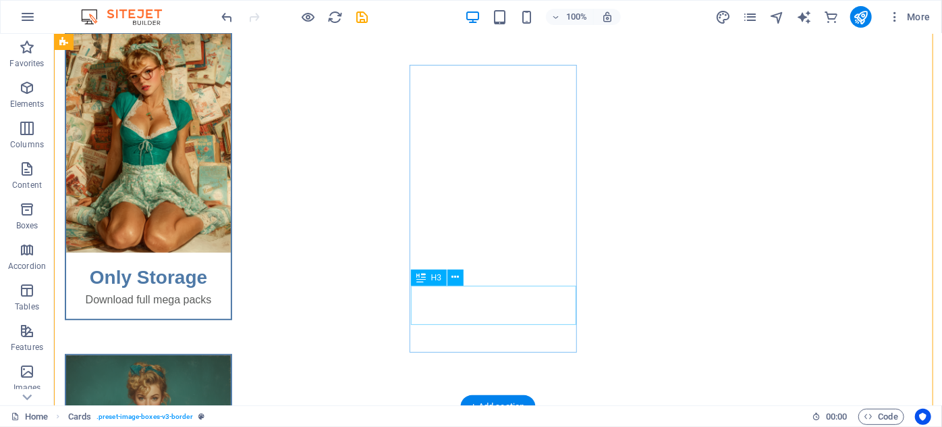
scroll to position [245, 0]
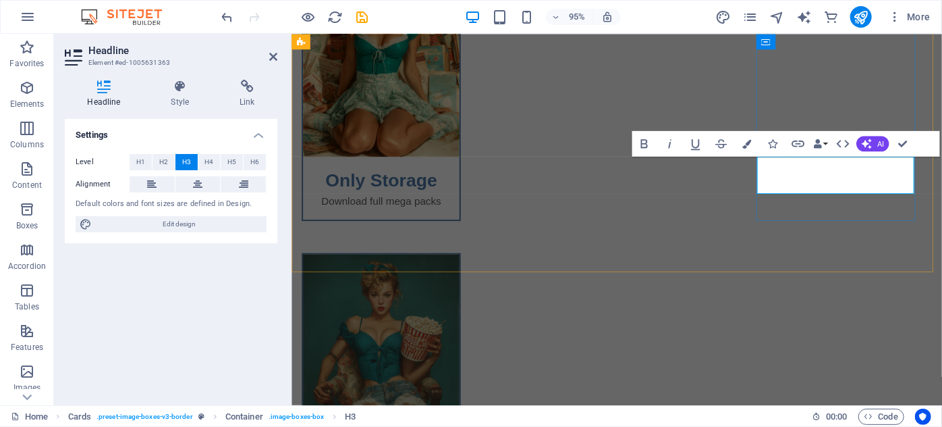
drag, startPoint x: 865, startPoint y: 180, endPoint x: 923, endPoint y: 251, distance: 92.1
click at [923, 251] on div "Only Storage Download full mega packs Hot Full Videos Full Videos Hot Shorts Sh…" at bounding box center [633, 407] width 685 height 1038
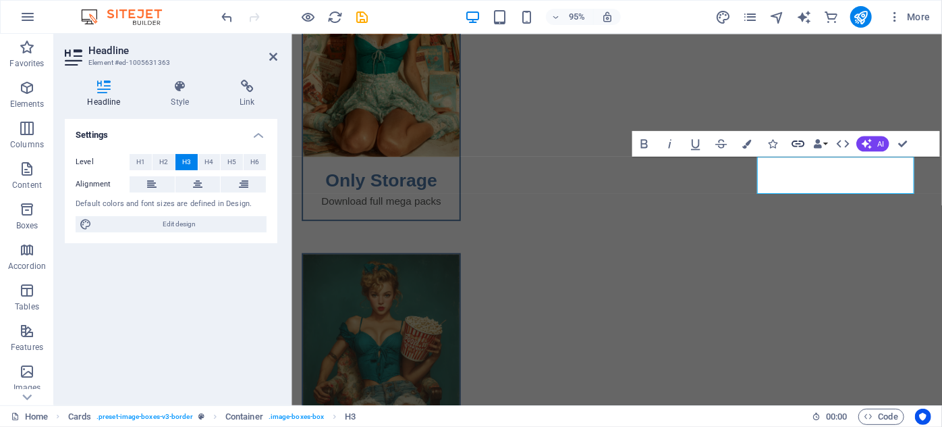
click at [800, 143] on icon "button" at bounding box center [798, 143] width 13 height 7
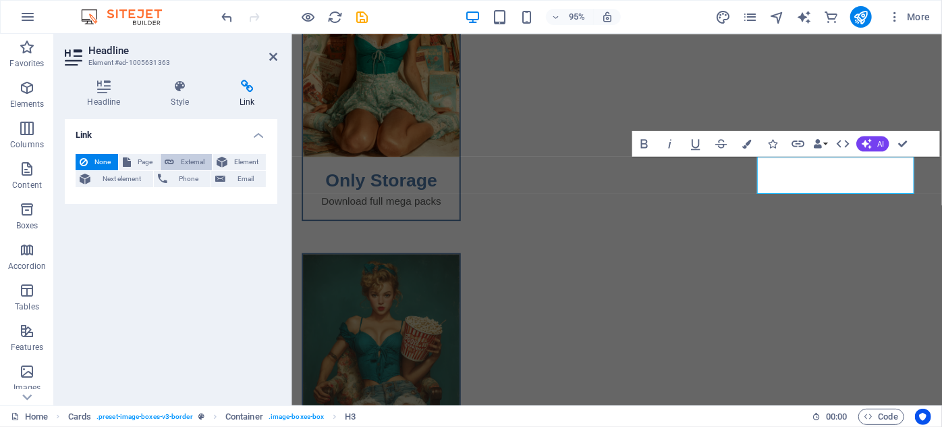
click at [192, 160] on span "External" at bounding box center [193, 162] width 30 height 16
select select "blank"
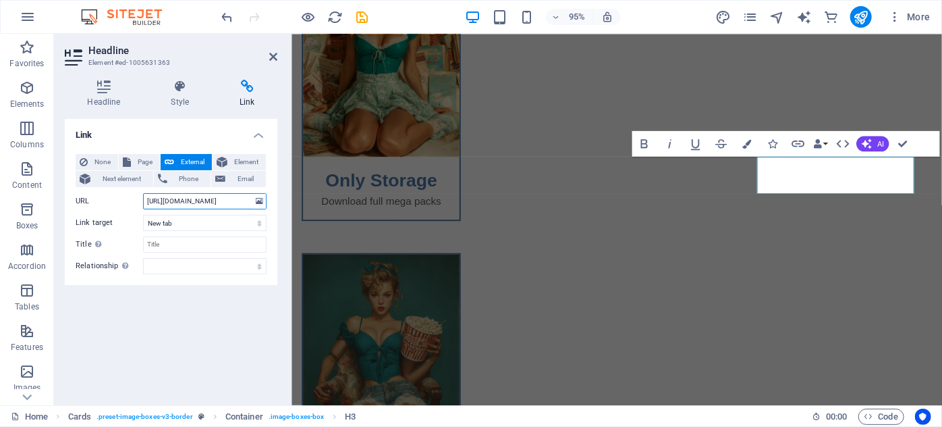
type input "https://t.me/+h3L226674sxlNDY0"
click at [209, 360] on div "Link None Page External Element Next element Phone Email Page Home Legal Notice…" at bounding box center [171, 256] width 213 height 275
click at [486, 263] on div "Only Storage Download full mega packs Hot Full Videos Full Videos Hot Shorts Sh…" at bounding box center [633, 407] width 685 height 1038
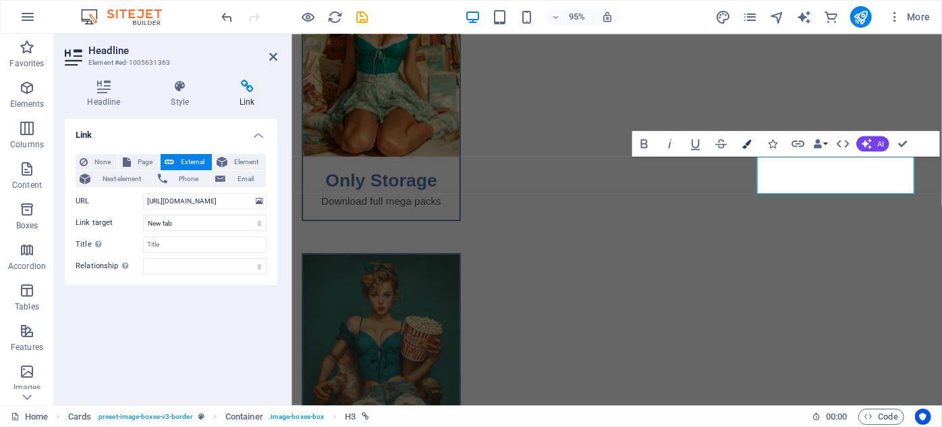
click at [747, 136] on button "Colors" at bounding box center [747, 144] width 24 height 26
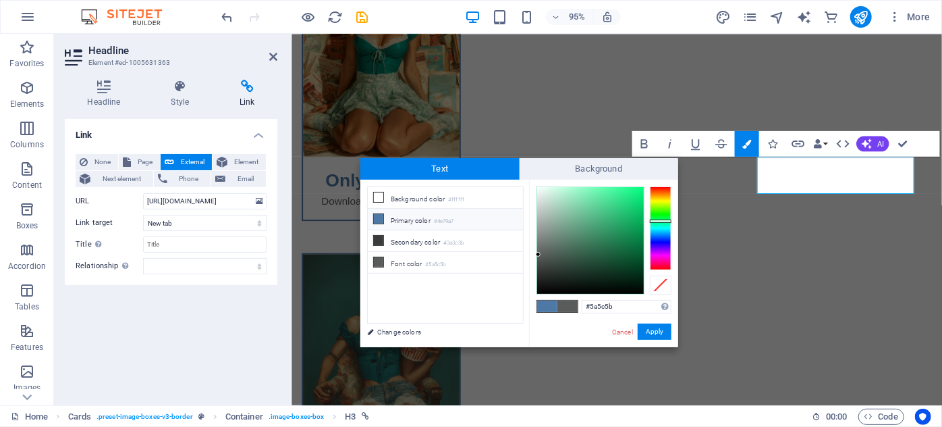
click at [421, 211] on li "Primary color #4e79a7" at bounding box center [445, 220] width 155 height 22
type input "#4e79a7"
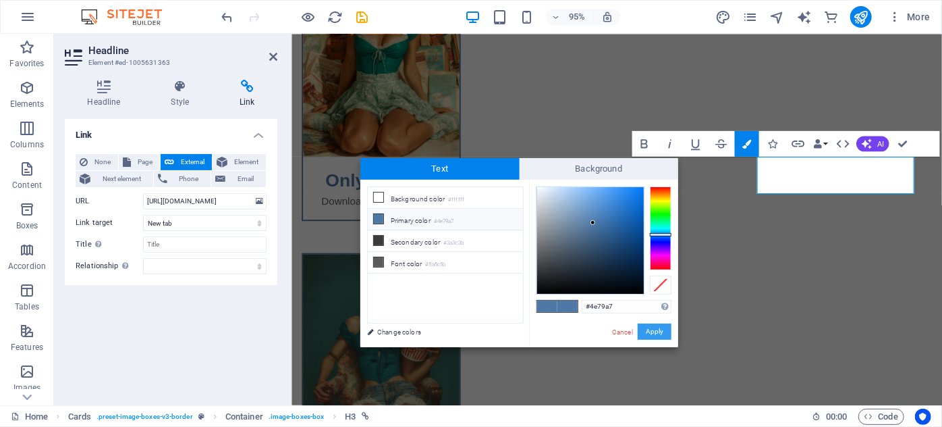
click at [650, 324] on button "Apply" at bounding box center [655, 331] width 34 height 16
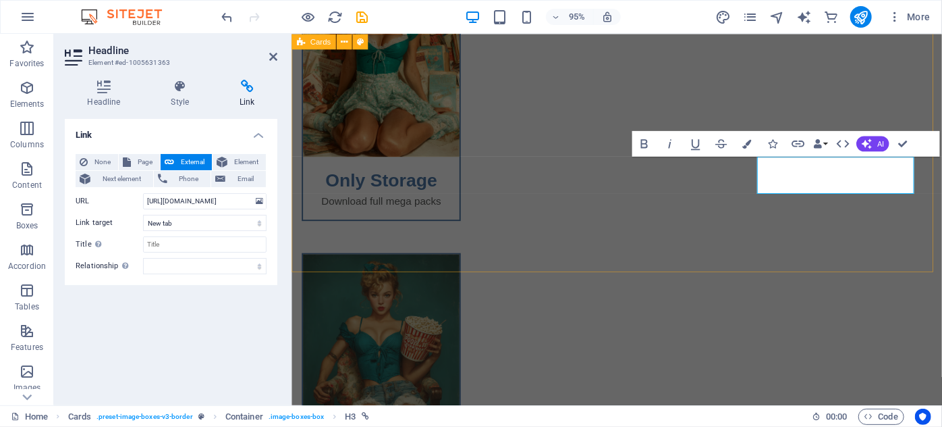
click at [862, 255] on div "Only Storage Download full mega packs Hot Full Videos Full Videos Hot Shorts Sh…" at bounding box center [633, 407] width 685 height 1038
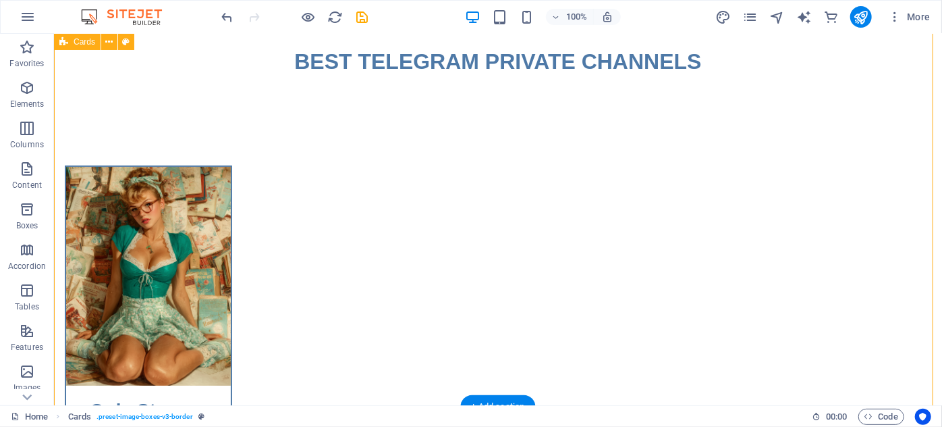
scroll to position [0, 0]
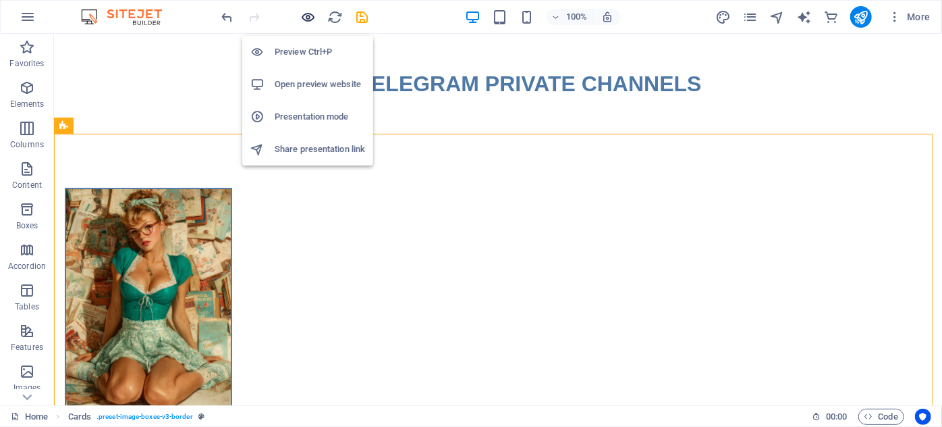
click at [311, 11] on icon "button" at bounding box center [309, 17] width 16 height 16
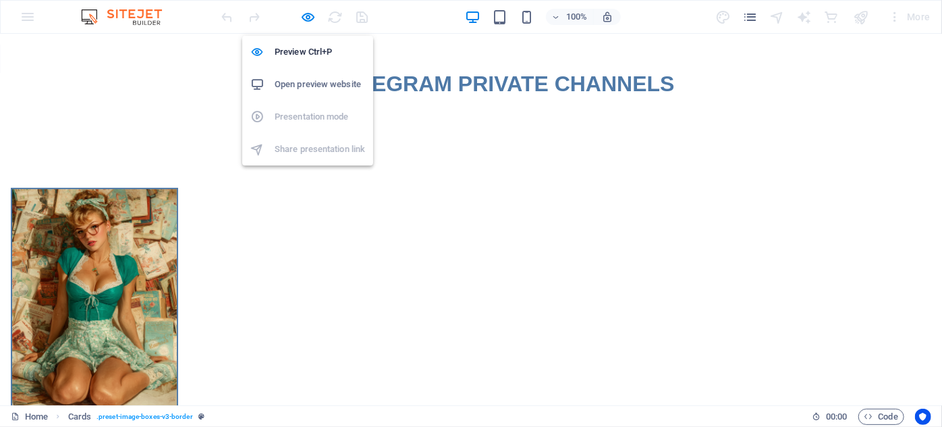
click at [317, 18] on div at bounding box center [294, 17] width 151 height 22
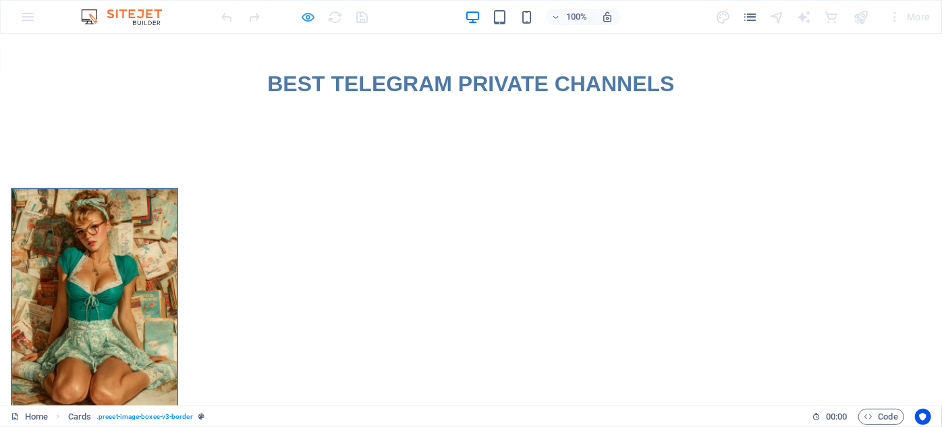
click at [315, 16] on div at bounding box center [294, 17] width 151 height 22
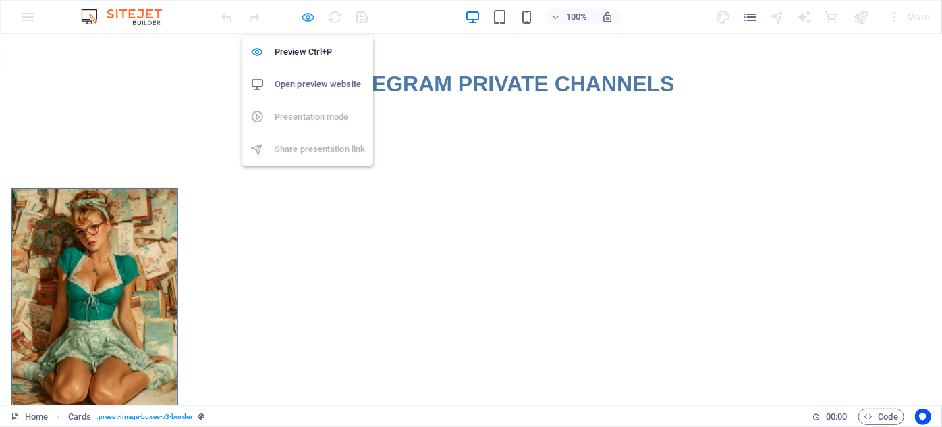
click at [315, 14] on icon "button" at bounding box center [309, 17] width 16 height 16
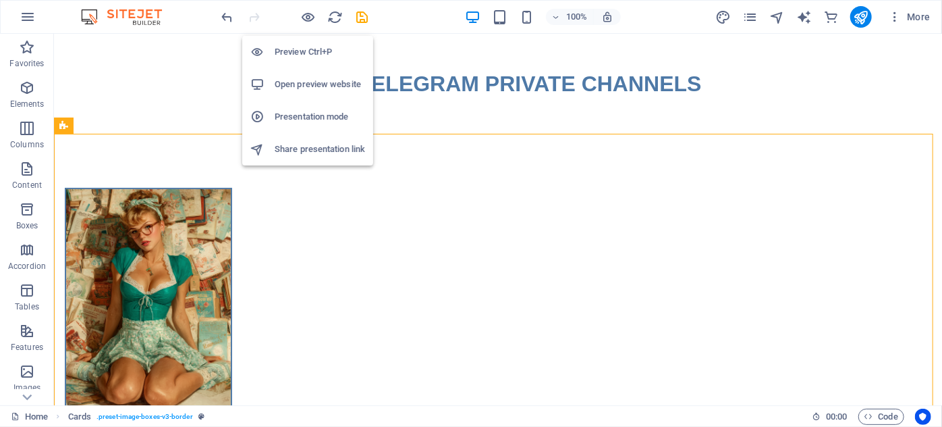
click at [304, 48] on h6 "Preview Ctrl+P" at bounding box center [320, 52] width 90 height 16
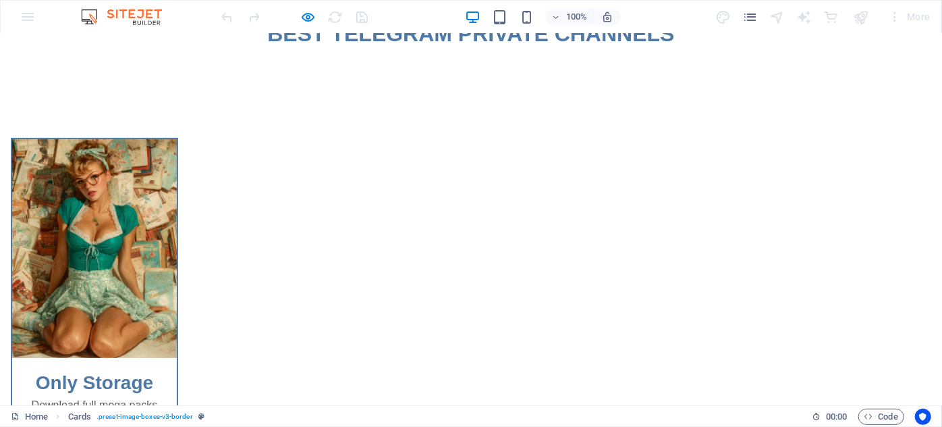
scroll to position [184, 0]
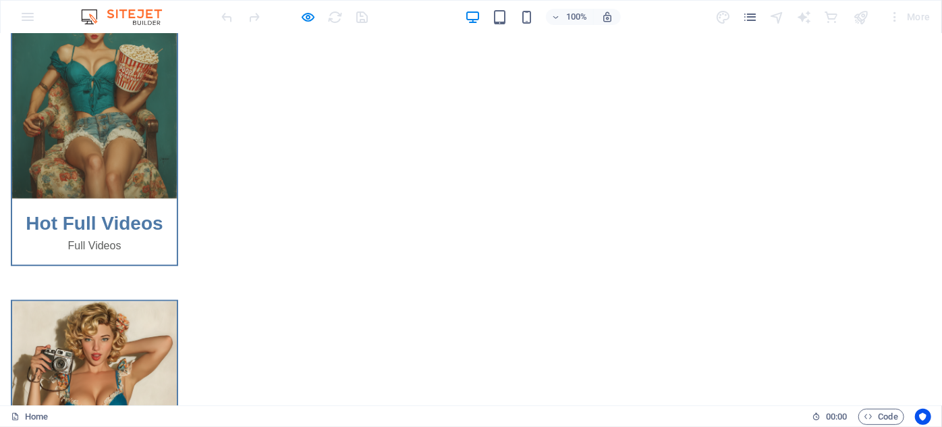
scroll to position [491, 0]
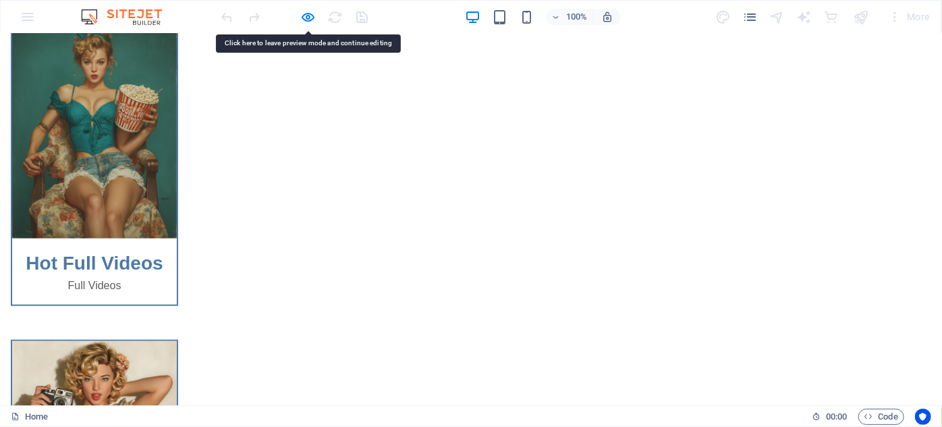
drag, startPoint x: 244, startPoint y: 165, endPoint x: 157, endPoint y: 104, distance: 106.7
click at [305, 14] on icon "button" at bounding box center [309, 17] width 16 height 16
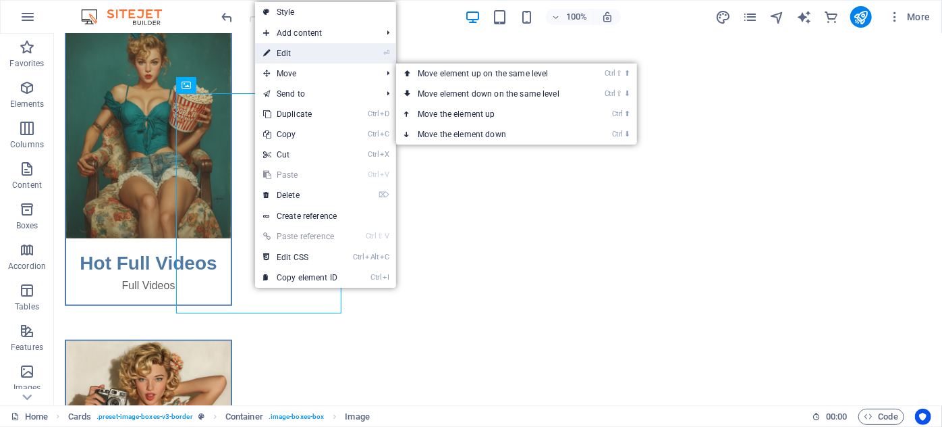
click at [300, 57] on link "⏎ Edit" at bounding box center [300, 53] width 90 height 20
select select "%"
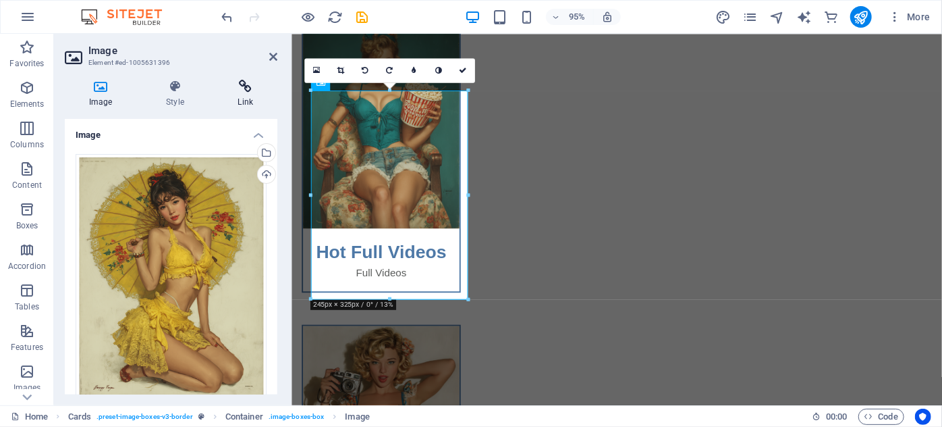
click at [241, 101] on h4 "Link" at bounding box center [245, 94] width 63 height 28
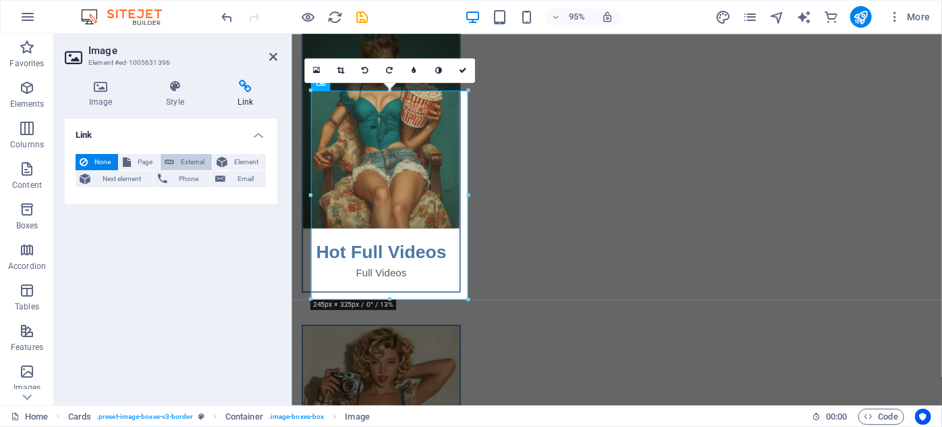
click at [178, 161] on span "External" at bounding box center [193, 162] width 30 height 16
select select "blank"
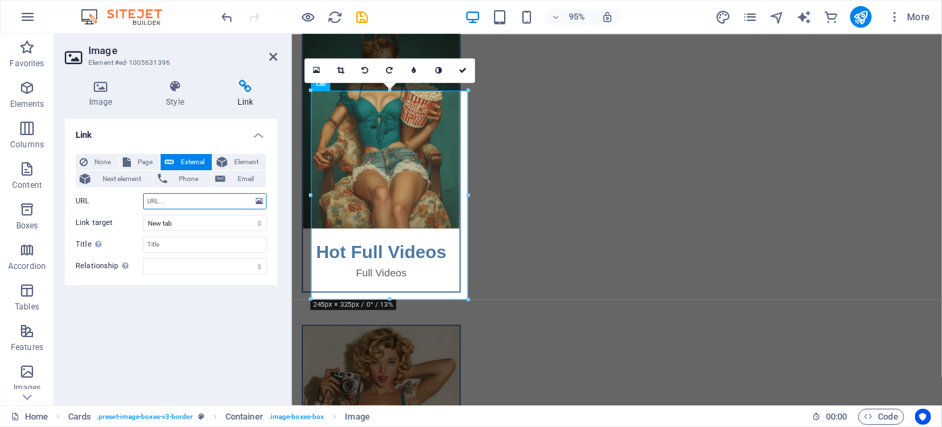
paste input "https://t.me/+VlwV28iB2j03MmI8"
type input "https://t.me/+VlwV28iB2j03MmI8"
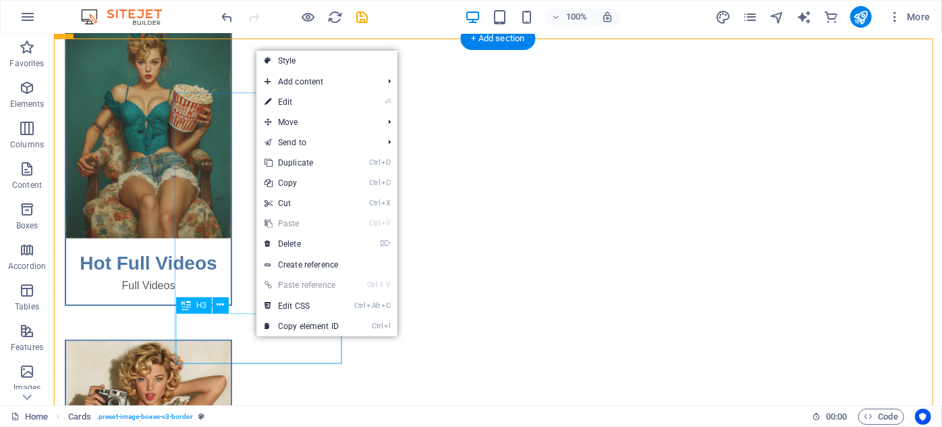
select select "external"
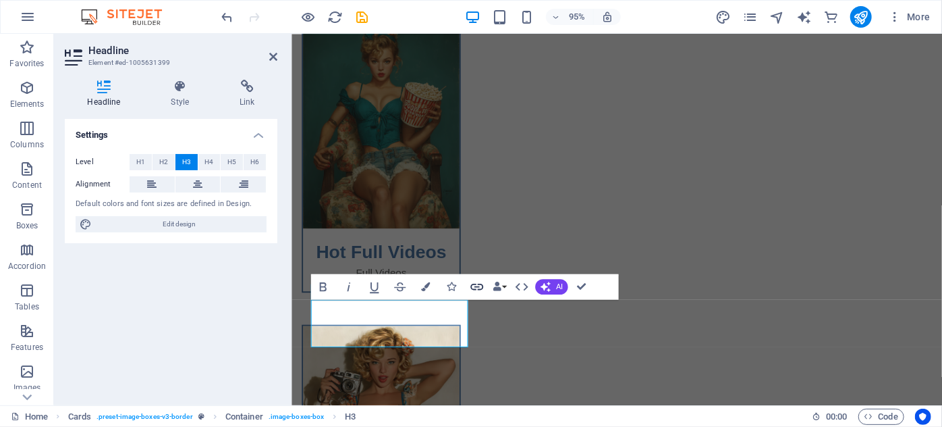
click at [484, 281] on icon "button" at bounding box center [477, 287] width 16 height 16
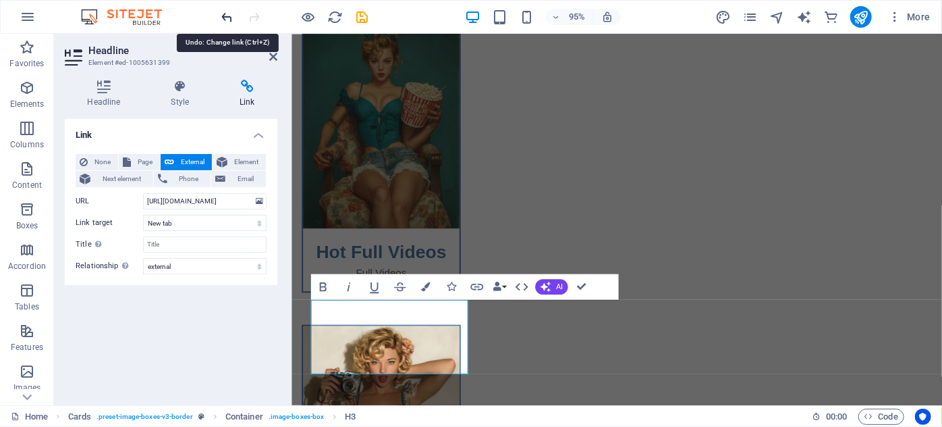
click at [232, 22] on icon "undo" at bounding box center [228, 17] width 16 height 16
click at [254, 16] on icon "redo" at bounding box center [255, 17] width 16 height 16
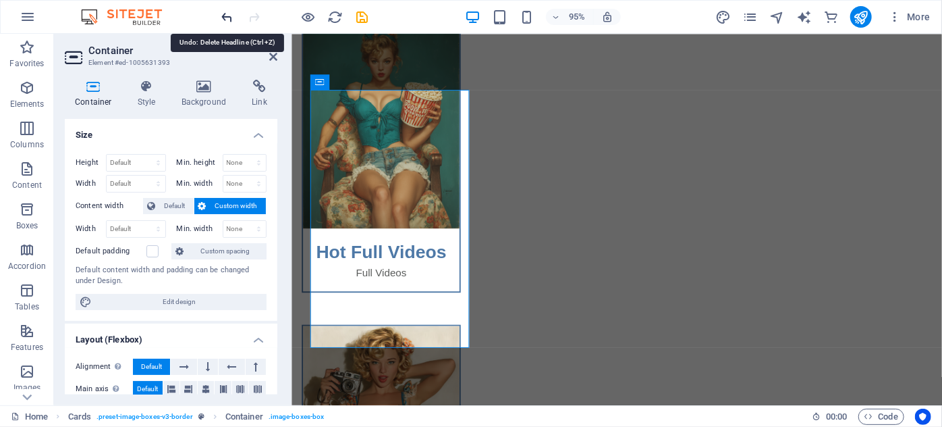
click at [233, 17] on icon "undo" at bounding box center [228, 17] width 16 height 16
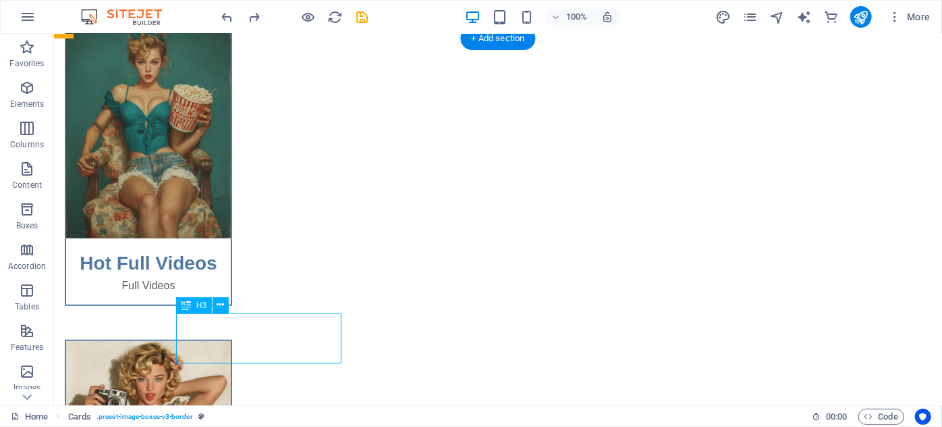
select select "external"
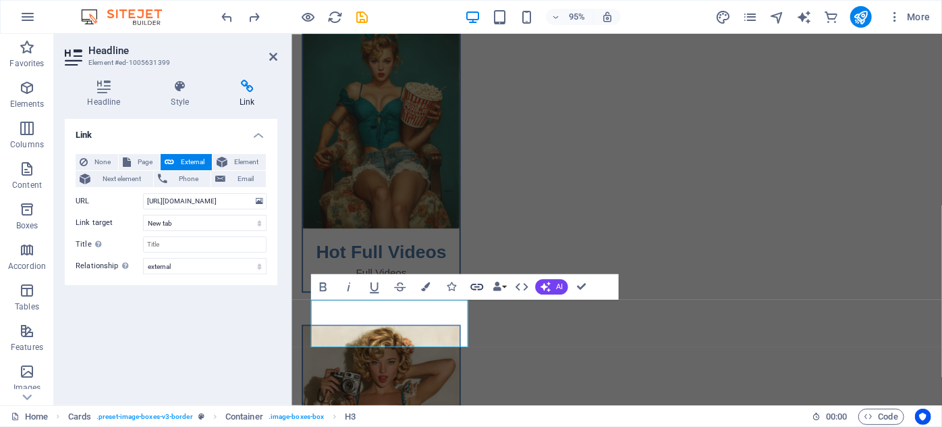
click at [480, 284] on icon "button" at bounding box center [477, 287] width 16 height 16
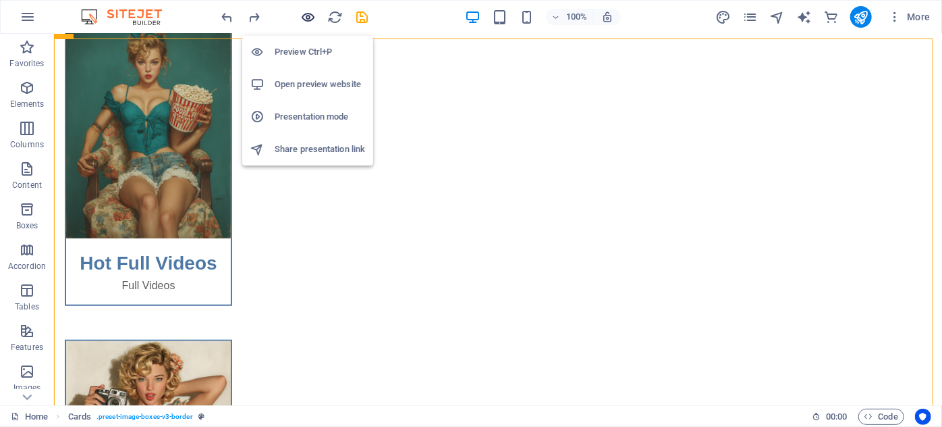
click at [303, 12] on icon "button" at bounding box center [309, 17] width 16 height 16
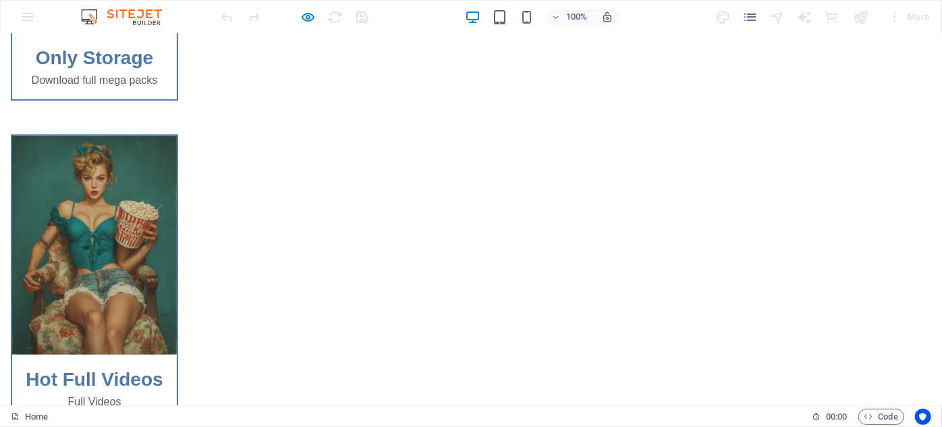
scroll to position [552, 0]
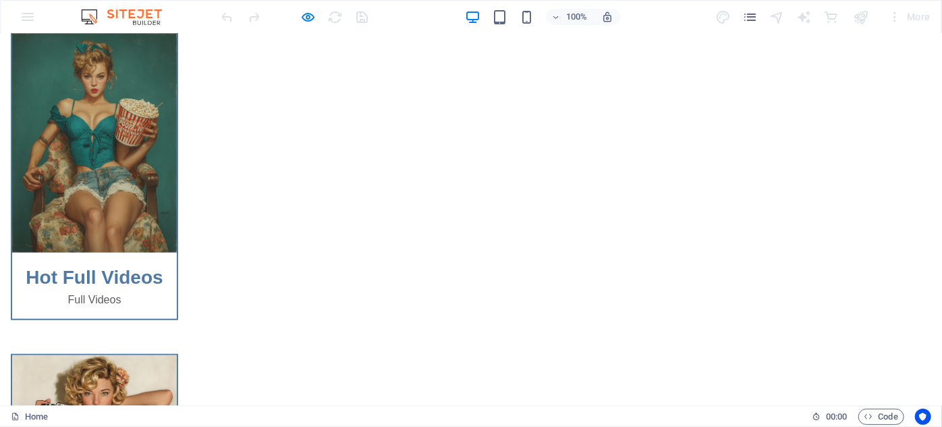
scroll to position [491, 0]
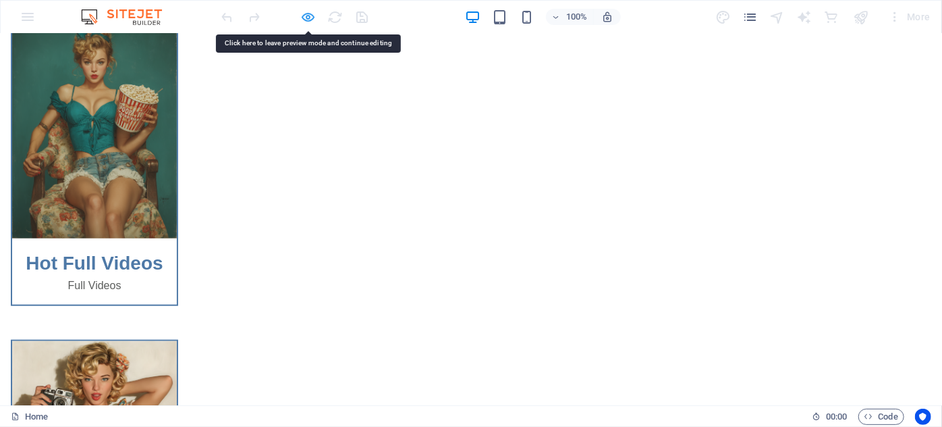
drag, startPoint x: 469, startPoint y: 215, endPoint x: 311, endPoint y: 15, distance: 254.8
click at [311, 15] on icon "button" at bounding box center [309, 17] width 16 height 16
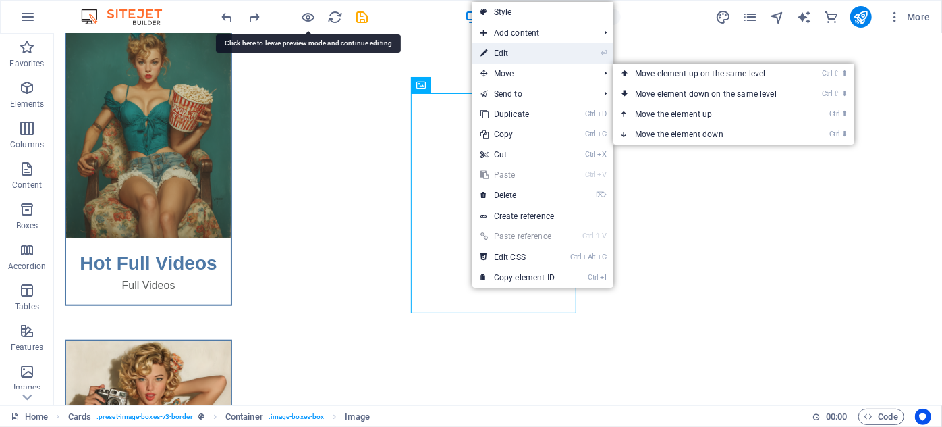
click at [531, 59] on link "⏎ Edit" at bounding box center [518, 53] width 90 height 20
select select "%"
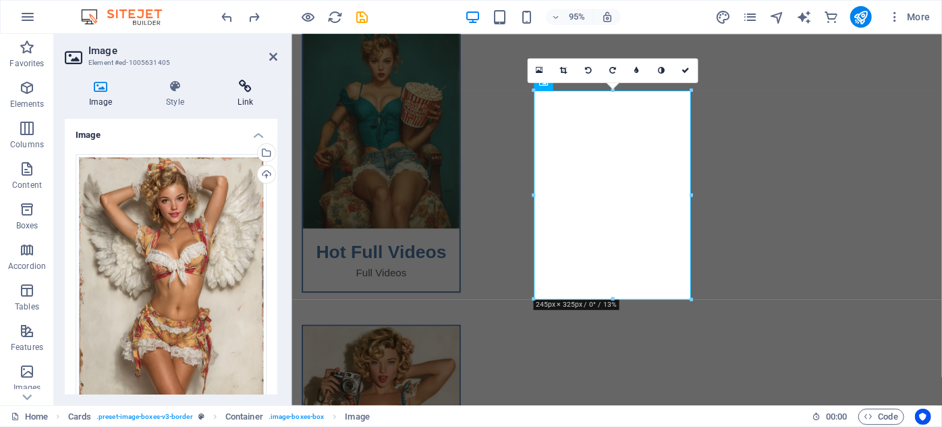
click at [229, 96] on h4 "Link" at bounding box center [245, 94] width 63 height 28
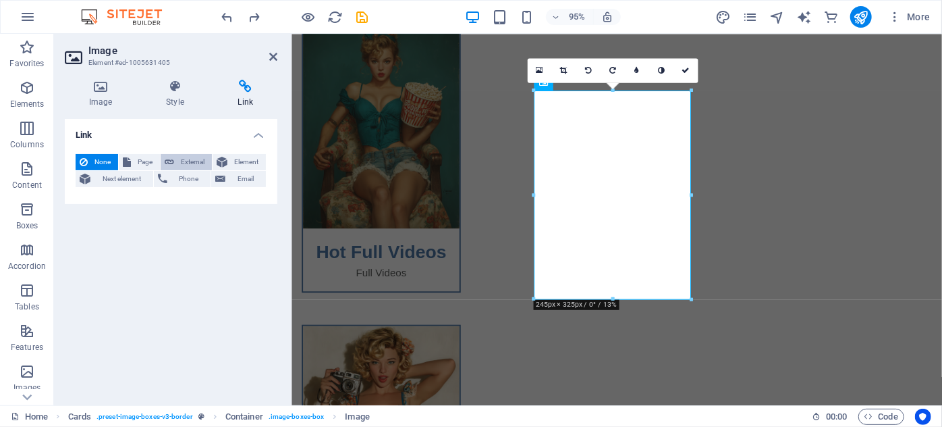
click at [187, 155] on span "External" at bounding box center [193, 162] width 30 height 16
select select "blank"
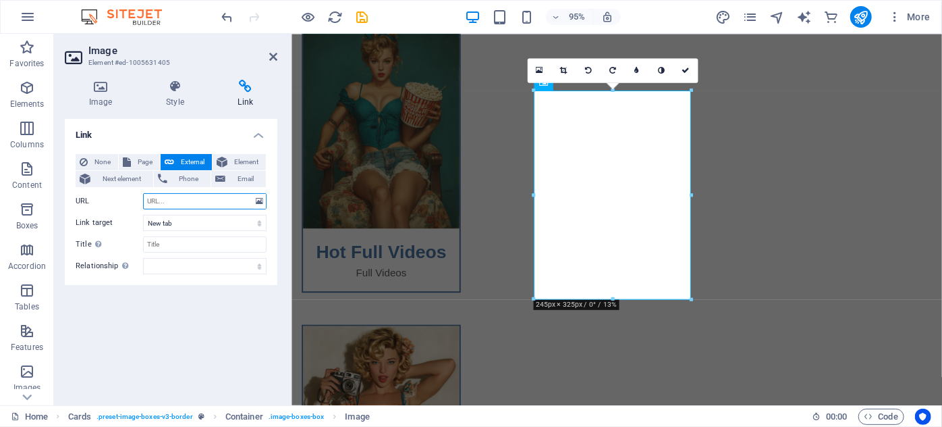
drag, startPoint x: 159, startPoint y: 194, endPoint x: 153, endPoint y: 203, distance: 10.7
paste input "https://t.me/+K4wZC6Zc1Us3YmJk"
type input "https://t.me/+K4wZC6Zc1Us3YmJk"
click at [240, 343] on div "Link None Page External Element Next element Phone Email Page Home Legal Notice…" at bounding box center [171, 256] width 213 height 275
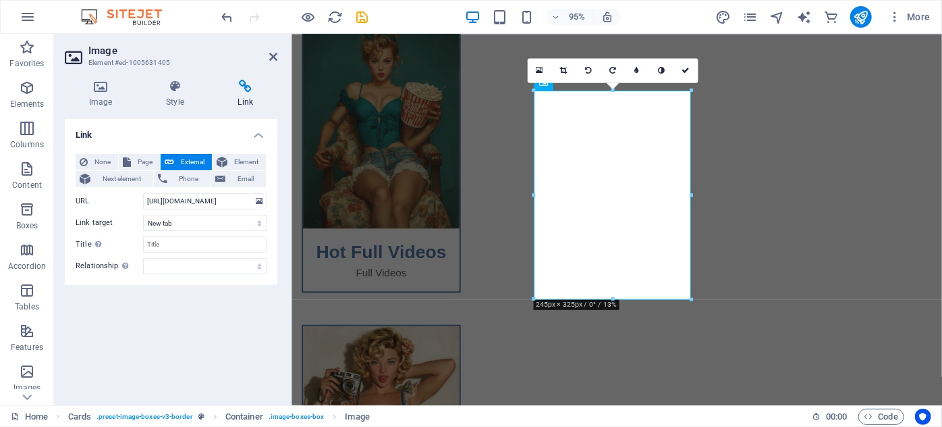
scroll to position [0, 0]
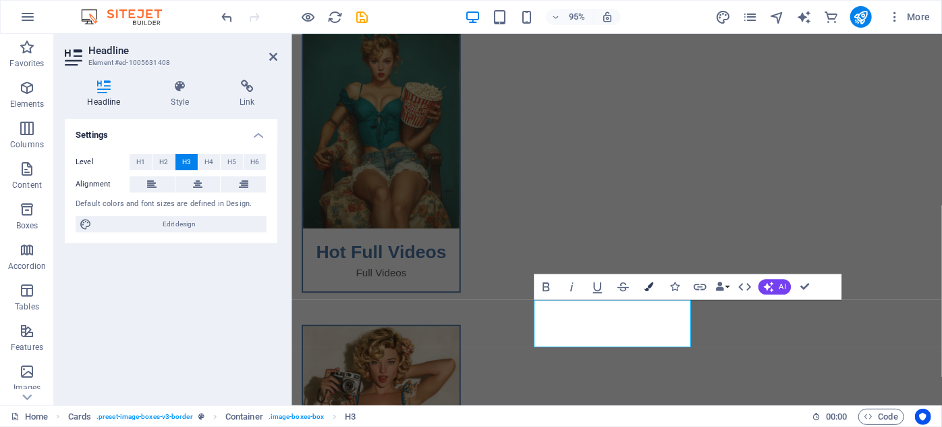
click at [649, 286] on icon "button" at bounding box center [649, 286] width 9 height 9
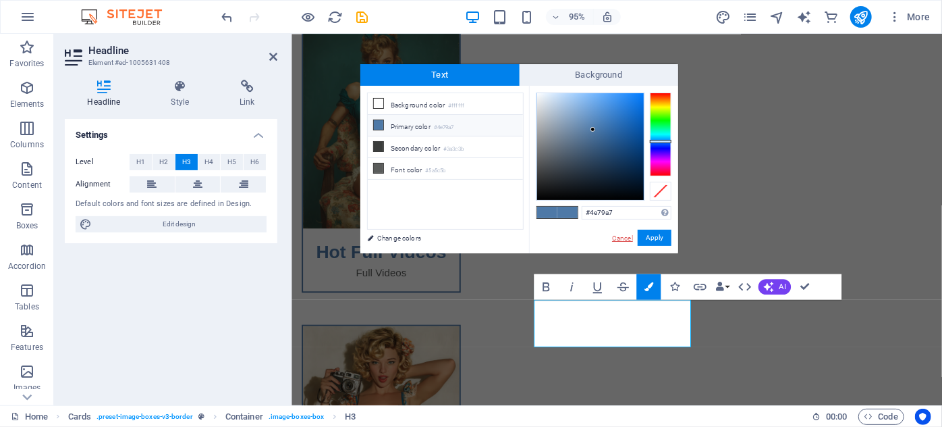
click at [623, 234] on link "Cancel" at bounding box center [623, 238] width 24 height 10
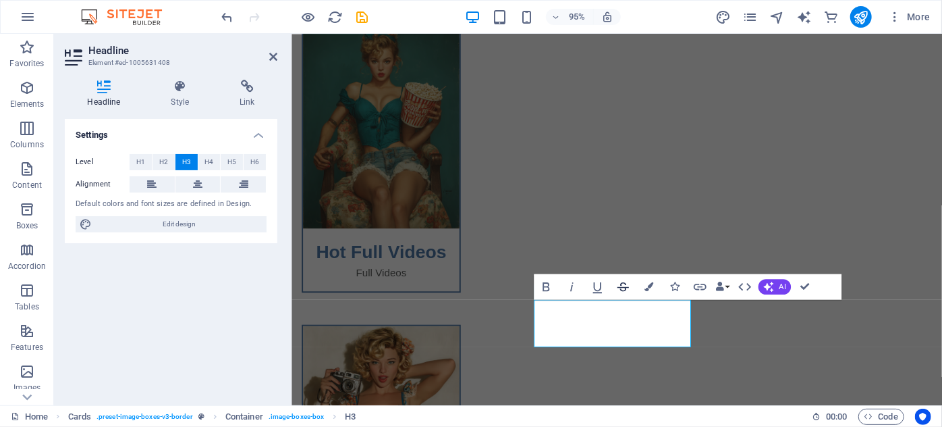
click at [633, 286] on button "Strikethrough" at bounding box center [623, 286] width 24 height 26
click at [626, 284] on icon "button" at bounding box center [624, 287] width 16 height 16
click at [699, 286] on icon "button" at bounding box center [700, 286] width 13 height 7
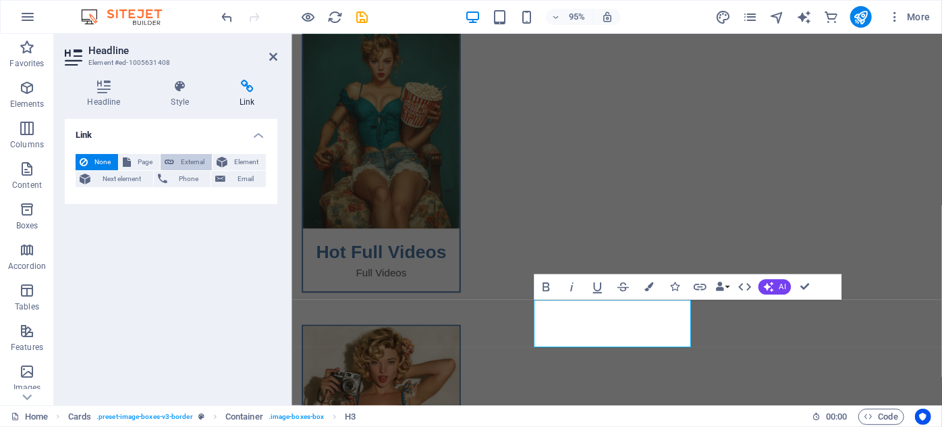
click at [174, 159] on button "External" at bounding box center [186, 162] width 51 height 16
select select "blank"
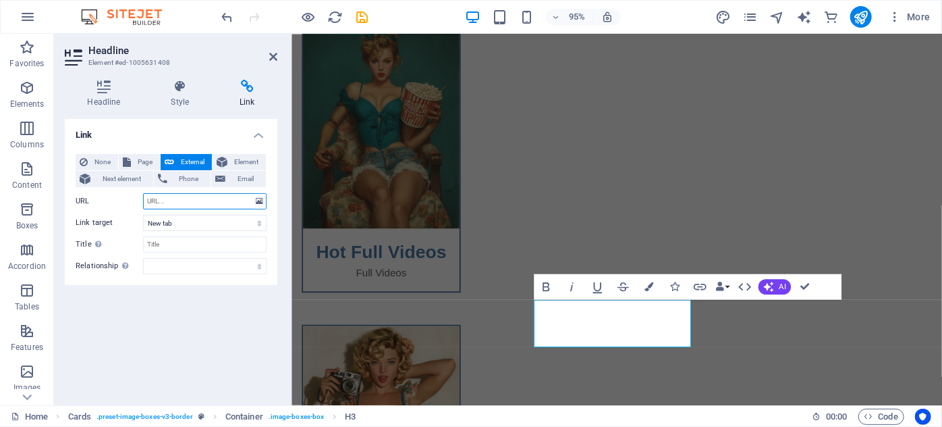
paste input "https://t.me/+K4wZC6Zc1Us3YmJk"
type input "https://t.me/+K4wZC6Zc1Us3YmJk"
click at [246, 355] on div "Link None Page External Element Next element Phone Email Page Home Legal Notice…" at bounding box center [171, 256] width 213 height 275
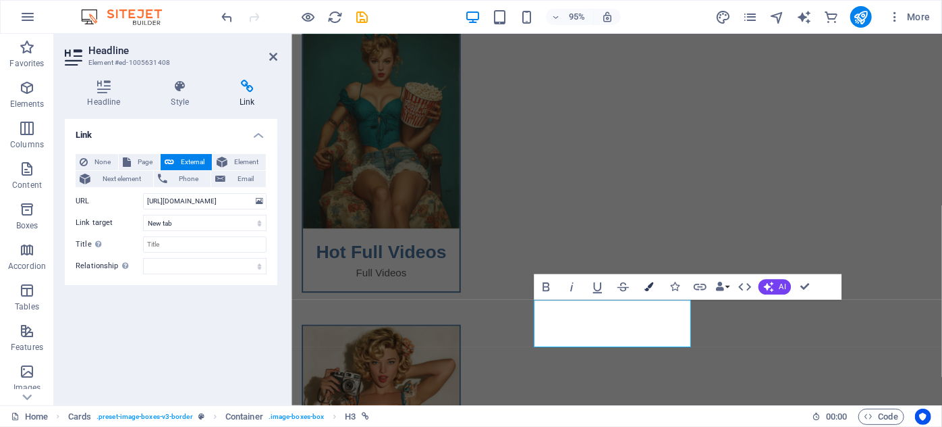
click at [650, 291] on button "Colors" at bounding box center [649, 286] width 24 height 26
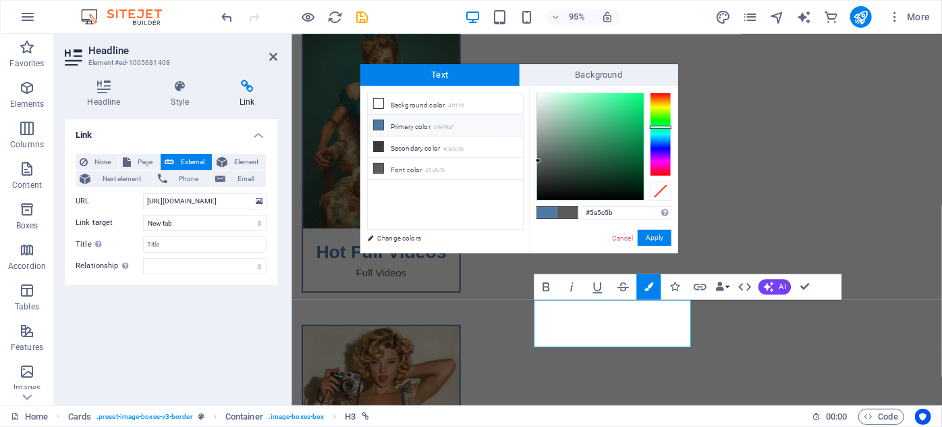
click at [396, 124] on li "Primary color #4e79a7" at bounding box center [445, 126] width 155 height 22
type input "#4e79a7"
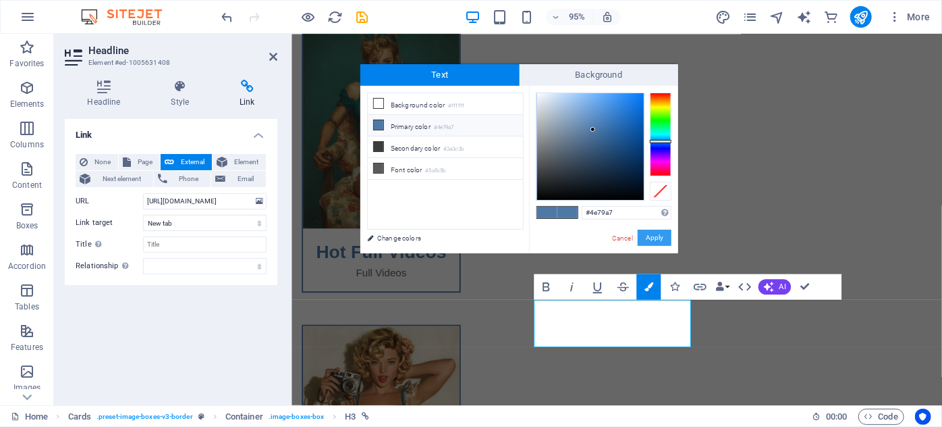
click at [660, 230] on button "Apply" at bounding box center [655, 238] width 34 height 16
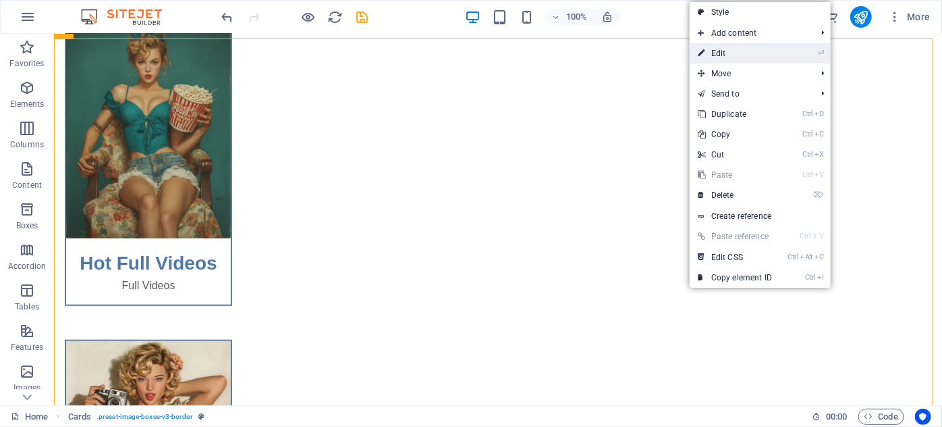
click at [736, 53] on link "⏎ Edit" at bounding box center [735, 53] width 90 height 20
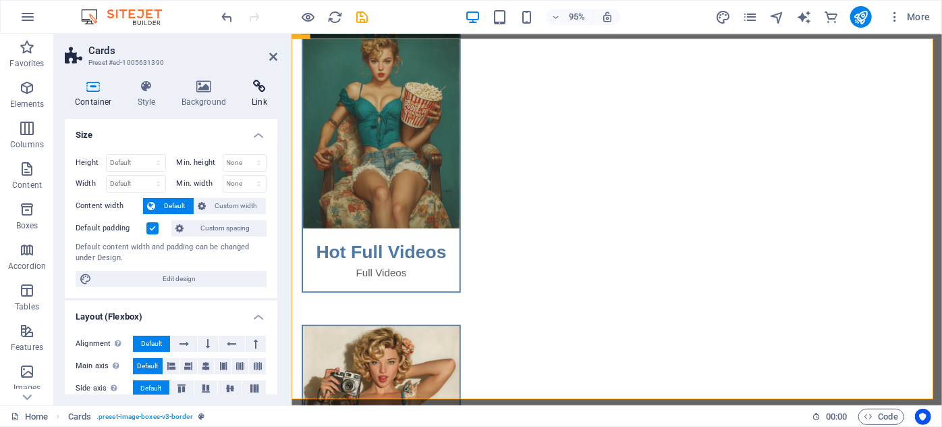
click at [263, 95] on h4 "Link" at bounding box center [260, 94] width 36 height 28
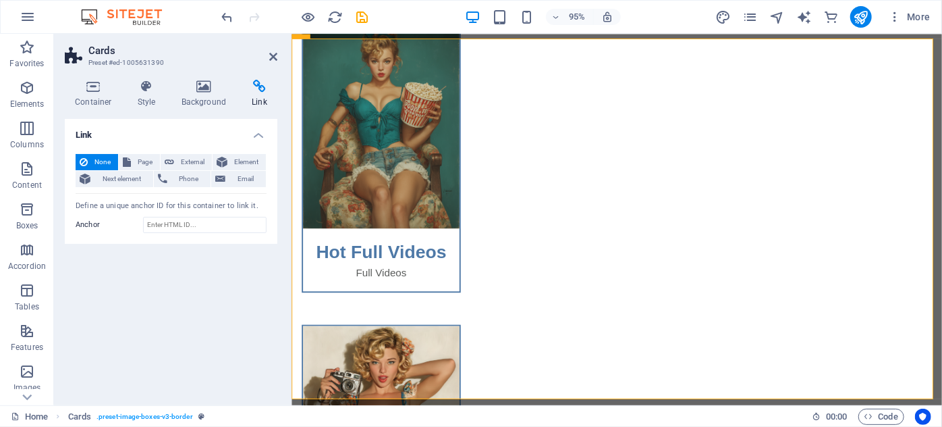
drag, startPoint x: 167, startPoint y: 225, endPoint x: 142, endPoint y: 300, distance: 79.0
click at [142, 300] on div "Link None Page External Element Next element Phone Email Page Home Legal Notice…" at bounding box center [171, 256] width 213 height 275
click at [277, 57] on icon at bounding box center [273, 56] width 8 height 11
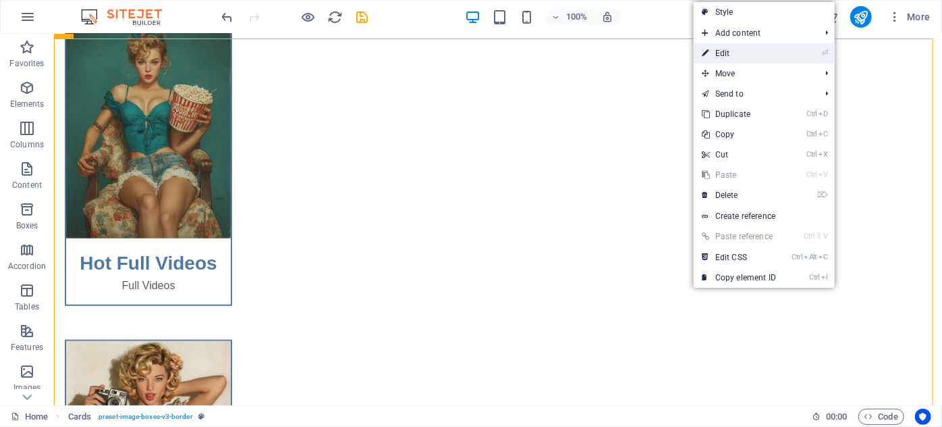
click at [730, 56] on link "⏎ Edit" at bounding box center [739, 53] width 90 height 20
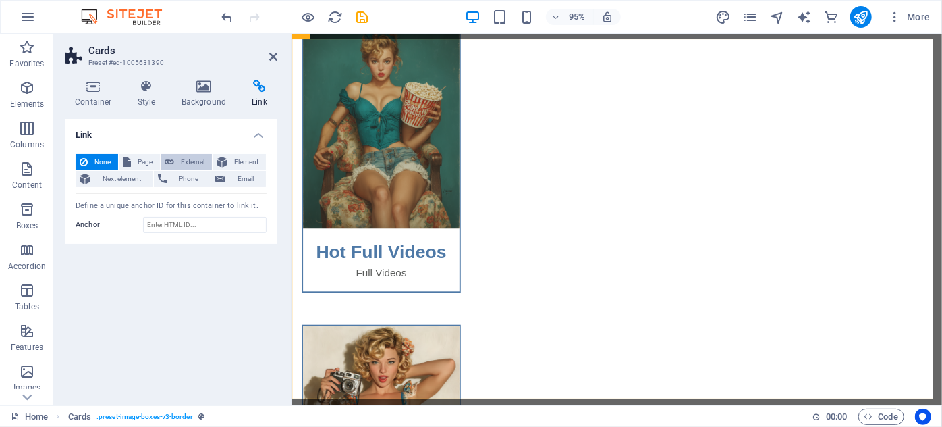
click at [185, 155] on span "External" at bounding box center [193, 162] width 30 height 16
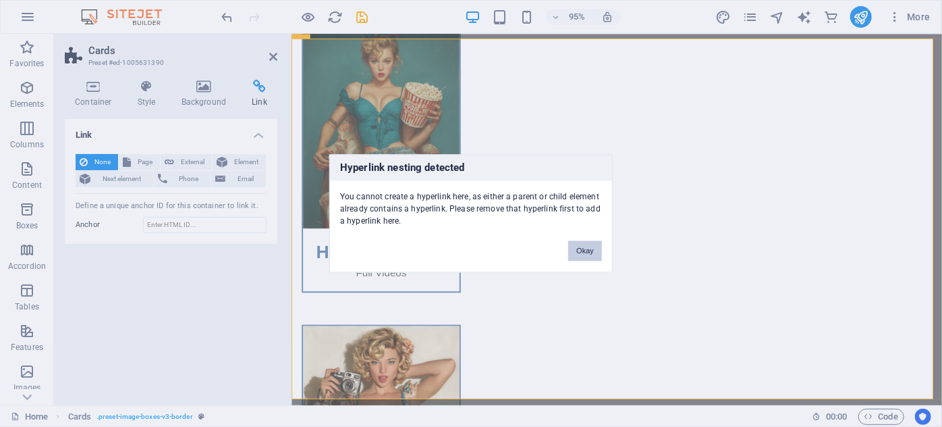
click at [576, 250] on button "Okay" at bounding box center [585, 251] width 34 height 20
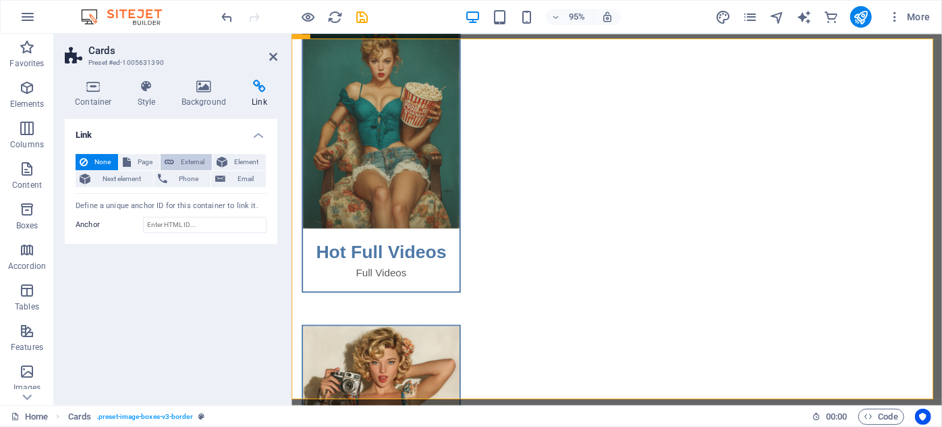
click at [181, 161] on span "External" at bounding box center [193, 162] width 30 height 16
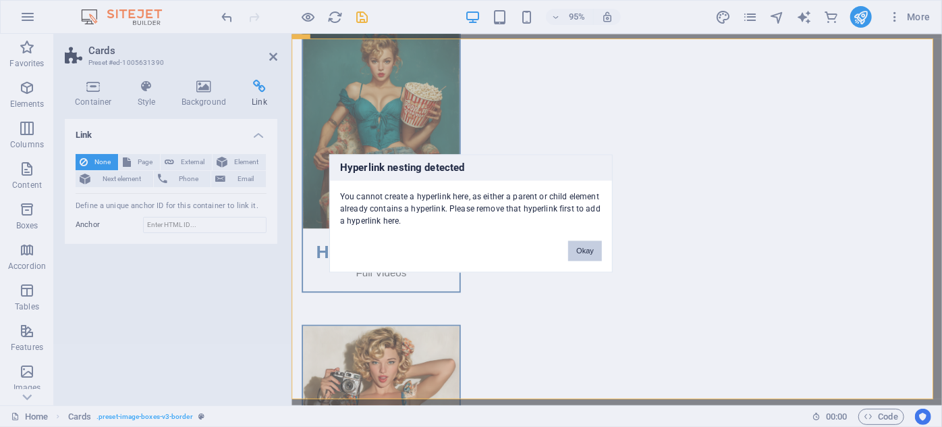
click at [587, 247] on button "Okay" at bounding box center [585, 251] width 34 height 20
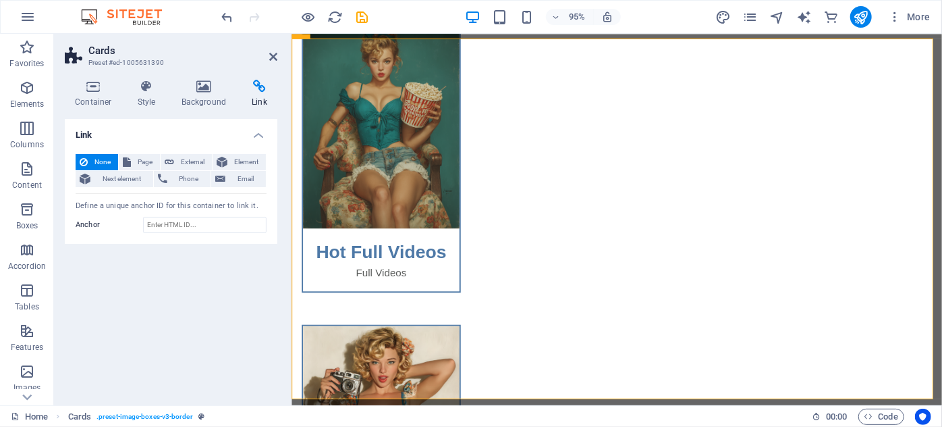
click at [223, 313] on div "Link None Page External Element Next element Phone Email Page Home Legal Notice…" at bounding box center [171, 256] width 213 height 275
click at [271, 53] on icon at bounding box center [273, 56] width 8 height 11
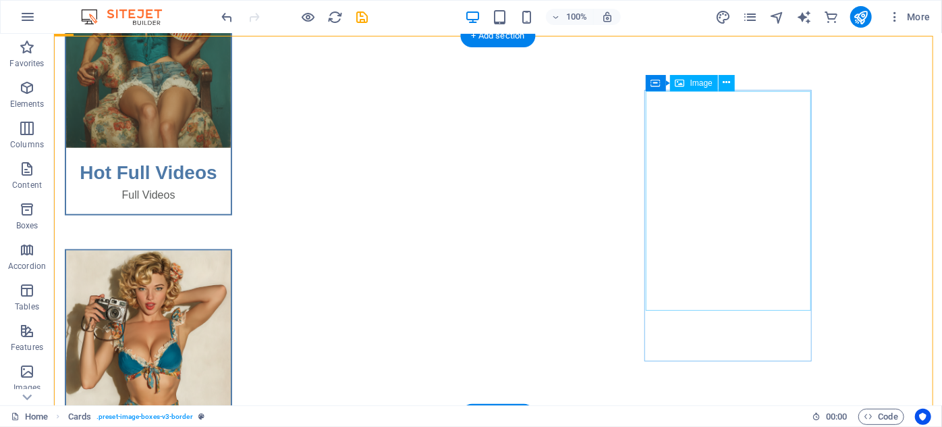
scroll to position [614, 0]
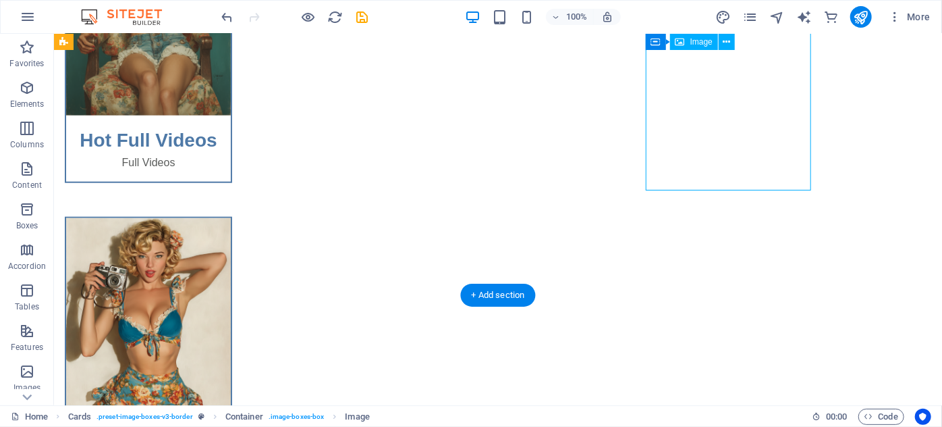
select select "%"
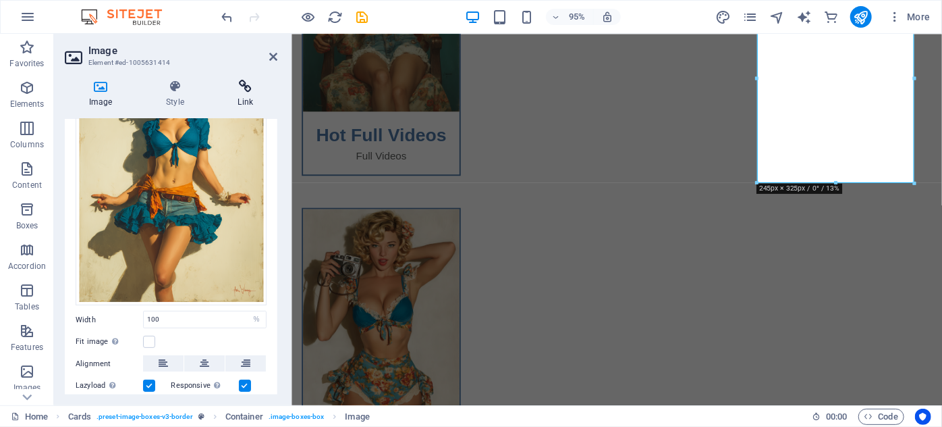
scroll to position [122, 0]
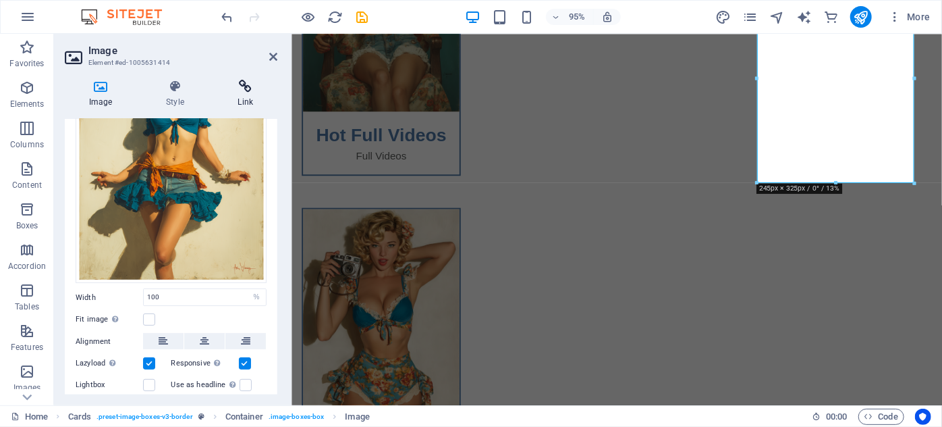
click at [251, 81] on icon at bounding box center [245, 87] width 63 height 14
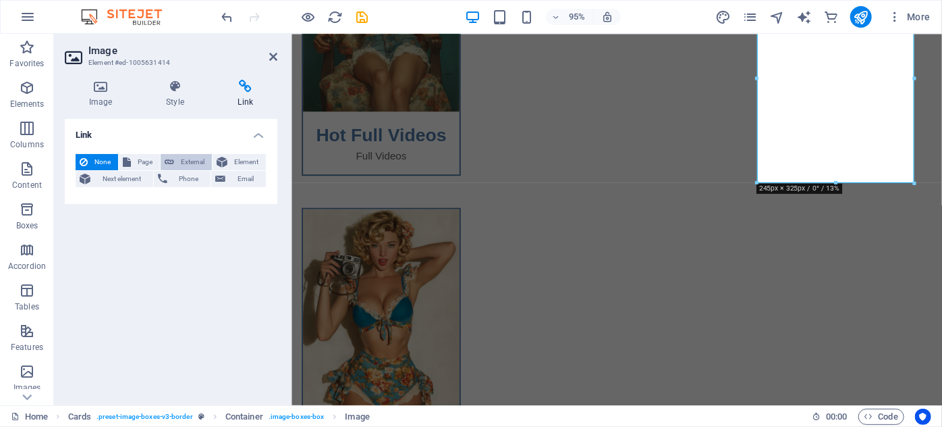
click at [191, 160] on span "External" at bounding box center [193, 162] width 30 height 16
select select "blank"
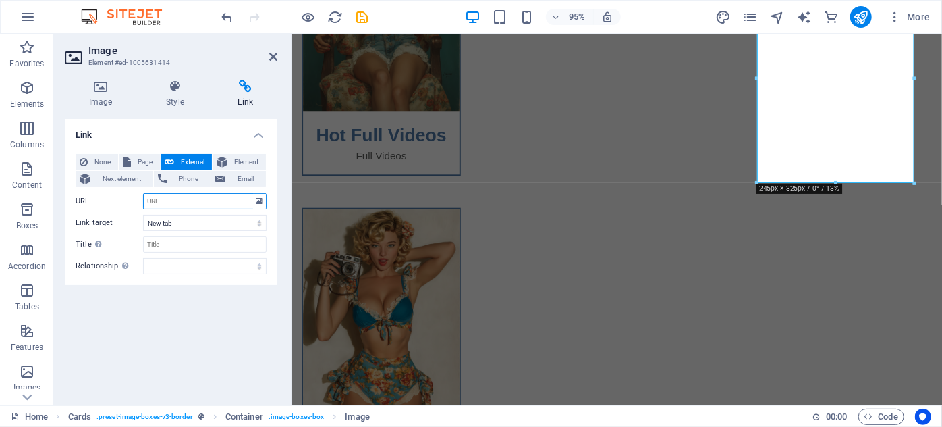
paste input "https://t.me/+VlwV28iB2j03MmI8"
type input "https://t.me/+VlwV28iB2j03MmI8"
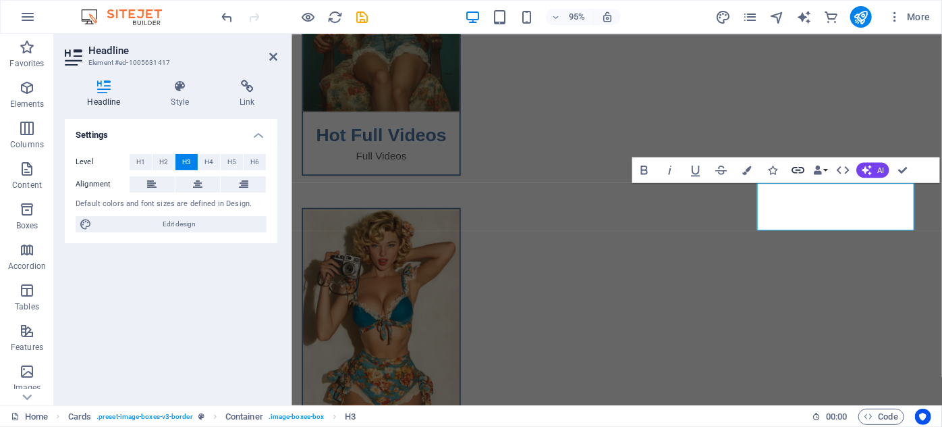
click at [802, 167] on icon "button" at bounding box center [798, 169] width 13 height 7
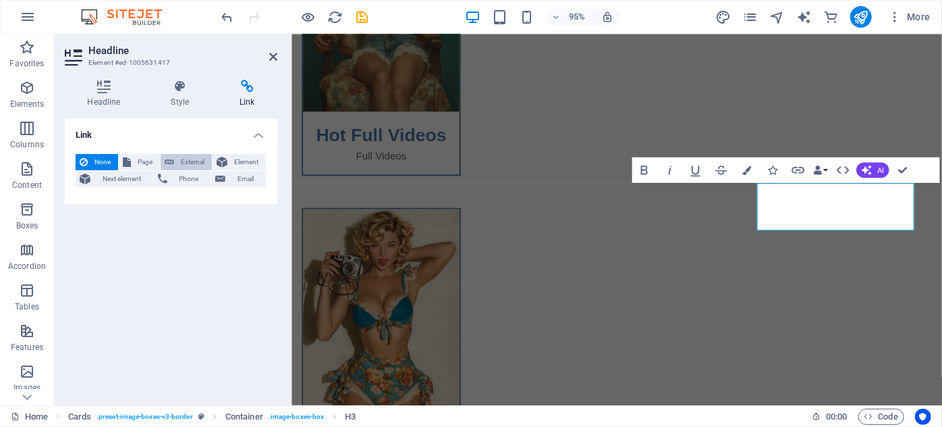
click at [186, 163] on span "External" at bounding box center [193, 162] width 30 height 16
select select "blank"
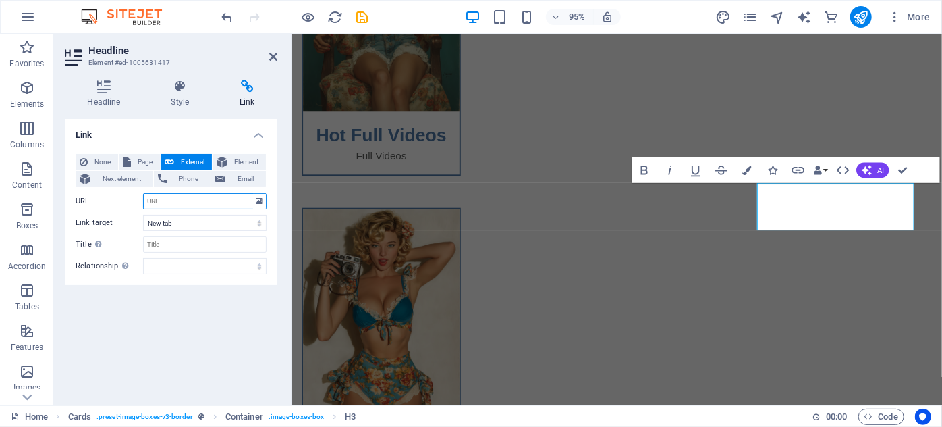
paste input "https://t.me/+VlwV28iB2j03MmI8"
type input "https://t.me/+VlwV28iB2j03MmI8"
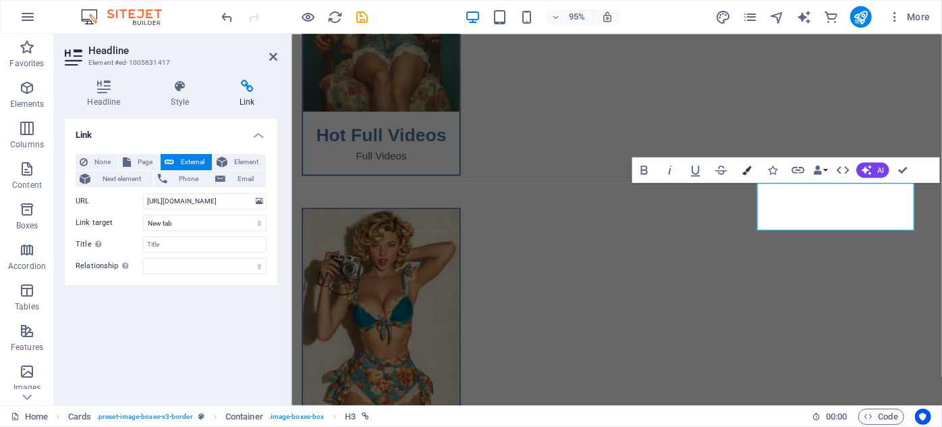
click at [749, 167] on icon "button" at bounding box center [747, 169] width 9 height 9
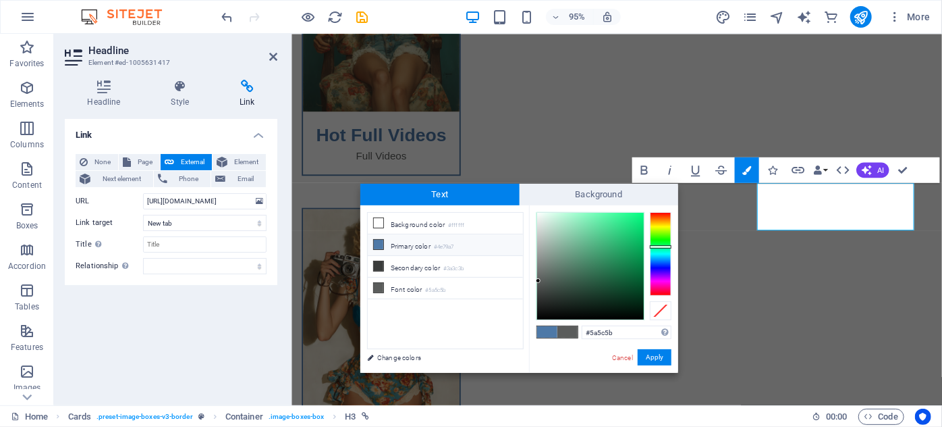
click at [408, 237] on li "Primary color #4e79a7" at bounding box center [445, 245] width 155 height 22
type input "#4e79a7"
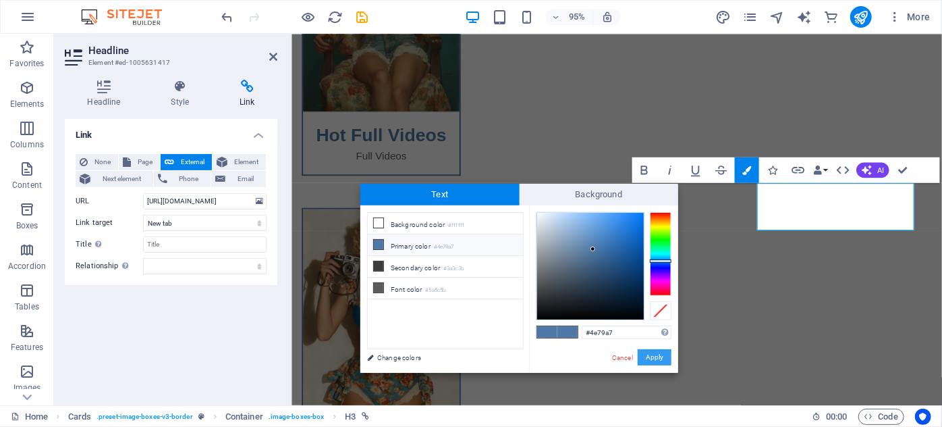
click at [657, 352] on button "Apply" at bounding box center [655, 357] width 34 height 16
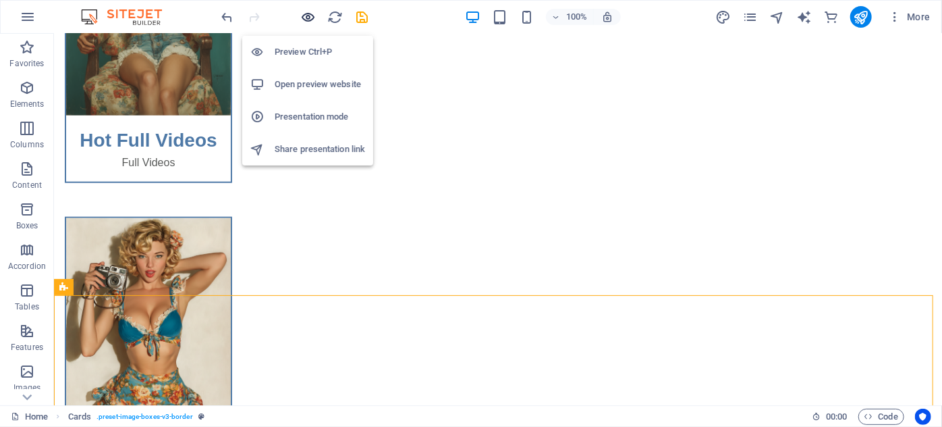
click at [309, 12] on icon "button" at bounding box center [309, 17] width 16 height 16
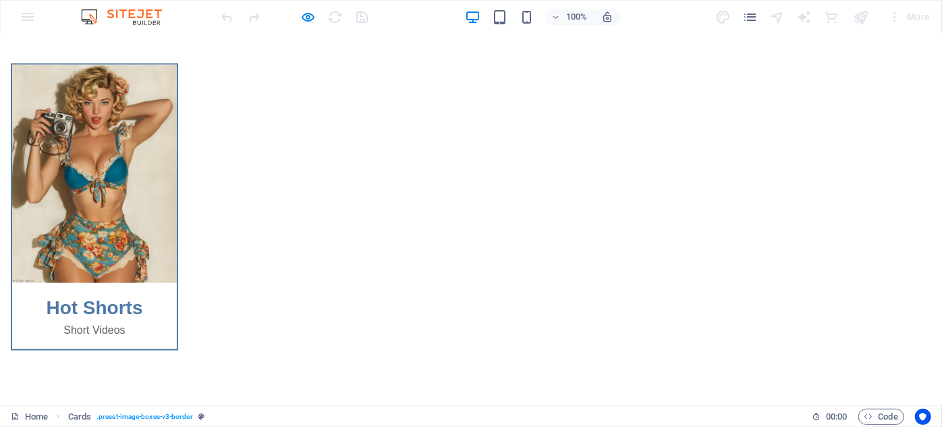
scroll to position [797, 0]
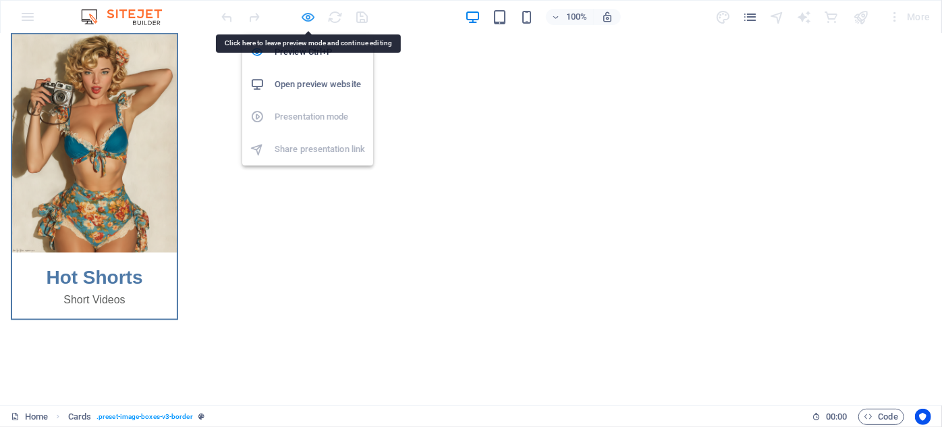
click at [306, 11] on icon "button" at bounding box center [309, 17] width 16 height 16
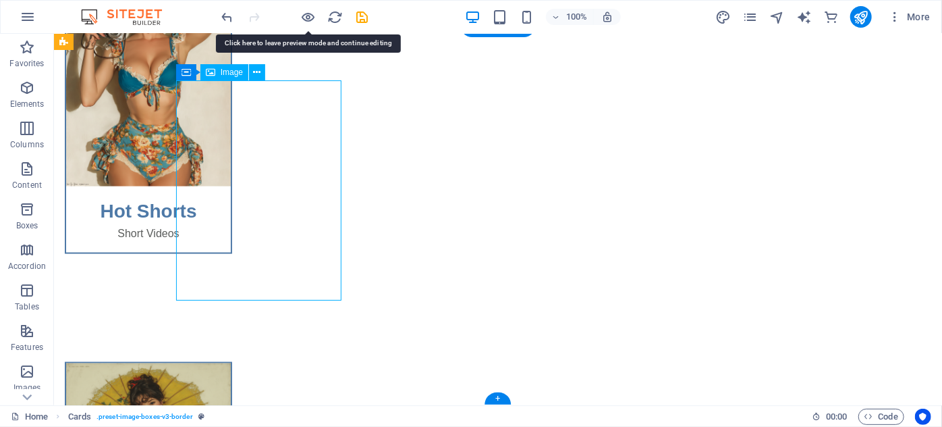
select select "%"
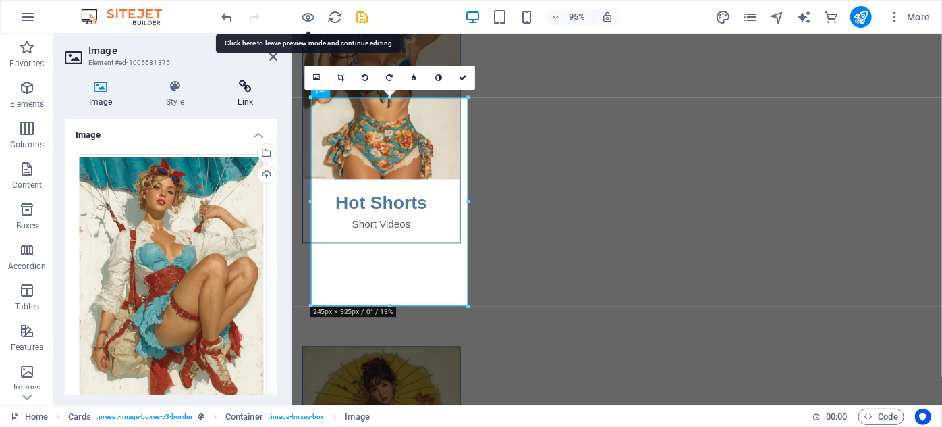
click at [232, 91] on icon at bounding box center [245, 87] width 63 height 14
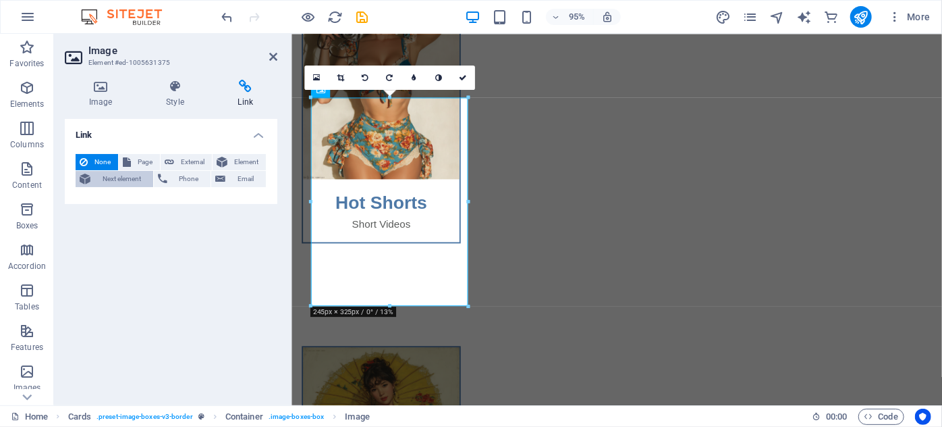
click at [135, 179] on span "Next element" at bounding box center [122, 179] width 55 height 16
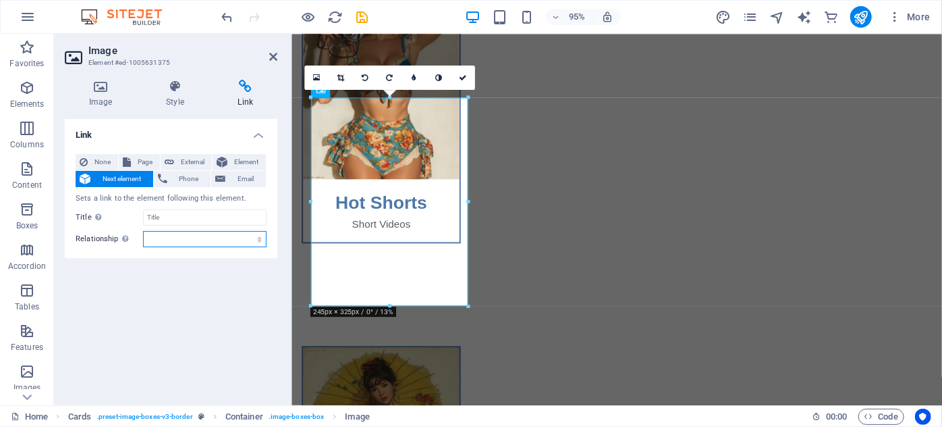
click at [162, 239] on select "alternate author bookmark external help license next nofollow noreferrer noopen…" at bounding box center [205, 239] width 124 height 16
click at [192, 291] on div "Link None Page External Element Next element Phone Email Sets a link to the ele…" at bounding box center [171, 256] width 213 height 275
click at [186, 163] on span "External" at bounding box center [193, 162] width 30 height 16
select select "blank"
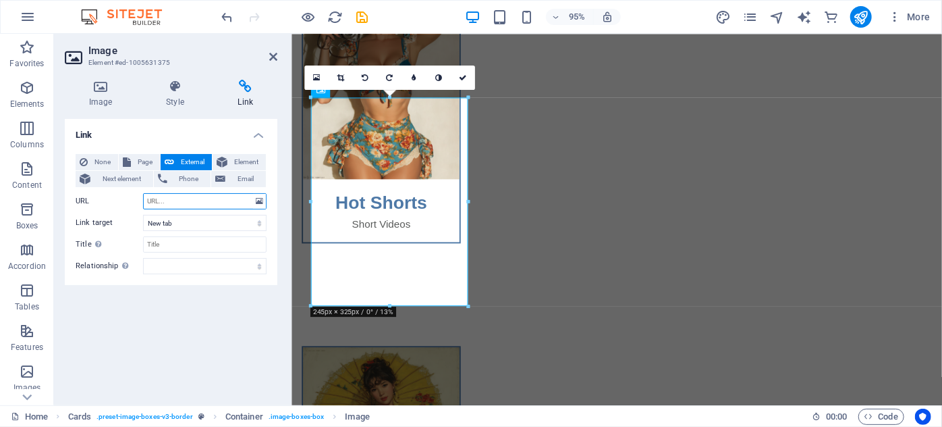
paste input "https://t.me/+ljsB_KwV__Y3N2Jk"
type input "https://t.me/+ljsB_KwV__Y3N2Jk"
click at [246, 348] on div "Link None Page External Element Next element Phone Email Page Home Legal Notice…" at bounding box center [171, 256] width 213 height 275
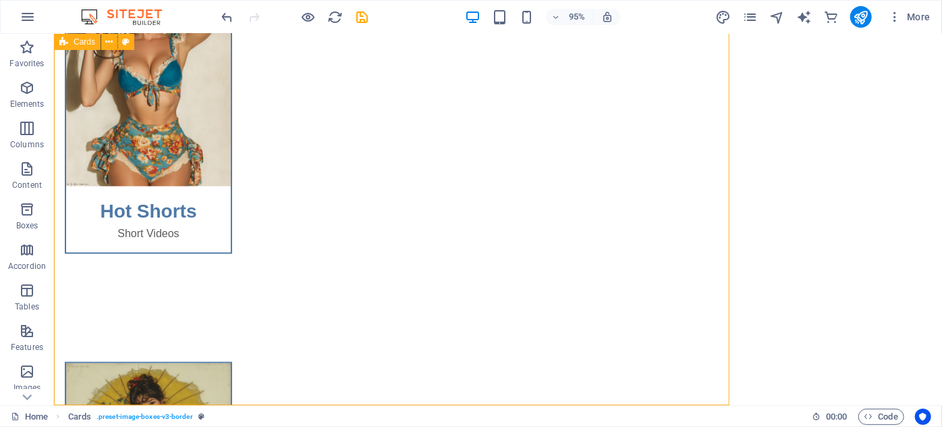
scroll to position [883, 0]
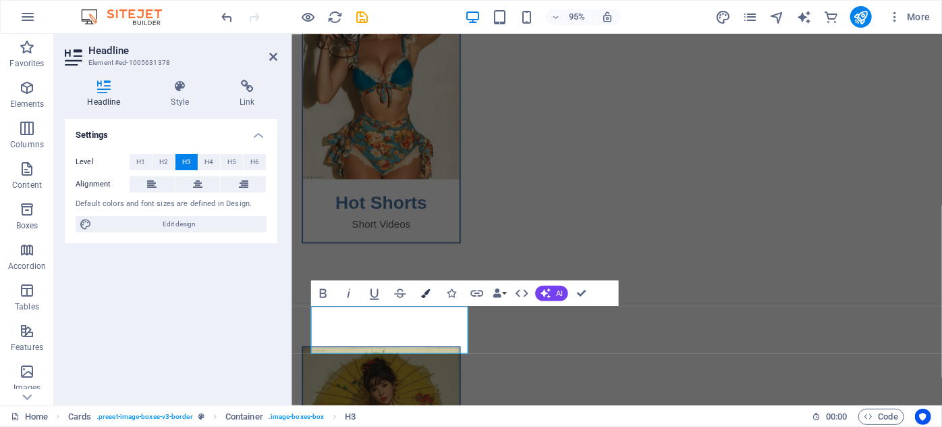
click at [431, 296] on button "Colors" at bounding box center [426, 293] width 24 height 26
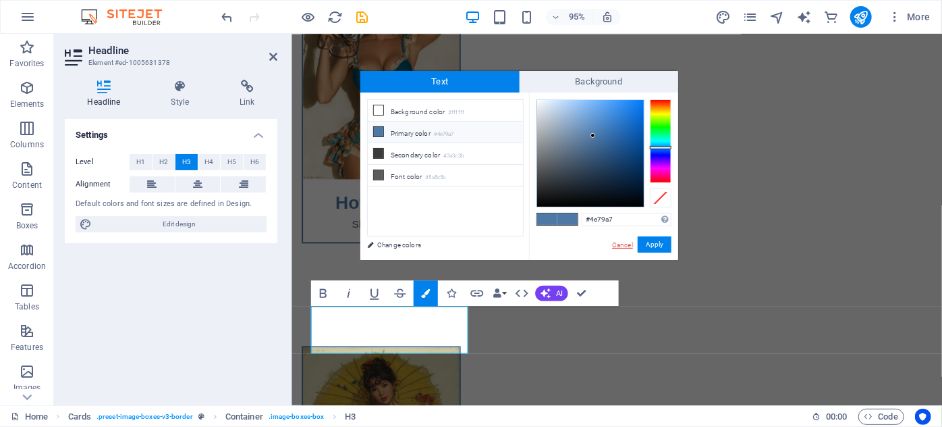
click at [626, 242] on link "Cancel" at bounding box center [623, 245] width 24 height 10
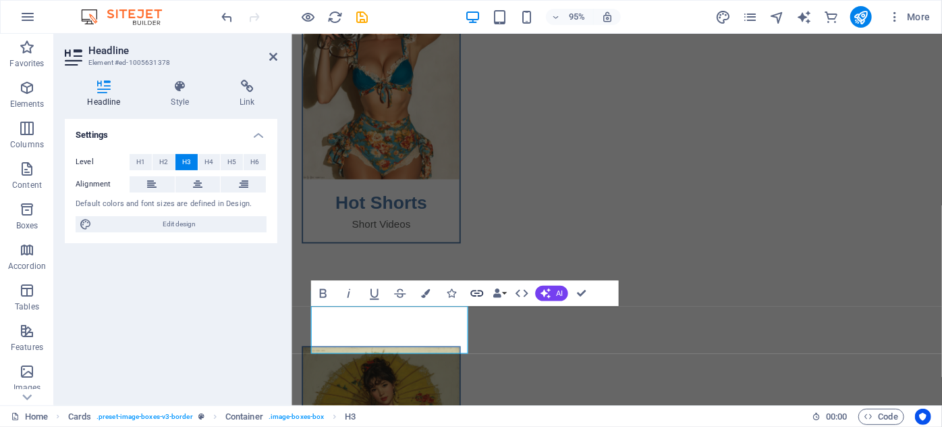
click at [479, 292] on icon "button" at bounding box center [477, 293] width 16 height 16
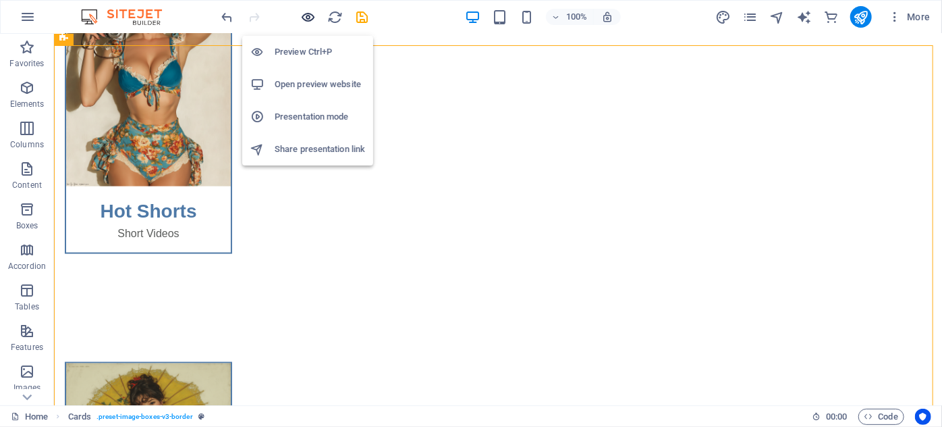
click at [304, 19] on icon "button" at bounding box center [309, 17] width 16 height 16
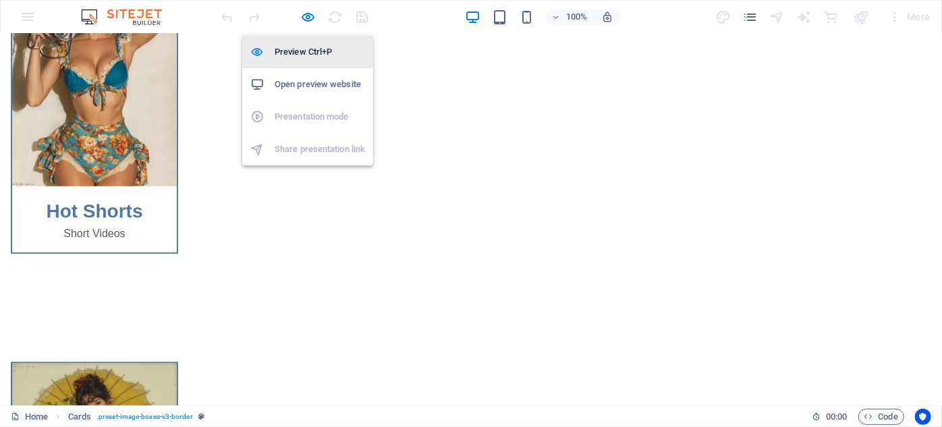
click at [306, 51] on h6 "Preview Ctrl+P" at bounding box center [320, 52] width 90 height 16
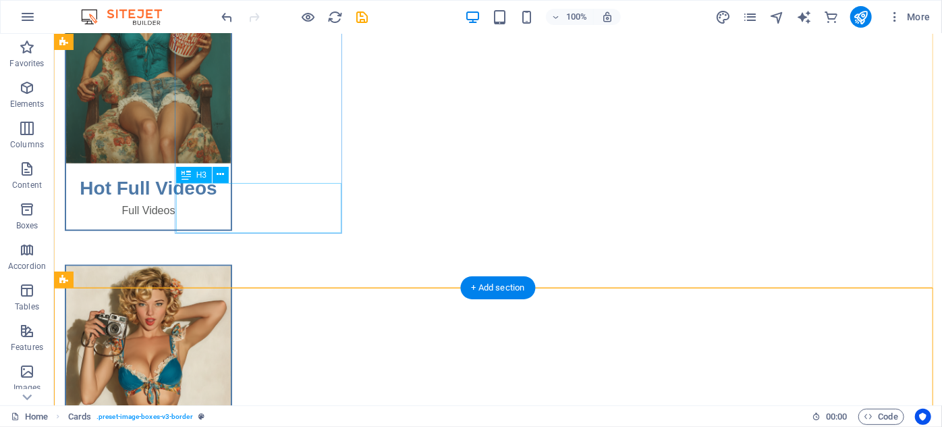
scroll to position [556, 0]
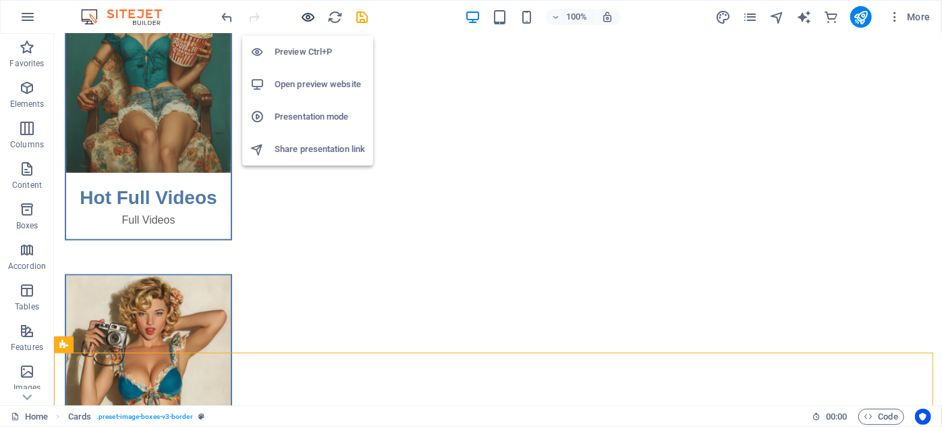
click at [306, 11] on icon "button" at bounding box center [309, 17] width 16 height 16
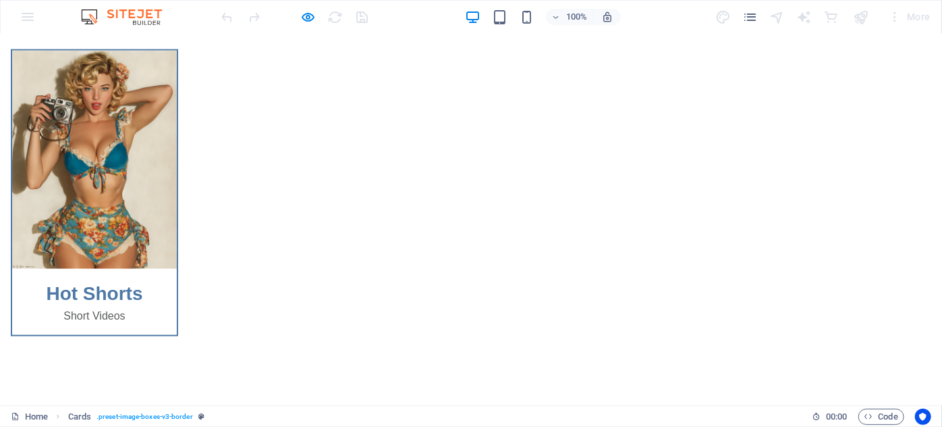
scroll to position [760, 0]
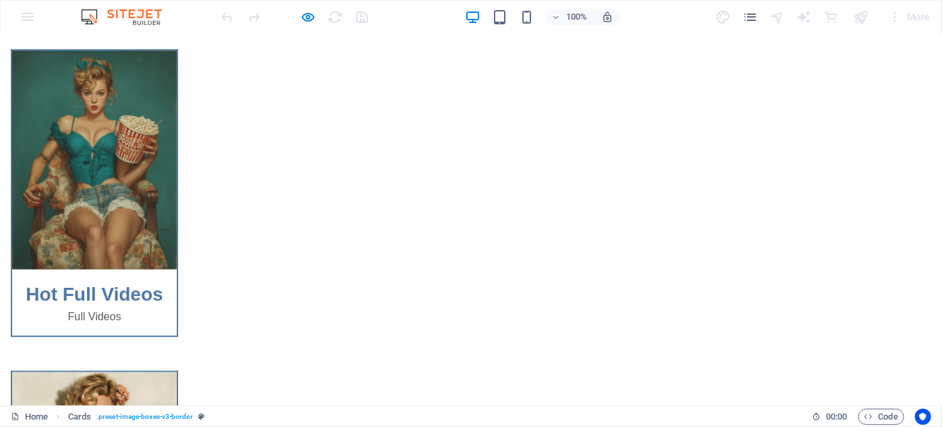
scroll to position [454, 0]
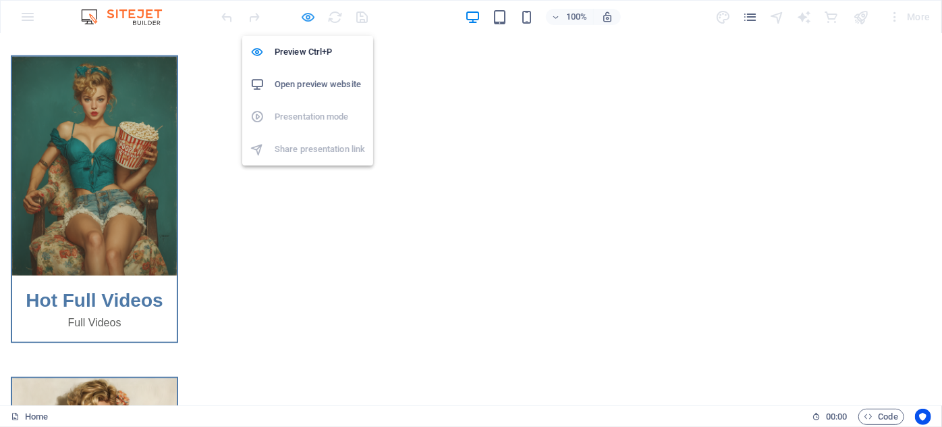
click at [301, 10] on icon "button" at bounding box center [309, 17] width 16 height 16
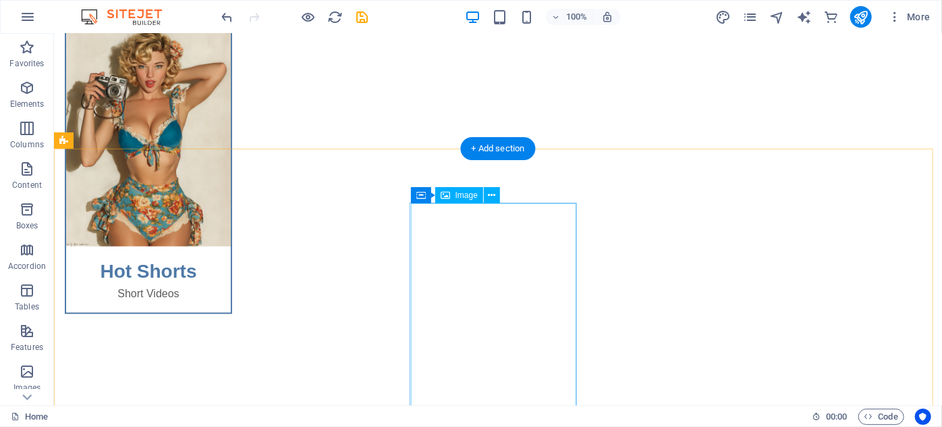
scroll to position [883, 0]
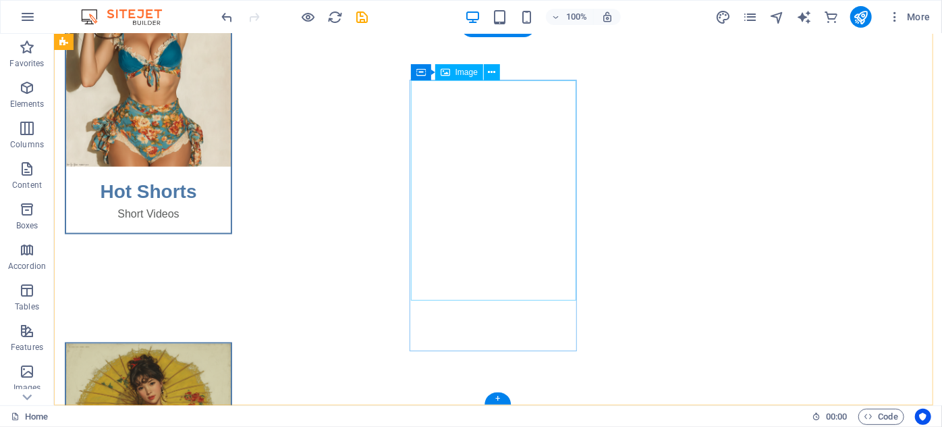
select select "%"
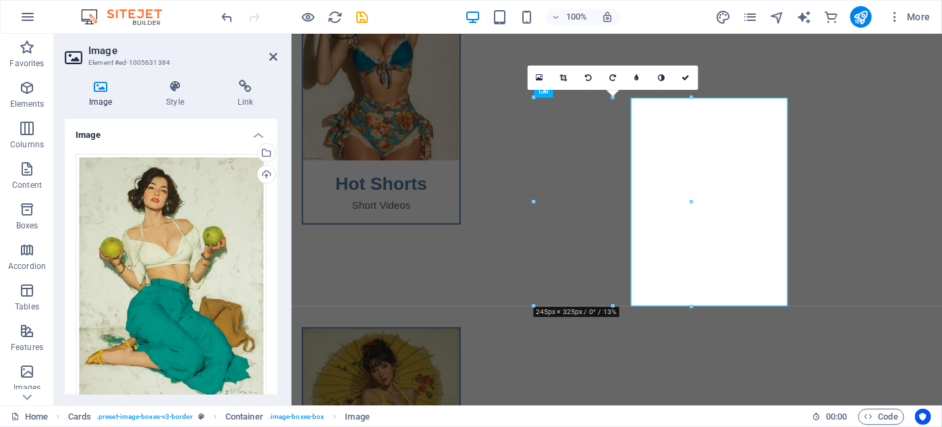
scroll to position [863, 0]
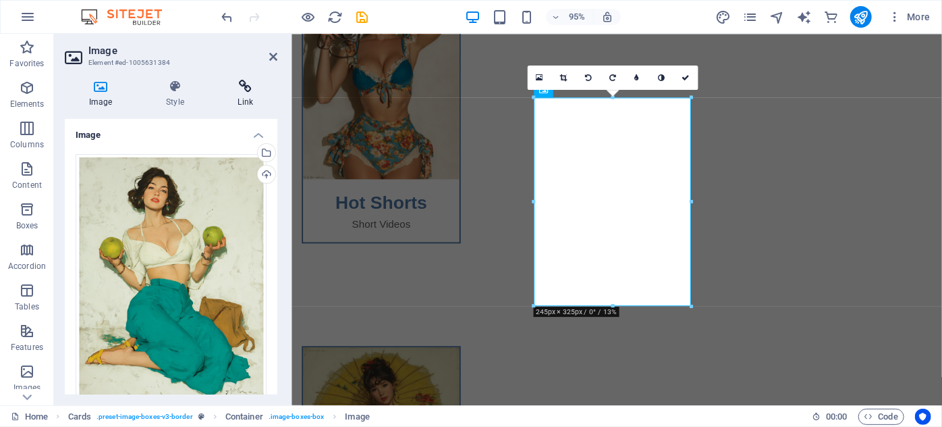
click at [245, 90] on icon at bounding box center [245, 87] width 63 height 14
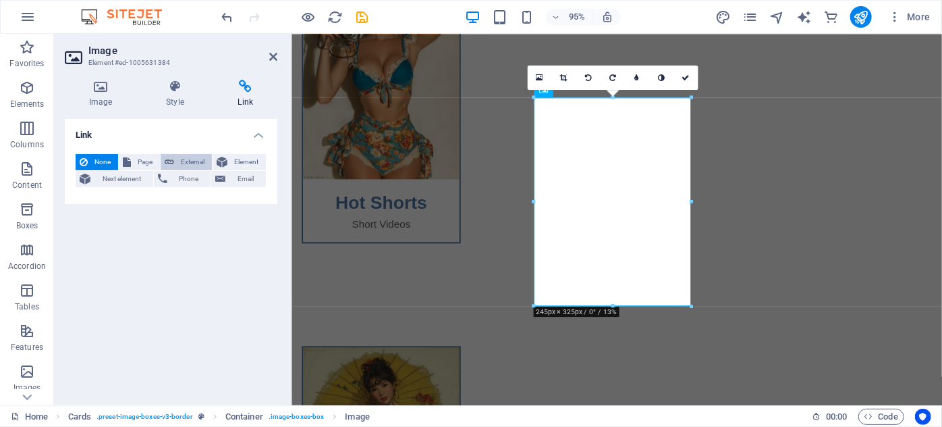
click at [185, 166] on span "External" at bounding box center [193, 162] width 30 height 16
select select "blank"
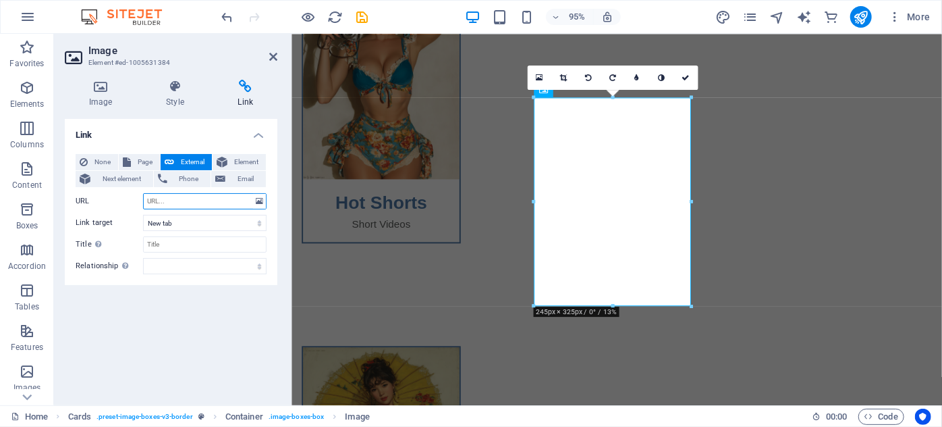
paste input "https://t.me/+g4iSTx9uizhmYTY0"
type input "https://t.me/+g4iSTx9uizhmYTY0"
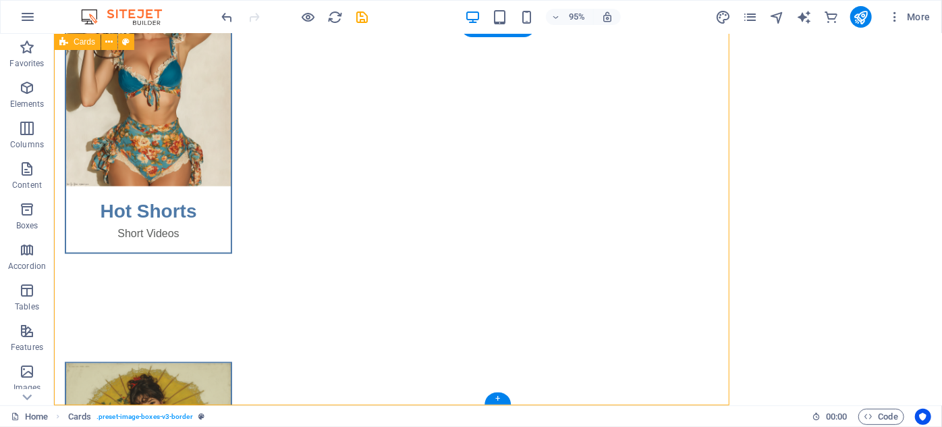
scroll to position [883, 0]
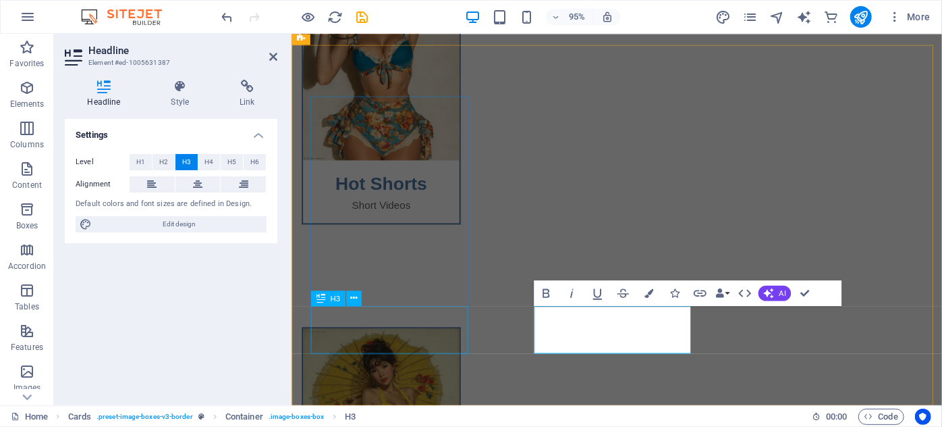
scroll to position [863, 0]
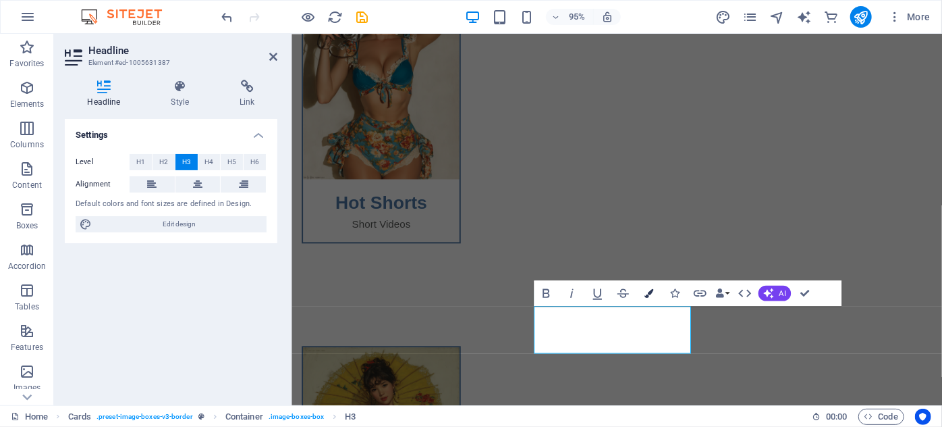
click at [648, 292] on icon "button" at bounding box center [649, 292] width 9 height 9
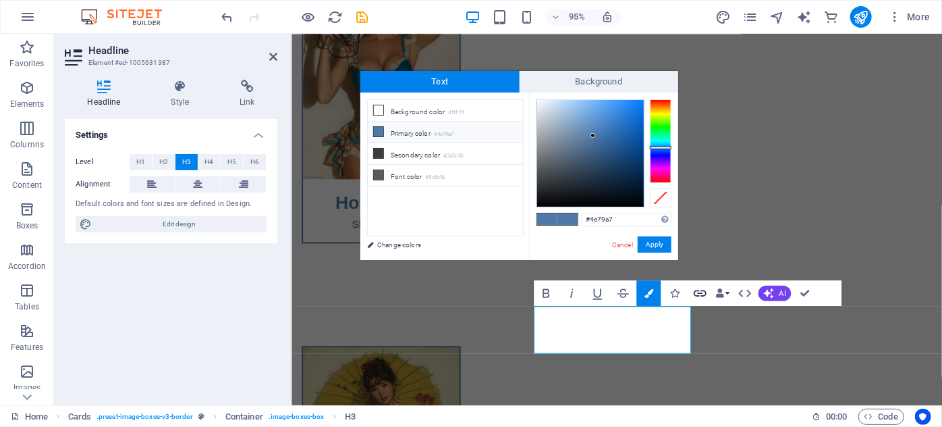
click at [700, 298] on icon "button" at bounding box center [701, 293] width 16 height 16
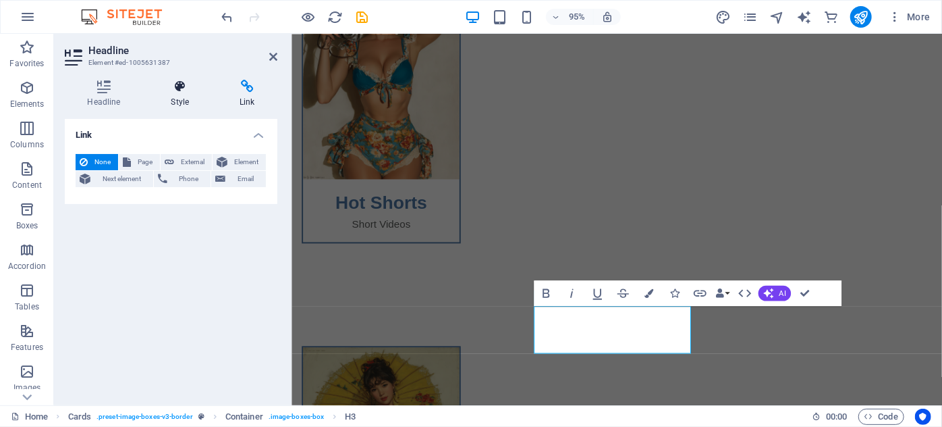
click at [196, 99] on h4 "Style" at bounding box center [183, 94] width 69 height 28
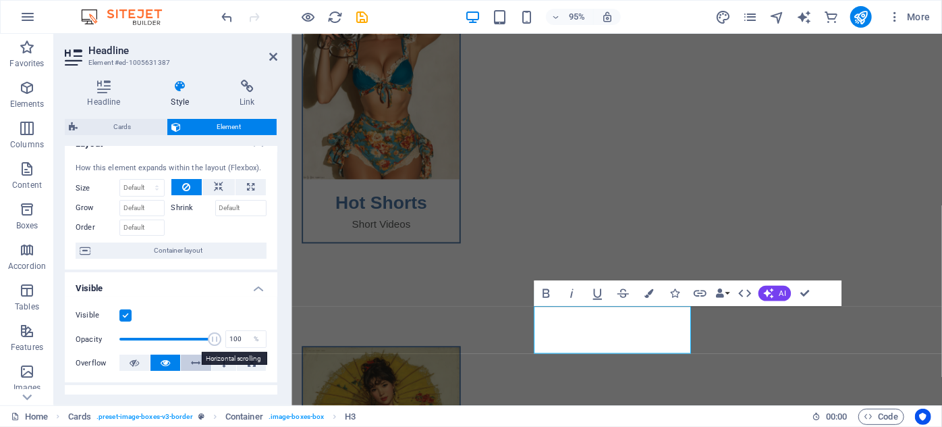
scroll to position [0, 0]
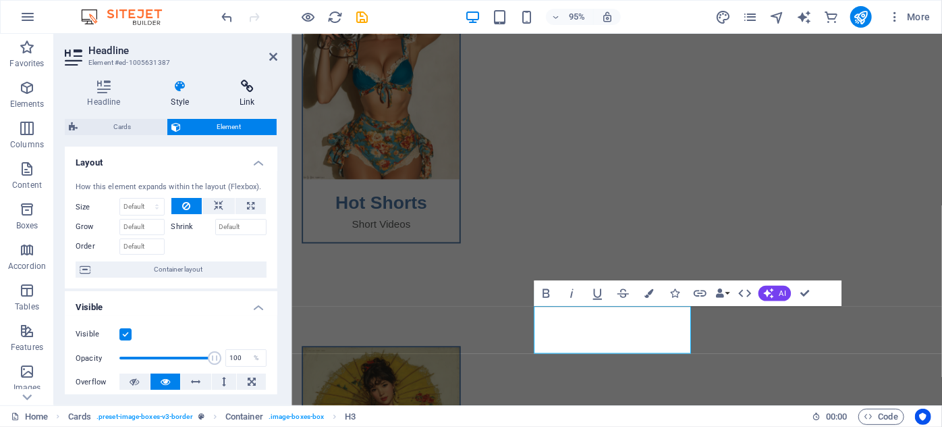
click at [238, 91] on icon at bounding box center [247, 87] width 60 height 14
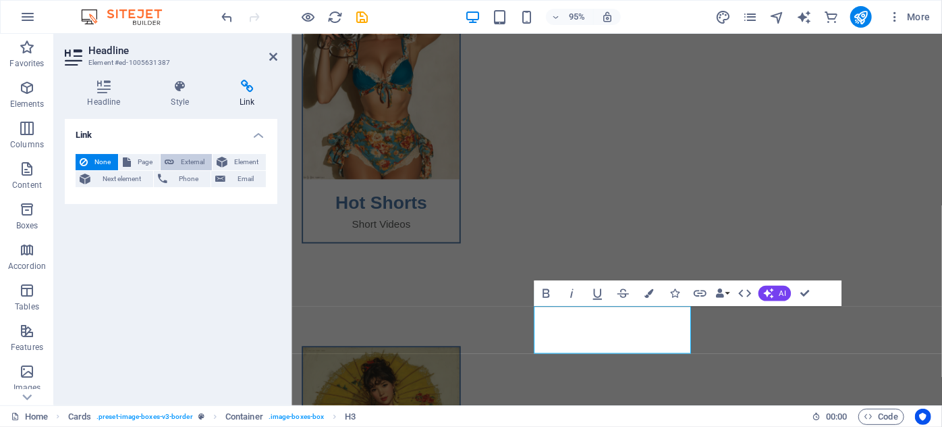
click at [178, 161] on span "External" at bounding box center [193, 162] width 30 height 16
select select "blank"
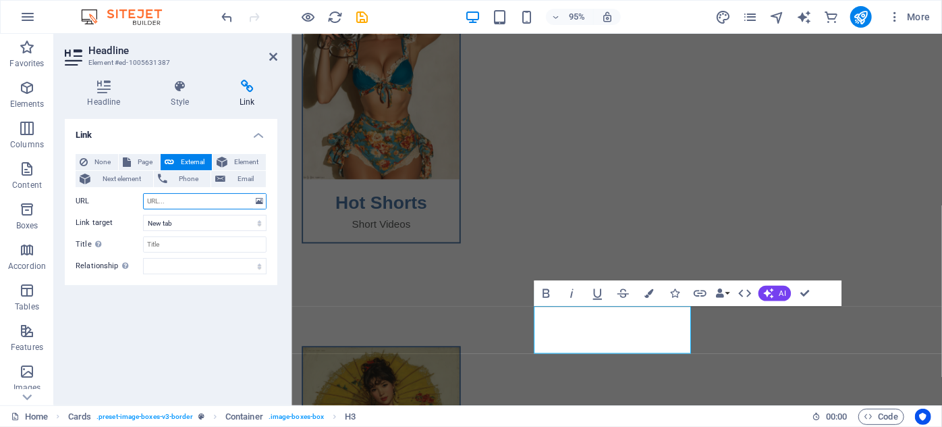
paste input "https://t.me/+g4iSTx9uizhmYTY0"
type input "https://t.me/+g4iSTx9uizhmYTY0"
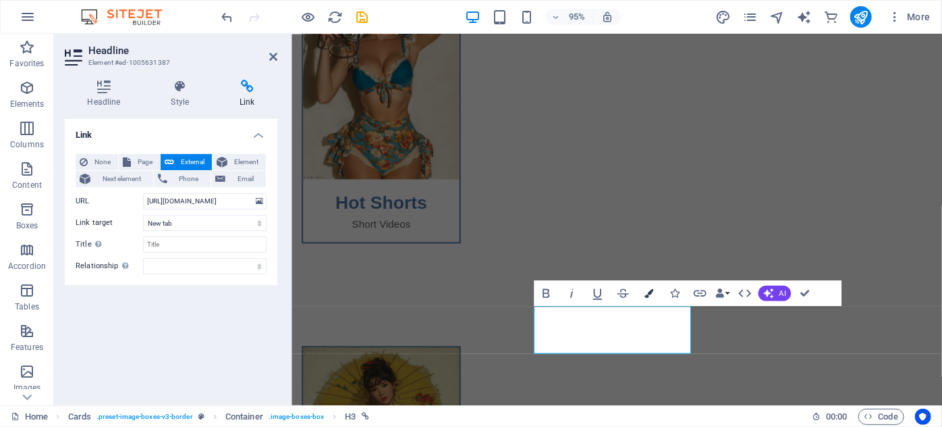
click at [656, 287] on button "Colors" at bounding box center [649, 293] width 24 height 26
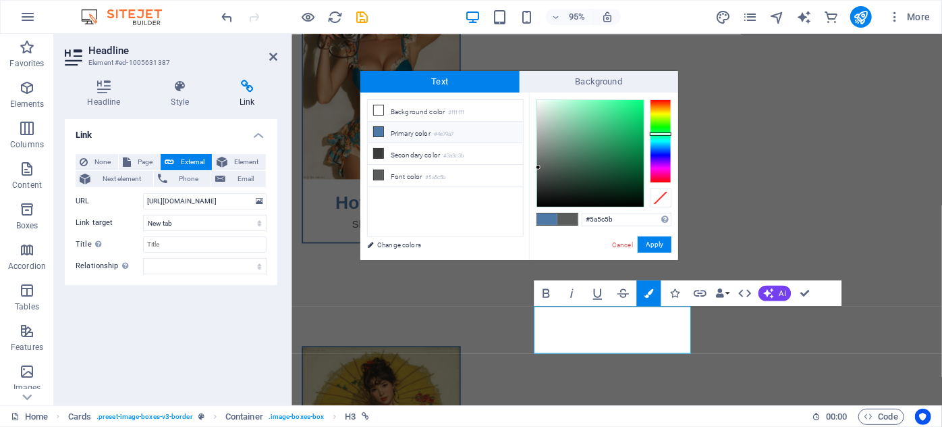
click at [402, 132] on li "Primary color #4e79a7" at bounding box center [445, 133] width 155 height 22
type input "#4e79a7"
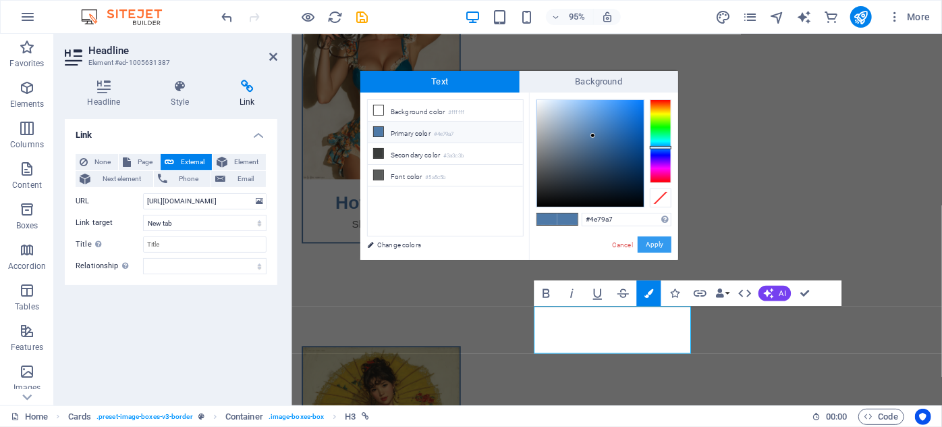
click at [664, 240] on button "Apply" at bounding box center [655, 244] width 34 height 16
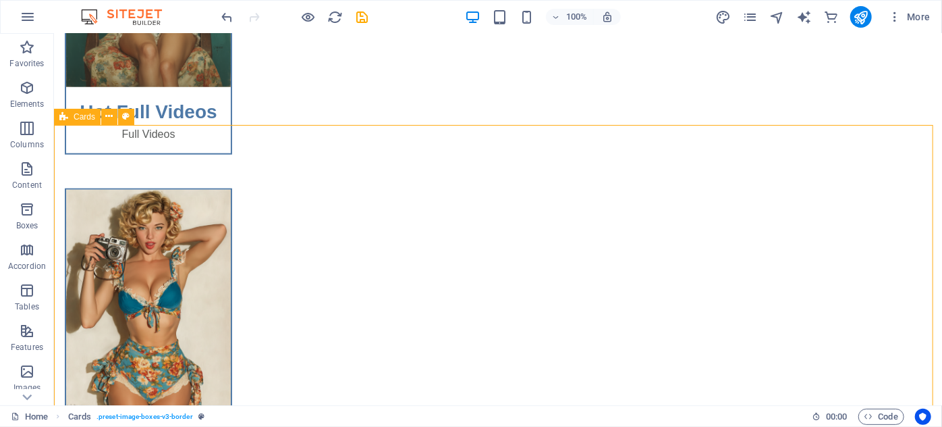
scroll to position [618, 0]
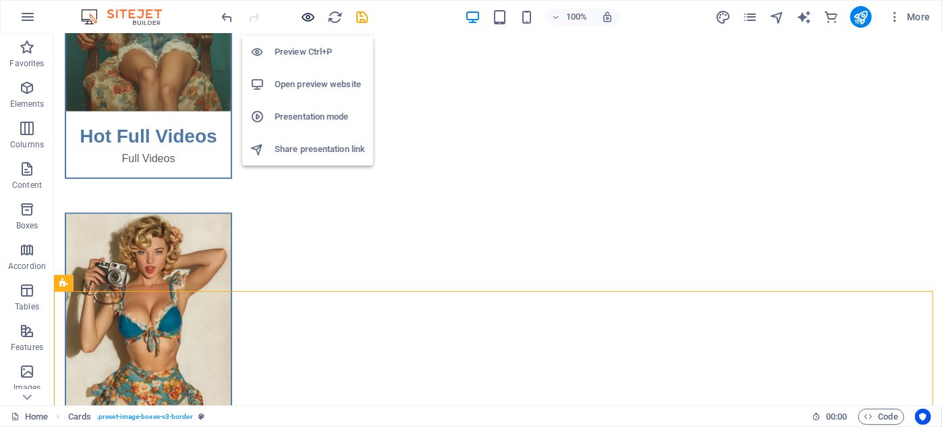
click at [309, 10] on icon "button" at bounding box center [309, 17] width 16 height 16
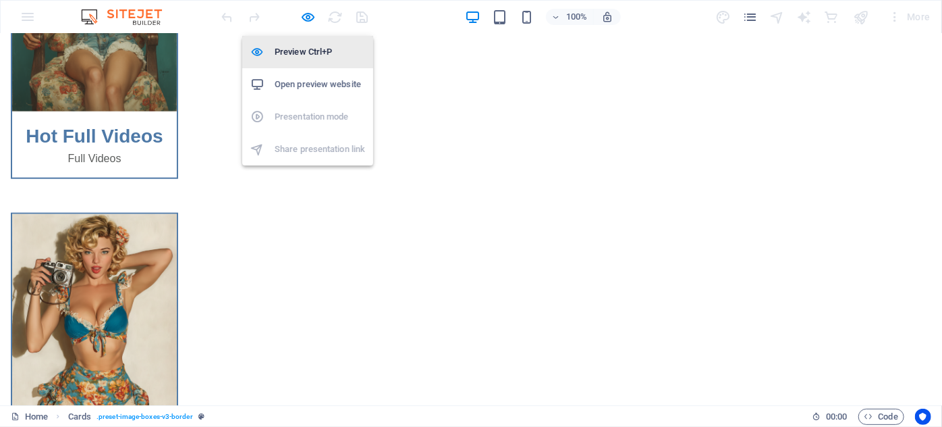
click at [310, 52] on h6 "Preview Ctrl+P" at bounding box center [320, 52] width 90 height 16
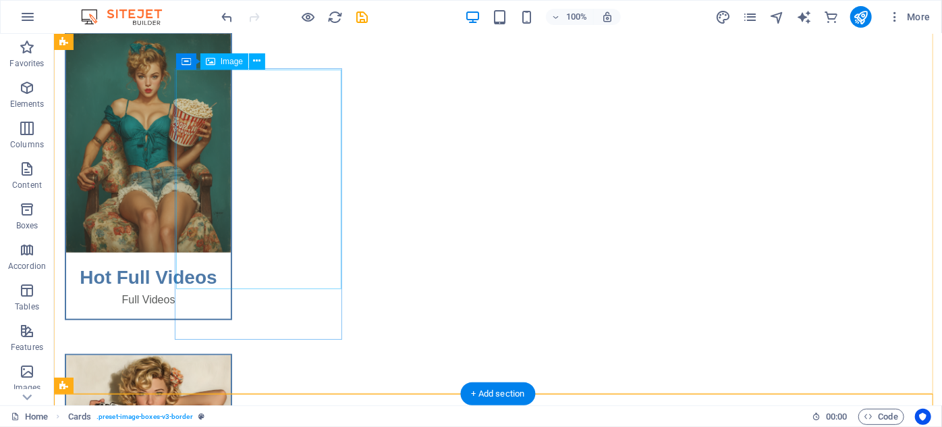
scroll to position [331, 0]
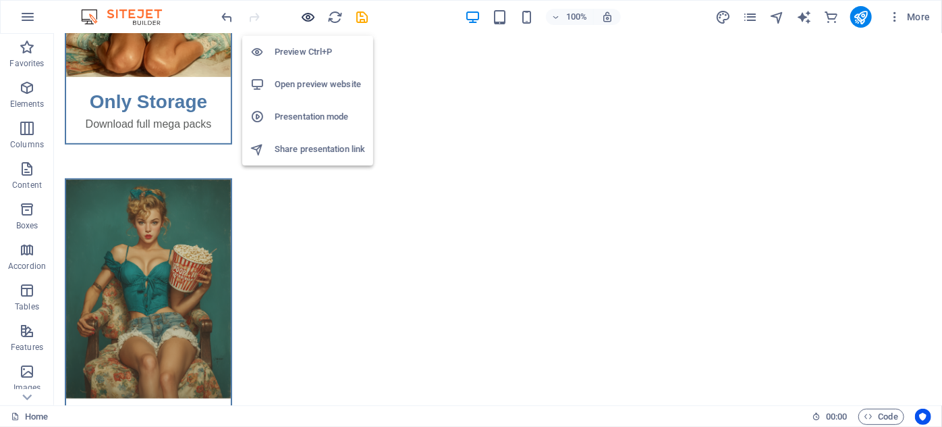
click at [306, 18] on icon "button" at bounding box center [309, 17] width 16 height 16
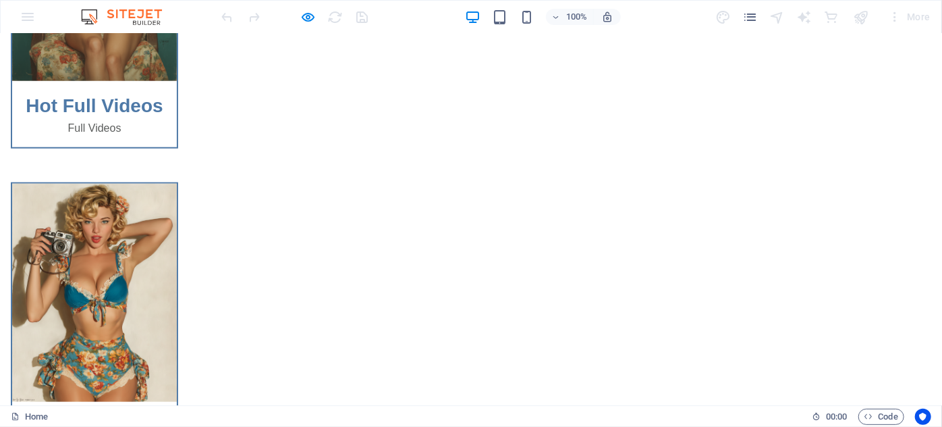
scroll to position [883, 0]
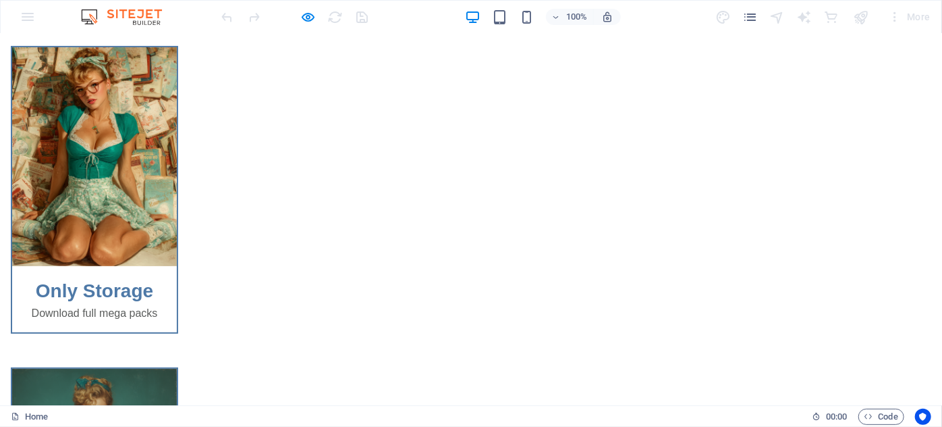
scroll to position [0, 0]
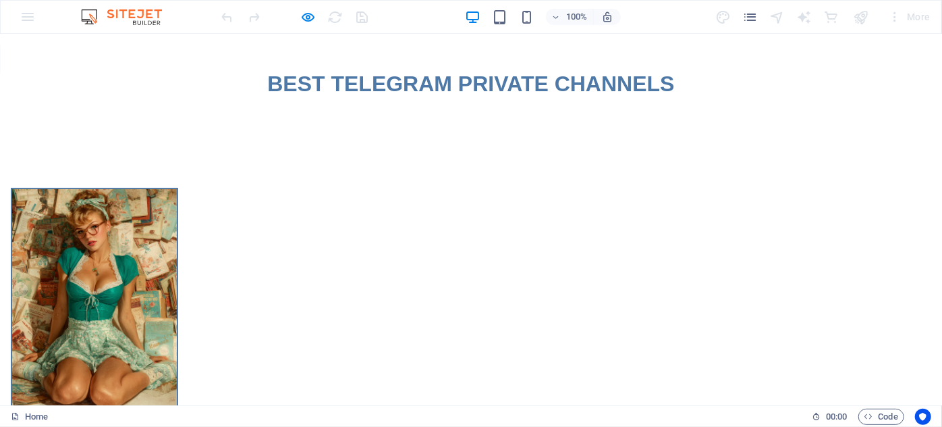
click at [273, 115] on div at bounding box center [471, 116] width 942 height 34
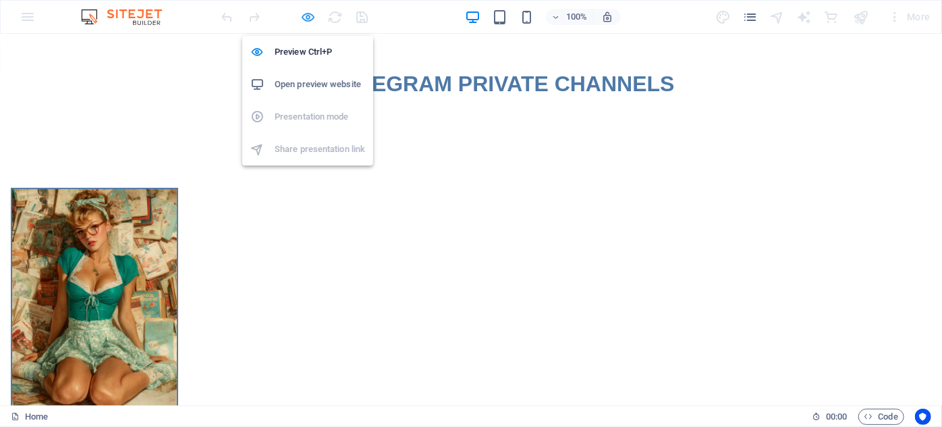
click at [308, 9] on icon "button" at bounding box center [309, 17] width 16 height 16
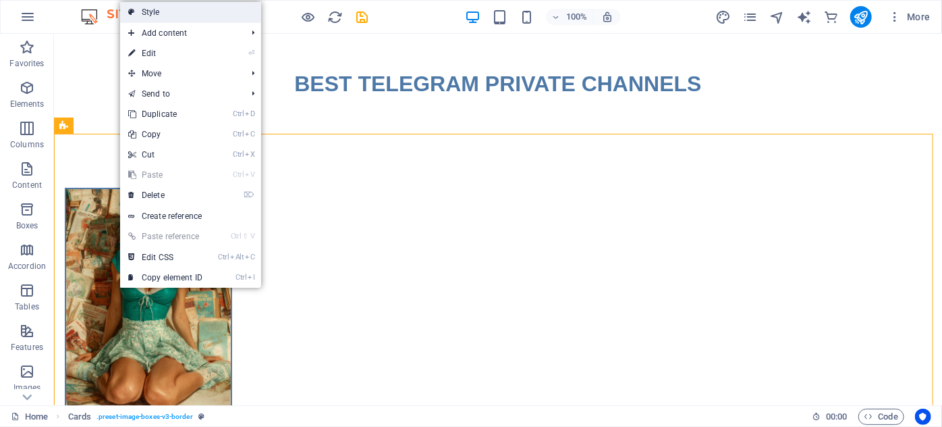
click at [163, 20] on link "Style" at bounding box center [190, 12] width 141 height 20
select select "px"
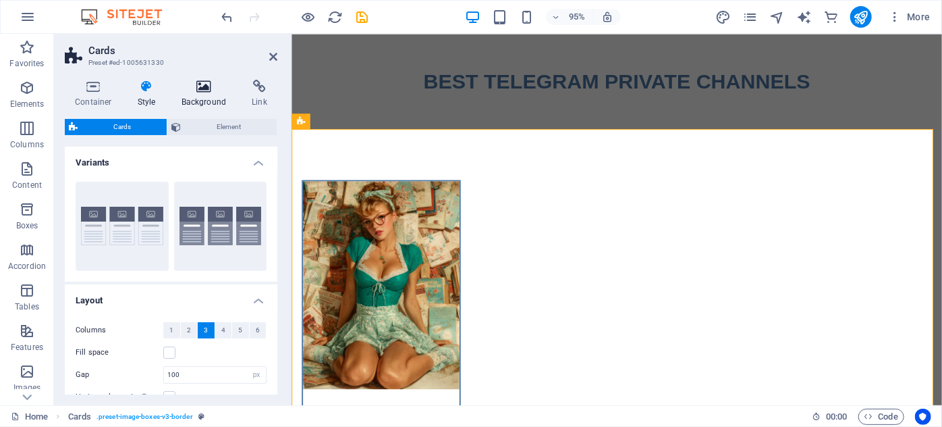
click at [190, 99] on h4 "Background" at bounding box center [206, 94] width 71 height 28
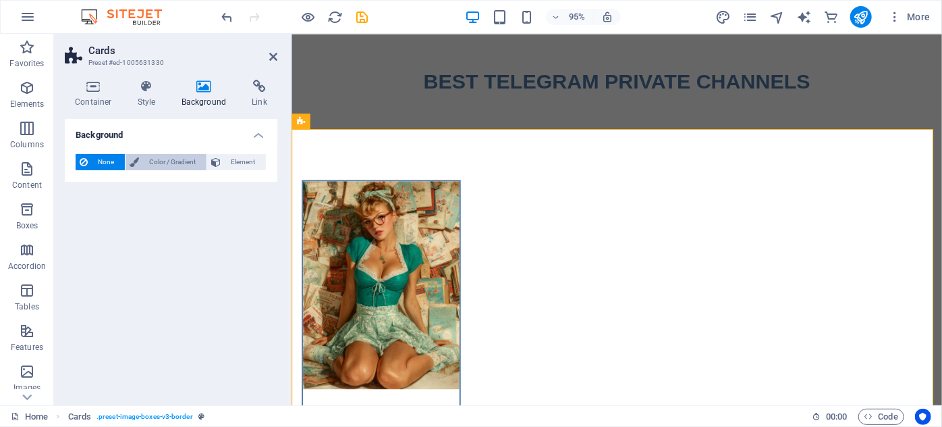
click at [178, 163] on span "Color / Gradient" at bounding box center [172, 162] width 59 height 16
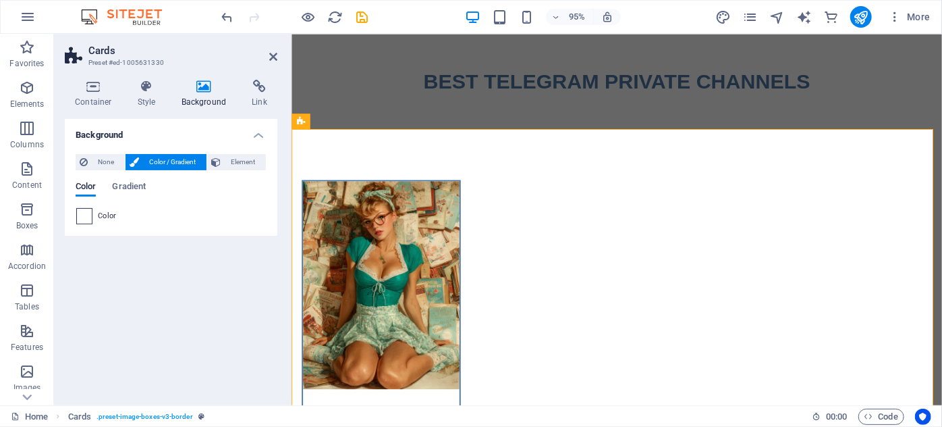
click at [88, 213] on span at bounding box center [84, 216] width 15 height 15
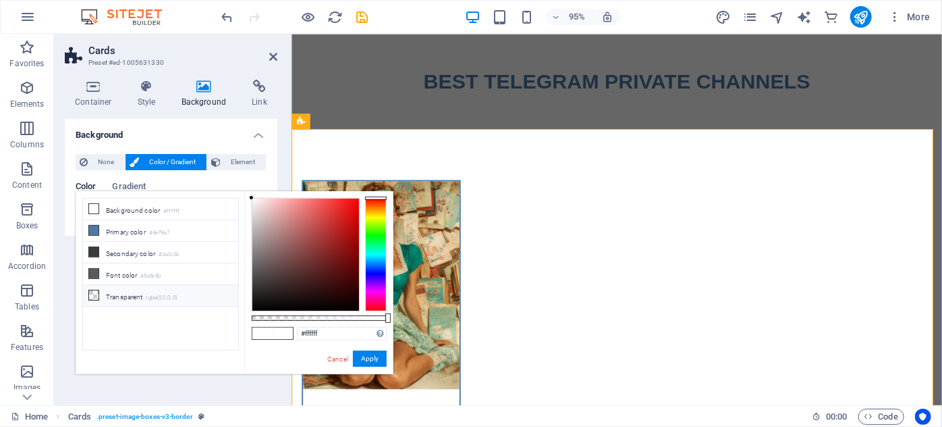
click at [140, 294] on li "Transparent rgba(0,0,0,.0)" at bounding box center [160, 296] width 155 height 22
drag, startPoint x: 257, startPoint y: 320, endPoint x: 194, endPoint y: 340, distance: 65.8
click at [194, 340] on div "less Background color #ffffff Primary color #4e79a7 Secondary color #3a3c3b Fon…" at bounding box center [235, 282] width 318 height 183
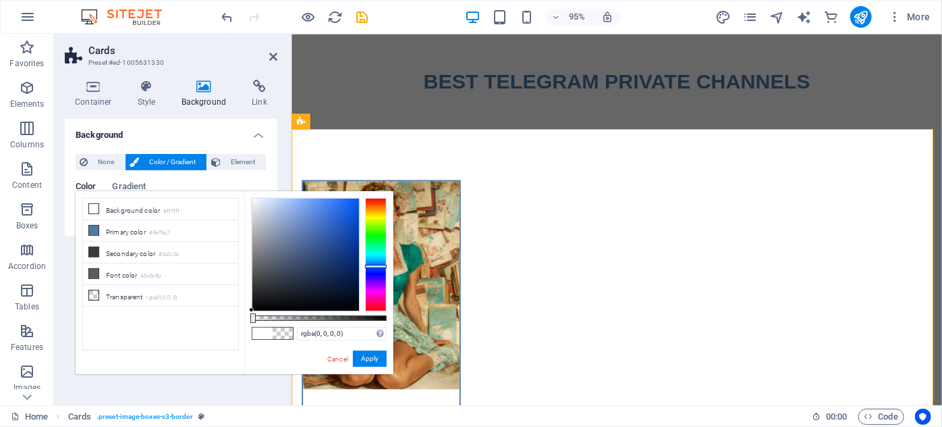
click at [377, 266] on div at bounding box center [376, 254] width 22 height 113
drag, startPoint x: 259, startPoint y: 318, endPoint x: 180, endPoint y: 332, distance: 80.9
click at [180, 332] on div "less Background color #ffffff Primary color #4e79a7 Secondary color #3a3c3b Fon…" at bounding box center [235, 282] width 318 height 183
click at [338, 237] on div at bounding box center [305, 254] width 107 height 112
click at [137, 277] on li "Font color #5a5c5b" at bounding box center [160, 274] width 155 height 22
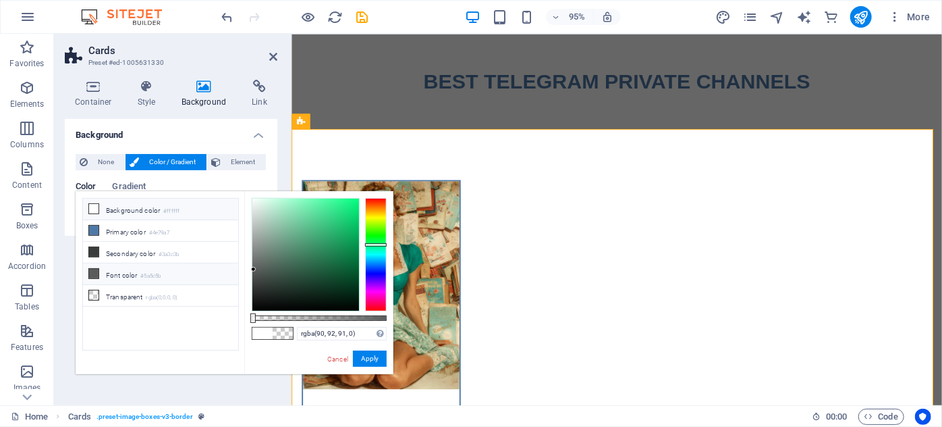
click at [128, 208] on li "Background color #ffffff" at bounding box center [160, 209] width 155 height 22
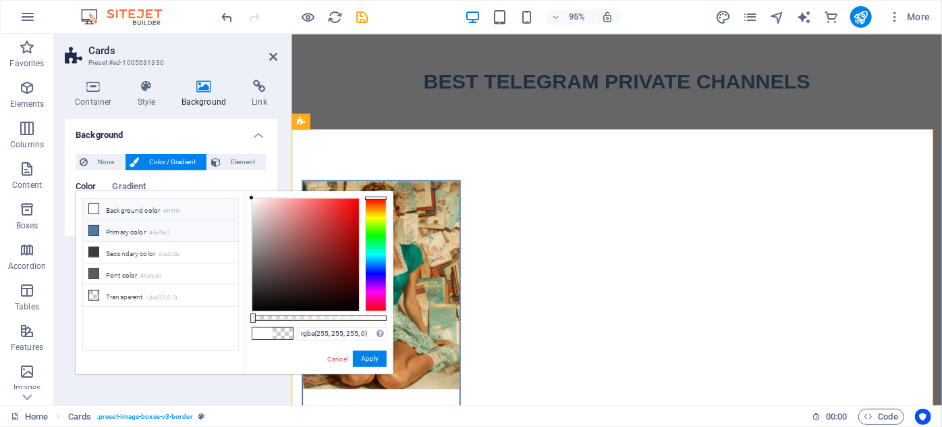
click at [143, 234] on li "Primary color #4e79a7" at bounding box center [160, 231] width 155 height 22
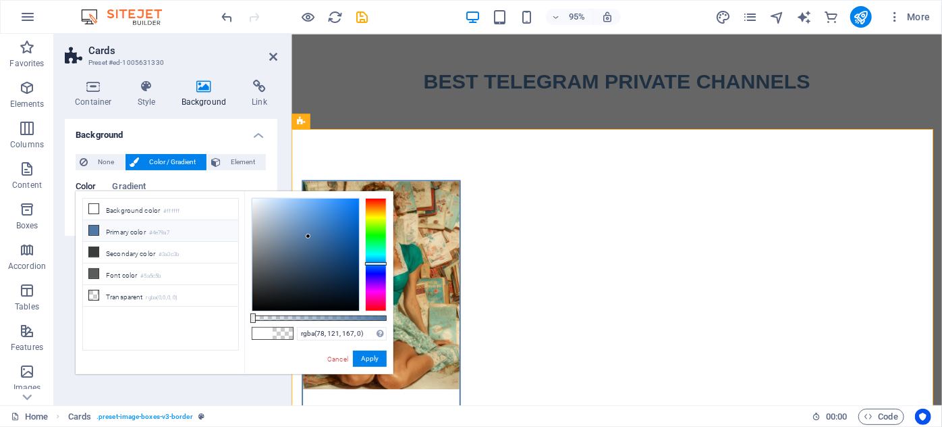
click at [237, 178] on div "Color Gradient Color" at bounding box center [171, 198] width 191 height 54
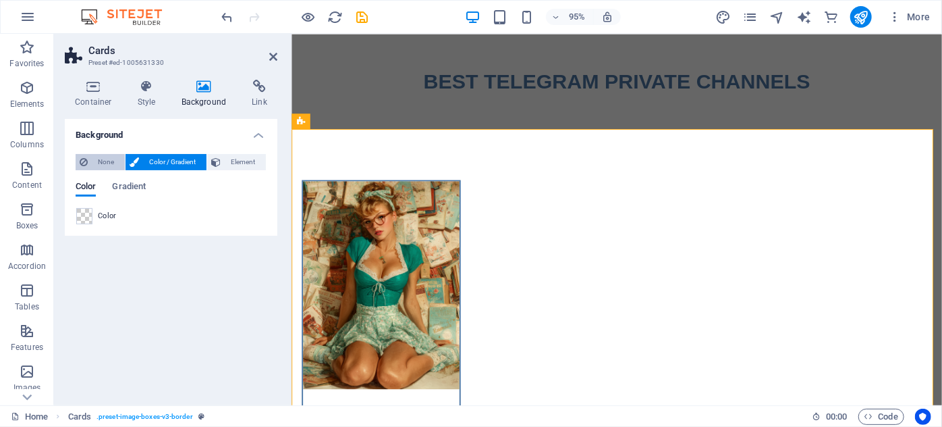
click at [102, 164] on span "None" at bounding box center [106, 162] width 29 height 16
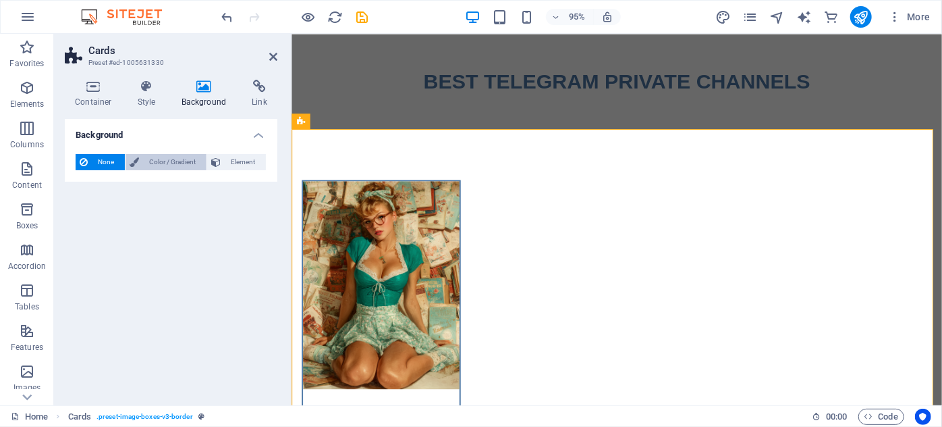
click at [146, 167] on span "Color / Gradient" at bounding box center [172, 162] width 59 height 16
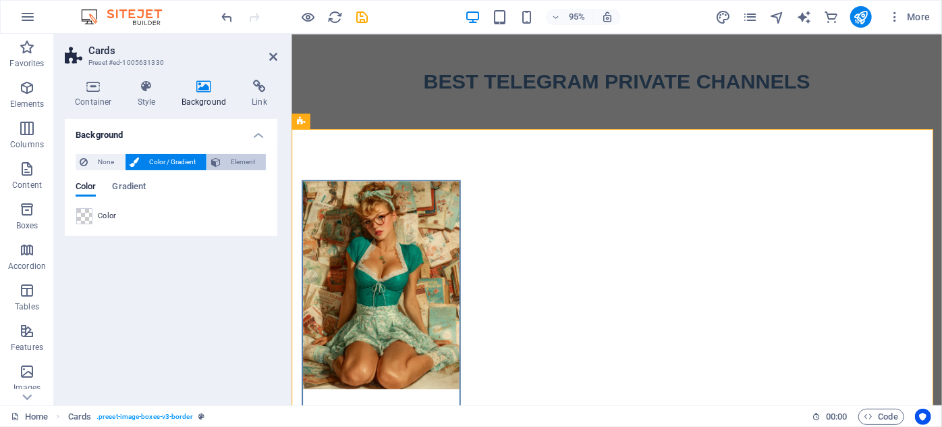
click at [252, 156] on span "Element" at bounding box center [243, 162] width 37 height 16
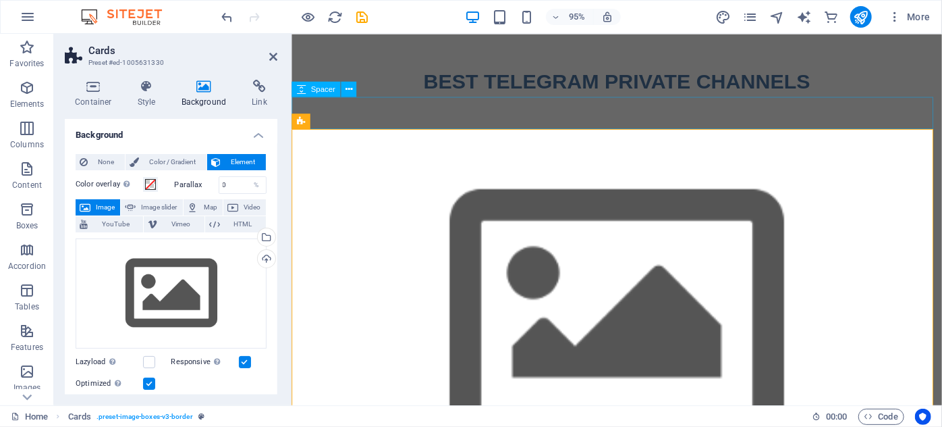
click at [445, 107] on div at bounding box center [633, 116] width 685 height 34
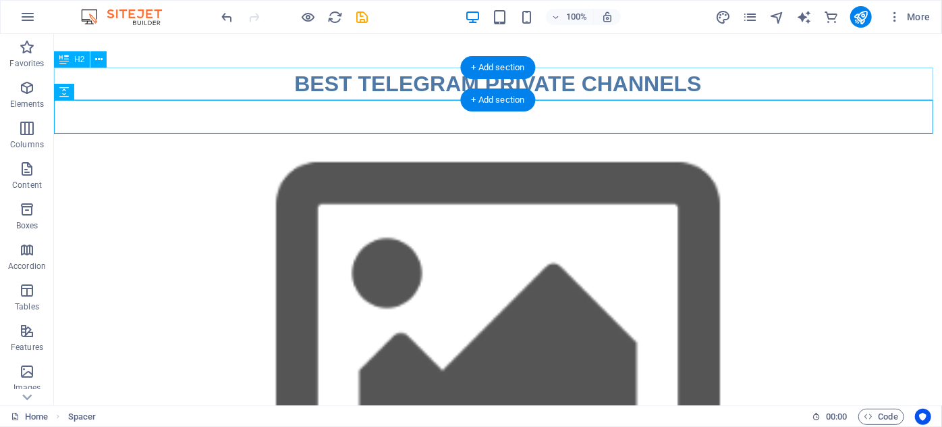
click at [192, 90] on div "BEST TELEGRAM PRIVATE CHANNELS" at bounding box center [497, 83] width 888 height 32
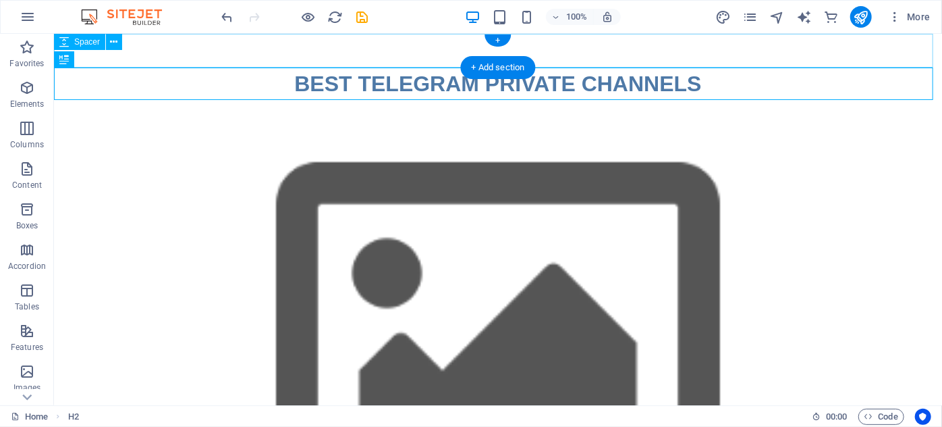
click at [205, 51] on div at bounding box center [497, 50] width 888 height 34
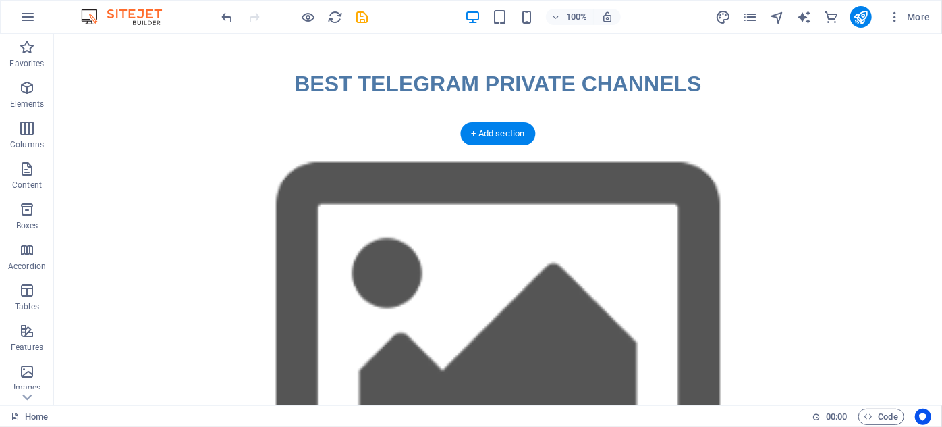
click at [229, 177] on figure at bounding box center [497, 331] width 888 height 396
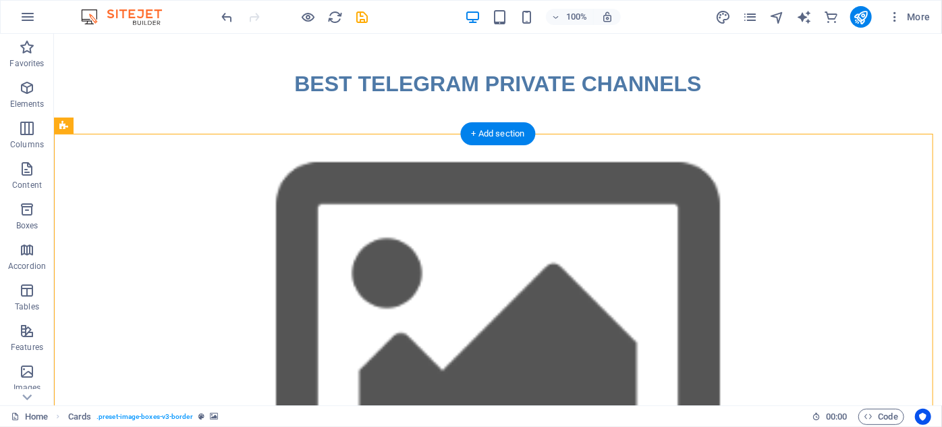
click at [117, 260] on figure at bounding box center [497, 331] width 888 height 396
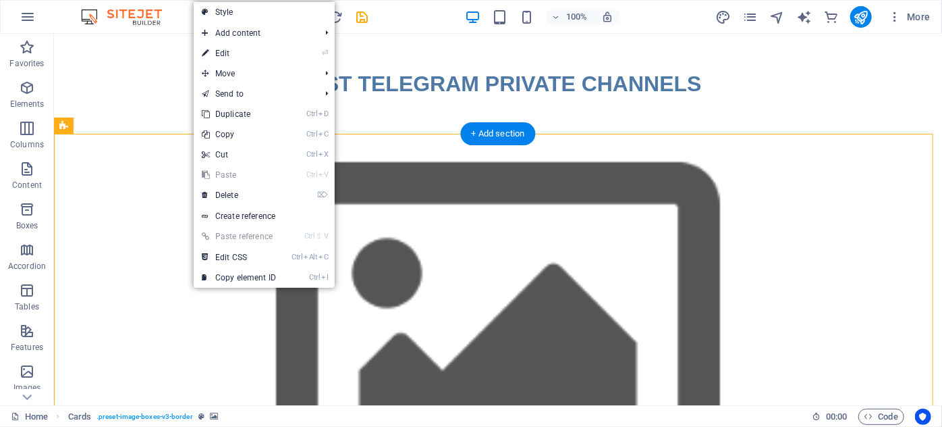
click at [99, 217] on figure at bounding box center [497, 331] width 888 height 396
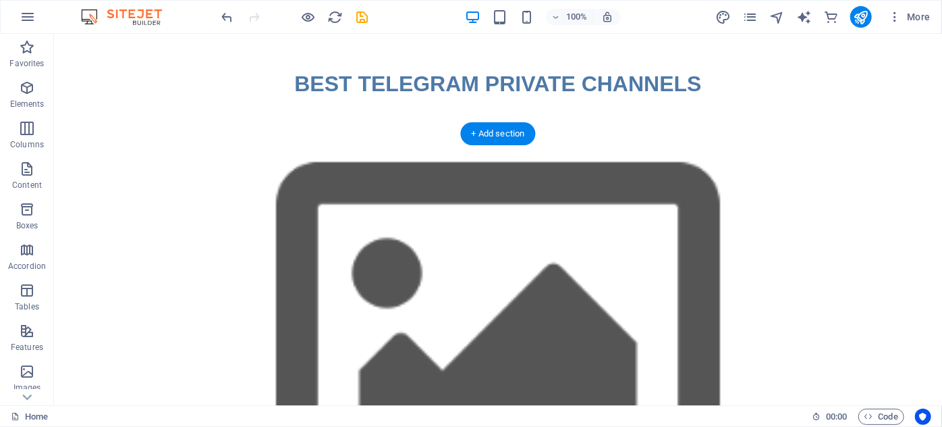
click at [662, 150] on figure at bounding box center [497, 331] width 888 height 396
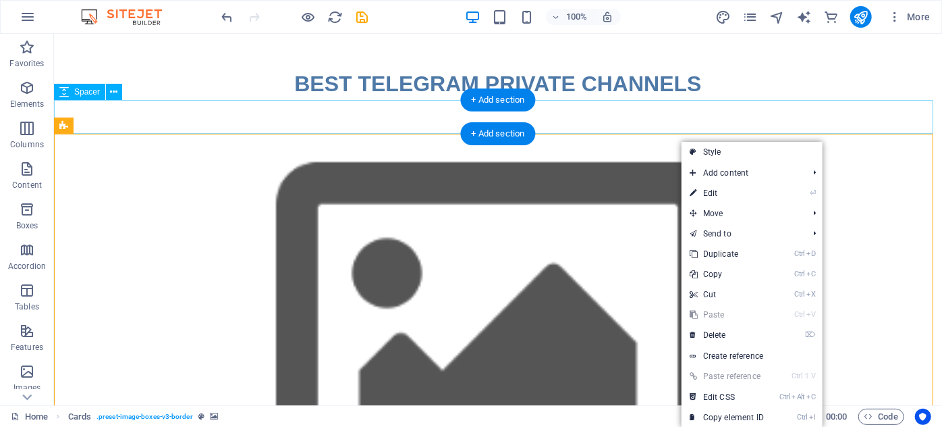
click at [576, 105] on div at bounding box center [497, 116] width 888 height 34
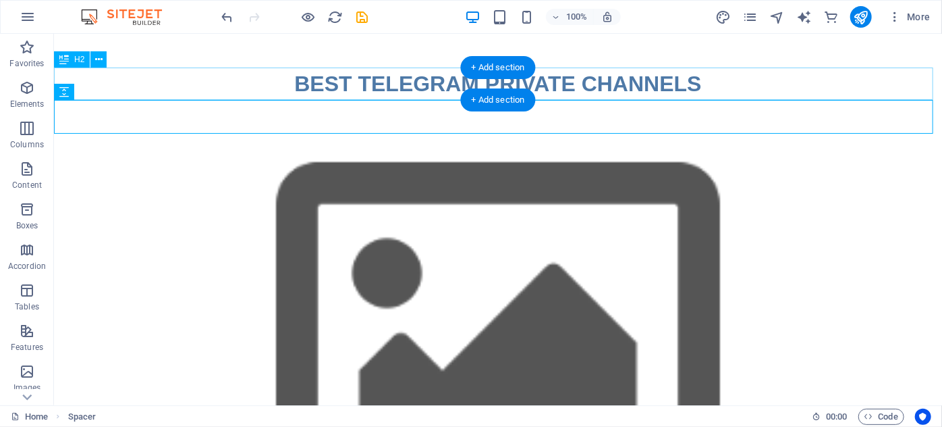
click at [708, 72] on div "BEST TELEGRAM PRIVATE CHANNELS" at bounding box center [497, 83] width 888 height 32
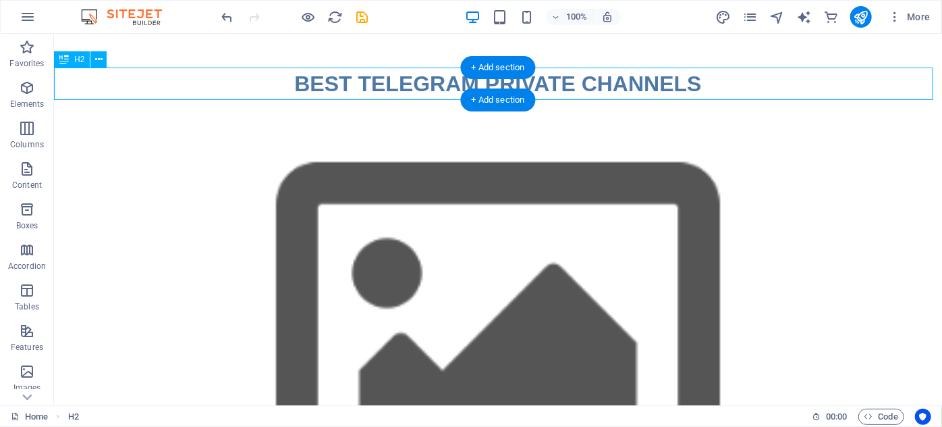
click at [708, 72] on div "BEST TELEGRAM PRIVATE CHANNELS" at bounding box center [497, 83] width 888 height 32
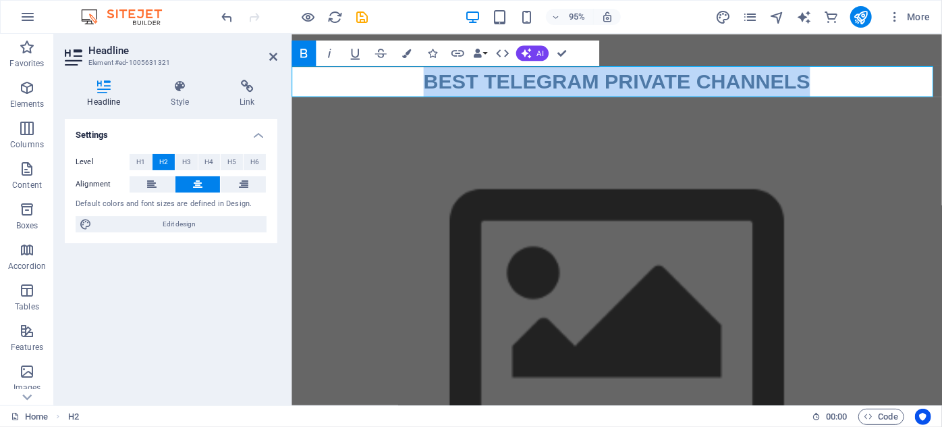
click at [849, 78] on h2 "BEST TELEGRAM PRIVATE CHANNELS" at bounding box center [633, 83] width 685 height 32
click at [833, 70] on h2 "BEST TELEGRAM PRIVATE CHANNELS" at bounding box center [633, 83] width 685 height 32
click at [838, 77] on h2 "BEST TELEGRAM PRIVATE CHANNELS" at bounding box center [633, 83] width 685 height 32
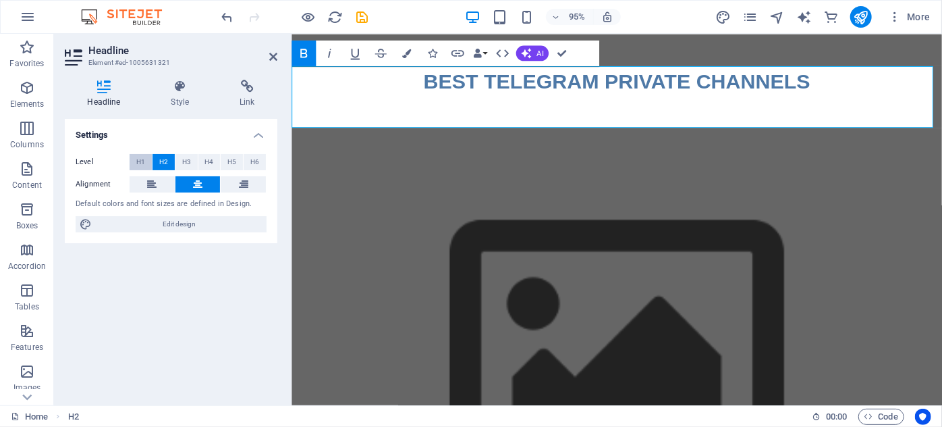
click at [142, 154] on span "H1" at bounding box center [140, 162] width 9 height 16
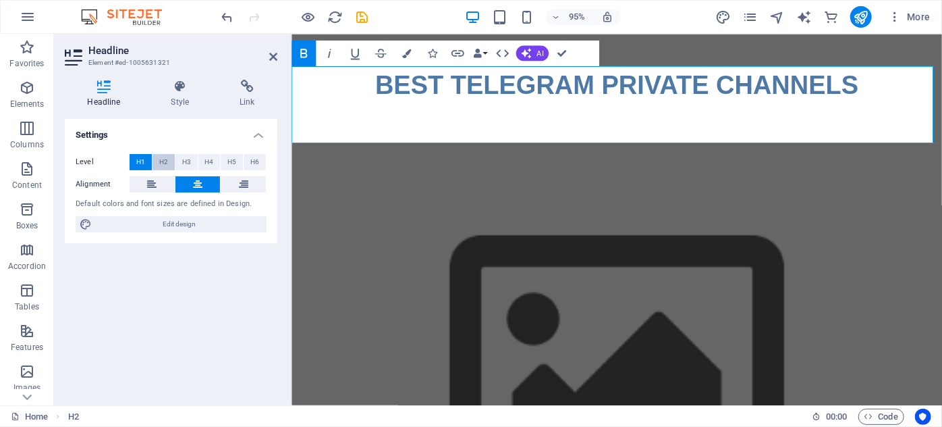
click at [173, 156] on button "H2" at bounding box center [164, 162] width 22 height 16
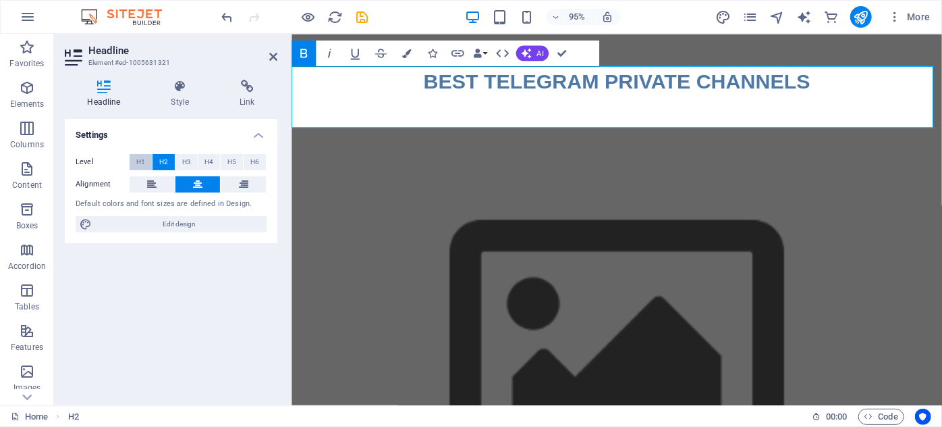
click at [144, 155] on span "H1" at bounding box center [140, 162] width 9 height 16
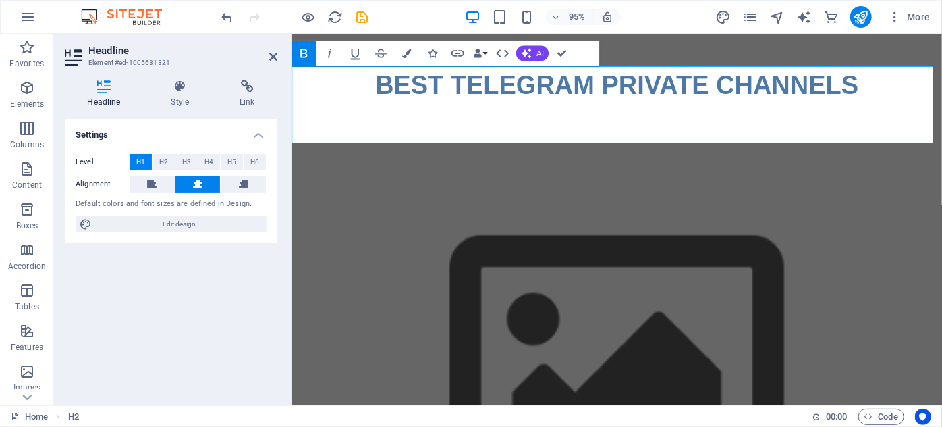
click at [546, 116] on h1 "BEST TELEGRAM PRIVATE CHANNELS ‌" at bounding box center [633, 107] width 685 height 81
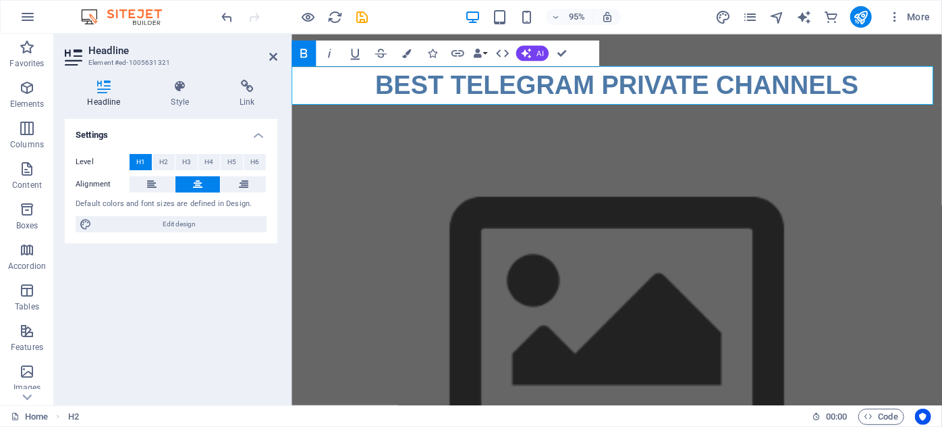
click at [396, 163] on figure at bounding box center [633, 339] width 685 height 396
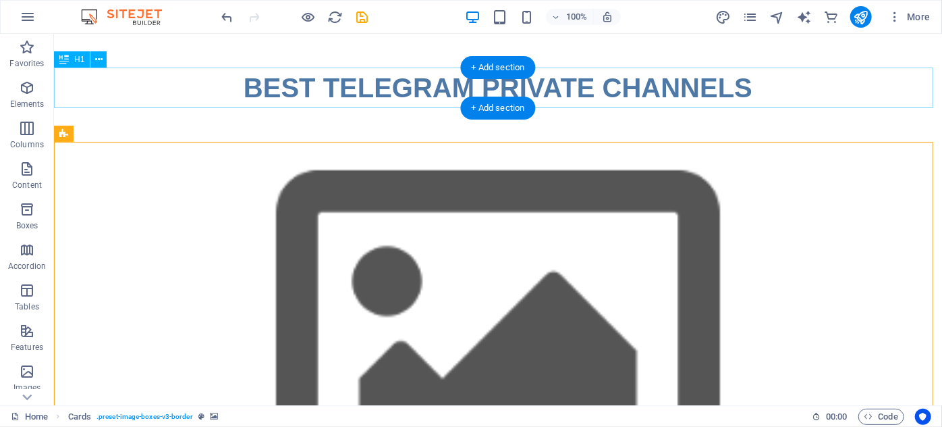
click at [541, 77] on div "BEST TELEGRAM PRIVATE CHANNELS‌" at bounding box center [497, 87] width 888 height 41
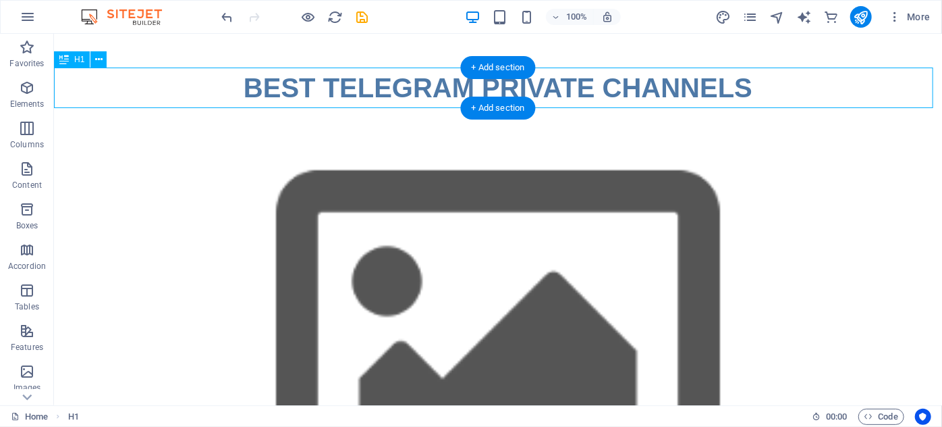
drag, startPoint x: 541, startPoint y: 77, endPoint x: 317, endPoint y: 79, distance: 224.1
click at [541, 76] on div "BEST TELEGRAM PRIVATE CHANNELS‌" at bounding box center [497, 87] width 888 height 41
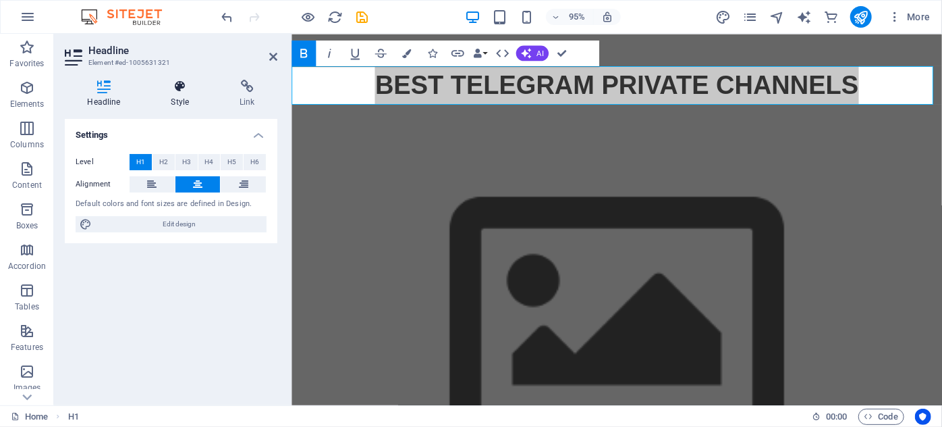
click at [168, 93] on h4 "Style" at bounding box center [183, 94] width 69 height 28
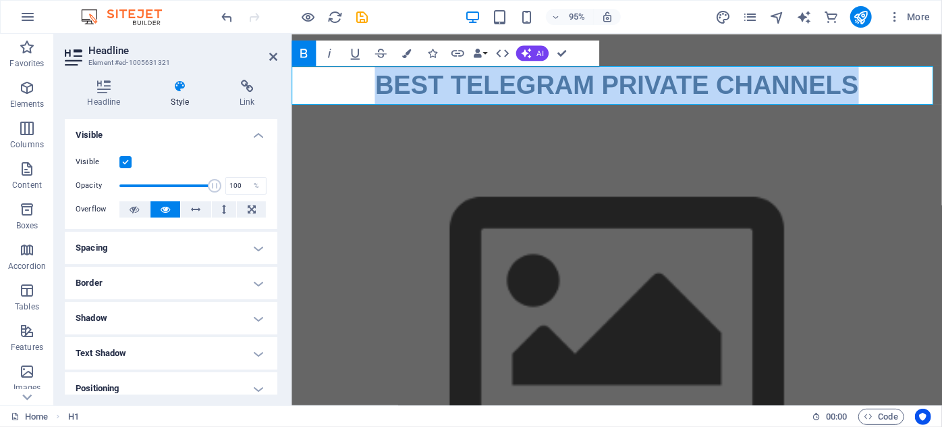
click at [493, 152] on figure at bounding box center [633, 339] width 685 height 396
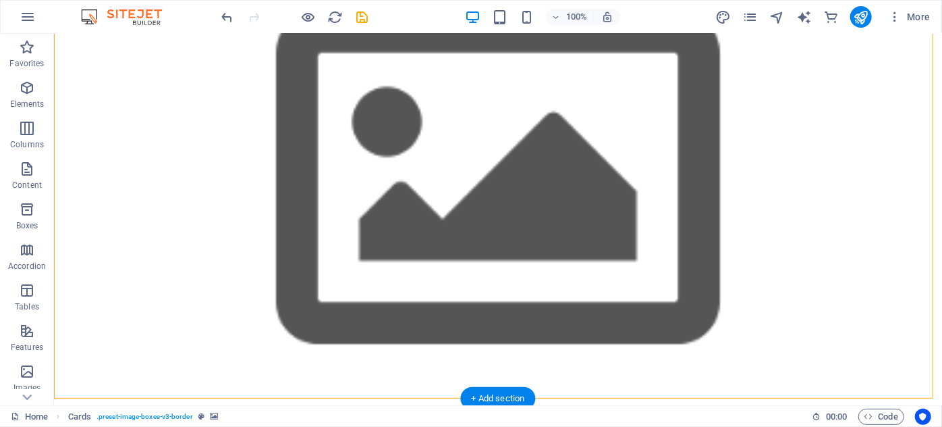
scroll to position [184, 0]
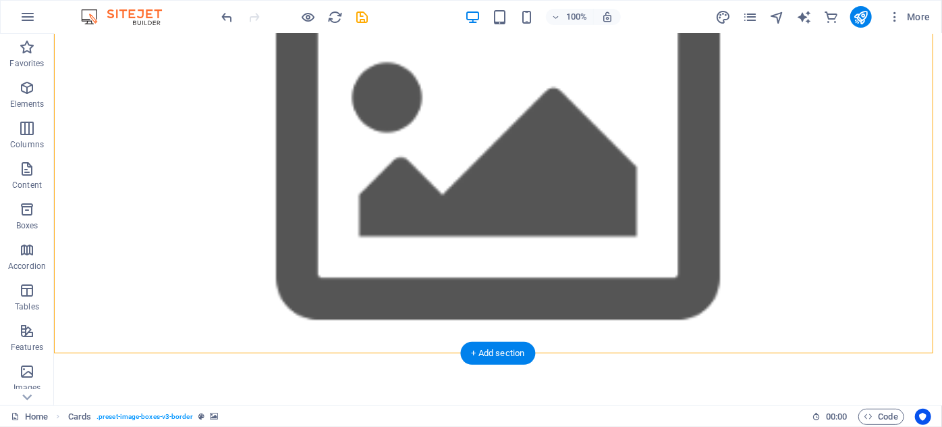
click at [861, 206] on figure at bounding box center [497, 155] width 888 height 396
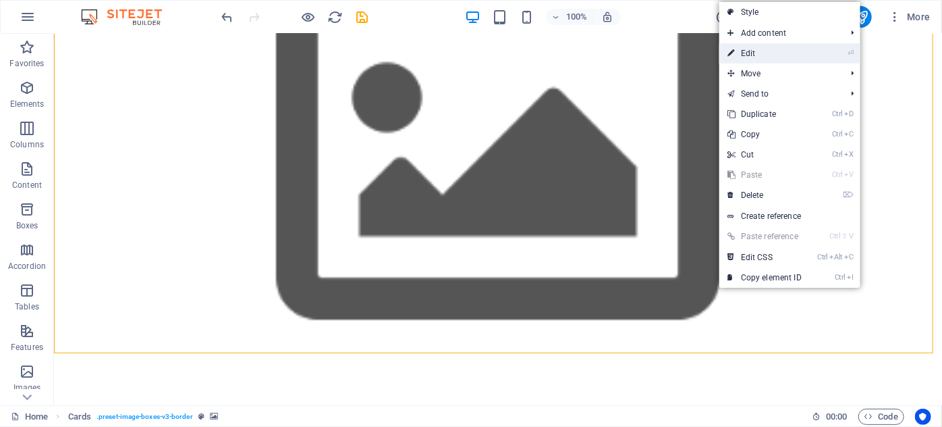
click at [784, 59] on link "⏎ Edit" at bounding box center [765, 53] width 90 height 20
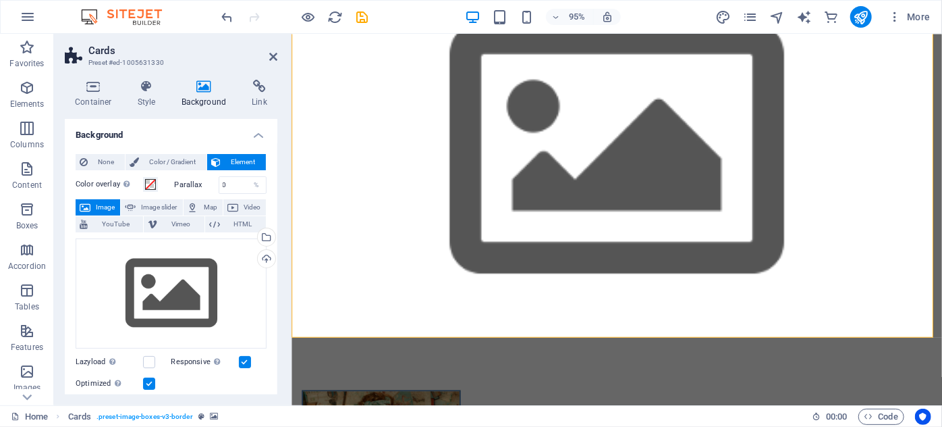
click at [196, 103] on h4 "Background" at bounding box center [206, 94] width 71 height 28
click at [173, 158] on span "Color / Gradient" at bounding box center [172, 162] width 59 height 16
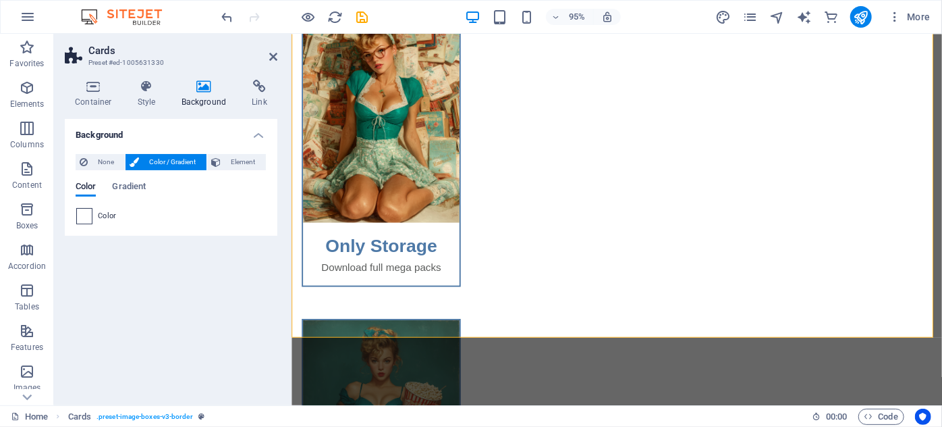
click at [90, 215] on span at bounding box center [84, 216] width 15 height 15
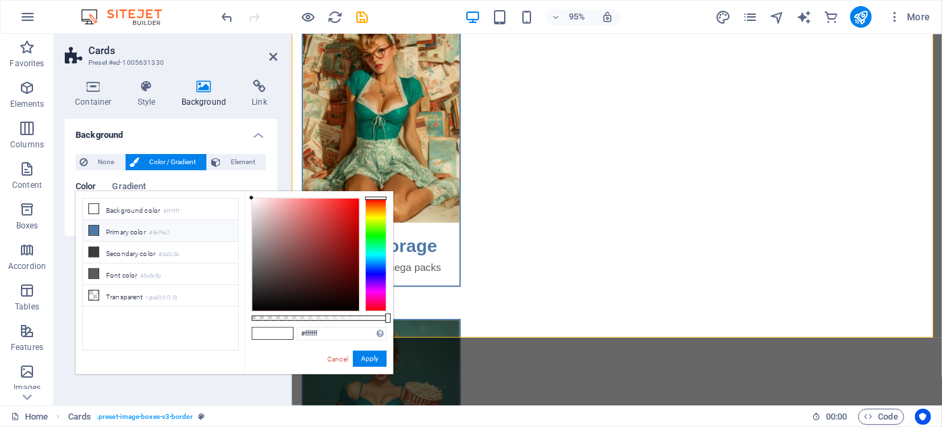
click at [131, 226] on li "Primary color #4e79a7" at bounding box center [160, 231] width 155 height 22
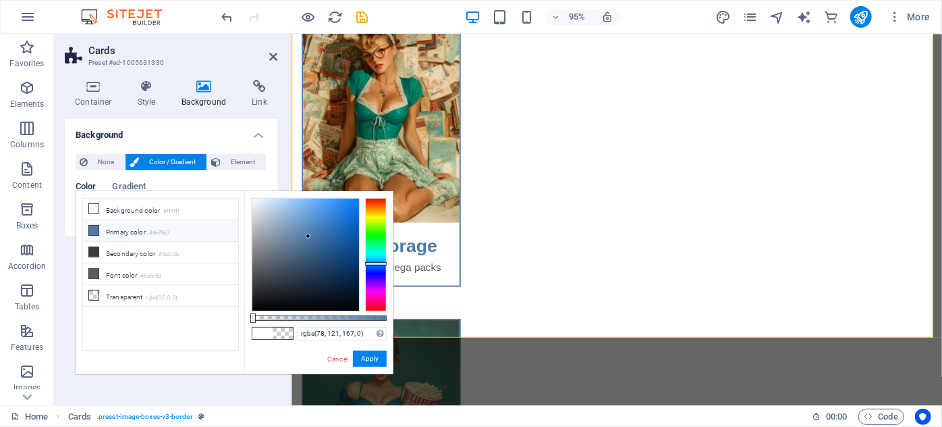
click at [137, 192] on div "less Background color #ffffff Primary color #4e79a7 Secondary color #3a3c3b Fon…" at bounding box center [235, 282] width 318 height 183
click at [130, 182] on span "Gradient" at bounding box center [129, 187] width 34 height 19
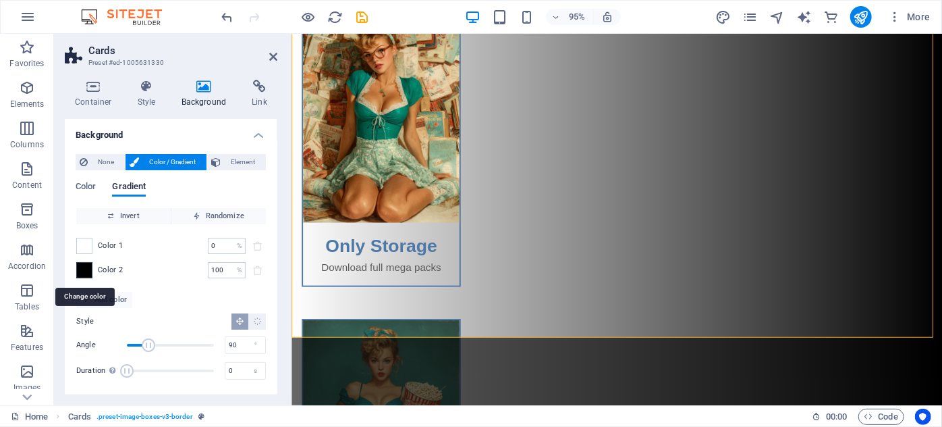
click at [81, 264] on span at bounding box center [84, 270] width 15 height 15
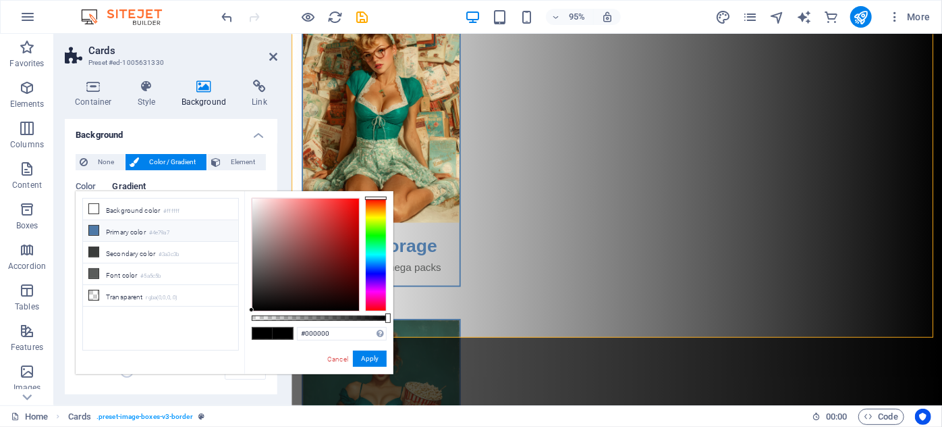
click at [120, 234] on li "Primary color #4e79a7" at bounding box center [160, 231] width 155 height 22
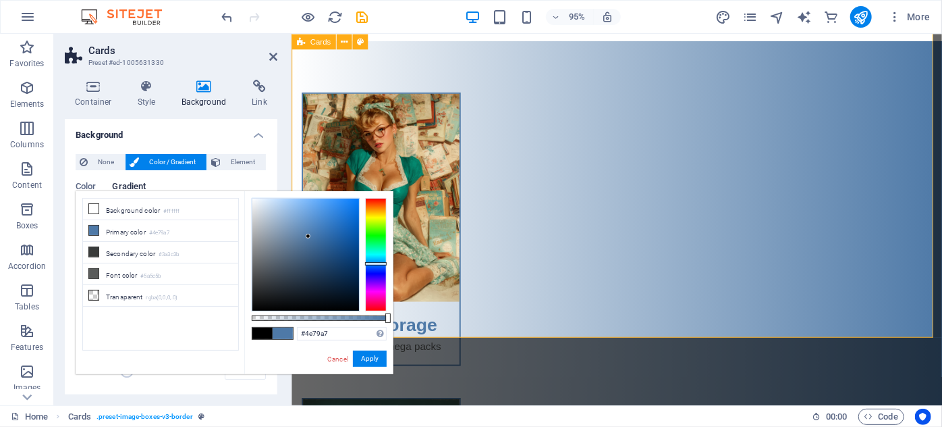
scroll to position [61, 0]
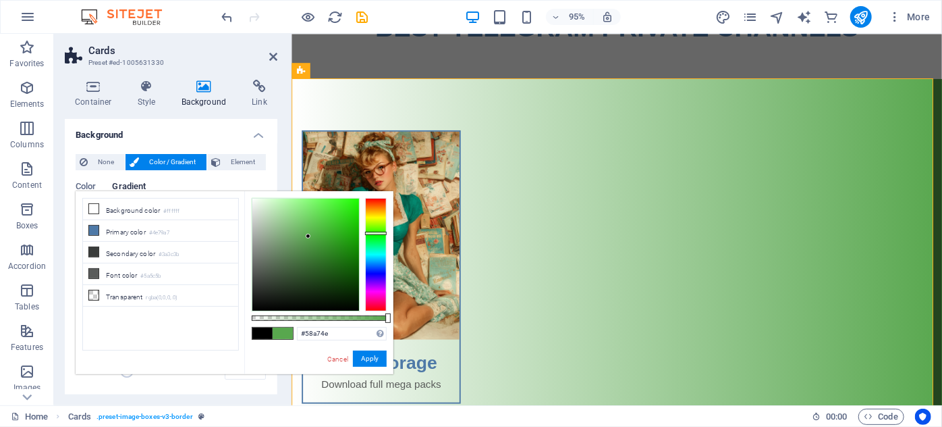
click at [380, 233] on div at bounding box center [376, 254] width 22 height 113
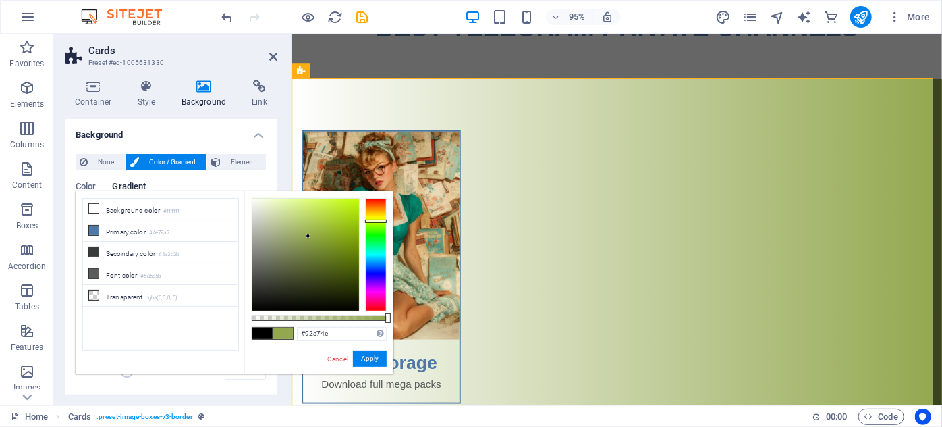
drag, startPoint x: 379, startPoint y: 231, endPoint x: 378, endPoint y: 221, distance: 10.2
click at [378, 221] on div at bounding box center [376, 220] width 22 height 3
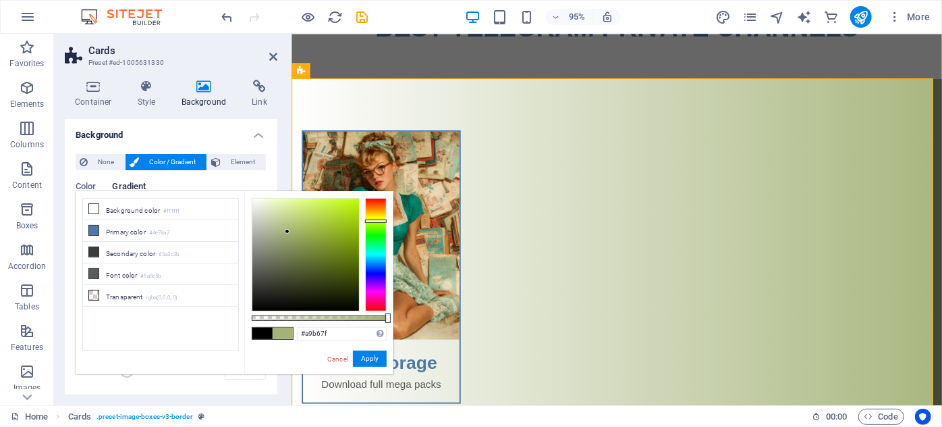
drag, startPoint x: 314, startPoint y: 232, endPoint x: 284, endPoint y: 231, distance: 29.7
click at [284, 230] on div at bounding box center [305, 254] width 107 height 112
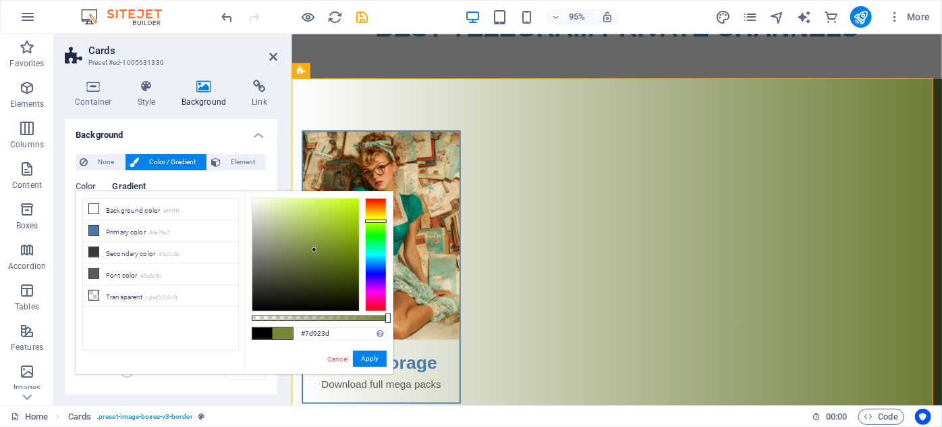
drag, startPoint x: 265, startPoint y: 219, endPoint x: 332, endPoint y: 218, distance: 66.8
click at [313, 242] on div at bounding box center [305, 254] width 107 height 112
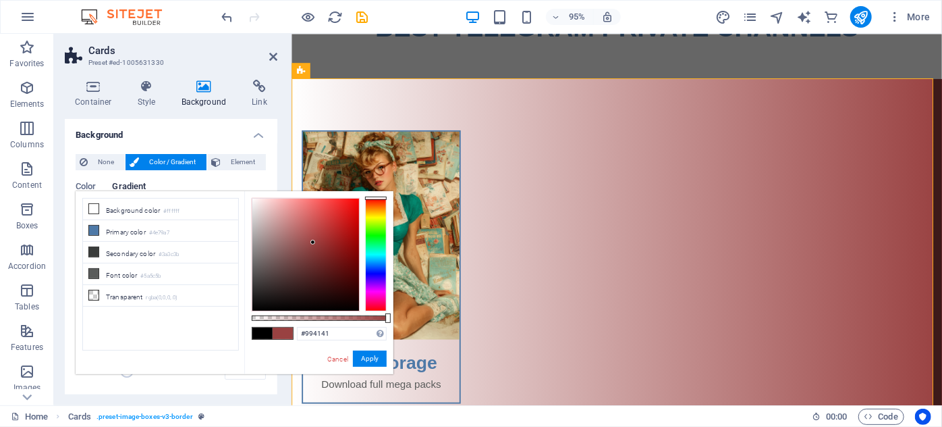
drag, startPoint x: 370, startPoint y: 217, endPoint x: 360, endPoint y: 165, distance: 52.8
click at [360, 165] on body "tggram.net Home Favorites Elements Columns Content Boxes Accordion Tables Featu…" at bounding box center [471, 213] width 942 height 427
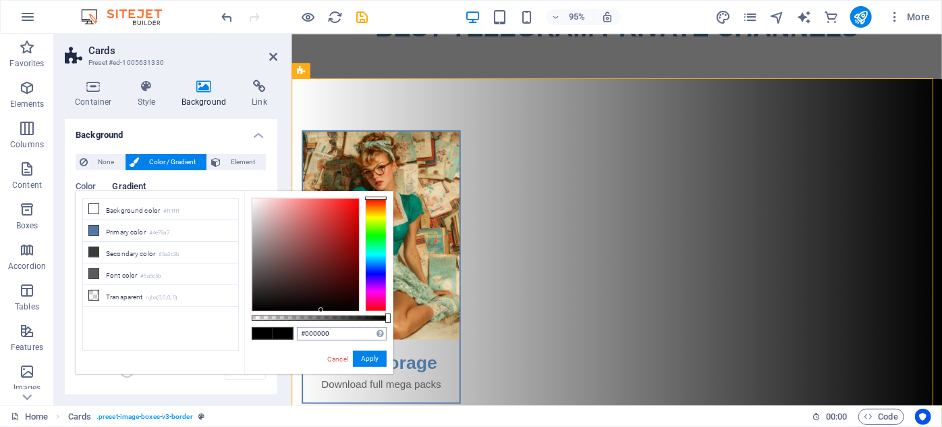
drag, startPoint x: 335, startPoint y: 239, endPoint x: 321, endPoint y: 331, distance: 92.8
click at [321, 331] on div "#000000 Supported formats #0852ed rgb(8, 82, 237) rgba(8, 82, 237, 90%) hsv(221…" at bounding box center [318, 380] width 149 height 379
drag, startPoint x: 376, startPoint y: 311, endPoint x: 297, endPoint y: 313, distance: 79.0
click at [297, 313] on div "#000000 Supported formats #0852ed rgb(8, 82, 237) rgba(8, 82, 237, 90%) hsv(221…" at bounding box center [318, 380] width 149 height 379
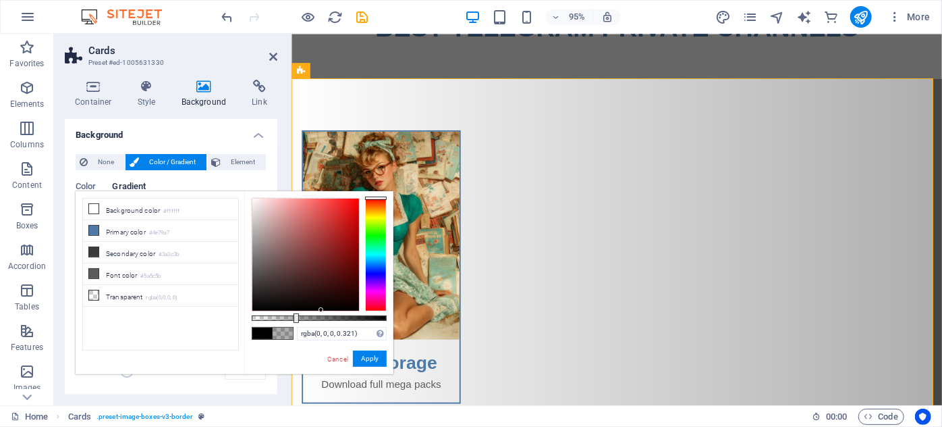
drag, startPoint x: 387, startPoint y: 314, endPoint x: 295, endPoint y: 321, distance: 92.1
click at [295, 321] on div at bounding box center [296, 317] width 5 height 9
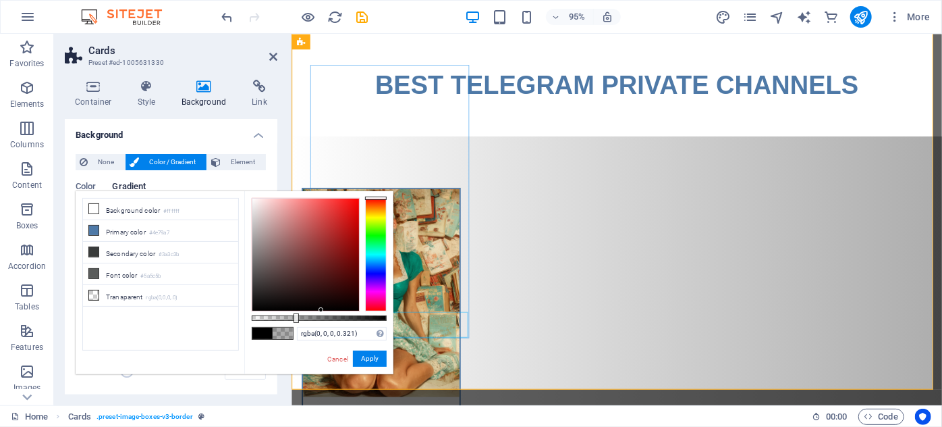
scroll to position [0, 0]
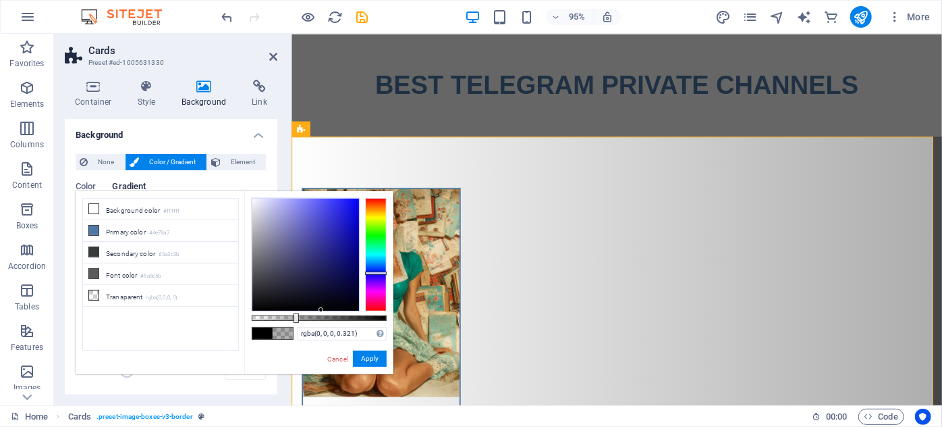
drag, startPoint x: 382, startPoint y: 273, endPoint x: 356, endPoint y: 271, distance: 25.7
click at [356, 272] on div at bounding box center [319, 254] width 135 height 113
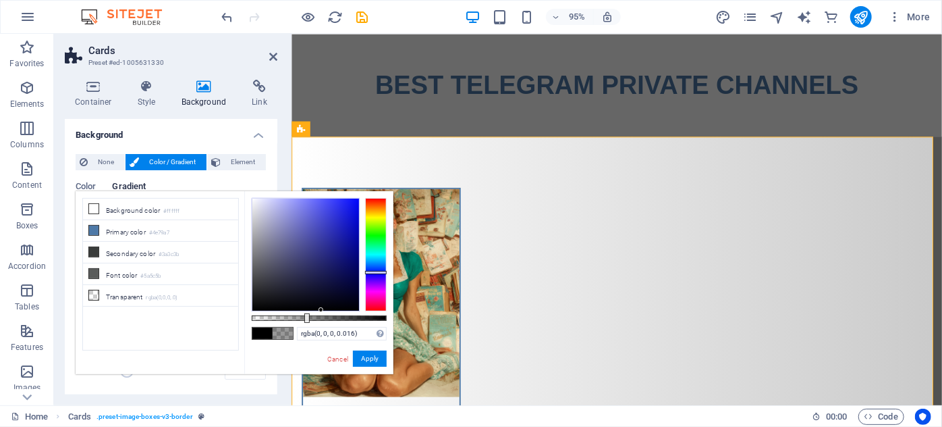
type input "rgba(0, 0, 0, 0)"
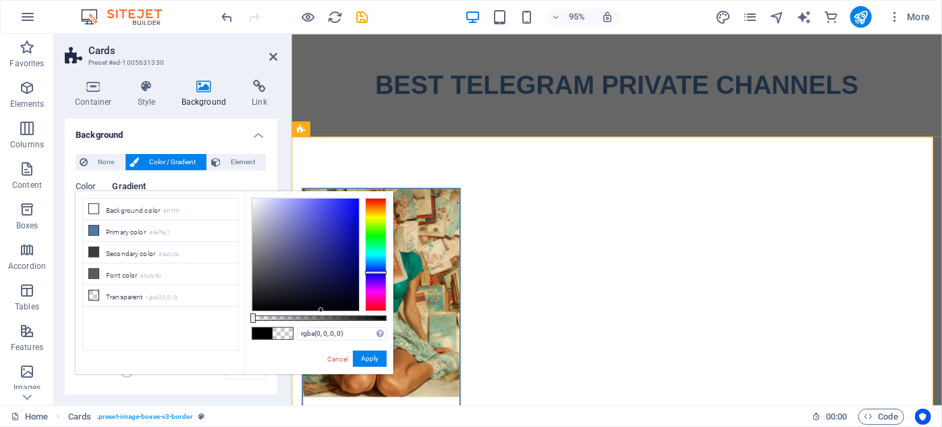
drag, startPoint x: 297, startPoint y: 317, endPoint x: 203, endPoint y: 318, distance: 93.8
click at [203, 318] on div "less Background color #ffffff Primary color #4e79a7 Secondary color #3a3c3b Fon…" at bounding box center [235, 282] width 318 height 183
click at [342, 358] on link "Cancel" at bounding box center [338, 359] width 24 height 10
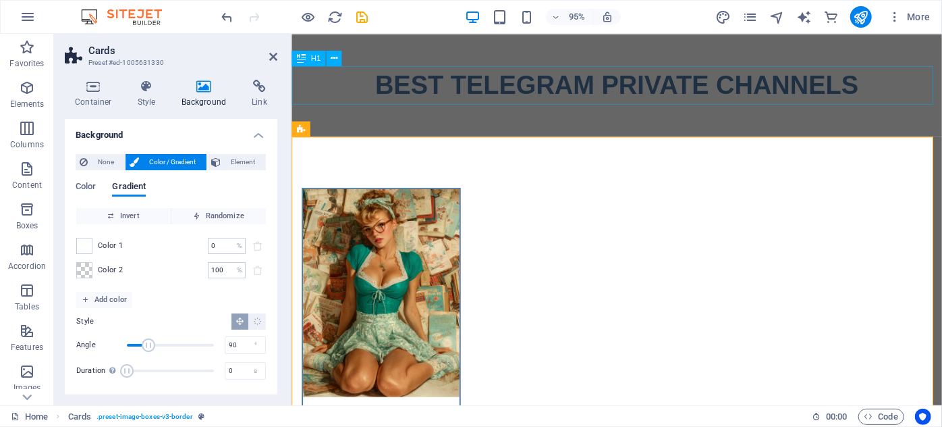
click at [498, 103] on div "BEST TELEGRAM PRIVATE CHANNELS‌" at bounding box center [633, 87] width 685 height 41
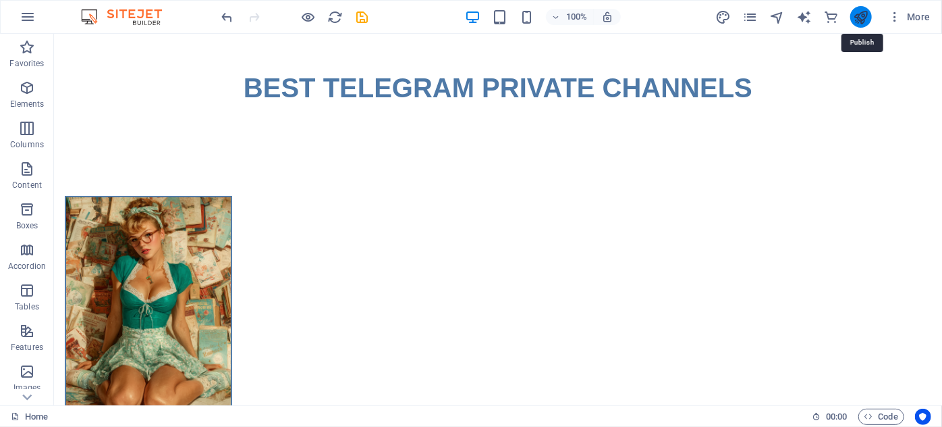
click at [860, 11] on icon "publish" at bounding box center [861, 17] width 16 height 16
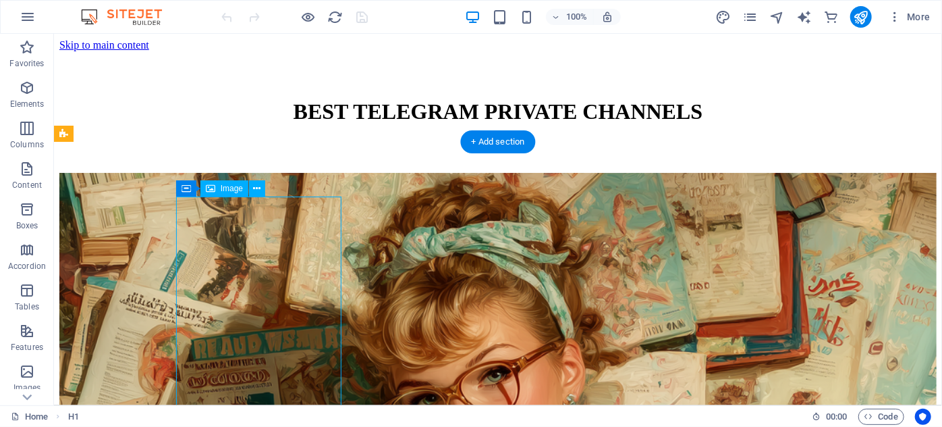
select select "%"
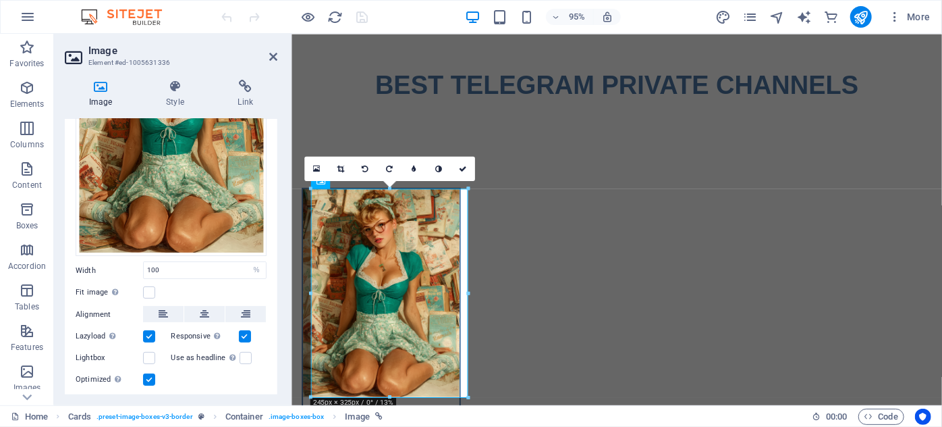
scroll to position [182, 0]
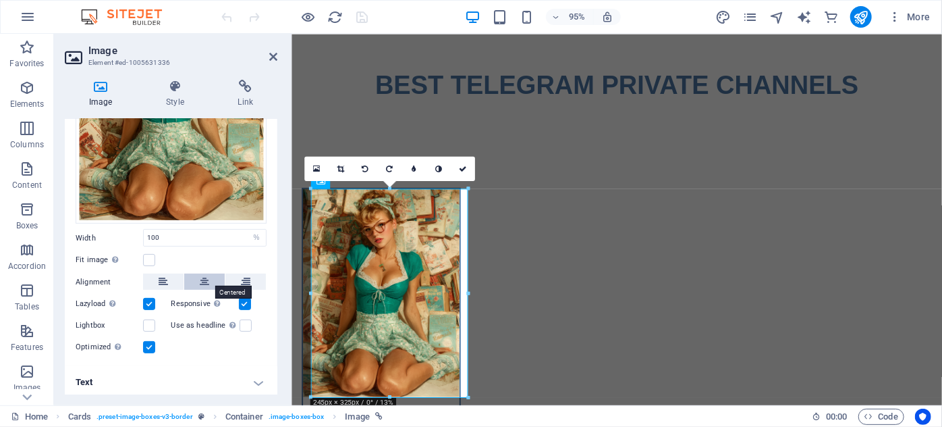
click at [200, 277] on icon at bounding box center [204, 281] width 9 height 16
click at [171, 277] on button at bounding box center [163, 281] width 41 height 16
click at [157, 273] on button at bounding box center [163, 281] width 41 height 16
click at [163, 286] on icon at bounding box center [163, 281] width 9 height 16
click at [167, 277] on icon at bounding box center [163, 281] width 9 height 16
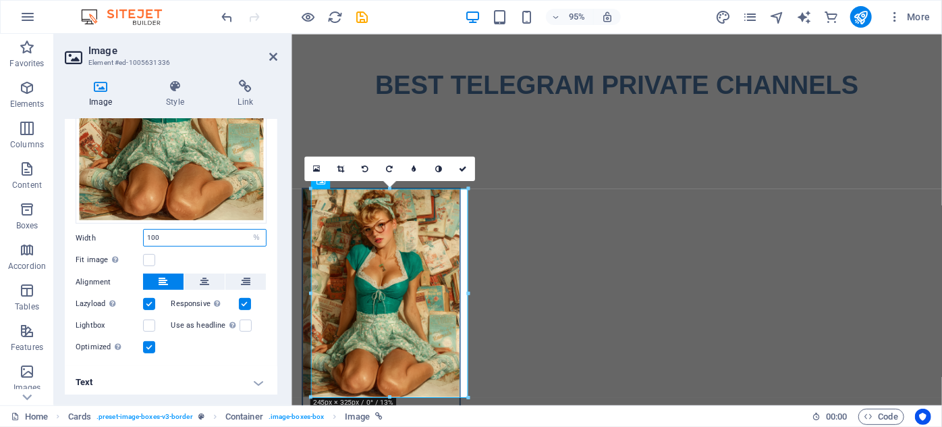
click at [228, 240] on input "100" at bounding box center [205, 238] width 122 height 16
click at [149, 254] on label at bounding box center [149, 260] width 12 height 12
click at [0, 0] on input "Fit image Automatically fit image to a fixed width and height" at bounding box center [0, 0] width 0 height 0
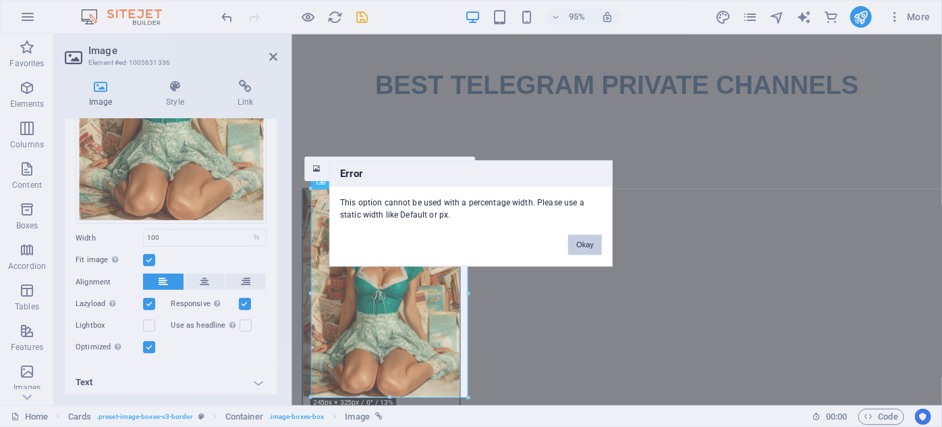
click at [591, 246] on button "Okay" at bounding box center [585, 245] width 34 height 20
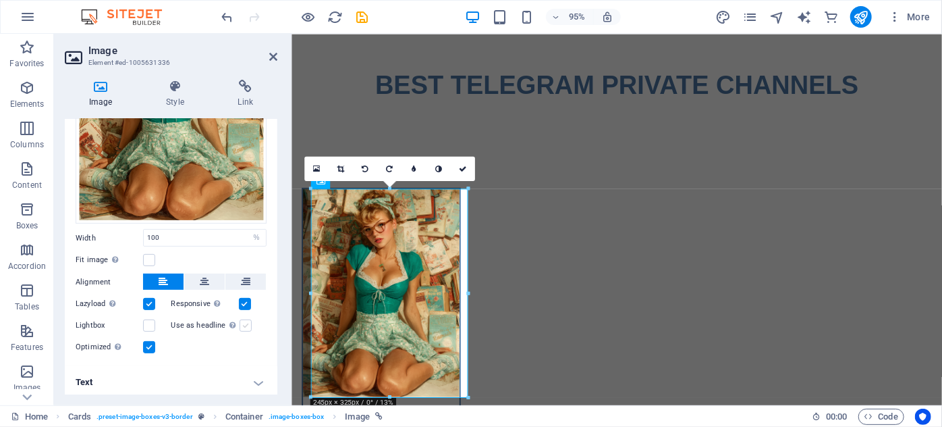
click at [240, 320] on label at bounding box center [246, 325] width 12 height 12
click at [0, 0] on input "Use as headline The image will be wrapped in an H1 headline tag. Useful for giv…" at bounding box center [0, 0] width 0 height 0
click at [240, 320] on label at bounding box center [246, 325] width 12 height 12
click at [0, 0] on input "Use as headline The image will be wrapped in an H1 headline tag. Useful for giv…" at bounding box center [0, 0] width 0 height 0
click at [250, 385] on h4 "Text" at bounding box center [171, 382] width 213 height 32
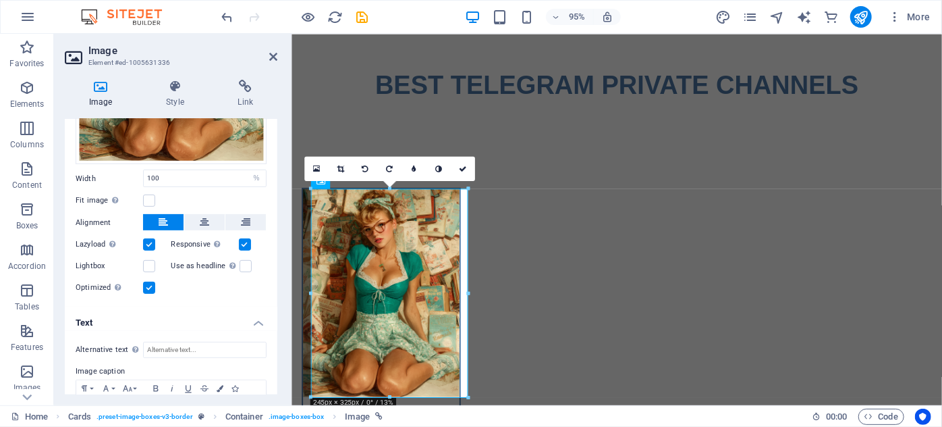
scroll to position [309, 0]
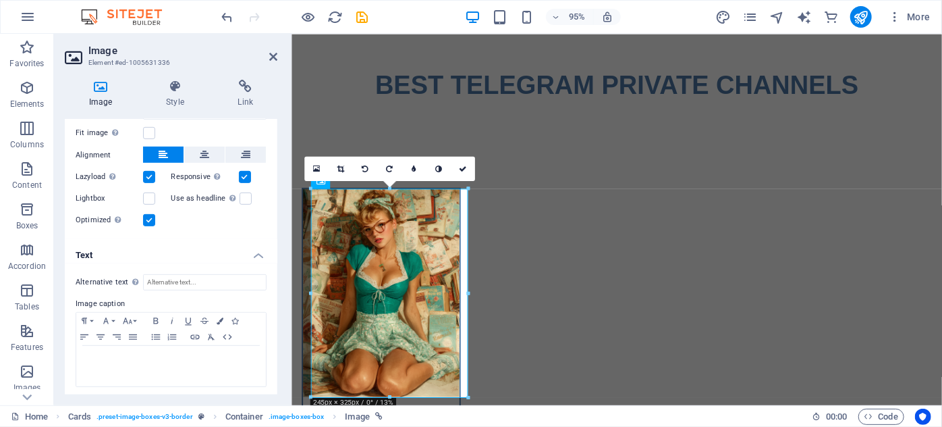
click at [161, 250] on h4 "Text" at bounding box center [171, 251] width 213 height 24
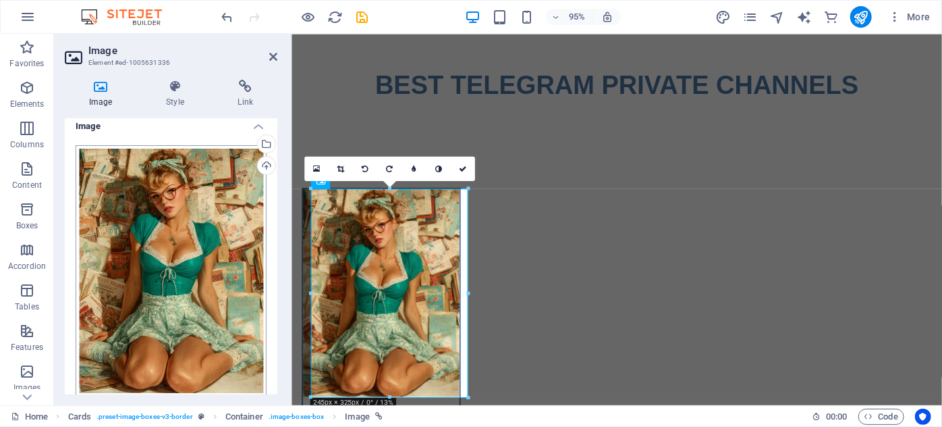
scroll to position [0, 0]
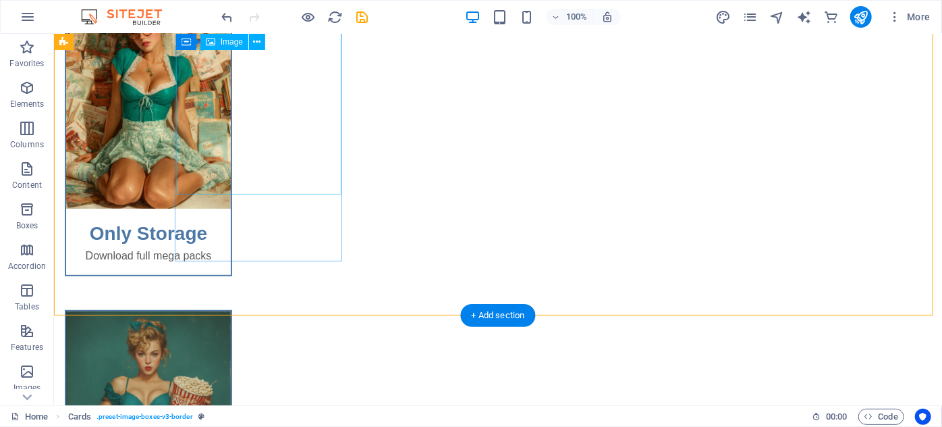
scroll to position [184, 0]
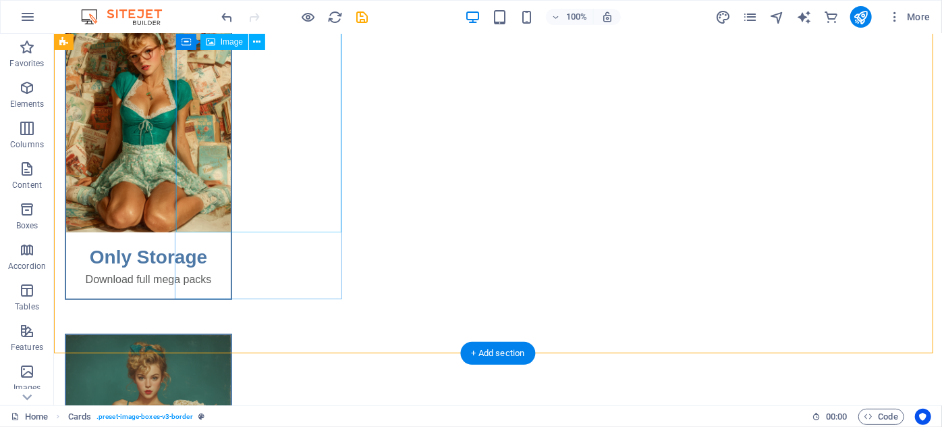
click at [230, 122] on figure at bounding box center [147, 122] width 165 height 219
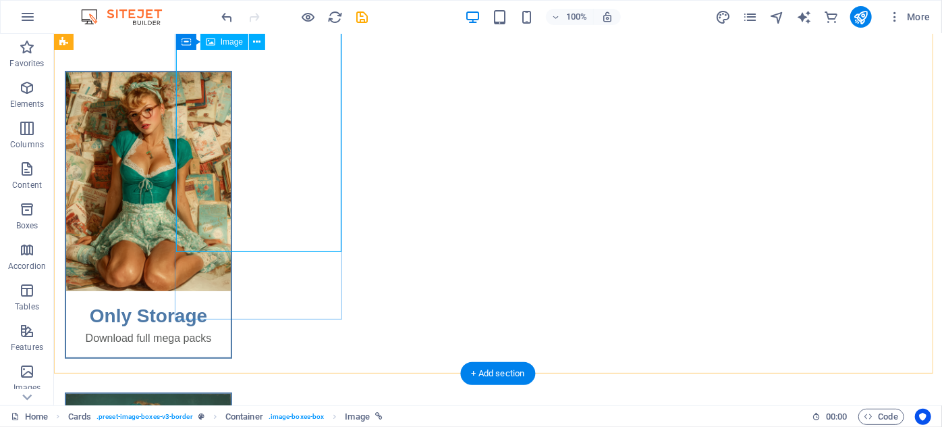
scroll to position [122, 0]
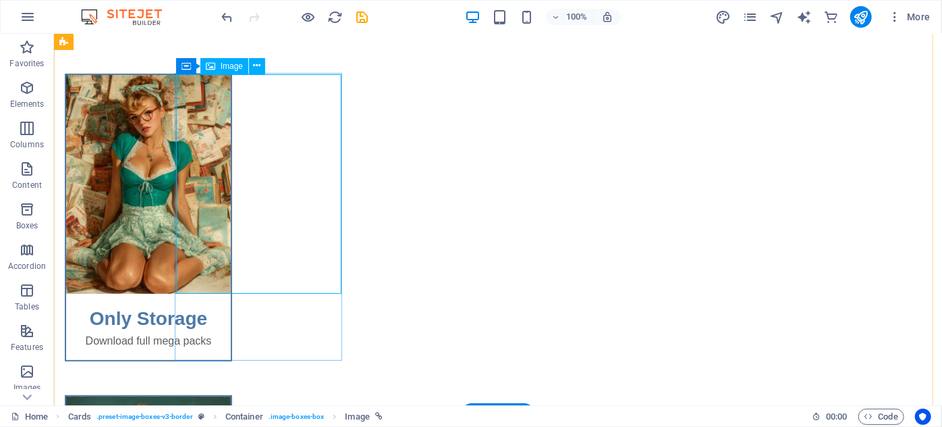
click at [230, 136] on figure at bounding box center [147, 183] width 165 height 219
click at [230, 134] on figure at bounding box center [147, 183] width 165 height 219
select select "%"
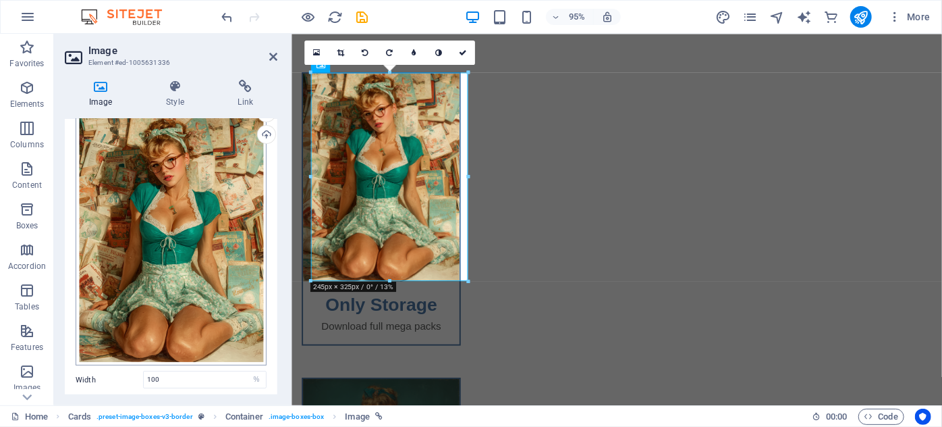
scroll to position [182, 0]
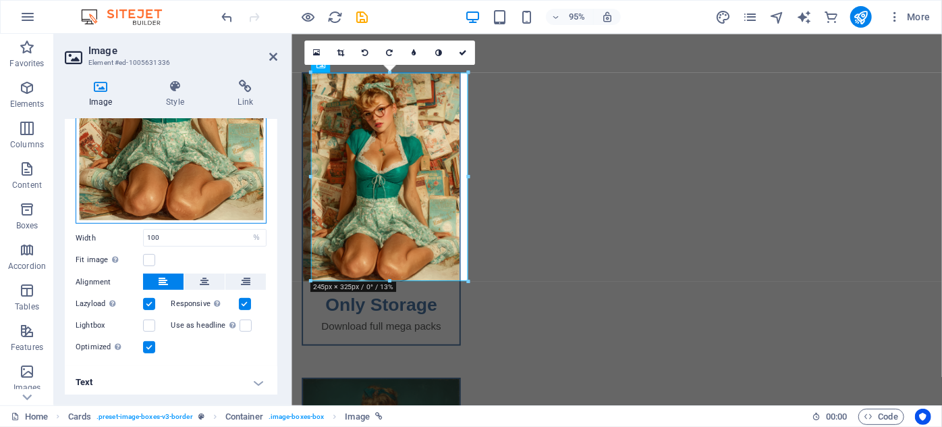
click at [179, 163] on div "Drag files here, click to choose files or select files from Files or our free s…" at bounding box center [171, 97] width 191 height 251
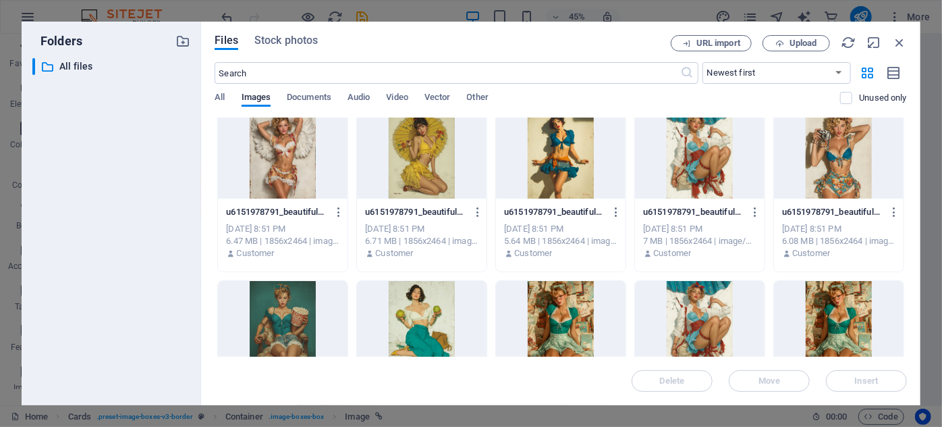
scroll to position [0, 0]
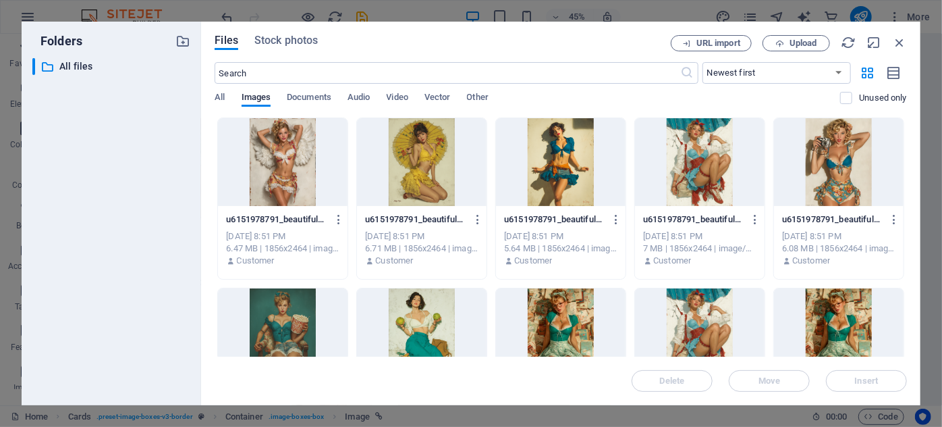
click at [211, 95] on div "Files Stock photos URL import Upload ​ Newest first Oldest first Name (A-Z) Nam…" at bounding box center [561, 213] width 720 height 383
click at [219, 107] on div "All Images Documents Audio Video Vector Other" at bounding box center [528, 105] width 626 height 26
click at [213, 91] on div "Files Stock photos URL import Upload ​ Newest first Oldest first Name (A-Z) Nam…" at bounding box center [561, 213] width 720 height 383
click at [219, 94] on span "All" at bounding box center [220, 98] width 10 height 19
click at [68, 62] on p "All files" at bounding box center [112, 67] width 107 height 16
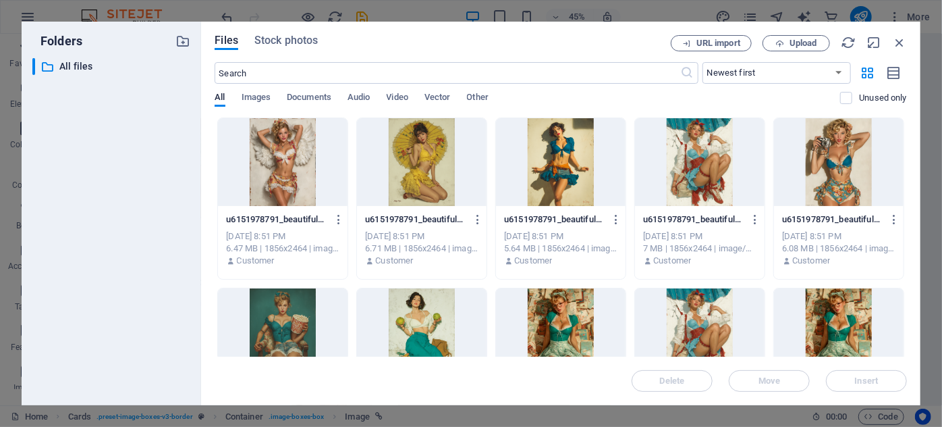
drag, startPoint x: 217, startPoint y: 142, endPoint x: 406, endPoint y: 269, distance: 228.6
click at [354, 253] on div "Files Stock photos URL import Upload ​ Newest first Oldest first Name (A-Z) Nam…" at bounding box center [561, 213] width 720 height 383
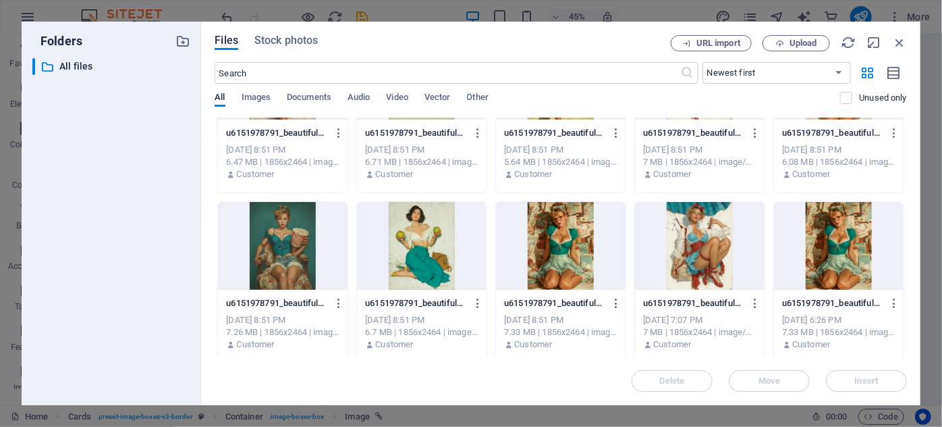
scroll to position [93, 0]
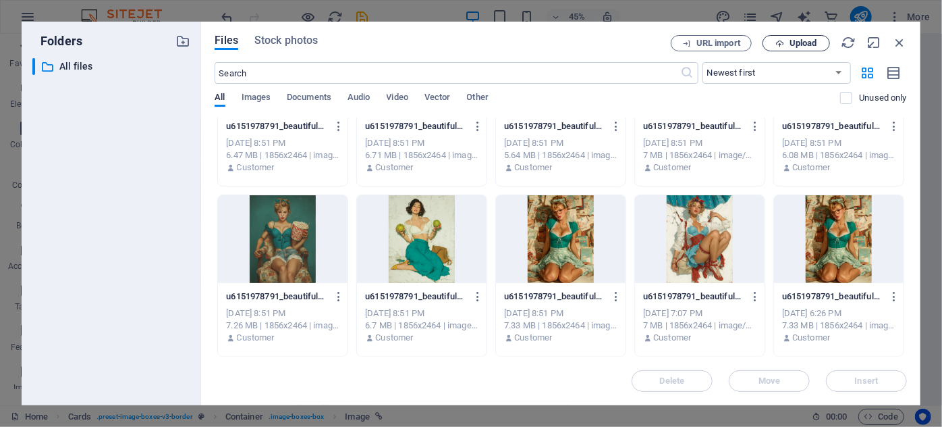
click at [786, 43] on span "Upload" at bounding box center [796, 43] width 55 height 9
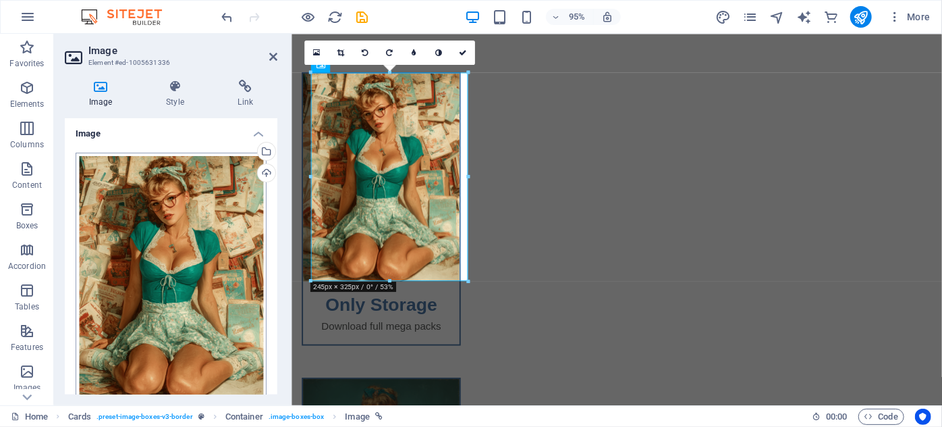
scroll to position [0, 0]
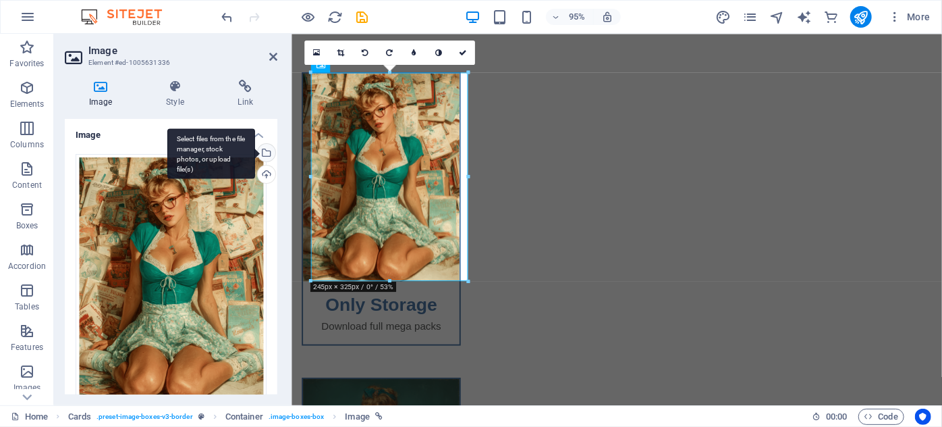
click at [255, 149] on div "Select files from the file manager, stock photos, or upload file(s)" at bounding box center [211, 153] width 88 height 51
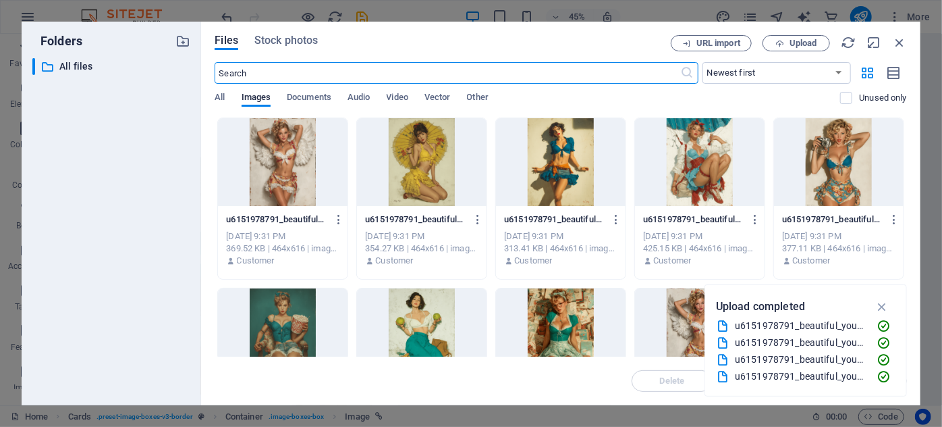
click at [296, 186] on div at bounding box center [283, 162] width 130 height 88
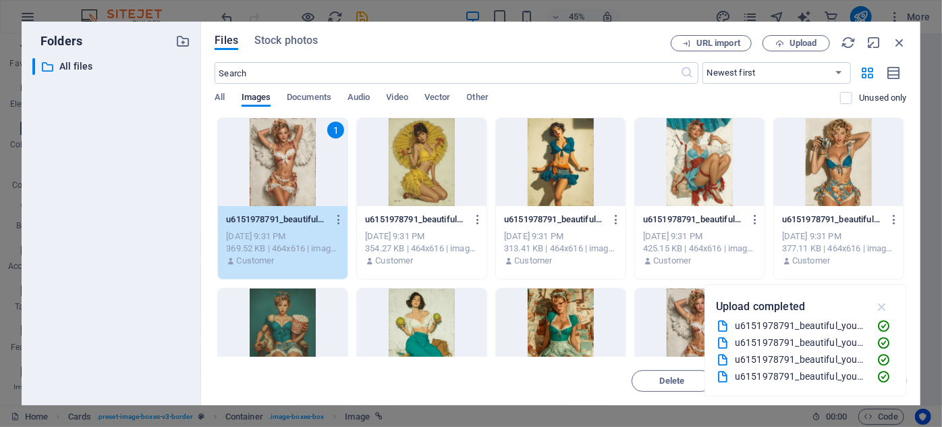
click at [883, 307] on icon "button" at bounding box center [883, 306] width 16 height 15
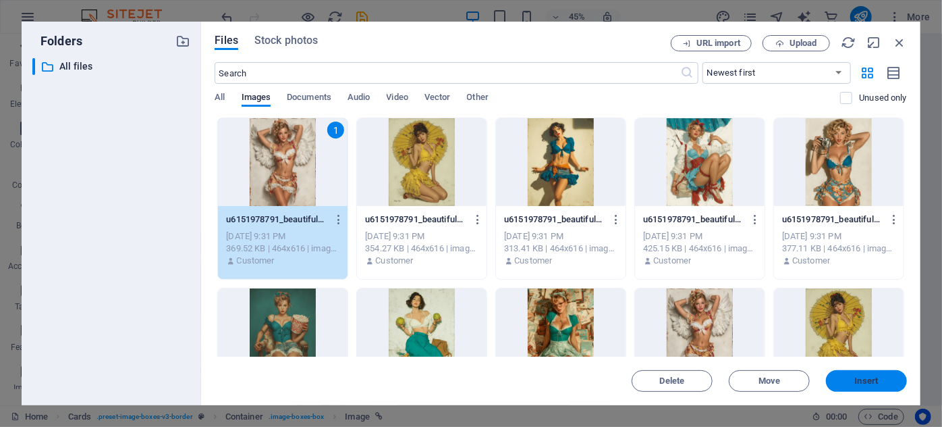
click at [865, 379] on span "Insert" at bounding box center [867, 381] width 24 height 8
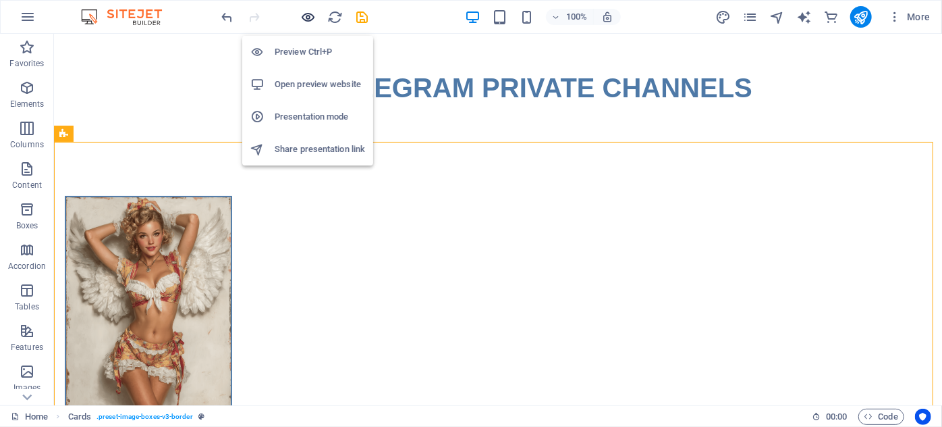
click at [304, 16] on icon "button" at bounding box center [309, 17] width 16 height 16
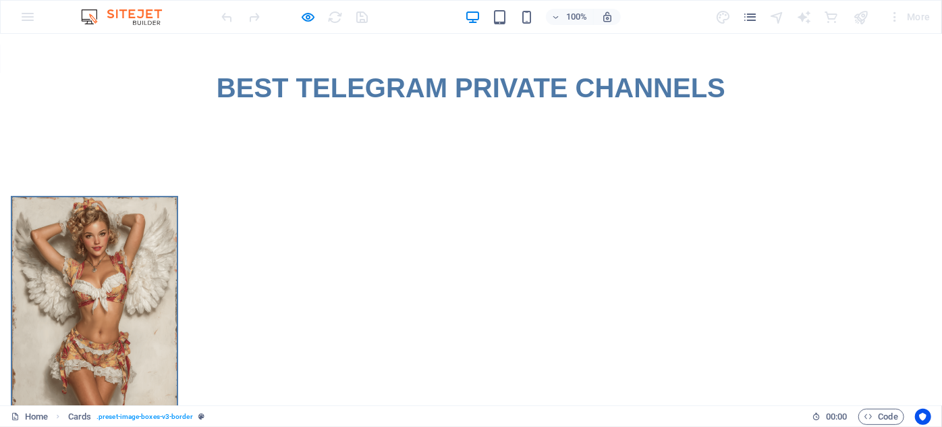
click at [177, 217] on img at bounding box center [94, 305] width 165 height 219
click at [298, 21] on div at bounding box center [294, 17] width 151 height 22
click at [308, 21] on icon "button" at bounding box center [309, 17] width 16 height 16
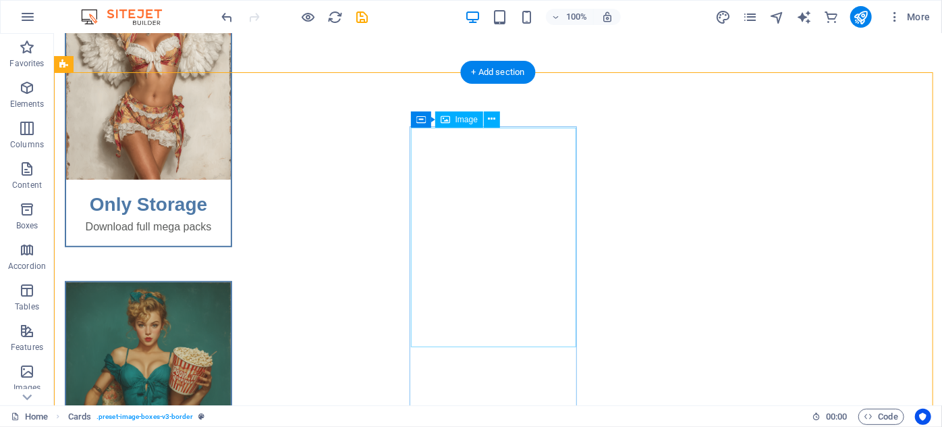
scroll to position [245, 0]
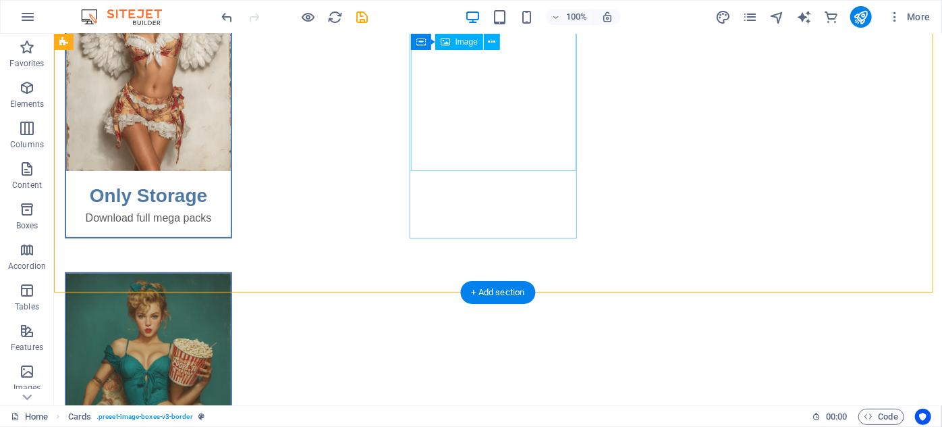
click at [230, 273] on figure at bounding box center [147, 382] width 165 height 219
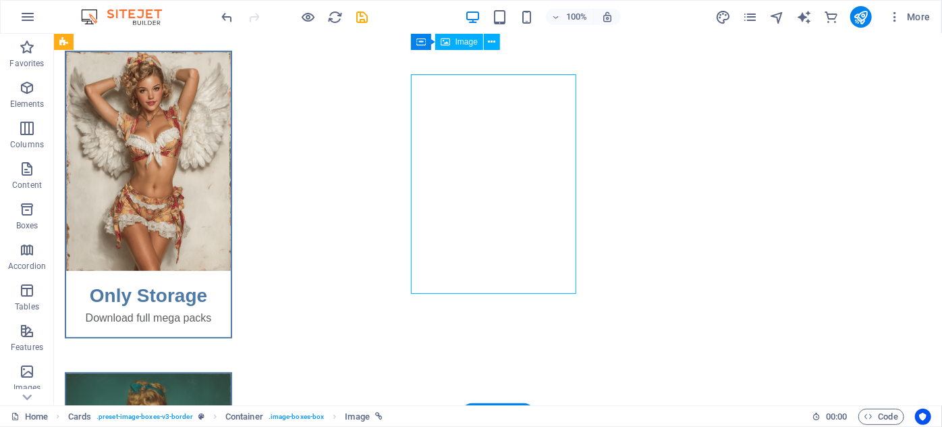
scroll to position [122, 0]
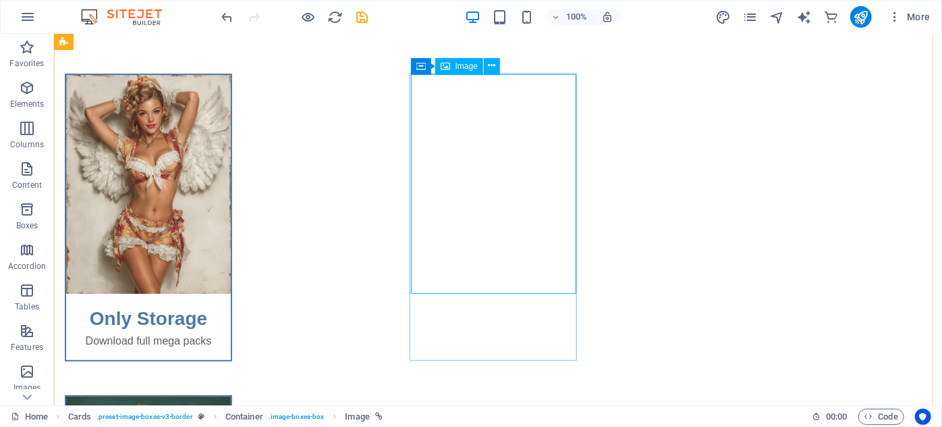
click at [448, 63] on icon at bounding box center [445, 66] width 9 height 16
drag, startPoint x: 491, startPoint y: 199, endPoint x: 265, endPoint y: 209, distance: 227.0
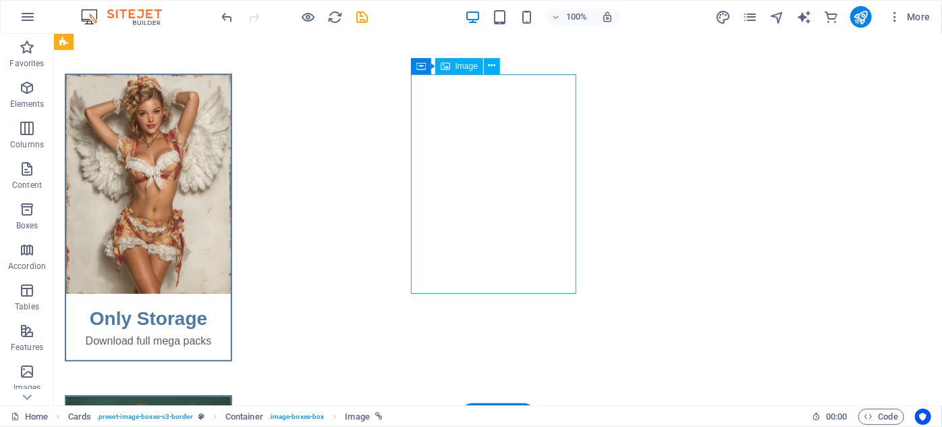
select select "%"
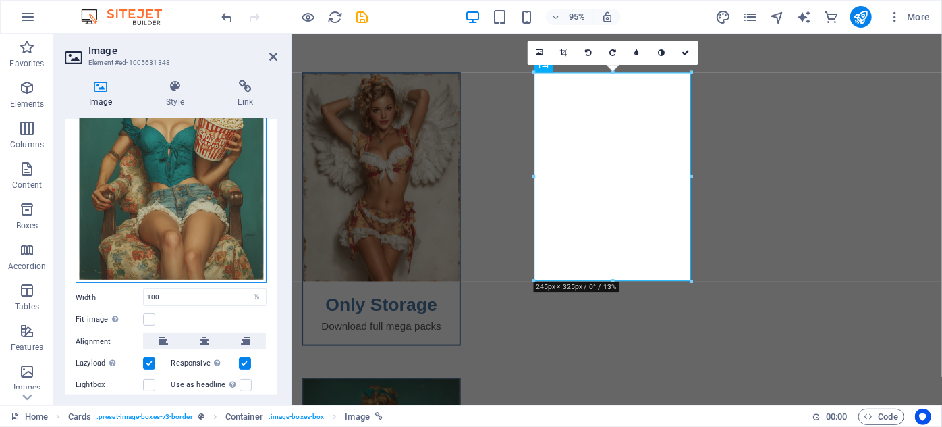
click at [171, 201] on div "Drag files here, click to choose files or select files from Files or our free s…" at bounding box center [171, 157] width 191 height 251
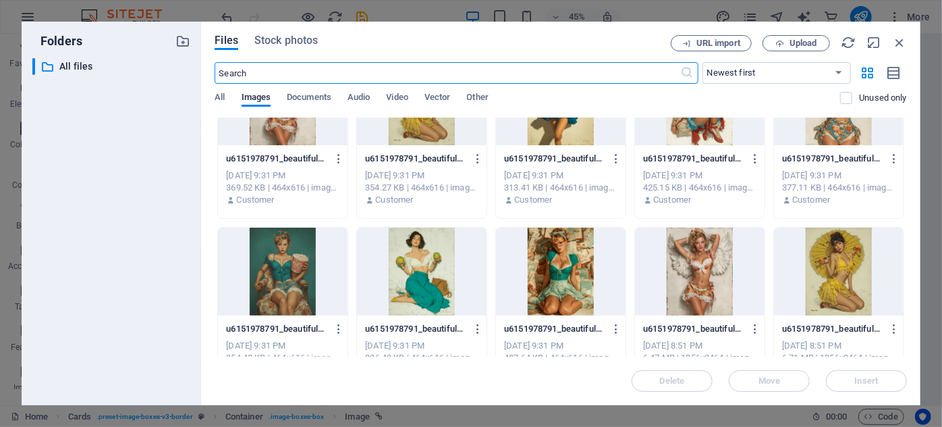
click at [277, 291] on div at bounding box center [283, 272] width 130 height 88
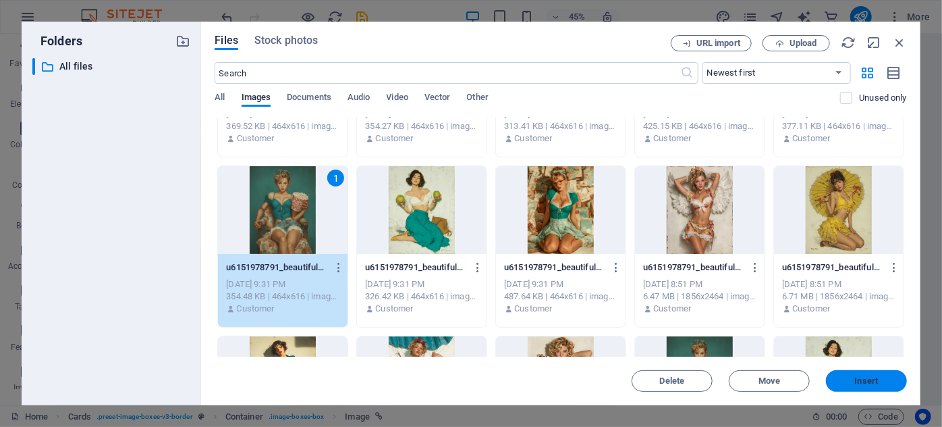
drag, startPoint x: 601, startPoint y: 366, endPoint x: 863, endPoint y: 381, distance: 262.4
click at [863, 381] on span "Insert" at bounding box center [867, 381] width 24 height 8
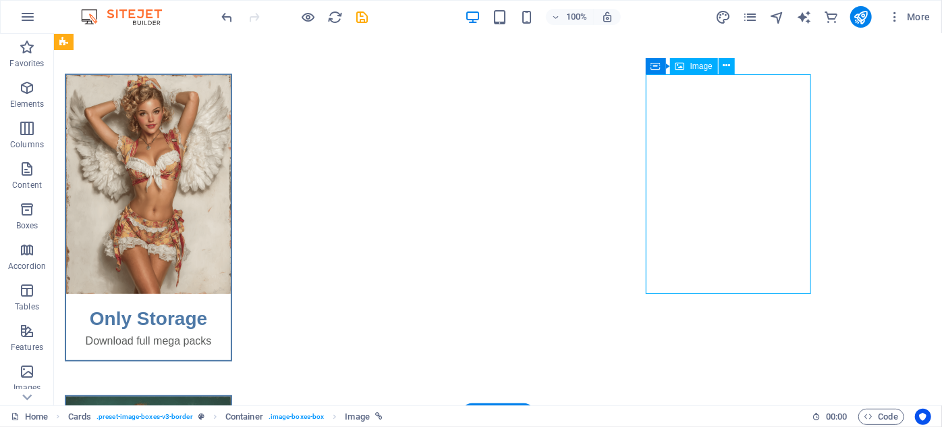
select select "%"
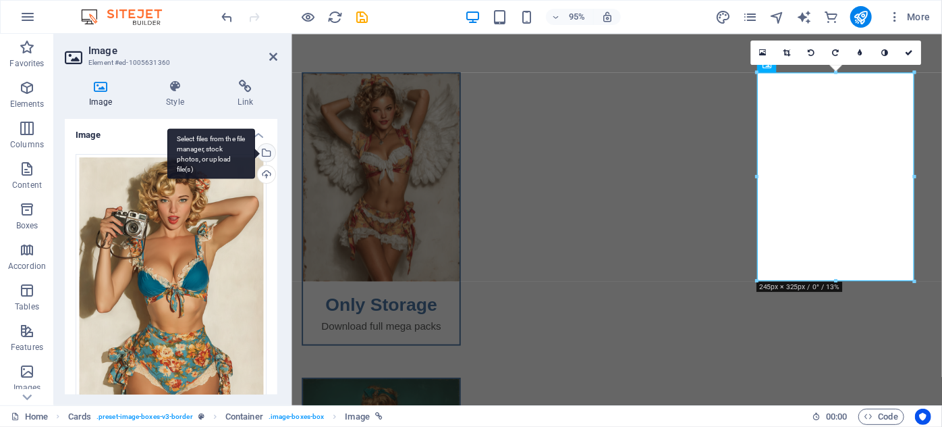
click at [255, 156] on div "Select files from the file manager, stock photos, or upload file(s)" at bounding box center [211, 153] width 88 height 51
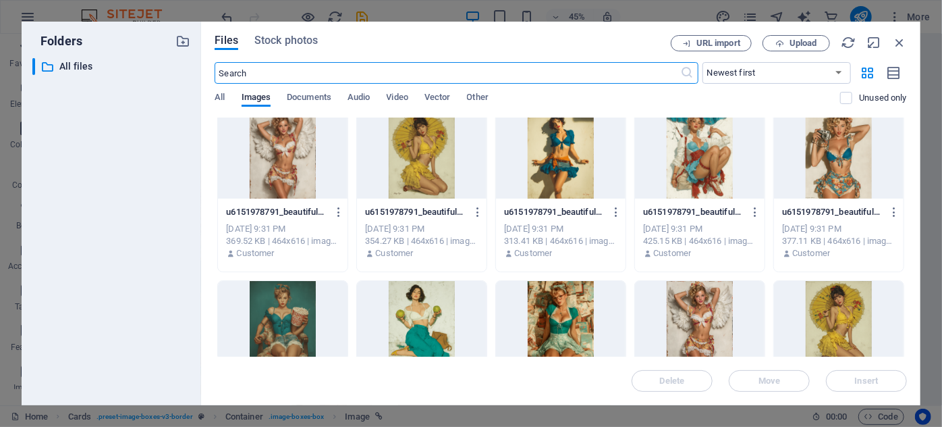
scroll to position [0, 0]
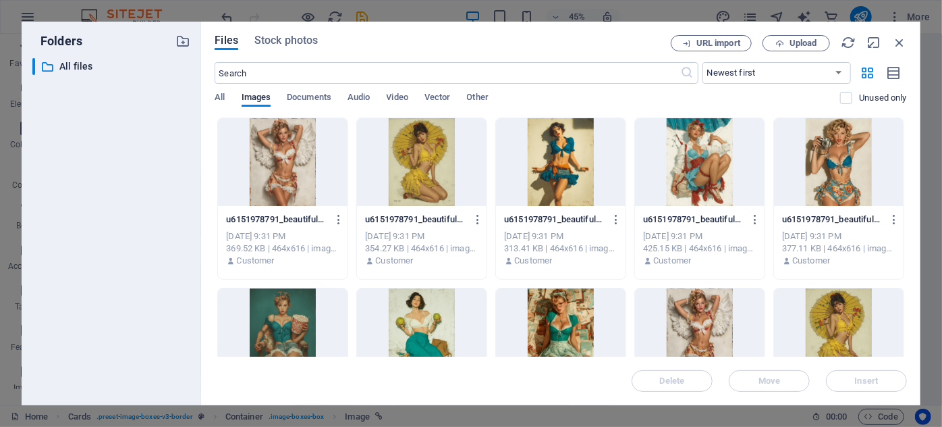
click at [813, 190] on div at bounding box center [839, 162] width 130 height 88
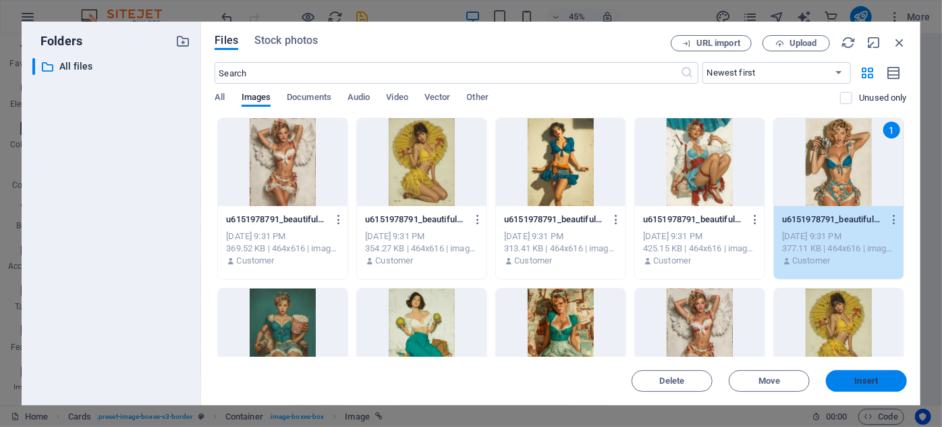
click at [870, 385] on button "Insert" at bounding box center [866, 381] width 81 height 22
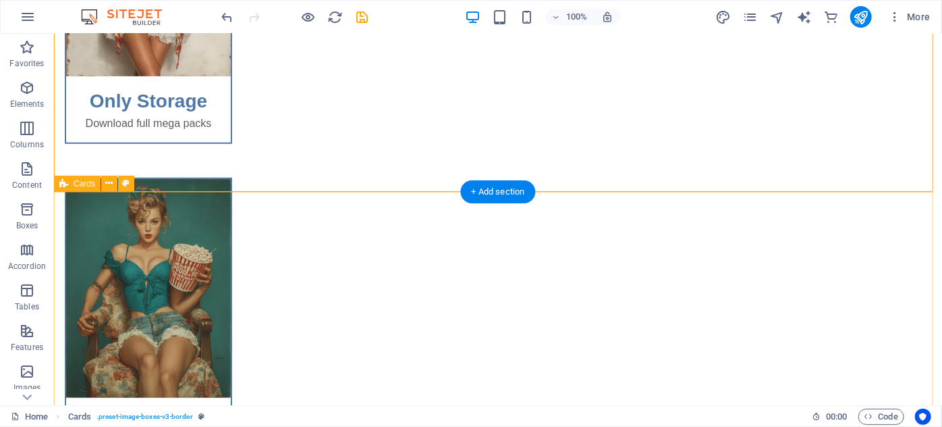
scroll to position [429, 0]
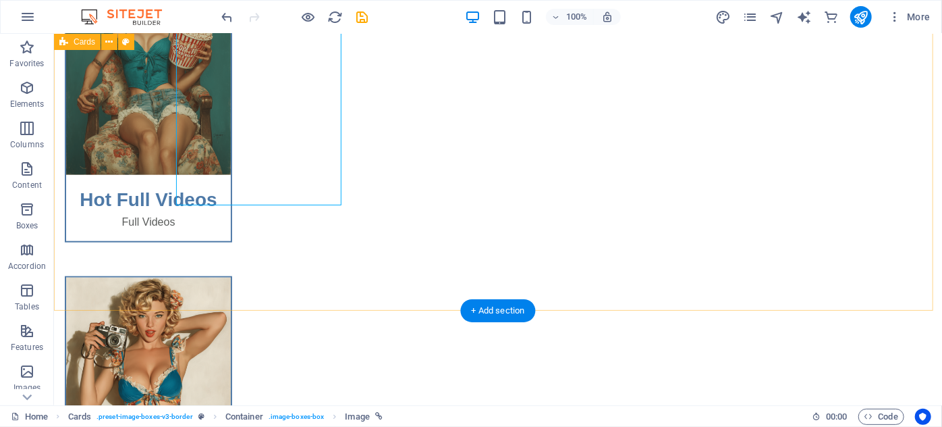
scroll to position [614, 0]
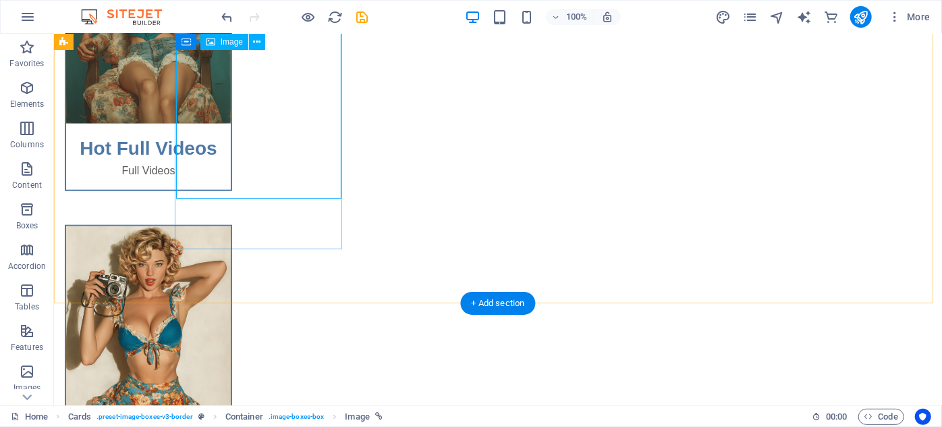
select select "%"
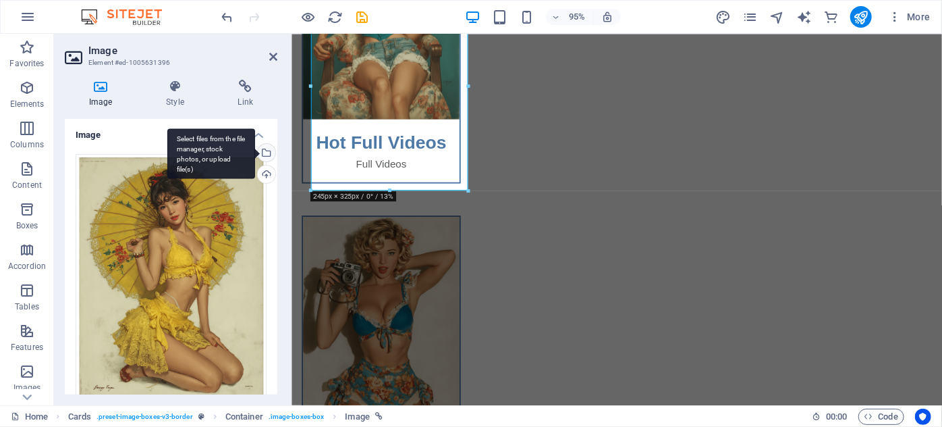
click at [269, 149] on div "Select files from the file manager, stock photos, or upload file(s)" at bounding box center [265, 154] width 20 height 20
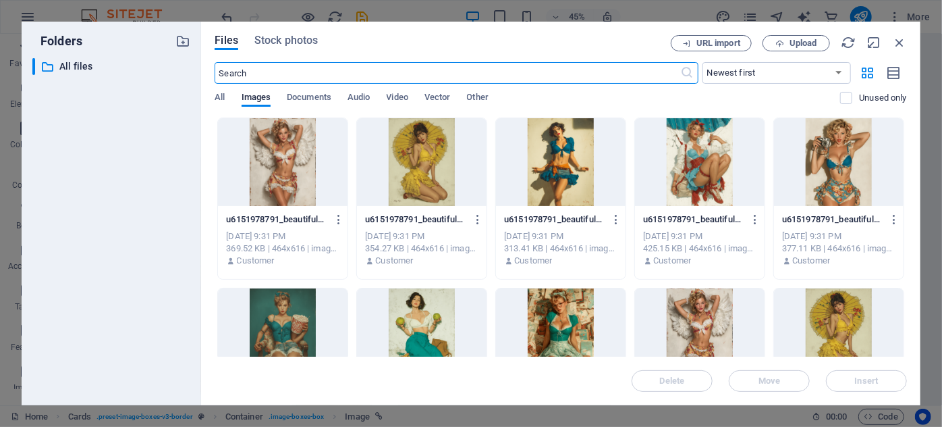
click at [417, 180] on div at bounding box center [422, 162] width 130 height 88
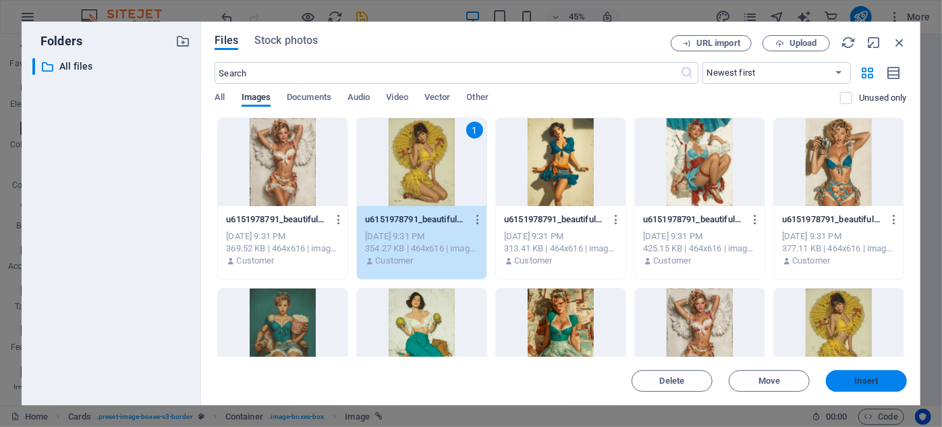
click at [864, 384] on span "Insert" at bounding box center [867, 381] width 24 height 8
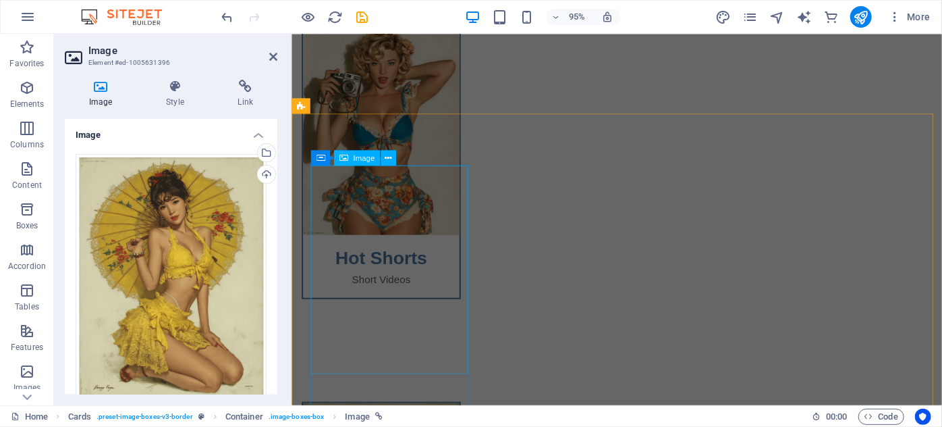
scroll to position [565, 0]
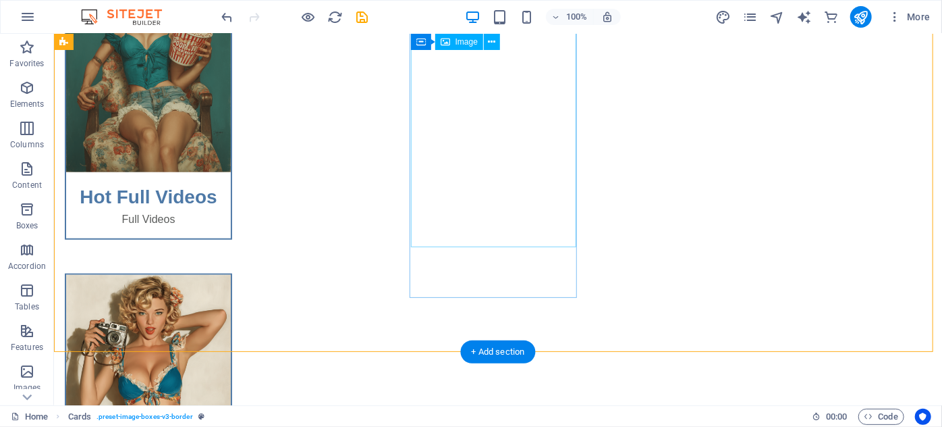
drag, startPoint x: 464, startPoint y: 171, endPoint x: 236, endPoint y: 177, distance: 228.3
select select "%"
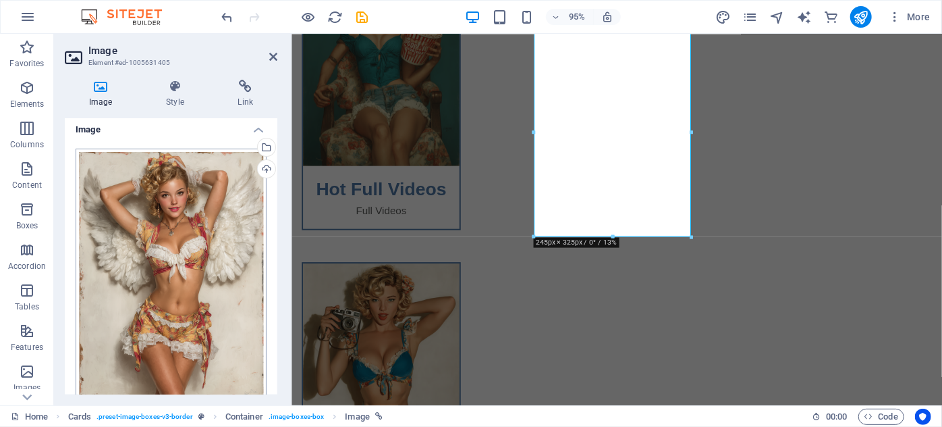
scroll to position [0, 0]
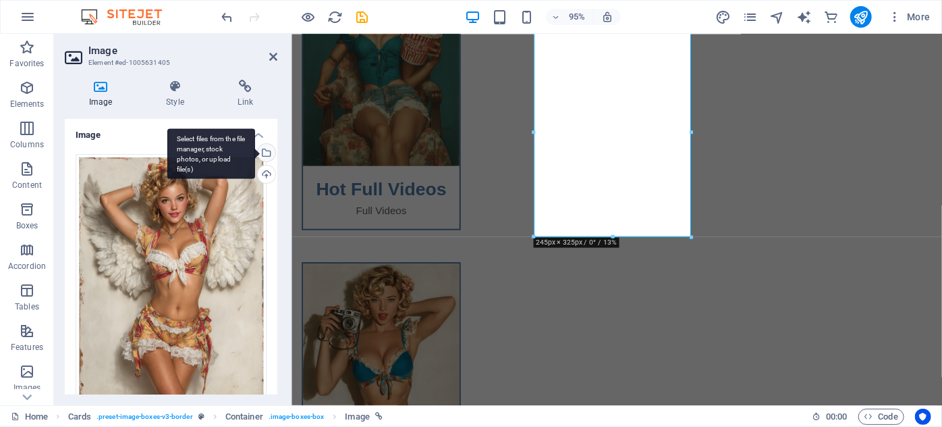
click at [258, 146] on div "Select files from the file manager, stock photos, or upload file(s)" at bounding box center [265, 154] width 20 height 20
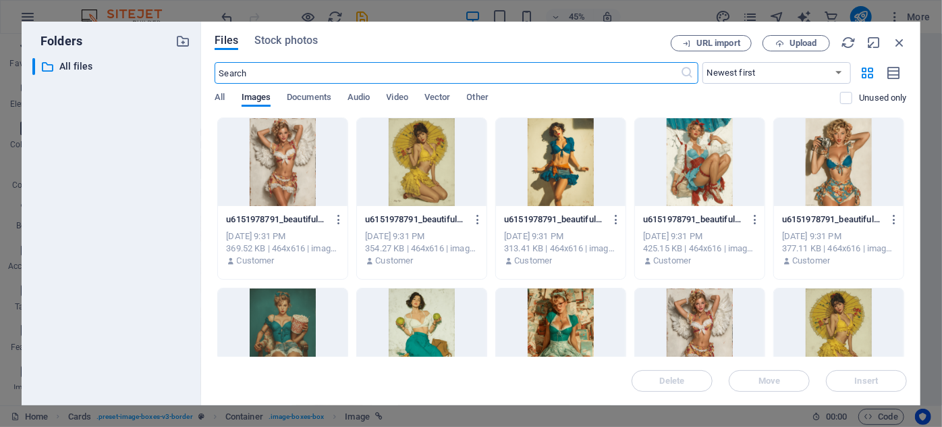
scroll to position [437, 0]
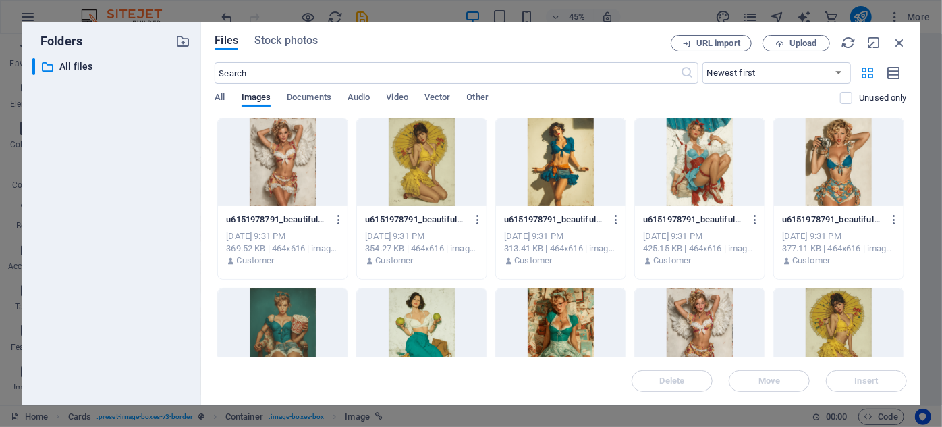
click at [302, 179] on div at bounding box center [283, 162] width 130 height 88
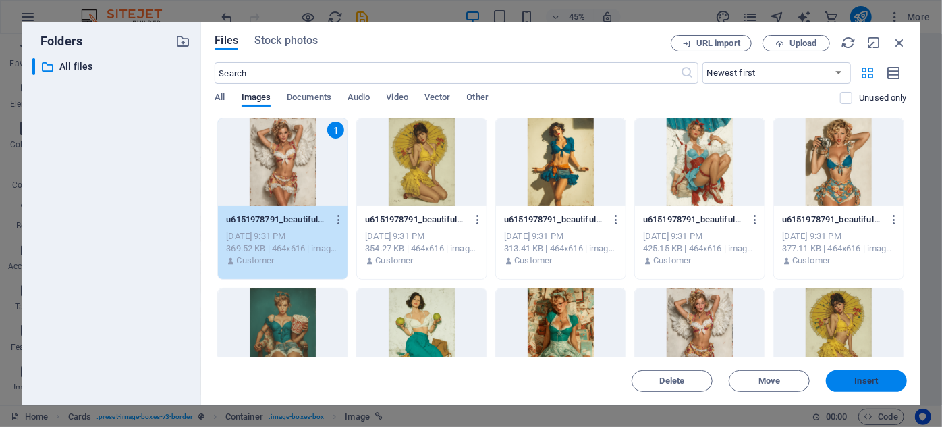
drag, startPoint x: 608, startPoint y: 359, endPoint x: 870, endPoint y: 375, distance: 261.7
click at [870, 377] on span "Insert" at bounding box center [867, 381] width 24 height 8
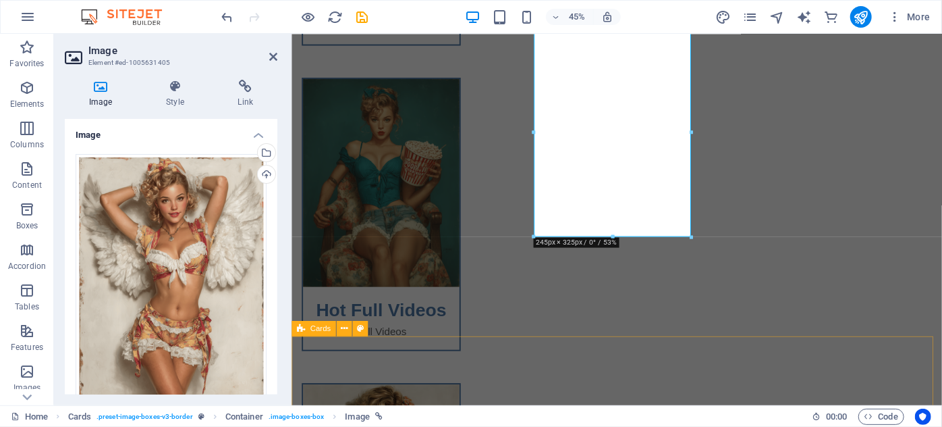
scroll to position [565, 0]
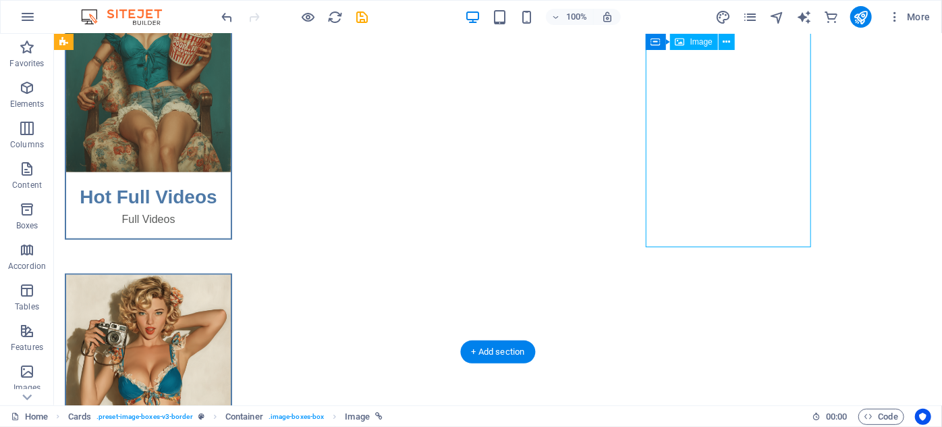
select select "%"
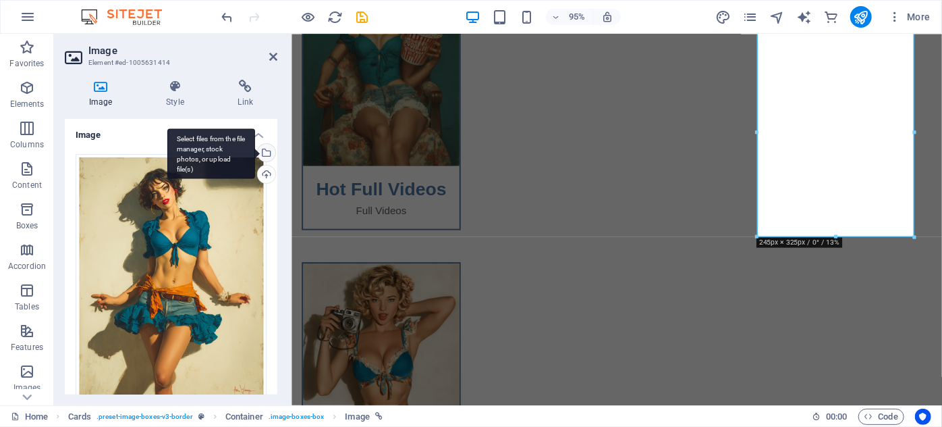
click at [273, 155] on div "Select files from the file manager, stock photos, or upload file(s)" at bounding box center [265, 154] width 20 height 20
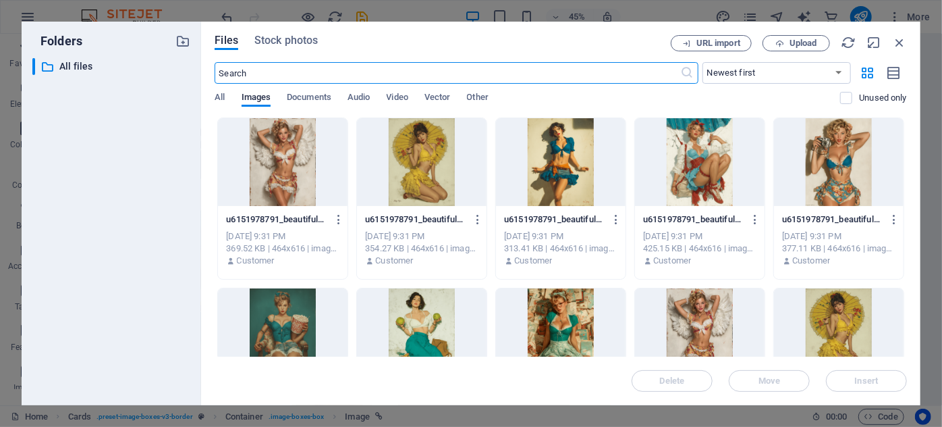
scroll to position [437, 0]
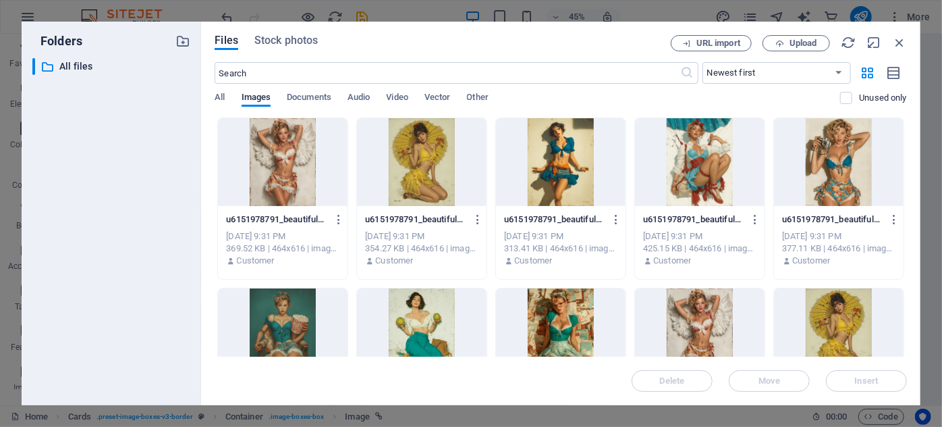
click at [560, 173] on div at bounding box center [561, 162] width 130 height 88
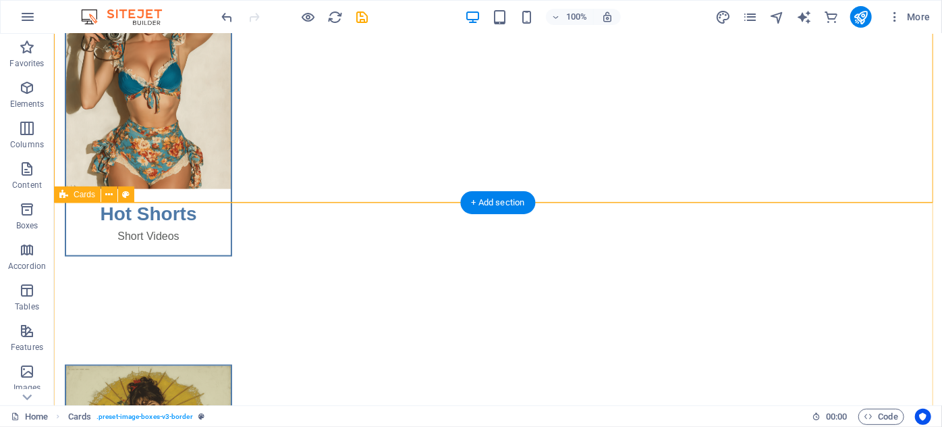
scroll to position [872, 0]
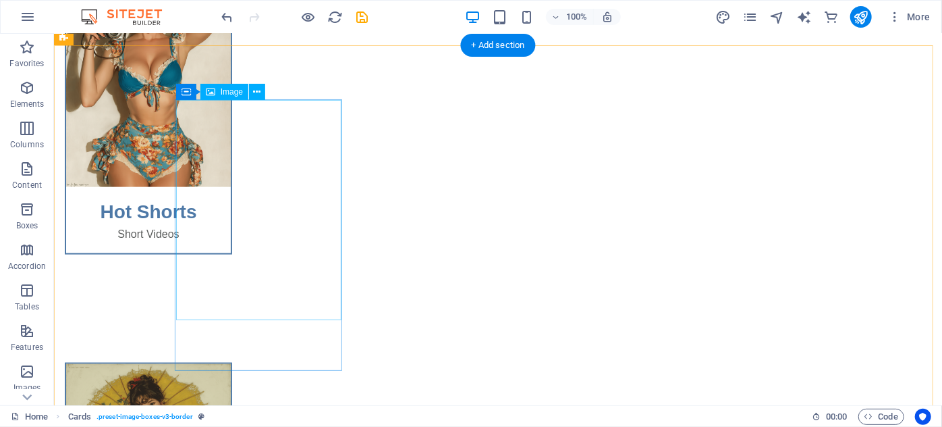
select select "%"
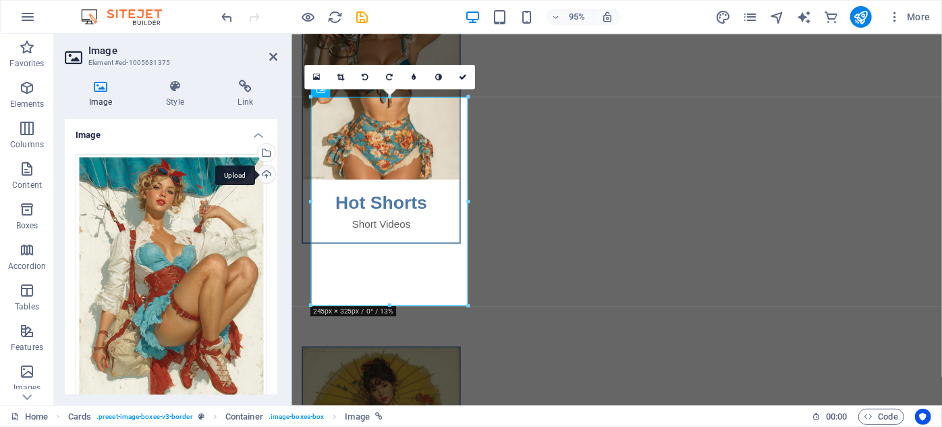
click at [261, 169] on div "Upload" at bounding box center [265, 175] width 20 height 20
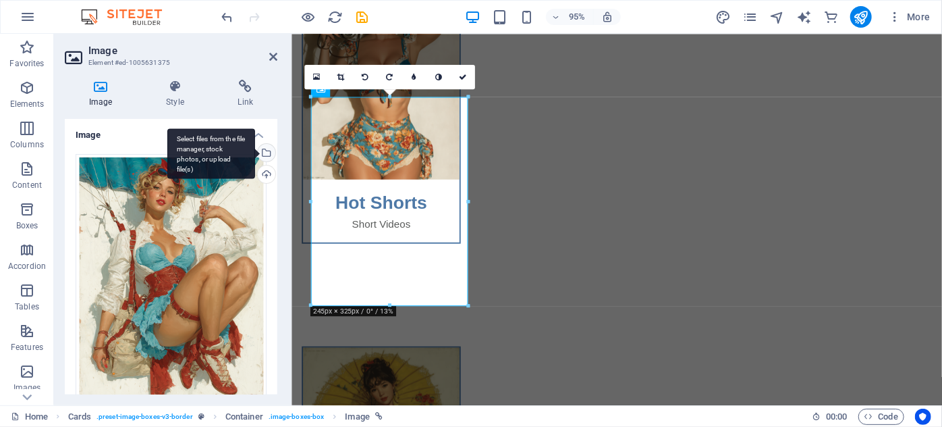
click at [267, 151] on div "Select files from the file manager, stock photos, or upload file(s)" at bounding box center [265, 154] width 20 height 20
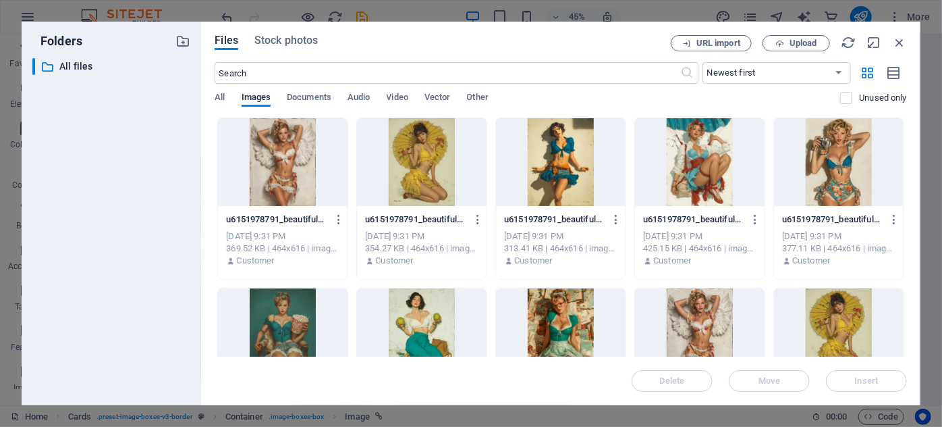
click at [644, 191] on div at bounding box center [700, 162] width 130 height 88
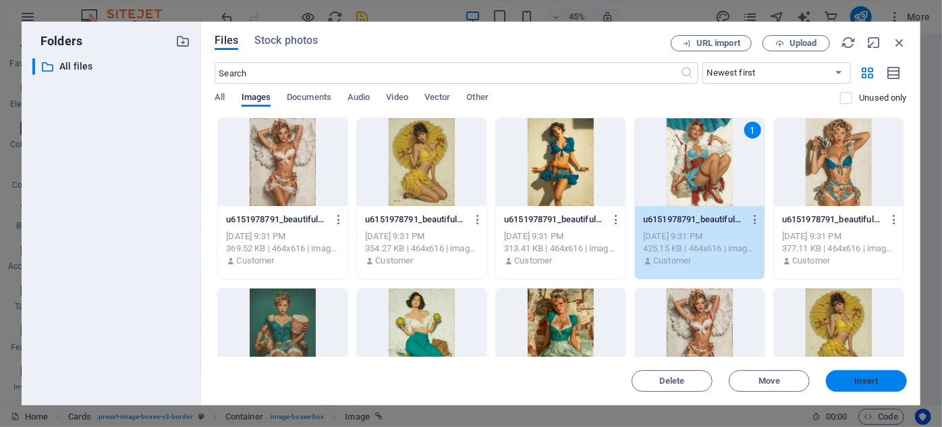
click at [849, 379] on span "Insert" at bounding box center [867, 381] width 70 height 8
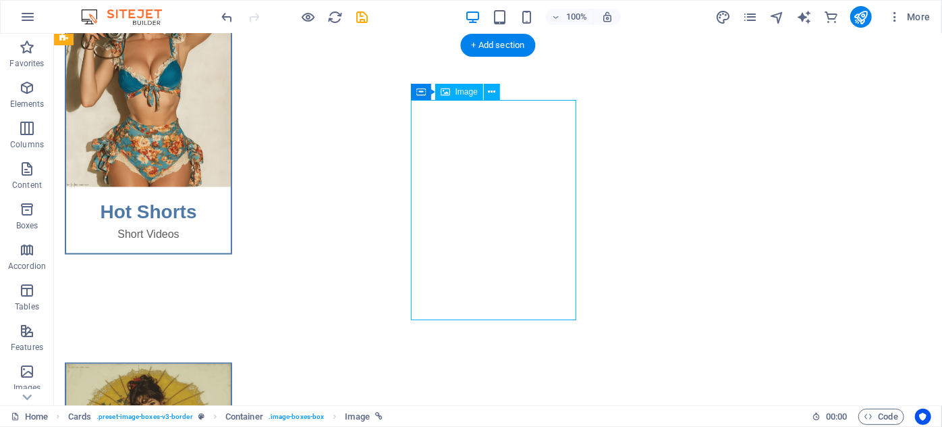
select select "%"
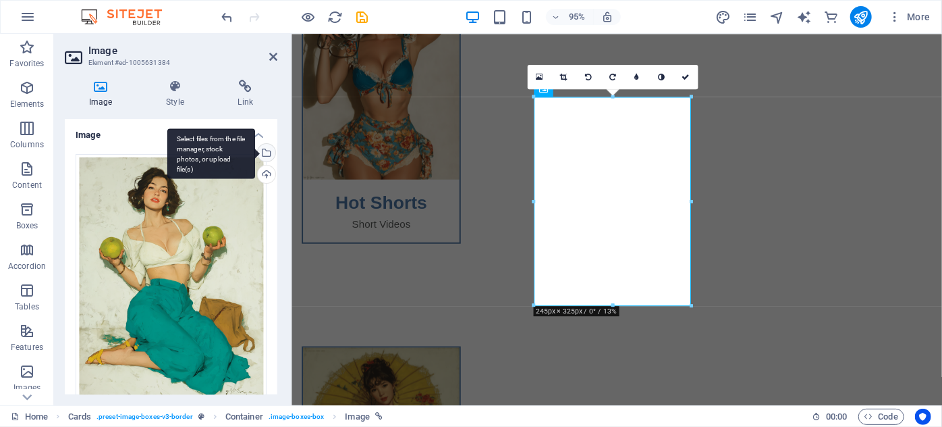
click at [267, 147] on div "Select files from the file manager, stock photos, or upload file(s)" at bounding box center [265, 154] width 20 height 20
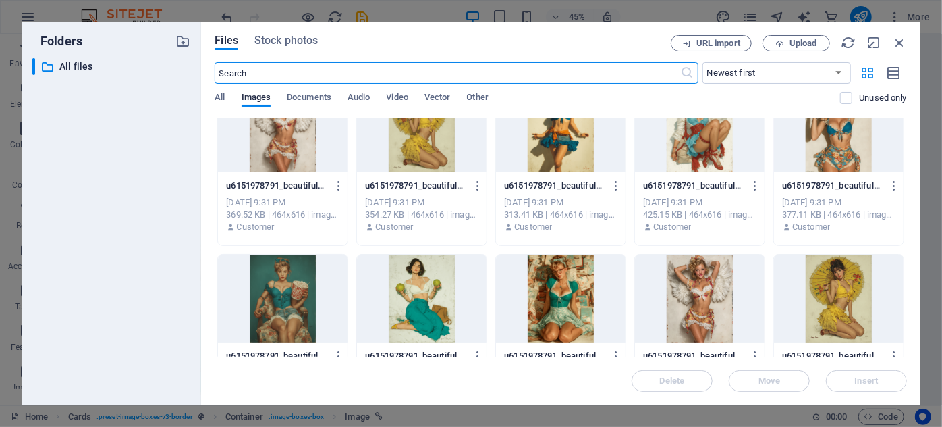
scroll to position [122, 0]
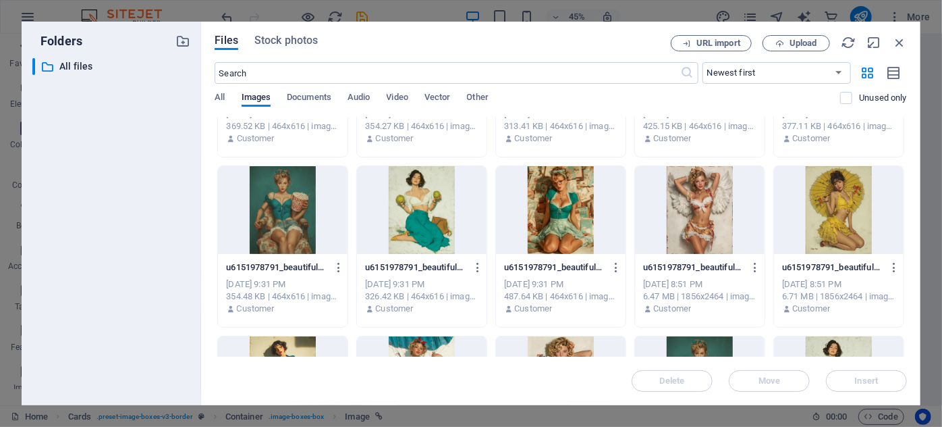
click at [385, 225] on div at bounding box center [422, 210] width 130 height 88
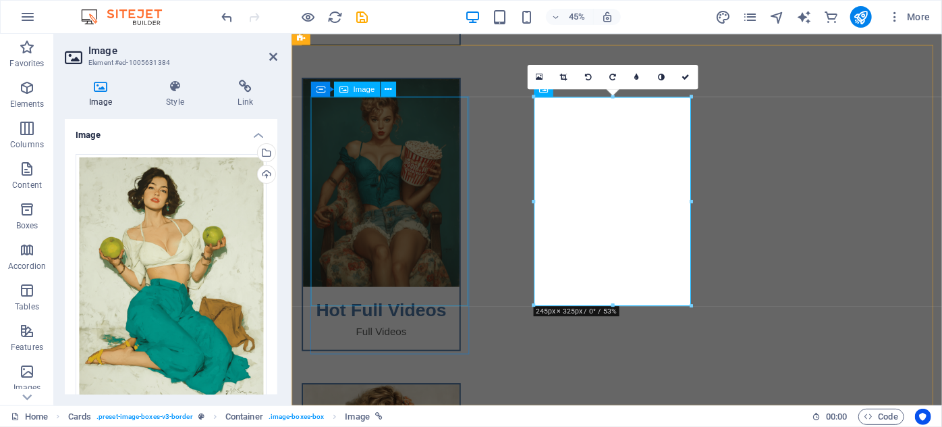
scroll to position [872, 0]
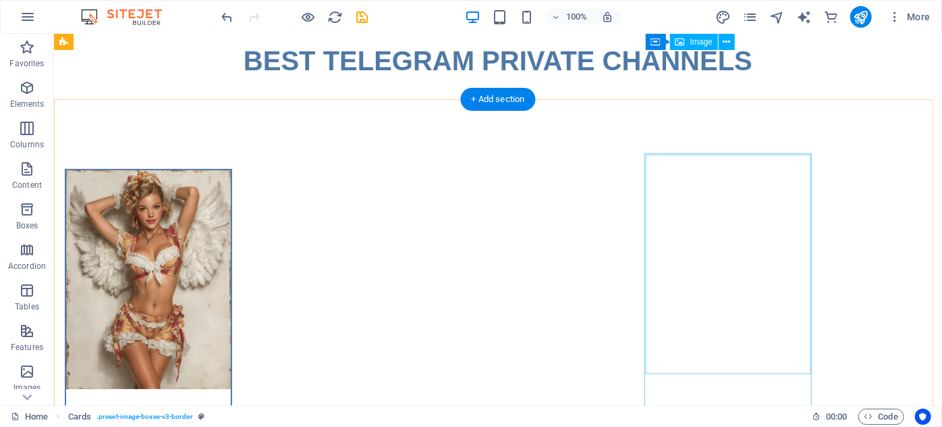
scroll to position [0, 0]
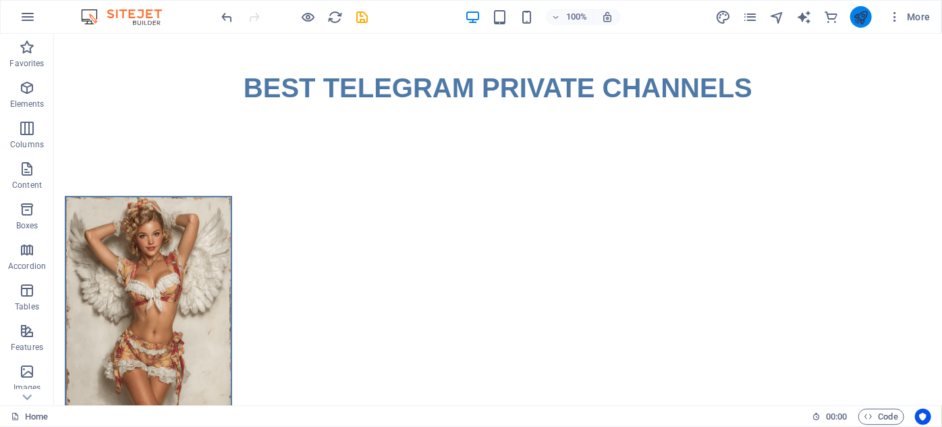
click at [853, 20] on button "publish" at bounding box center [862, 17] width 22 height 22
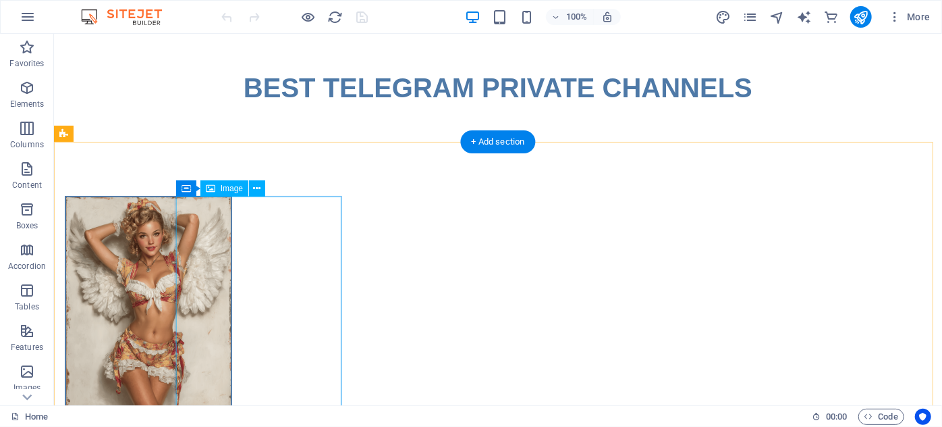
click at [230, 274] on figure at bounding box center [147, 305] width 165 height 219
select select "%"
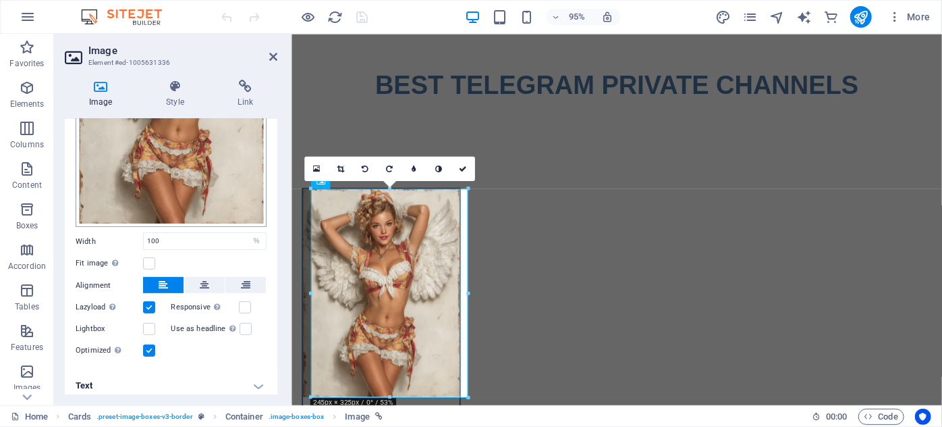
scroll to position [182, 0]
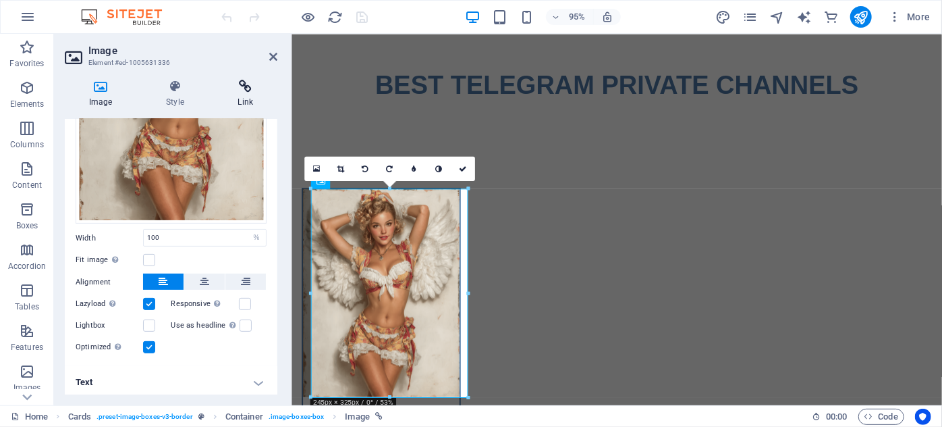
click at [248, 99] on h4 "Link" at bounding box center [245, 94] width 63 height 28
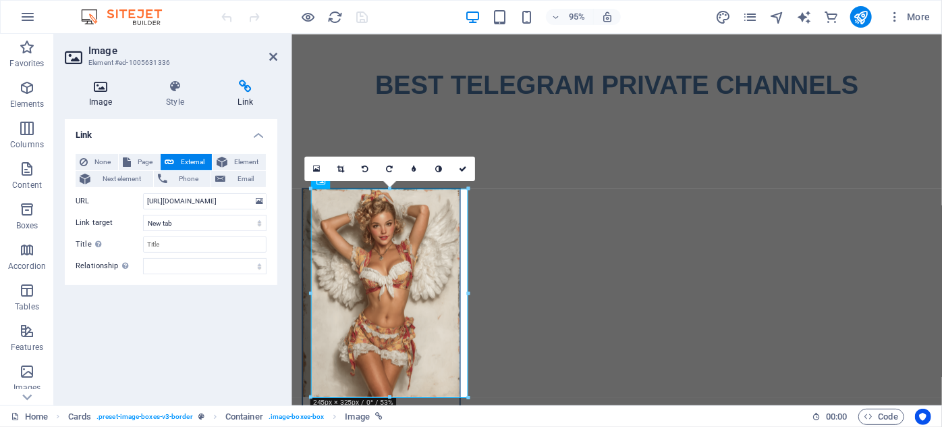
click at [111, 103] on h4 "Image" at bounding box center [103, 94] width 77 height 28
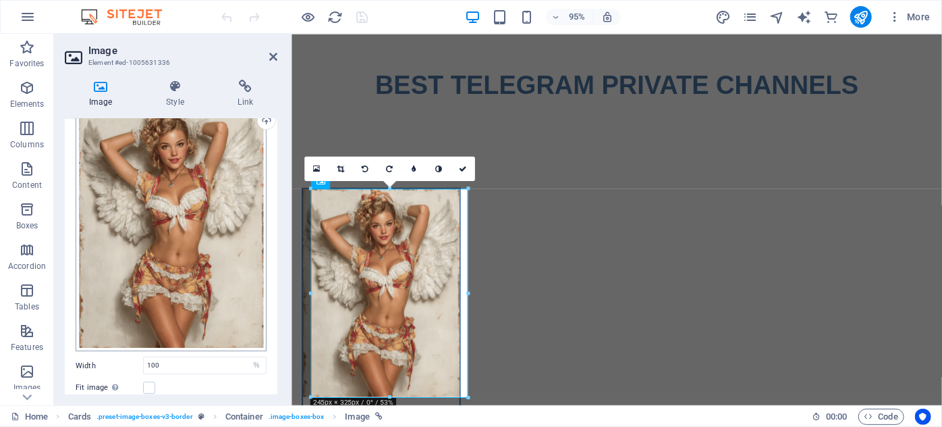
scroll to position [0, 0]
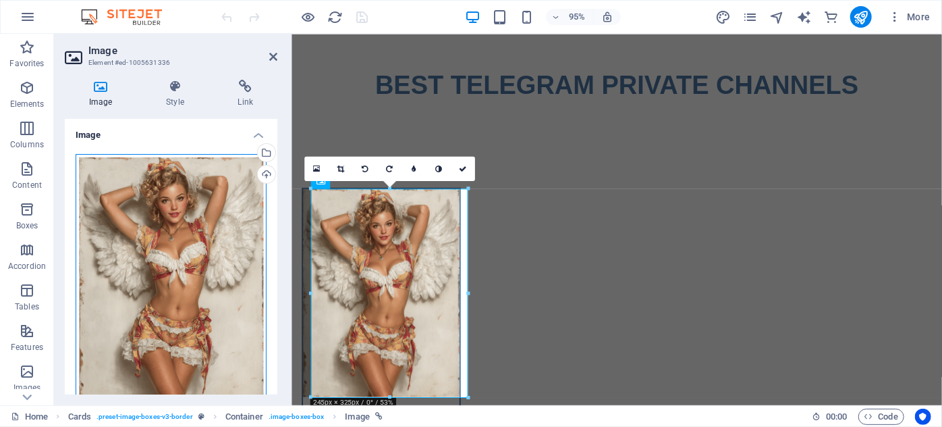
click at [138, 196] on div "Drag files here, click to choose files or select files from Files or our free s…" at bounding box center [171, 279] width 191 height 251
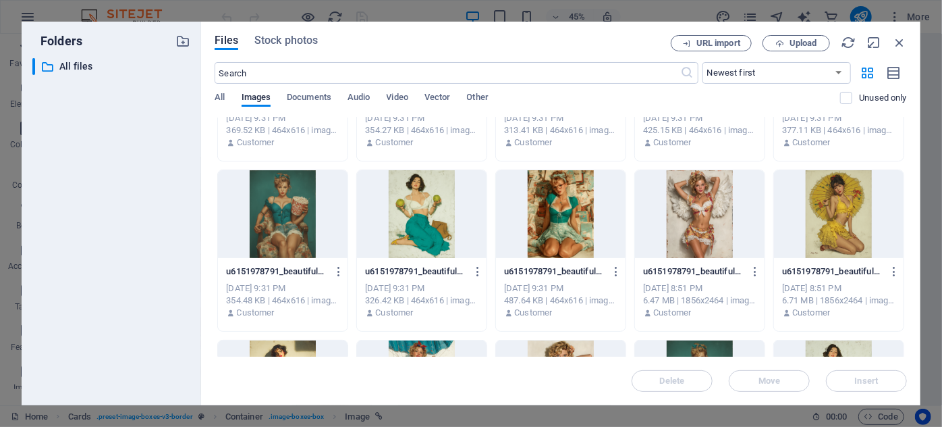
scroll to position [122, 0]
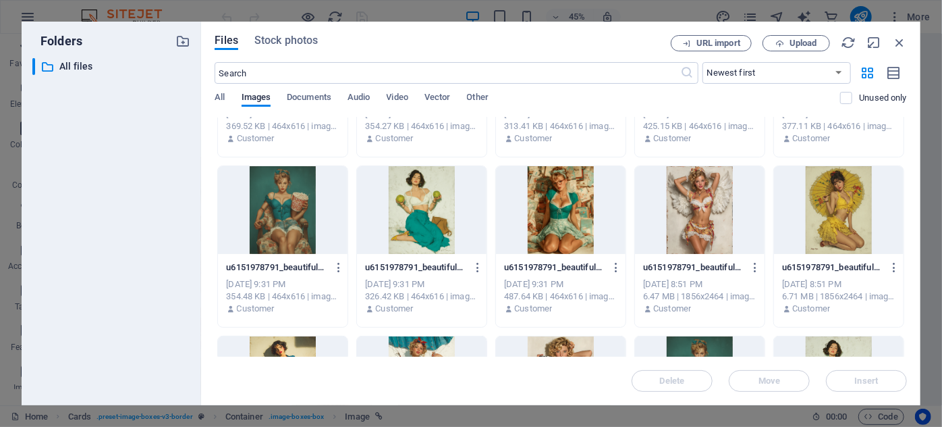
click at [560, 249] on div at bounding box center [561, 210] width 130 height 88
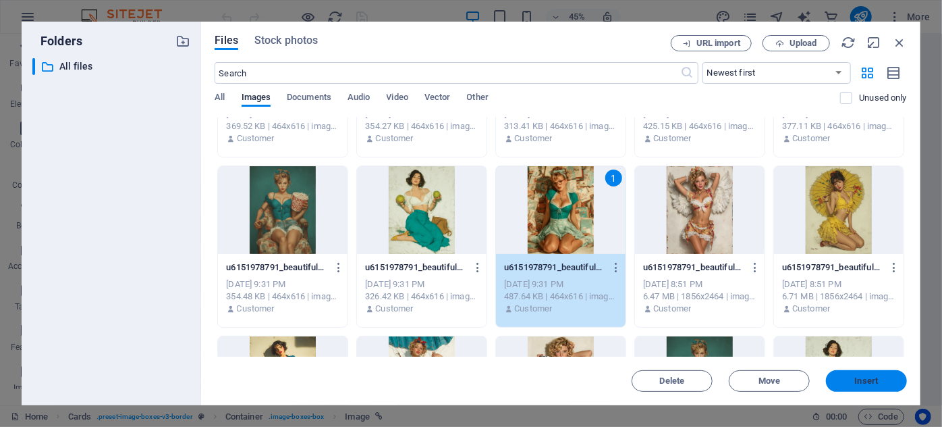
click at [841, 380] on span "Insert" at bounding box center [867, 381] width 70 height 8
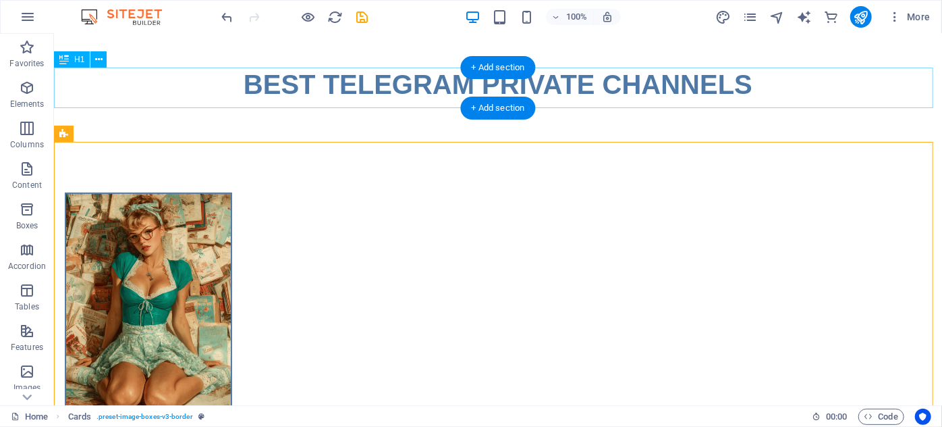
scroll to position [0, 0]
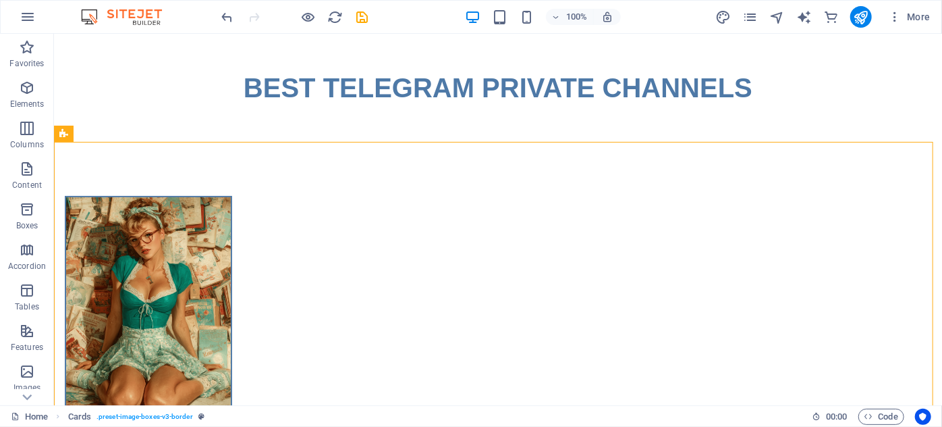
click at [871, 11] on button "publish" at bounding box center [862, 17] width 22 height 22
